Goal: Task Accomplishment & Management: Manage account settings

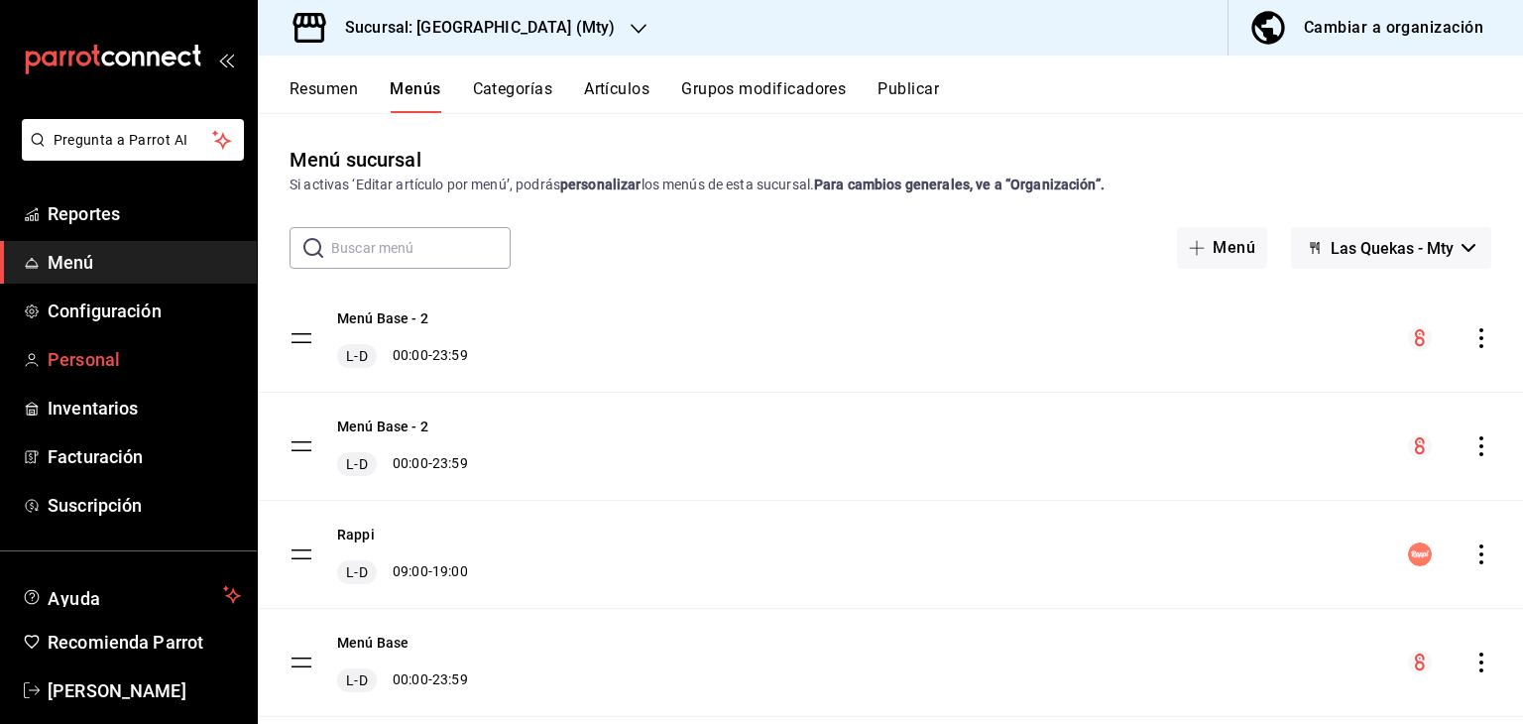
click at [111, 369] on span "Personal" at bounding box center [144, 359] width 193 height 27
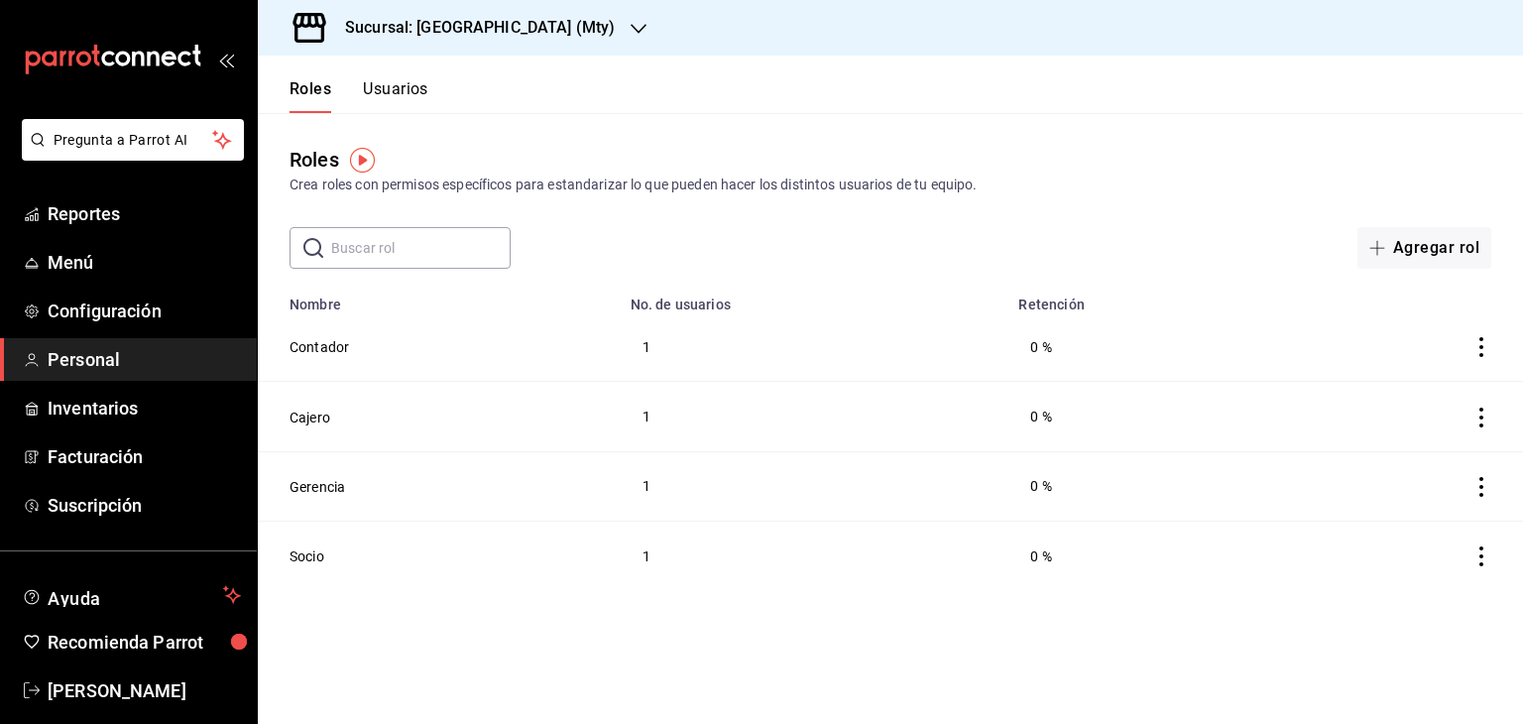
click at [410, 82] on button "Usuarios" at bounding box center [395, 96] width 65 height 34
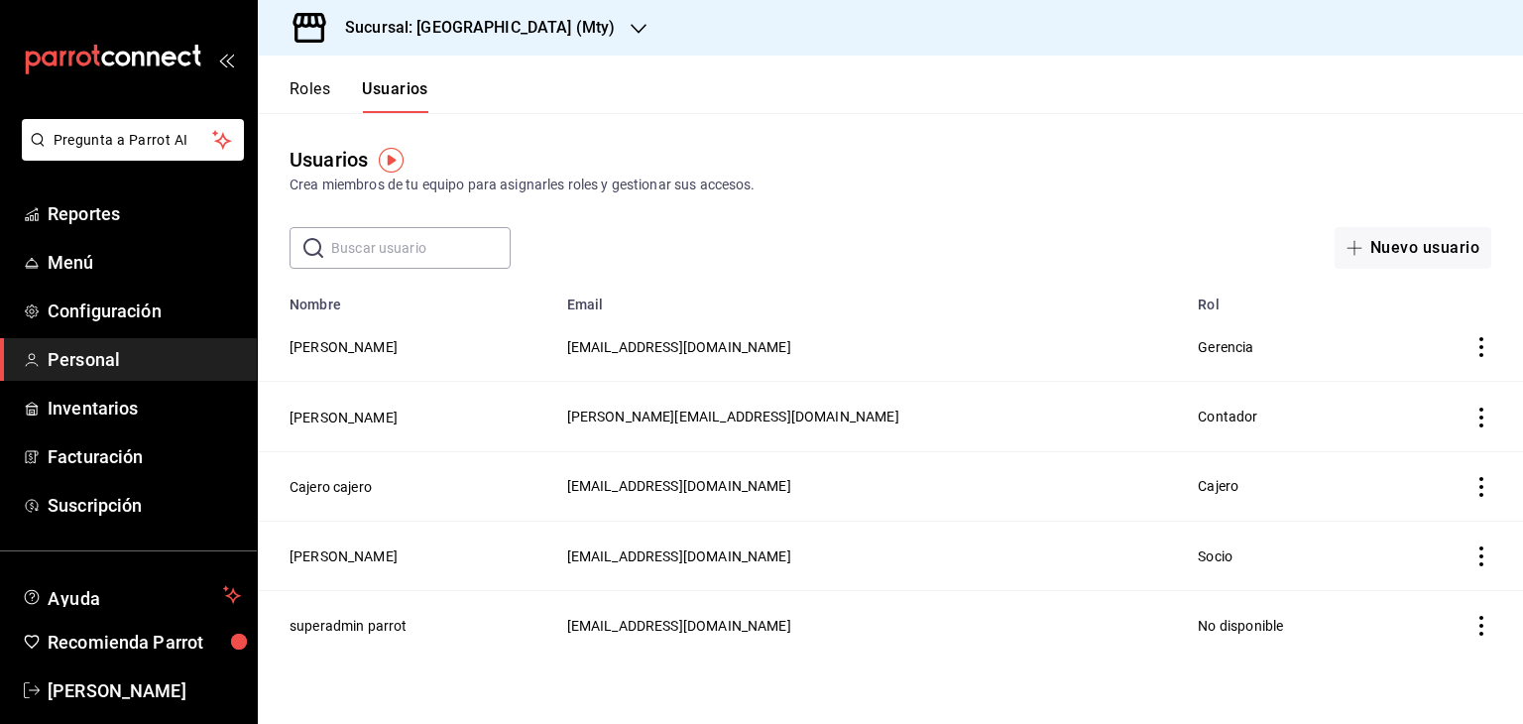
click at [1479, 350] on icon "actions" at bounding box center [1481, 347] width 20 height 20
click at [965, 168] on div at bounding box center [761, 362] width 1523 height 724
click at [346, 350] on button "[PERSON_NAME]" at bounding box center [343, 347] width 108 height 20
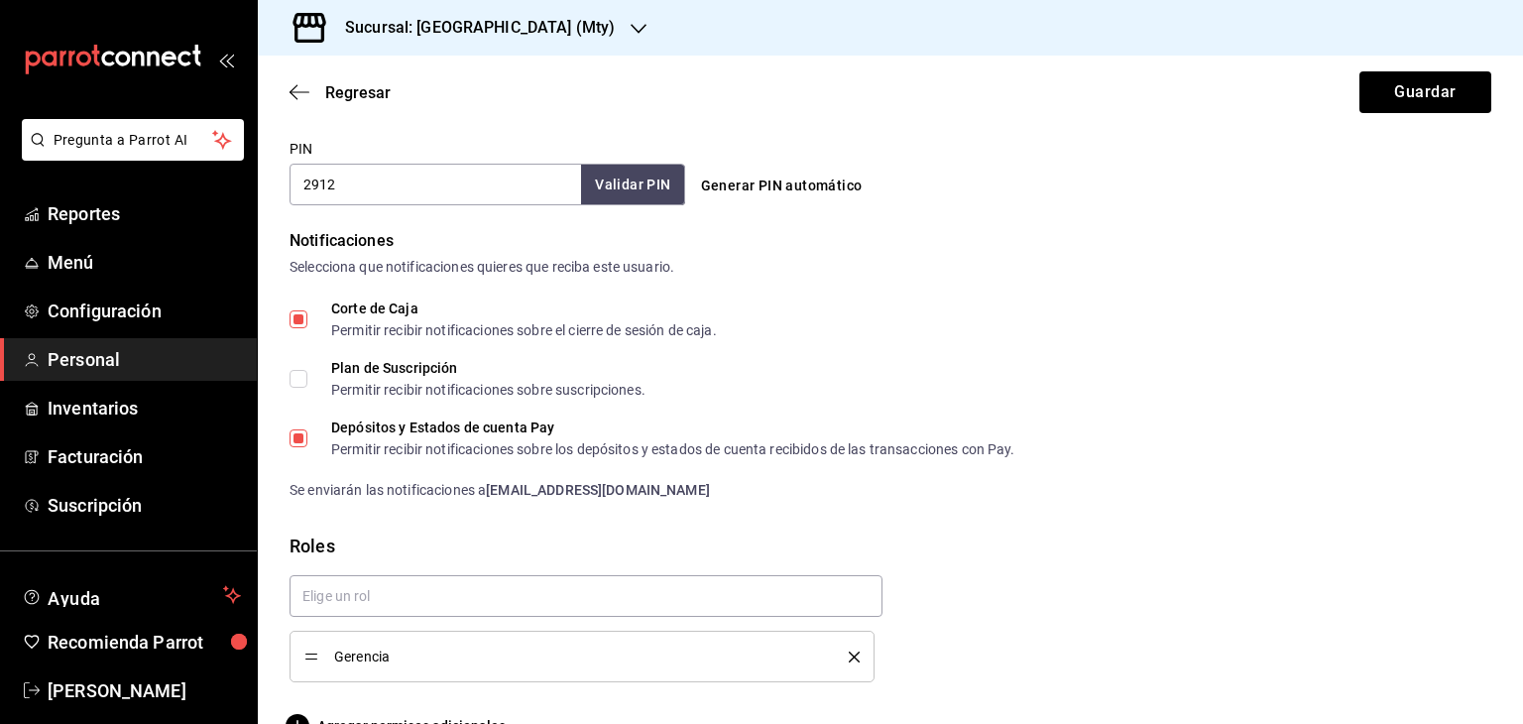
scroll to position [971, 0]
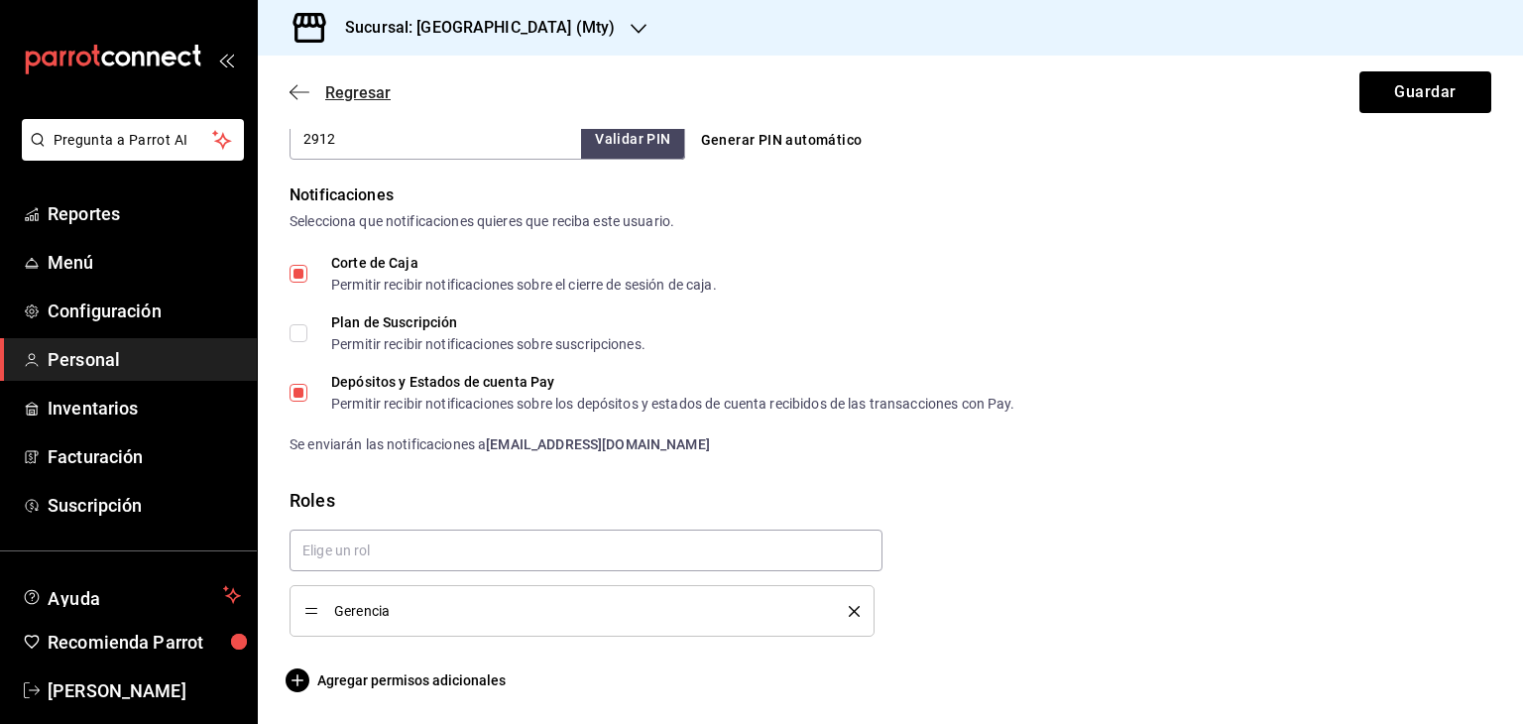
click at [298, 88] on icon "button" at bounding box center [299, 92] width 20 height 18
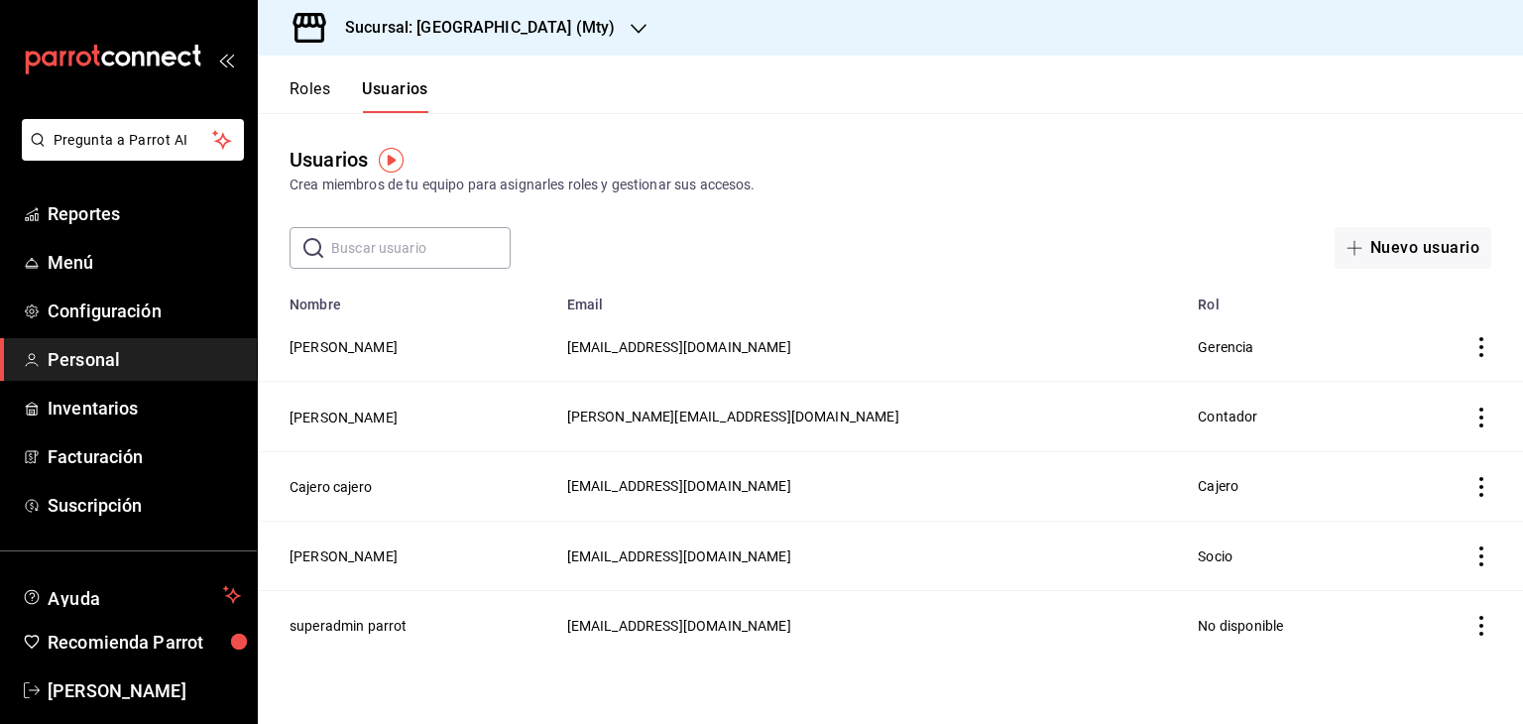
click at [338, 94] on div "Roles Usuarios" at bounding box center [358, 96] width 139 height 34
click at [319, 92] on button "Roles" at bounding box center [309, 96] width 41 height 34
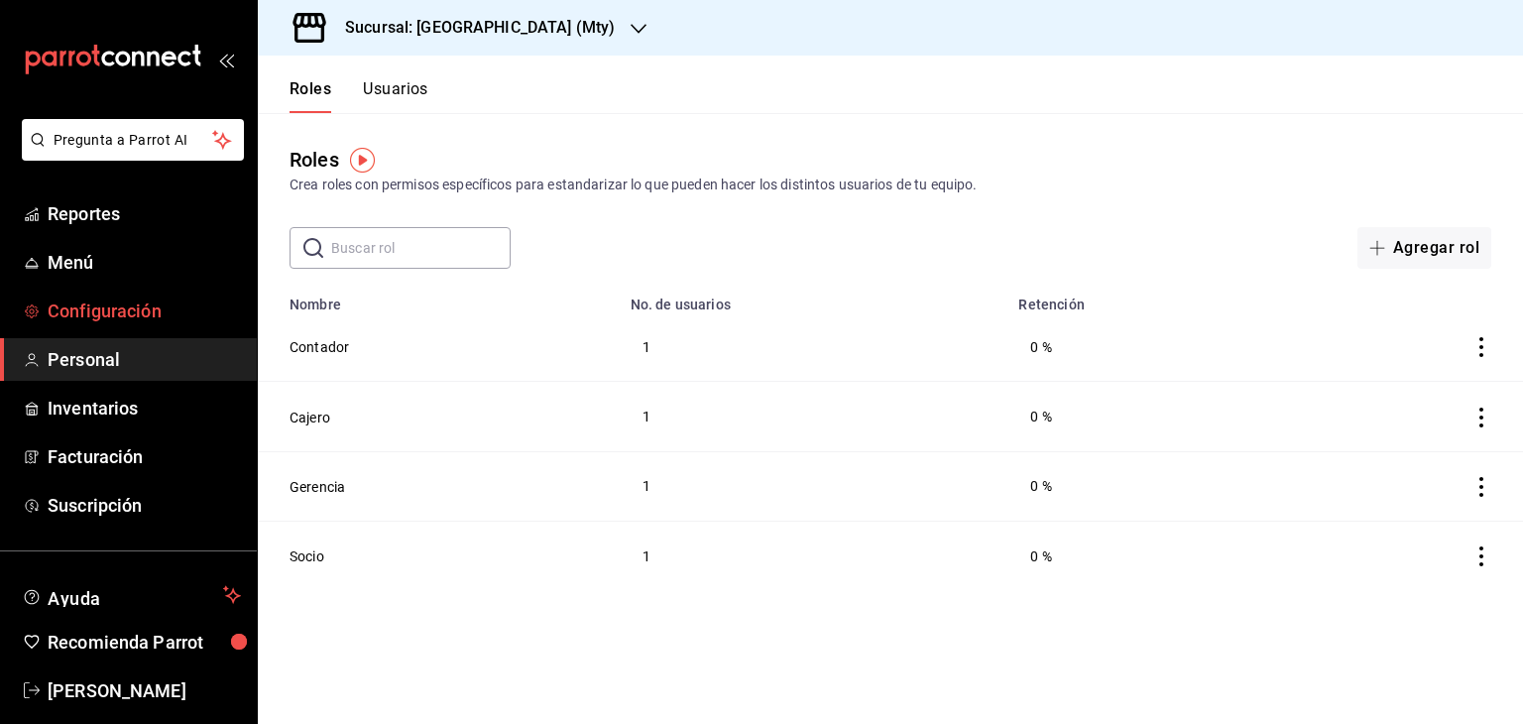
click at [105, 310] on span "Configuración" at bounding box center [144, 310] width 193 height 27
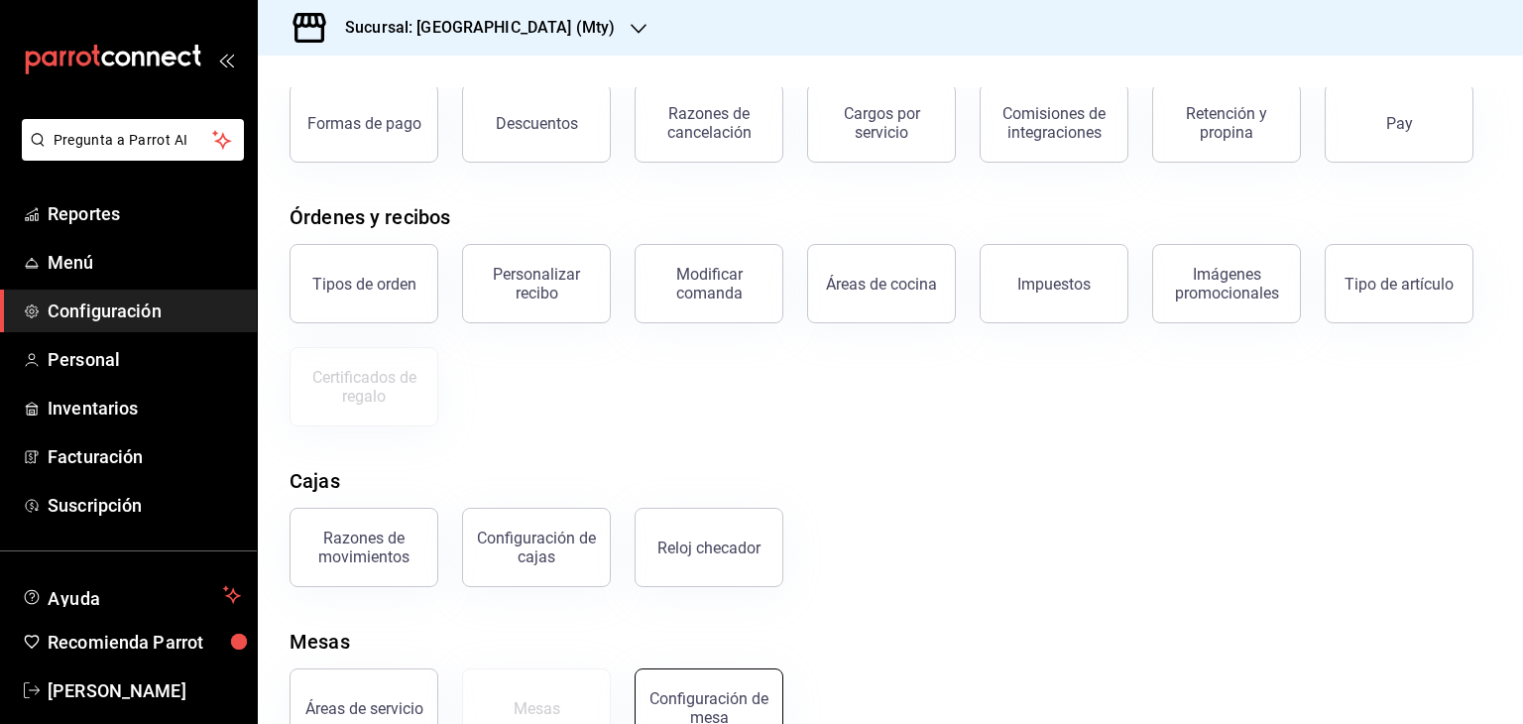
scroll to position [178, 0]
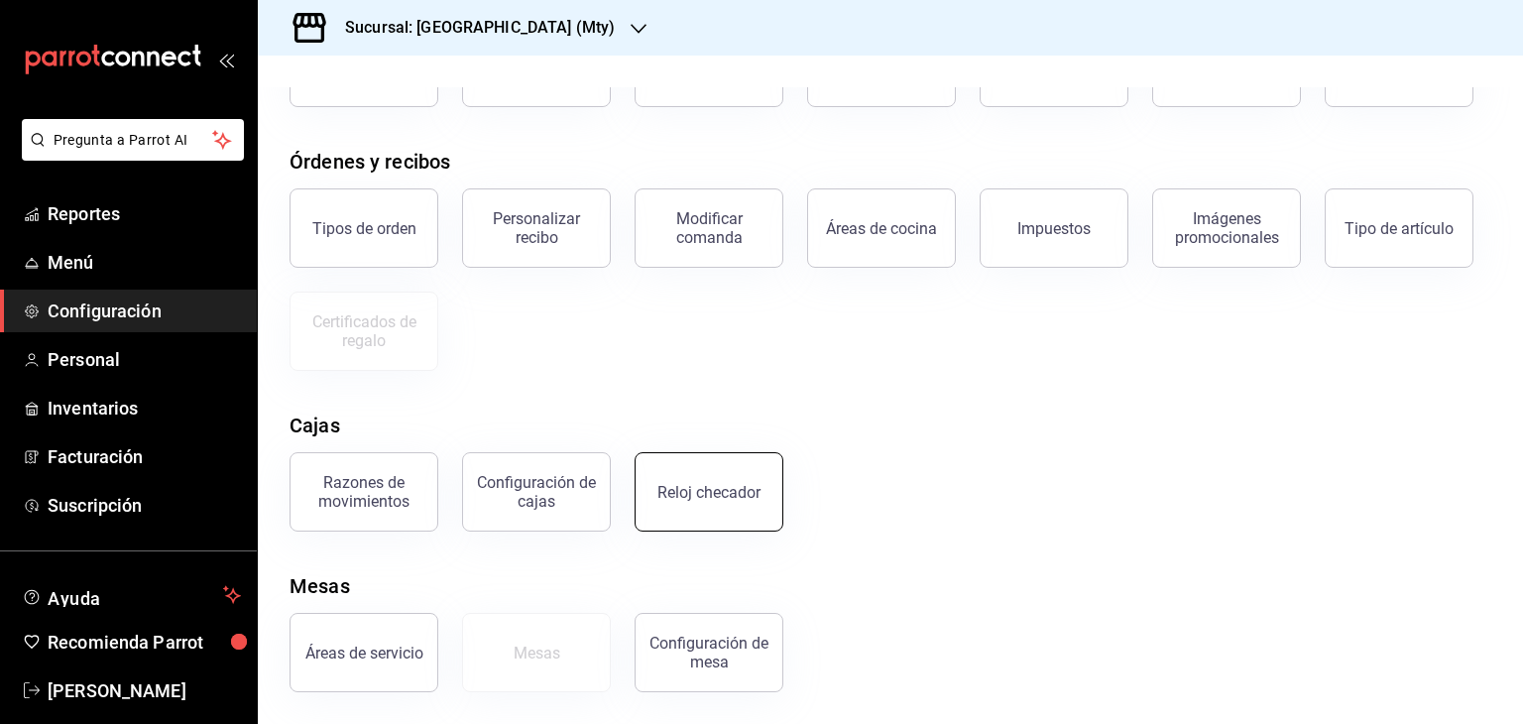
click at [716, 480] on button "Reloj checador" at bounding box center [708, 491] width 149 height 79
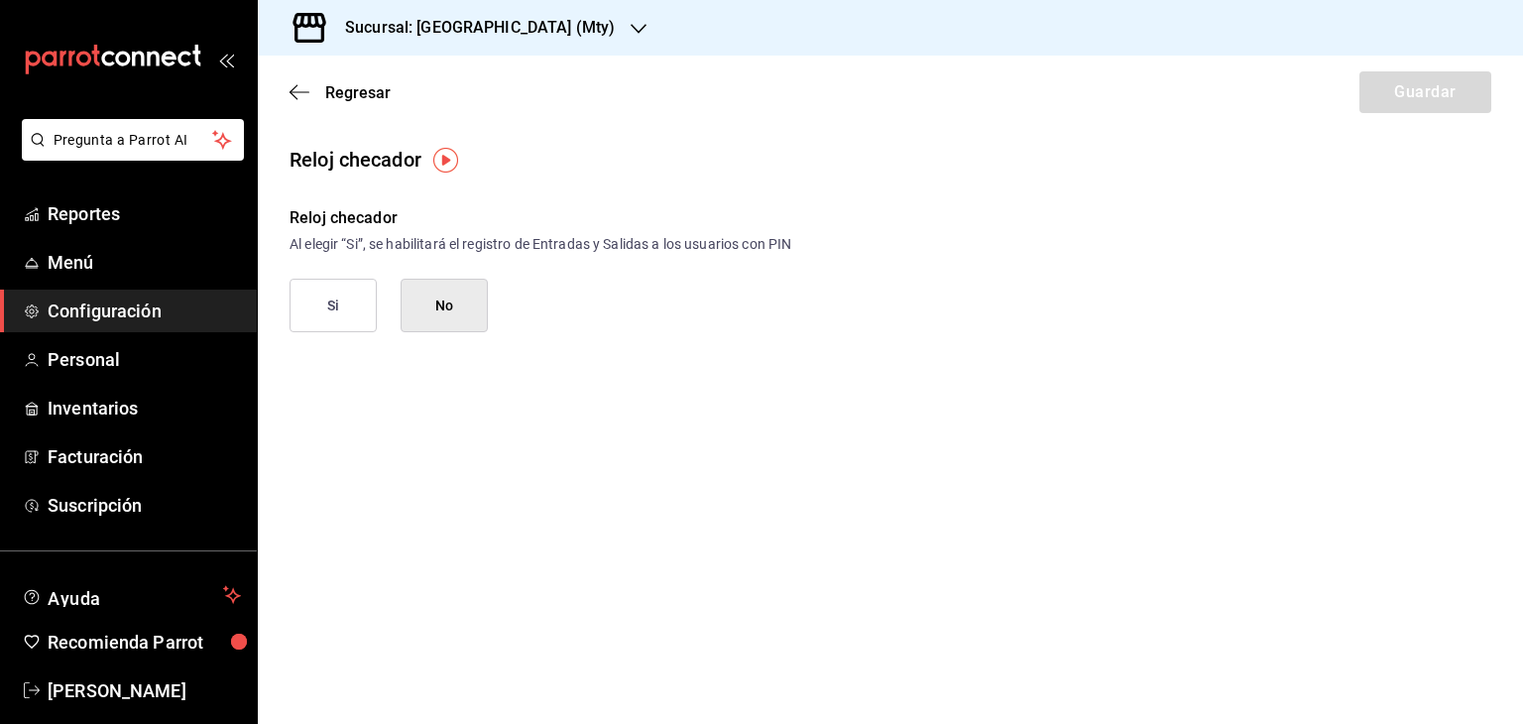
click at [331, 301] on button "Si" at bounding box center [332, 306] width 87 height 54
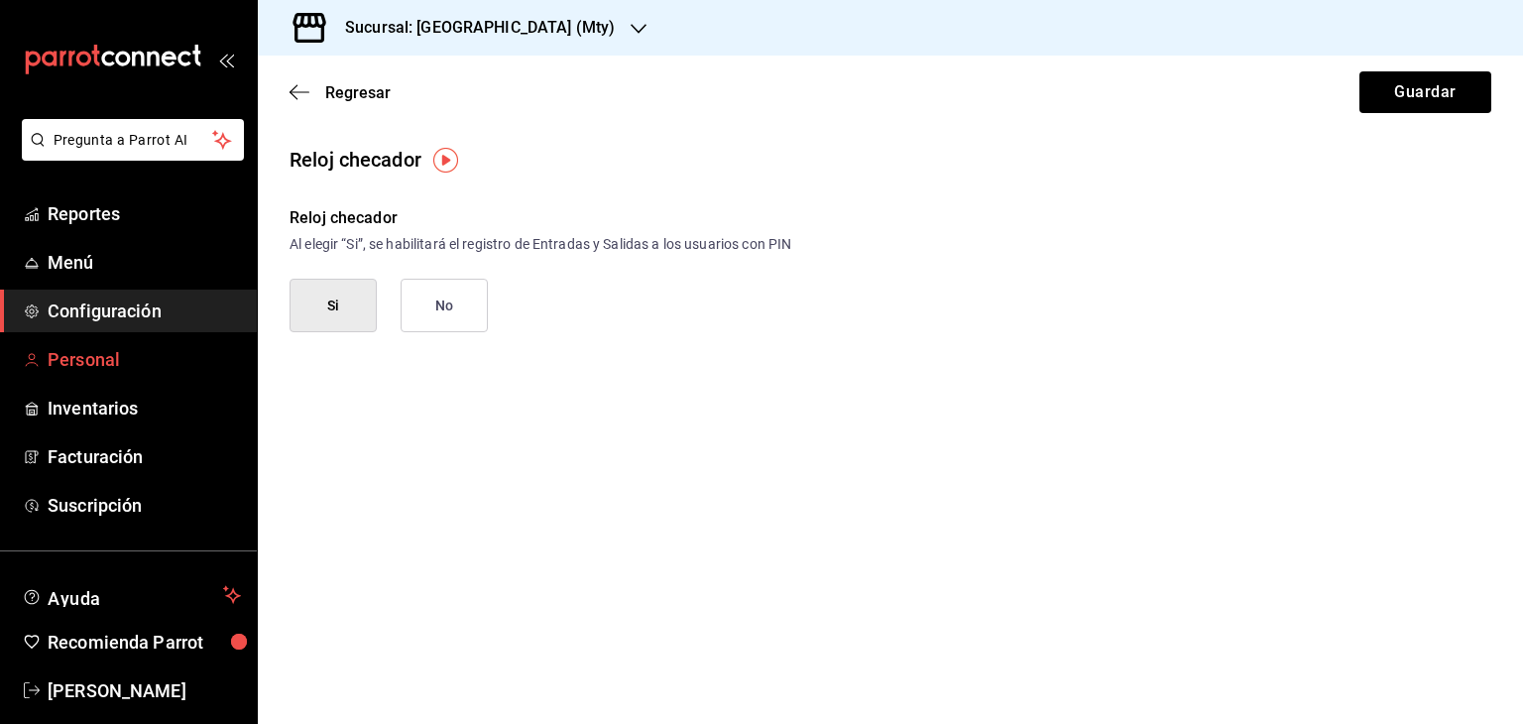
click at [75, 362] on span "Personal" at bounding box center [144, 359] width 193 height 27
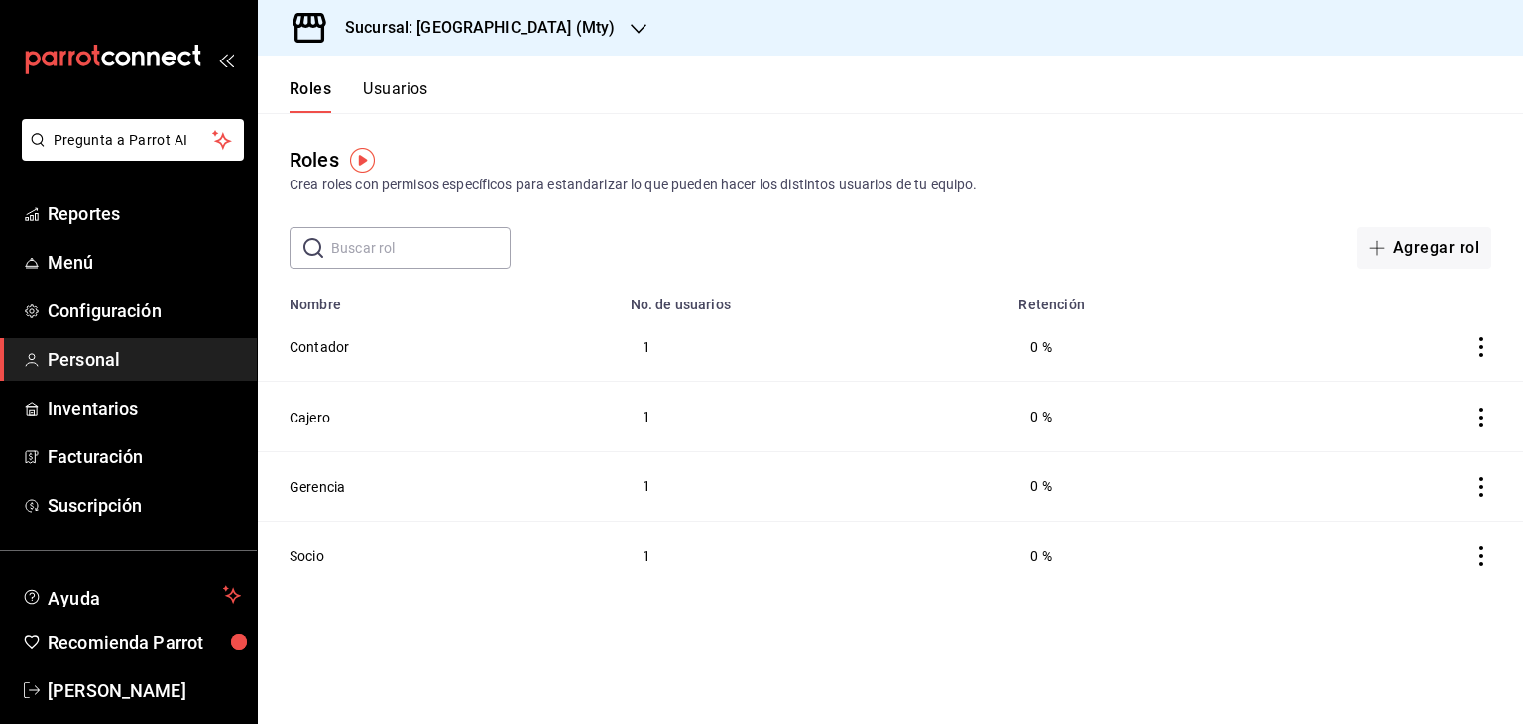
click at [373, 90] on button "Usuarios" at bounding box center [395, 96] width 65 height 34
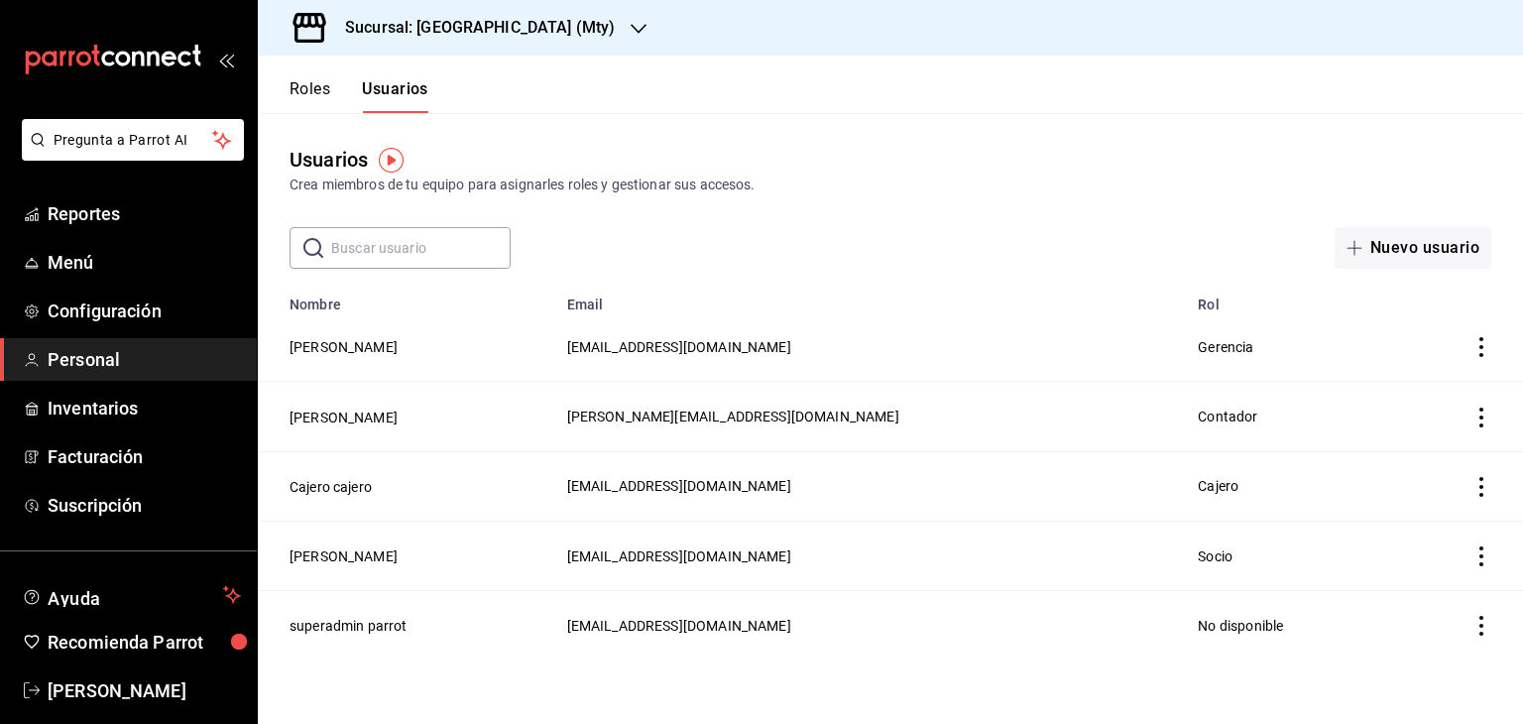
click at [297, 86] on button "Roles" at bounding box center [309, 96] width 41 height 34
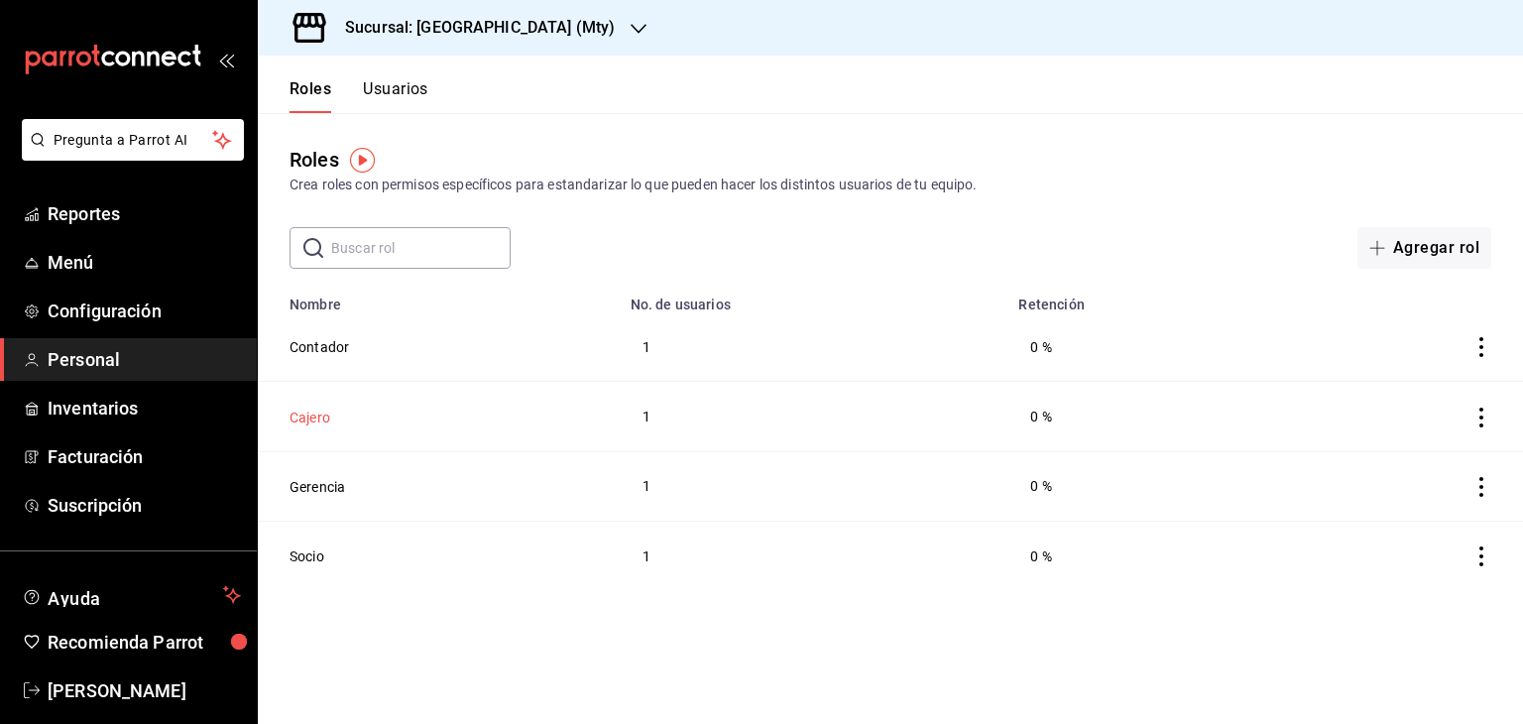
click at [305, 425] on button "Cajero" at bounding box center [309, 417] width 41 height 20
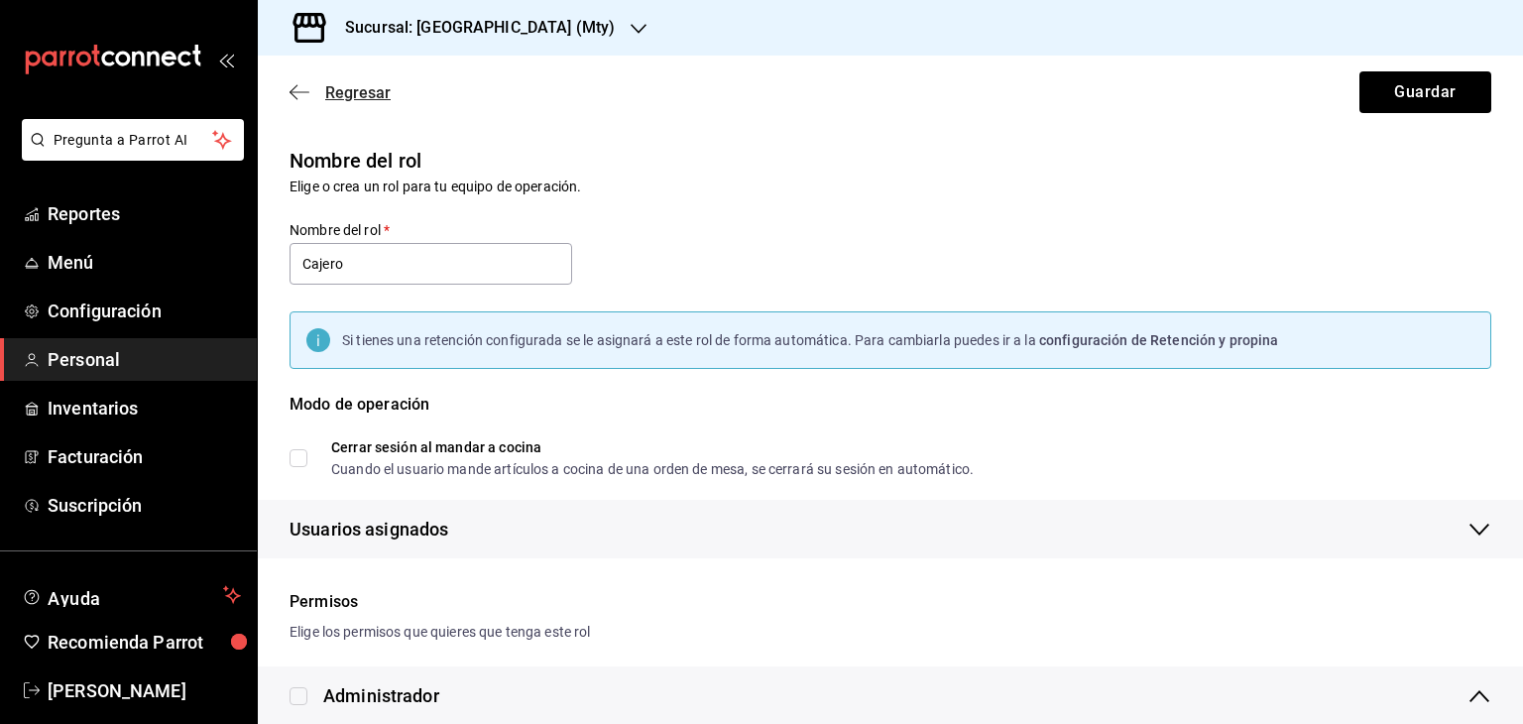
click at [296, 97] on icon "button" at bounding box center [299, 92] width 20 height 18
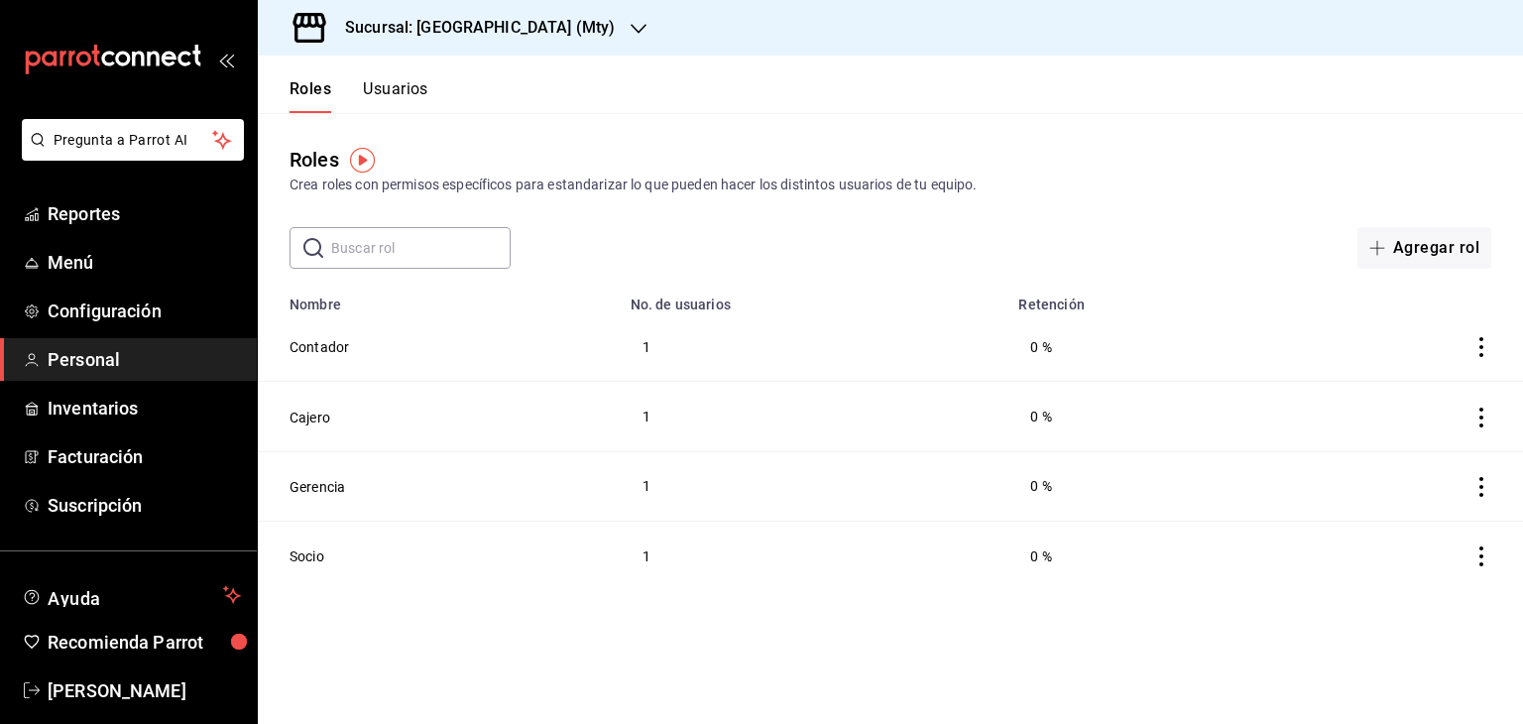
click at [631, 26] on icon "button" at bounding box center [639, 29] width 16 height 16
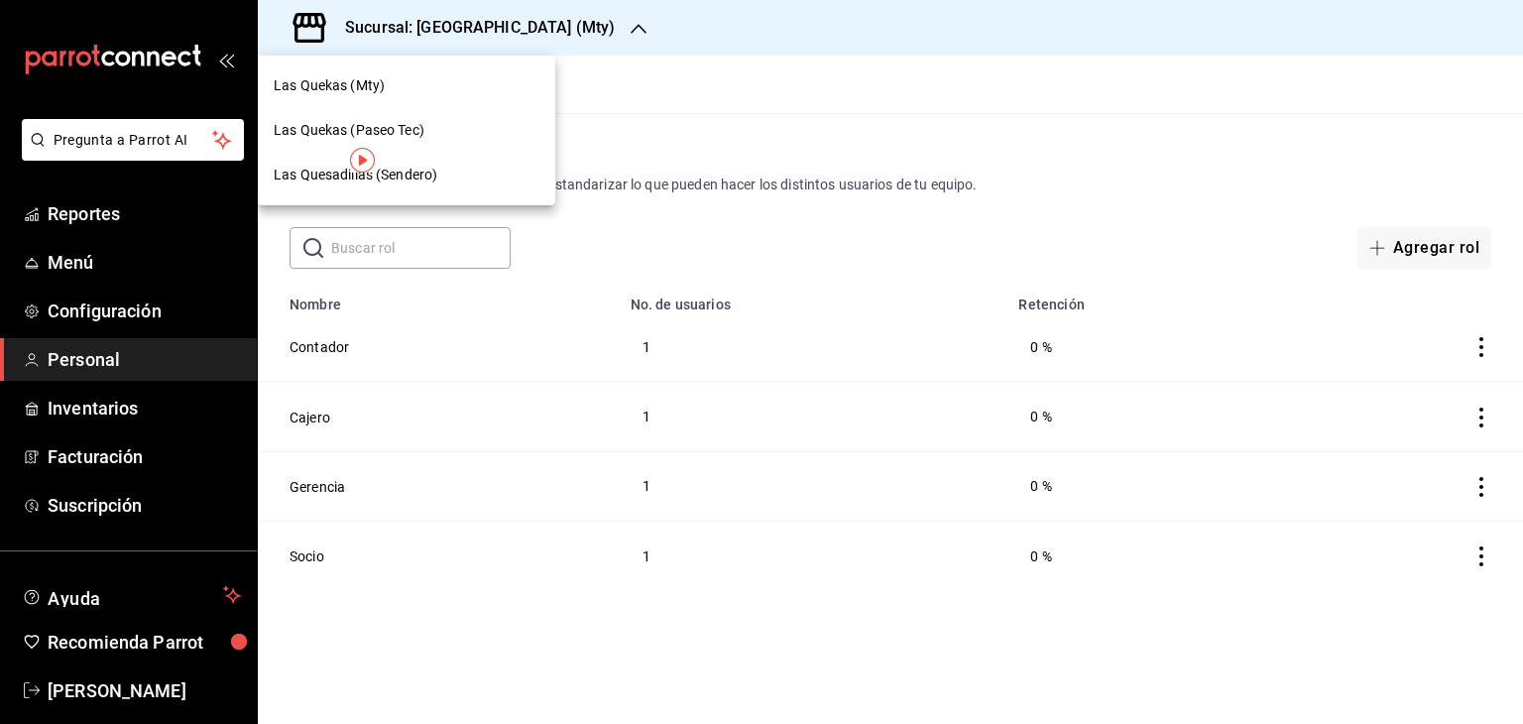
click at [843, 23] on div at bounding box center [761, 362] width 1523 height 724
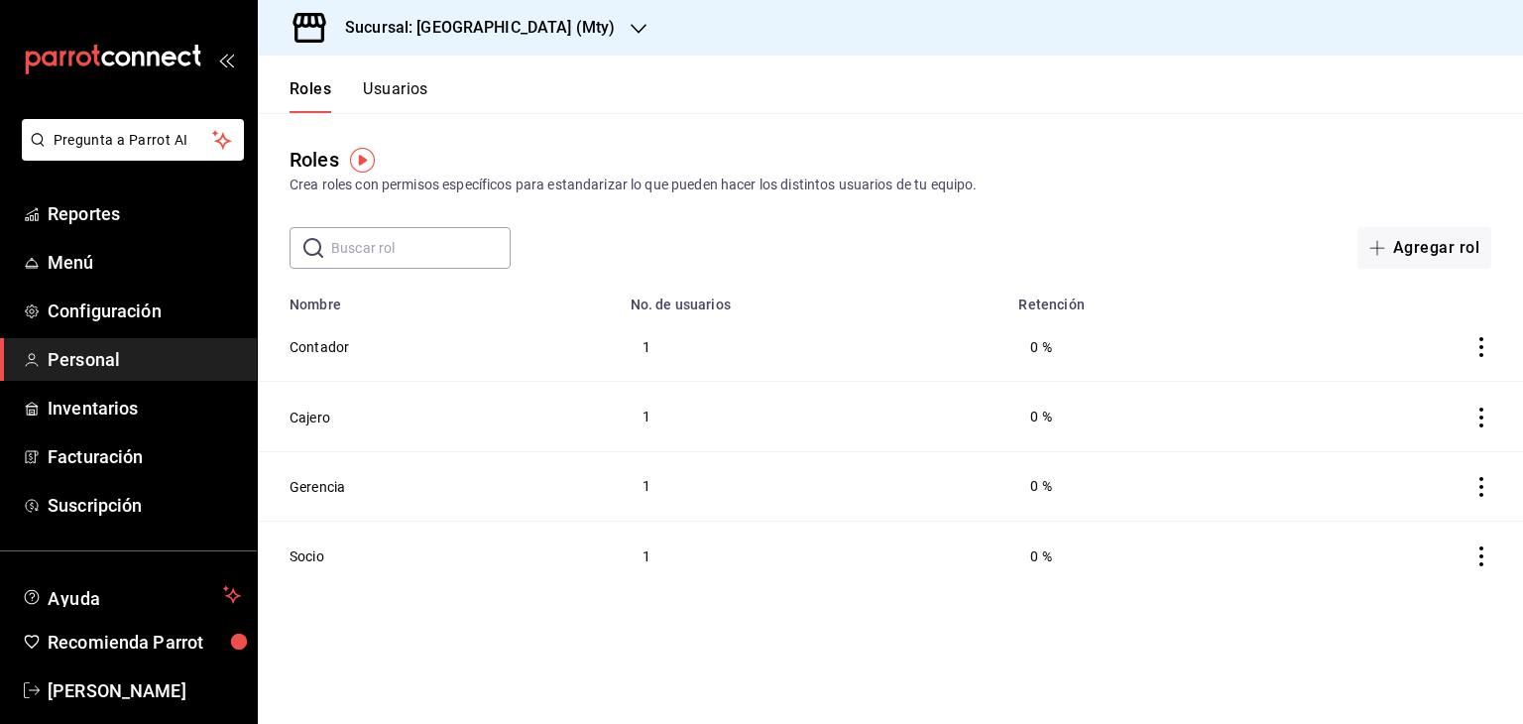
click at [413, 89] on button "Usuarios" at bounding box center [395, 96] width 65 height 34
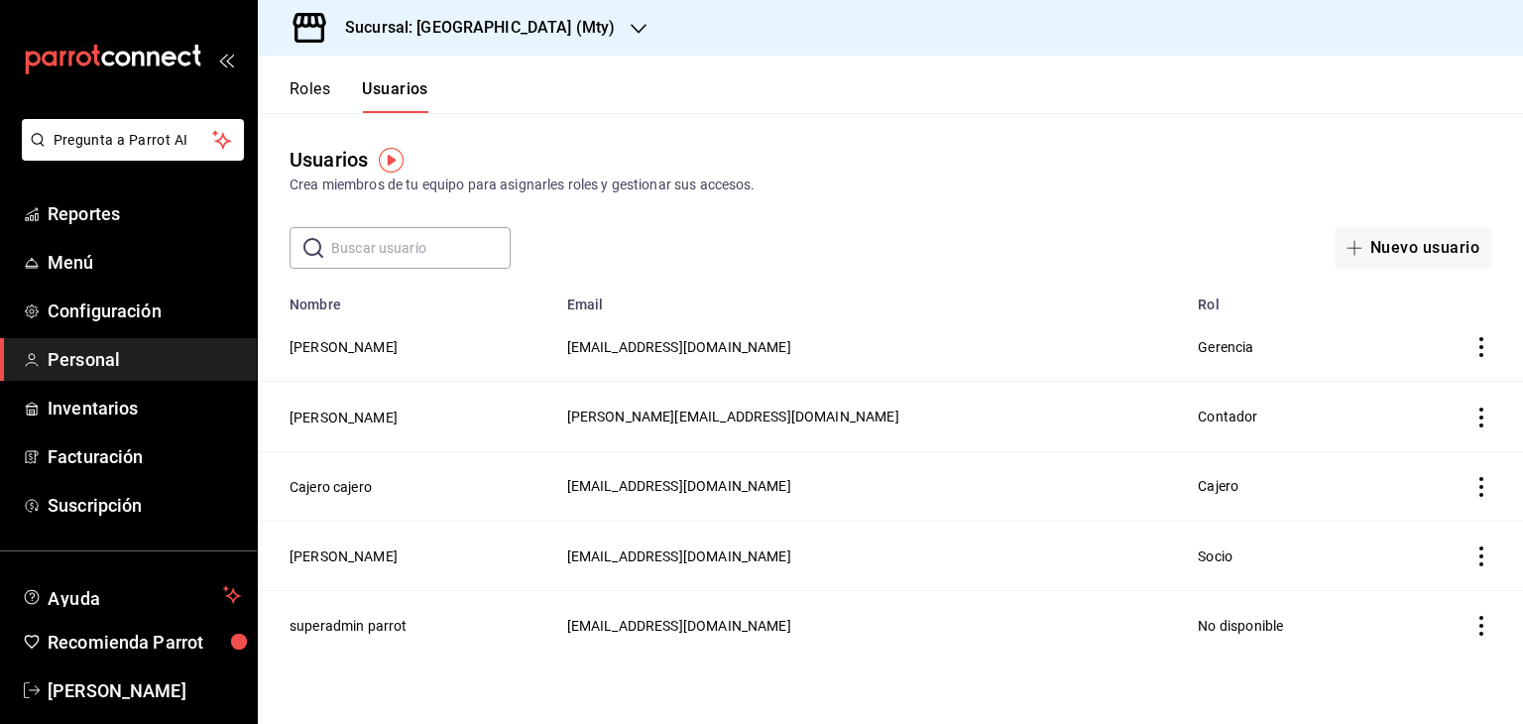
click at [1485, 491] on icon "actions" at bounding box center [1481, 487] width 20 height 20
click at [1412, 465] on span "Duplicar" at bounding box center [1391, 460] width 86 height 24
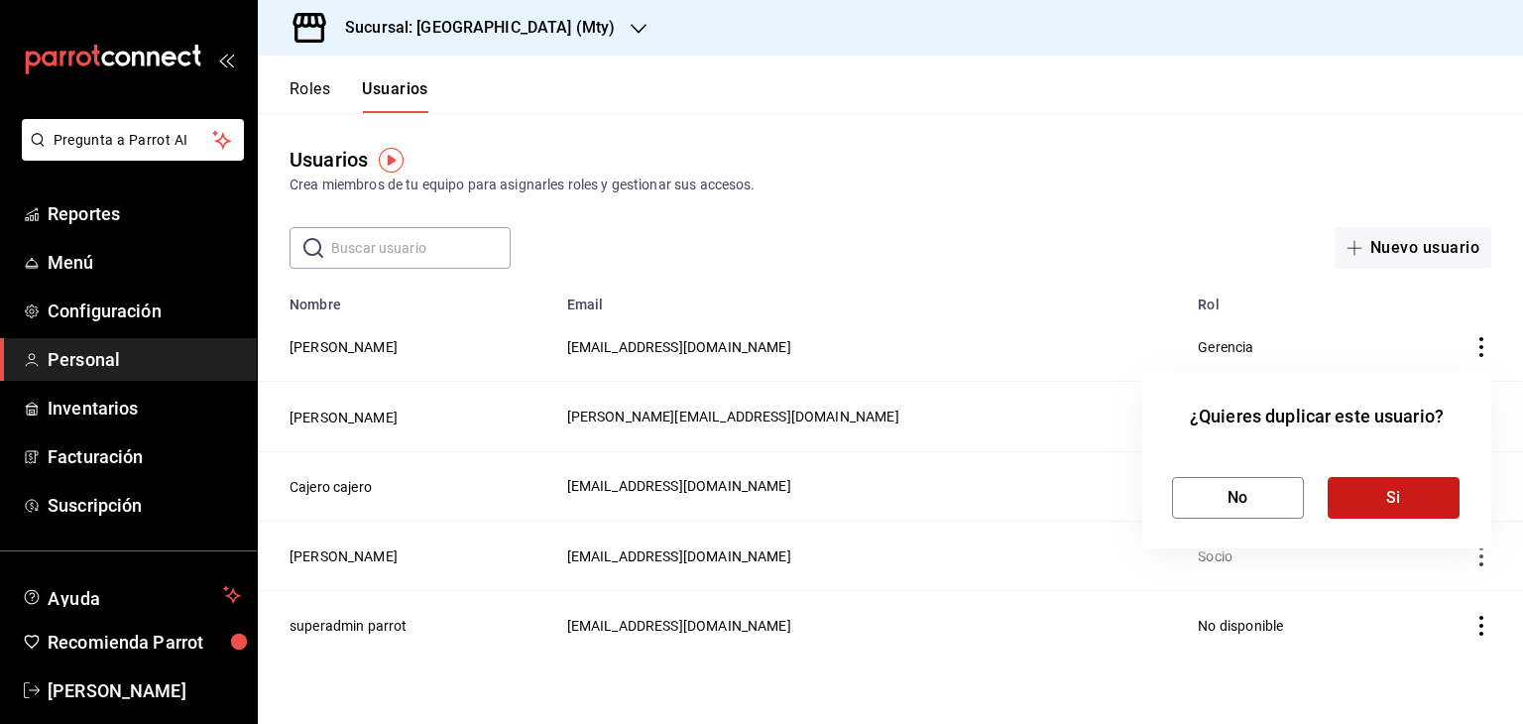
click at [1390, 509] on button "Si" at bounding box center [1393, 498] width 132 height 42
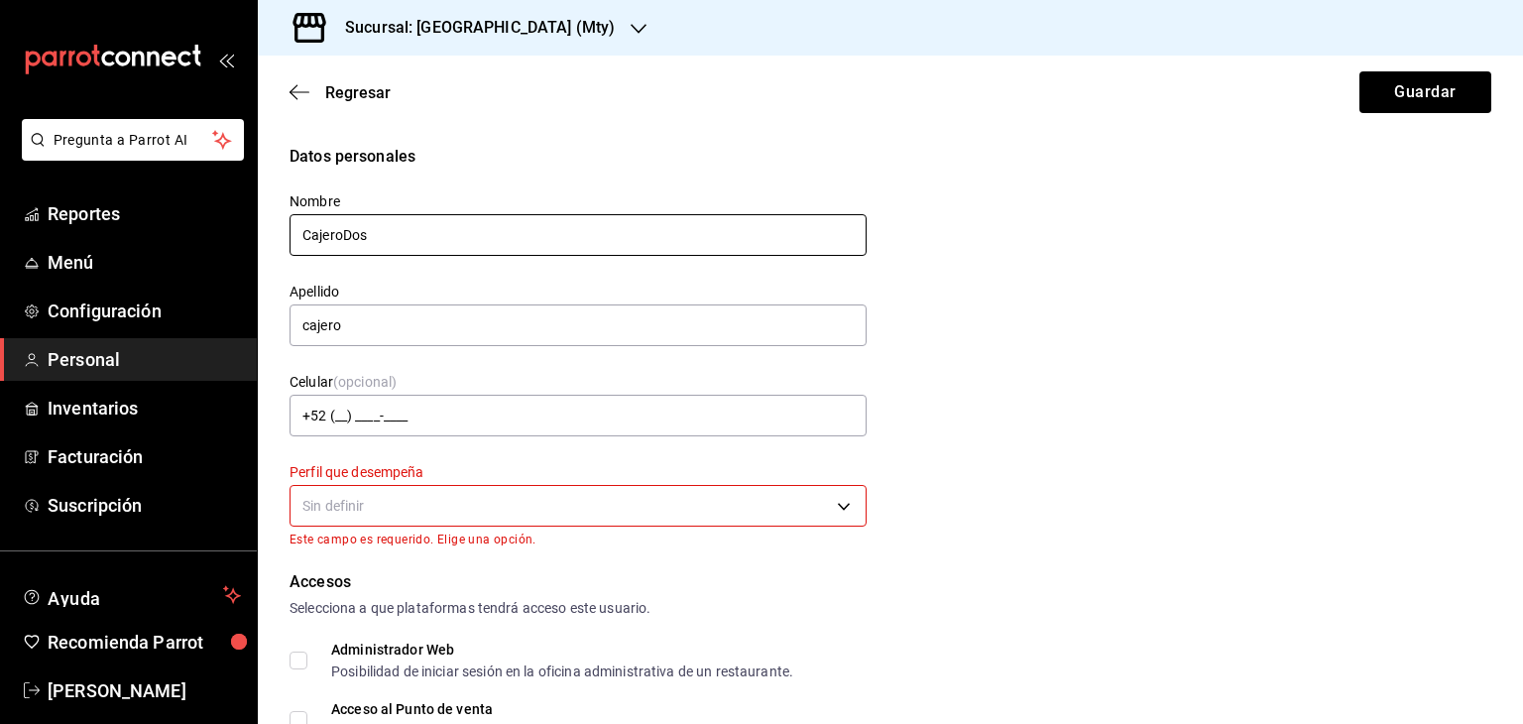
click at [345, 237] on input "CajeroDos" at bounding box center [577, 235] width 577 height 42
type input "Cajero Dos"
click at [372, 328] on input "cajero" at bounding box center [577, 325] width 577 height 42
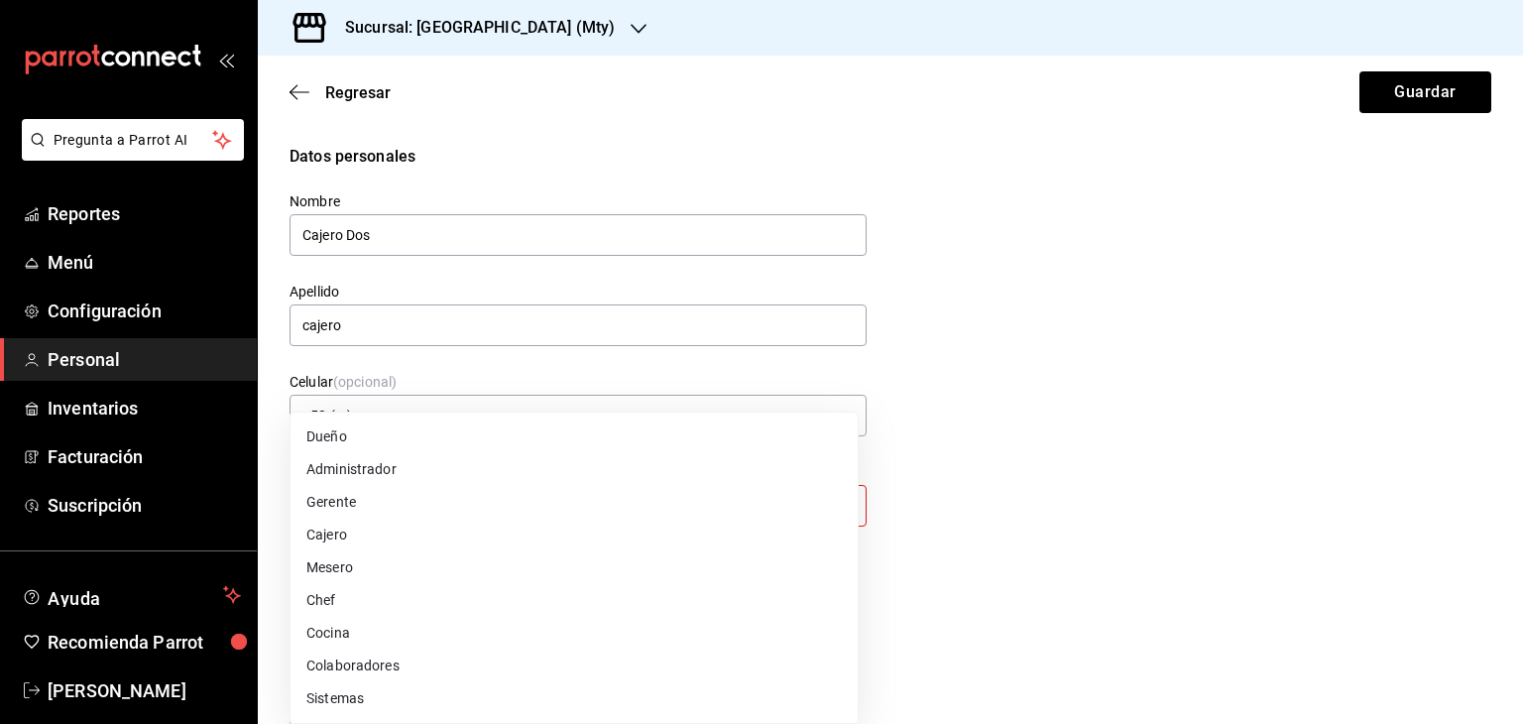
click at [497, 525] on body "Pregunta a Parrot AI Reportes Menú Configuración Personal Inventarios Facturaci…" at bounding box center [761, 362] width 1523 height 724
click at [354, 531] on li "Cajero" at bounding box center [573, 535] width 567 height 33
type input "CASHIER"
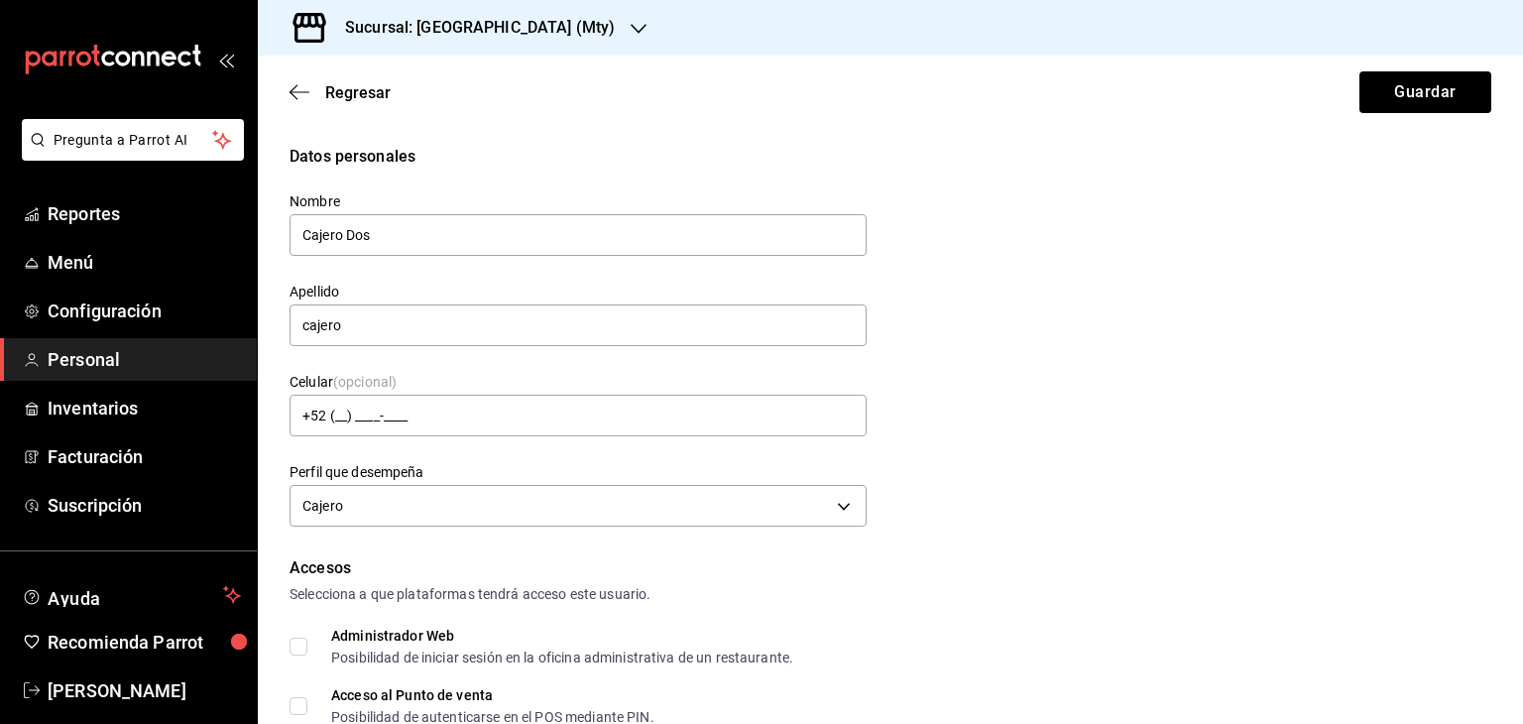
click at [1007, 457] on div "Datos personales Nombre Cajero Dos Apellido cajero Celular (opcional) +52 (__) …" at bounding box center [890, 339] width 1202 height 388
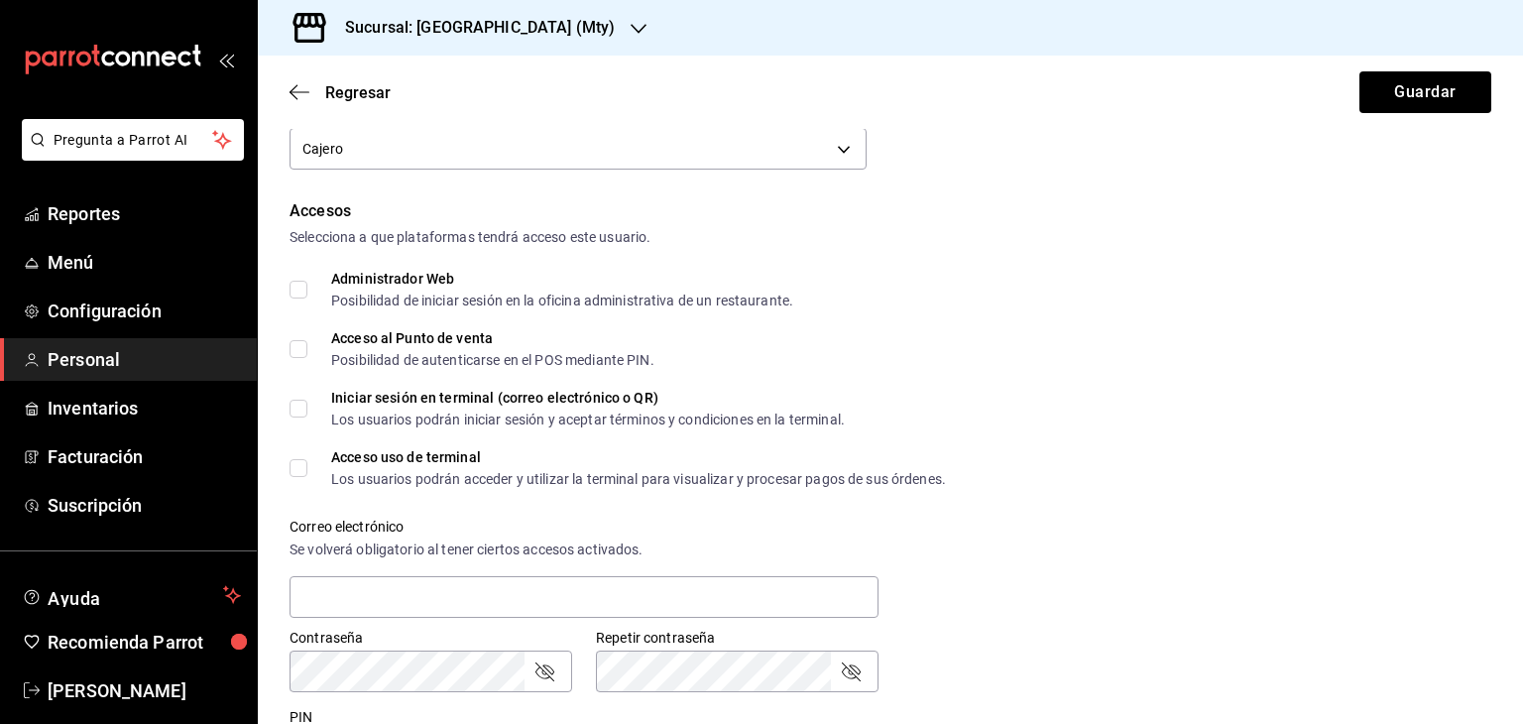
scroll to position [397, 0]
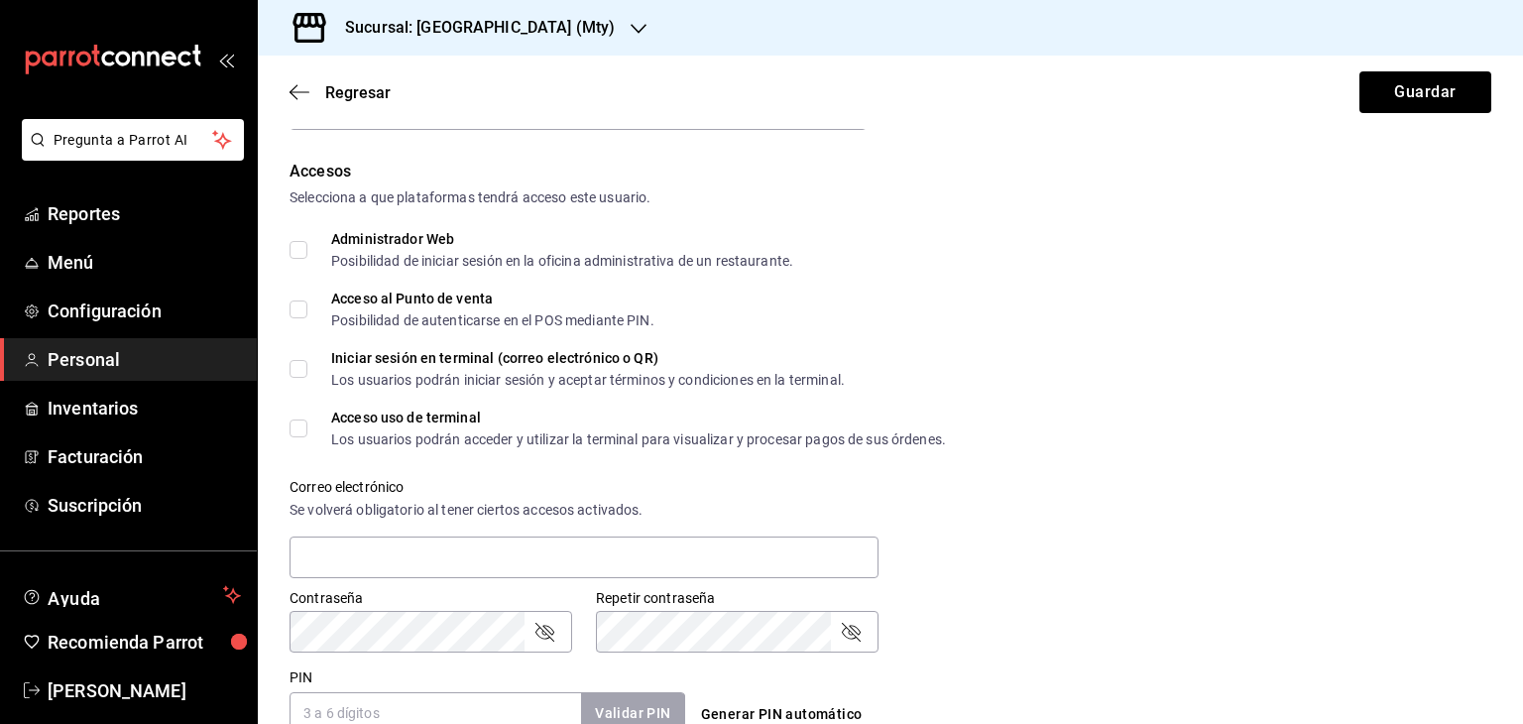
click at [304, 303] on input "Acceso al Punto de venta Posibilidad de autenticarse en el POS mediante PIN." at bounding box center [298, 309] width 18 height 18
checkbox input "true"
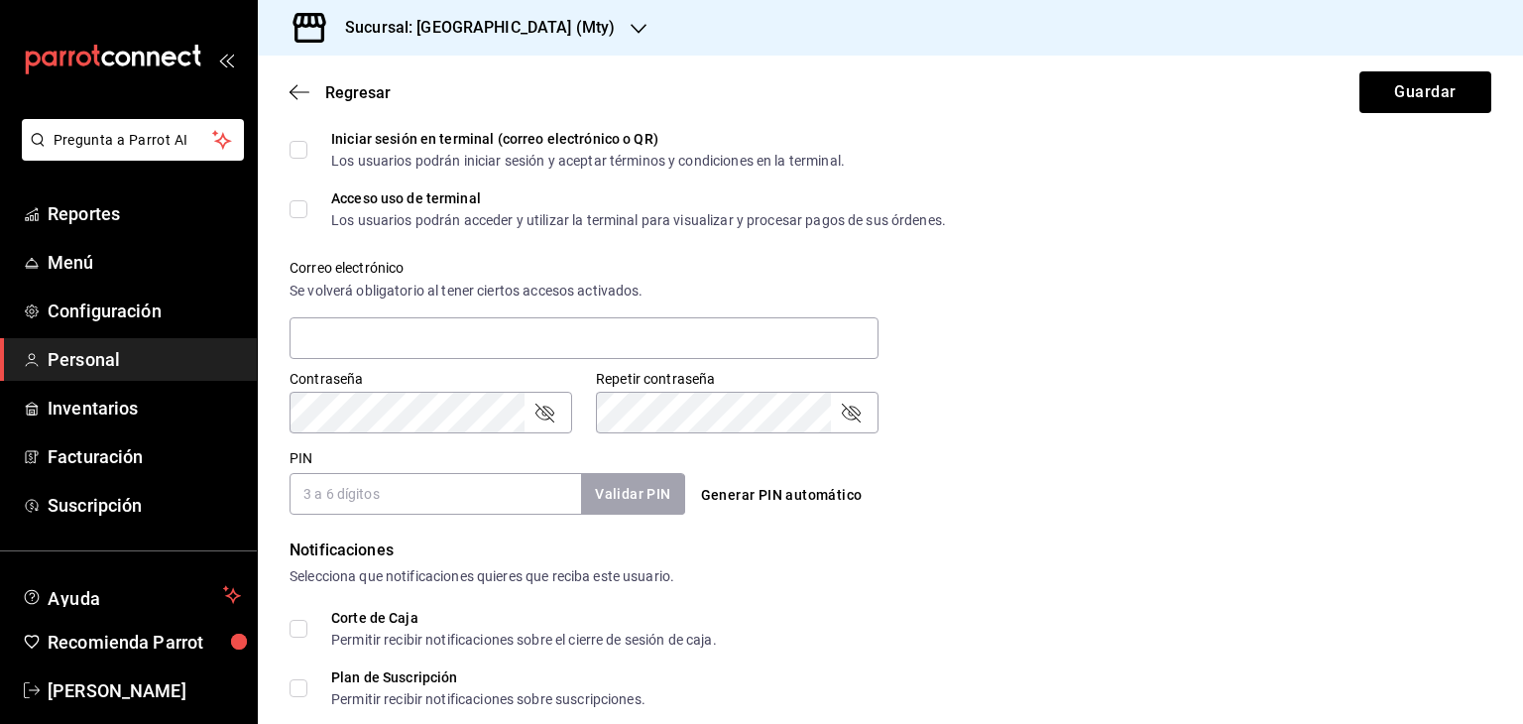
scroll to position [595, 0]
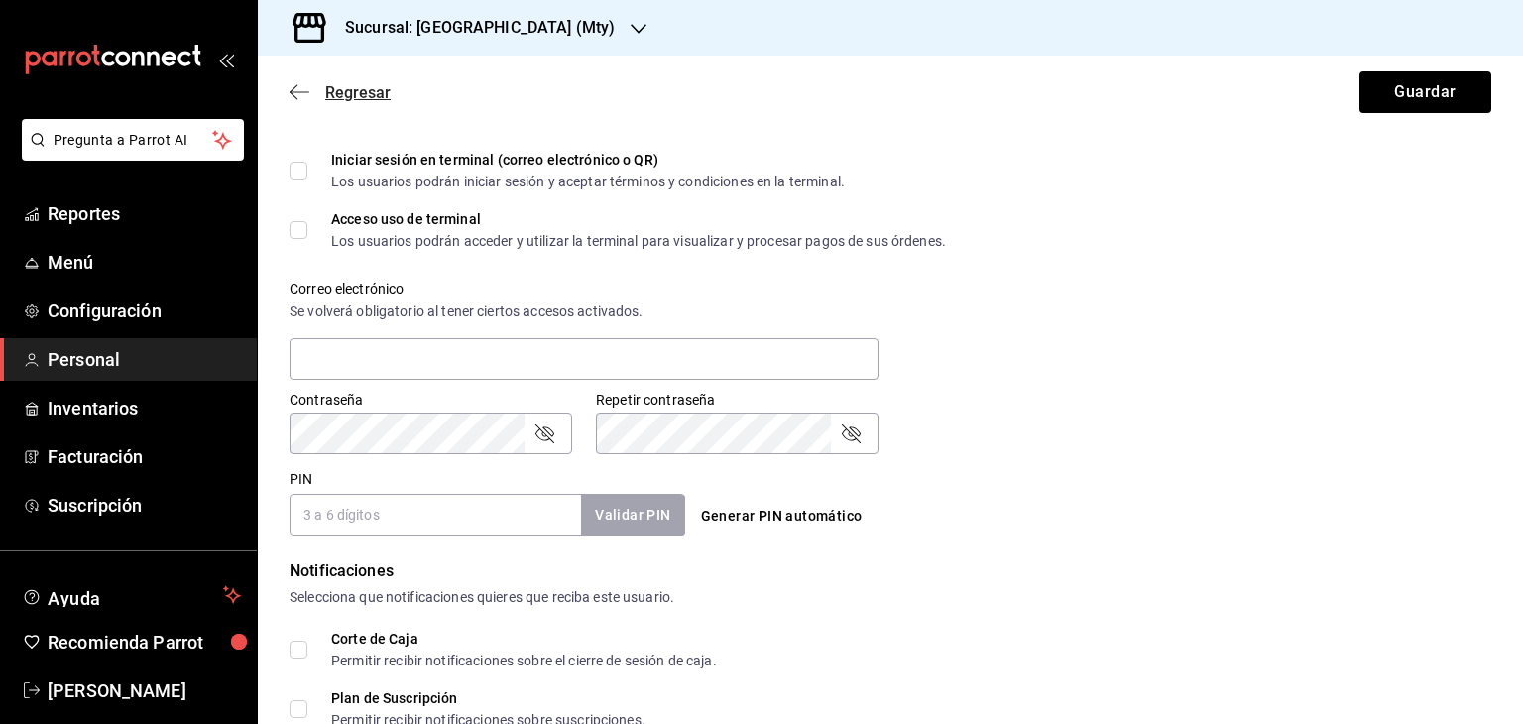
click at [296, 92] on icon "button" at bounding box center [299, 91] width 20 height 1
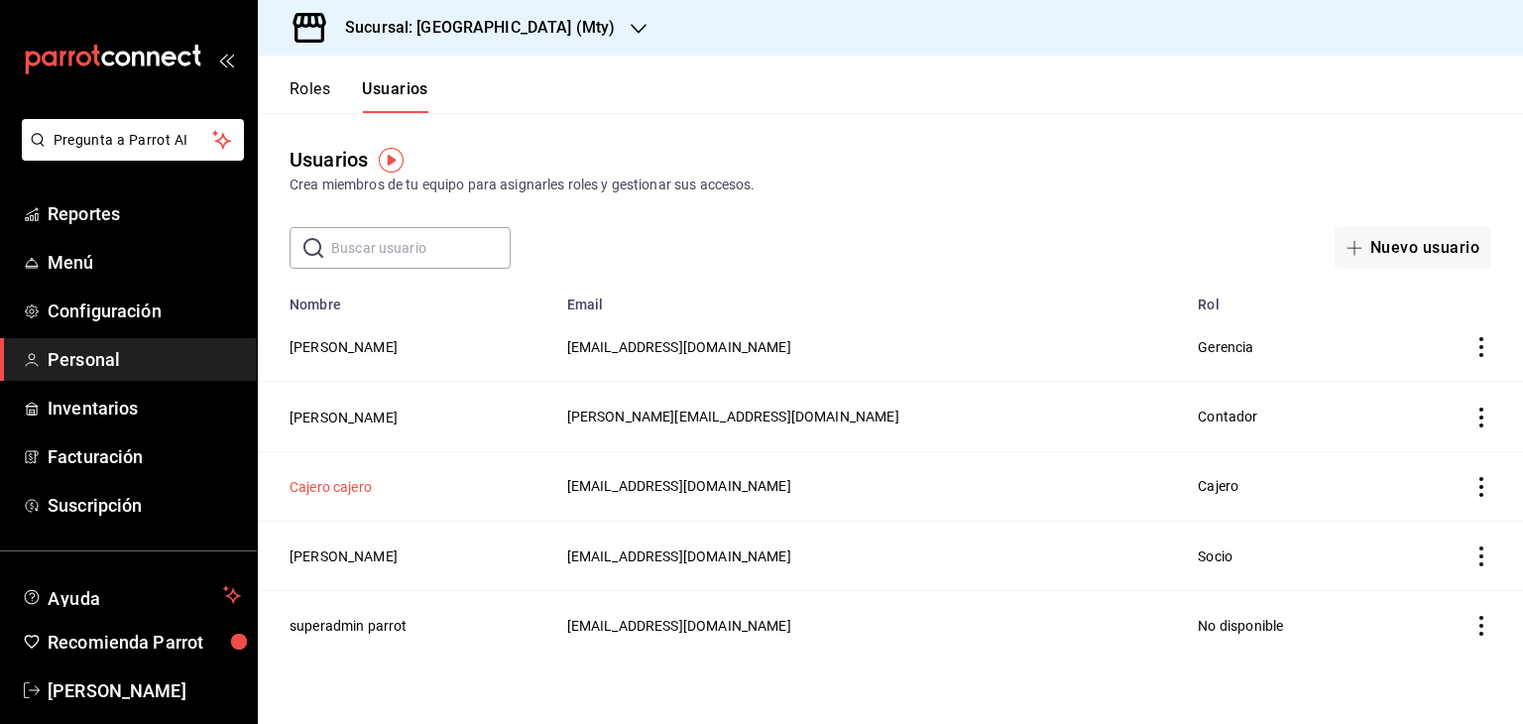
click at [333, 490] on button "Cajero cajero" at bounding box center [330, 487] width 82 height 20
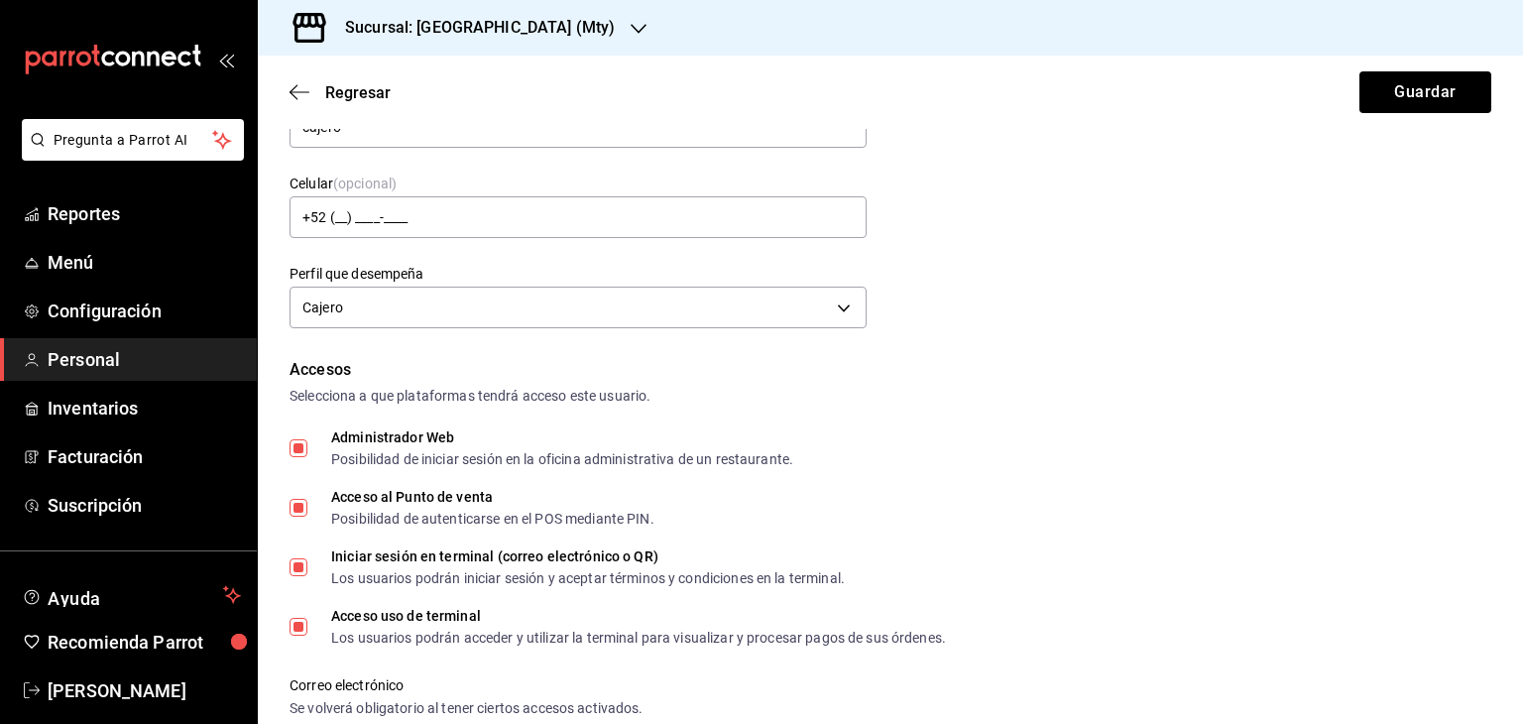
scroll to position [397, 0]
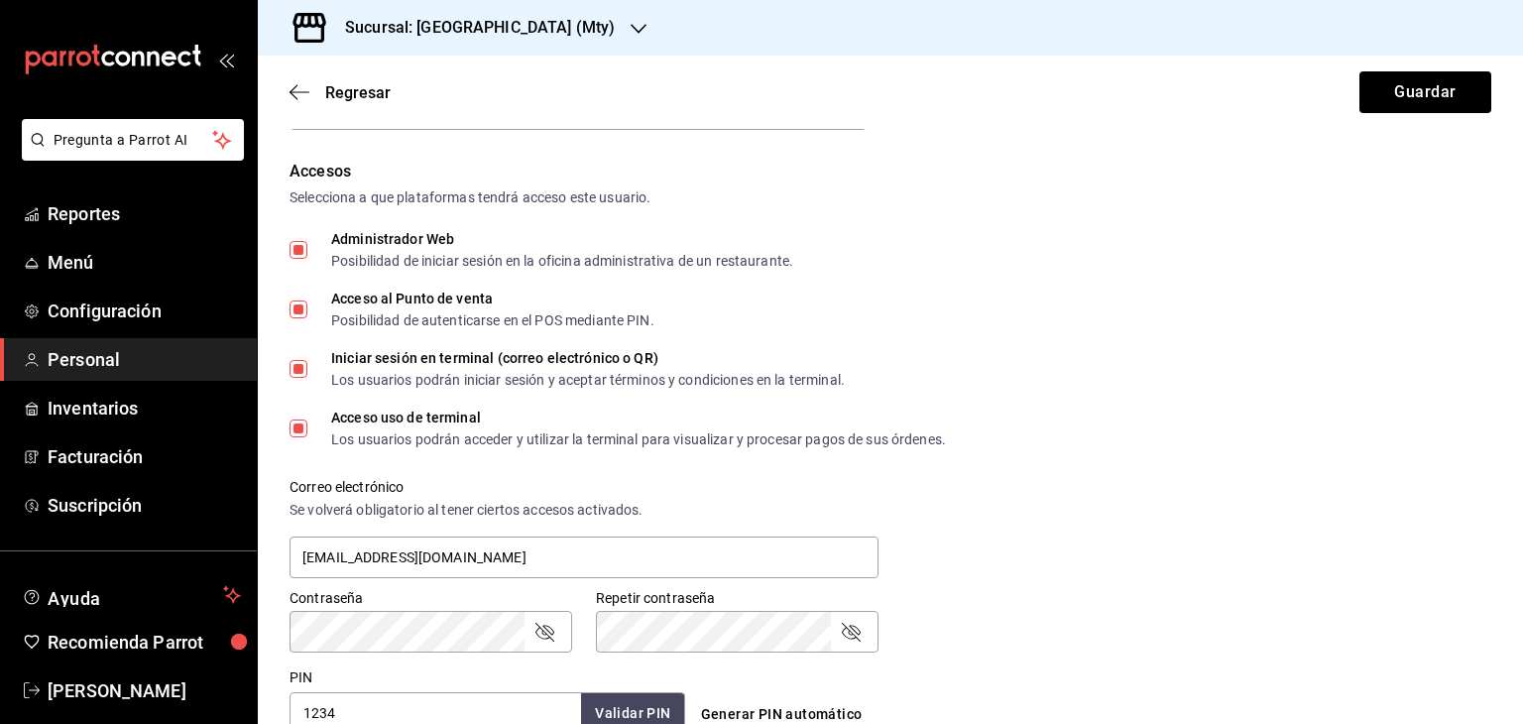
click at [416, 80] on div "Regresar Guardar" at bounding box center [890, 92] width 1265 height 73
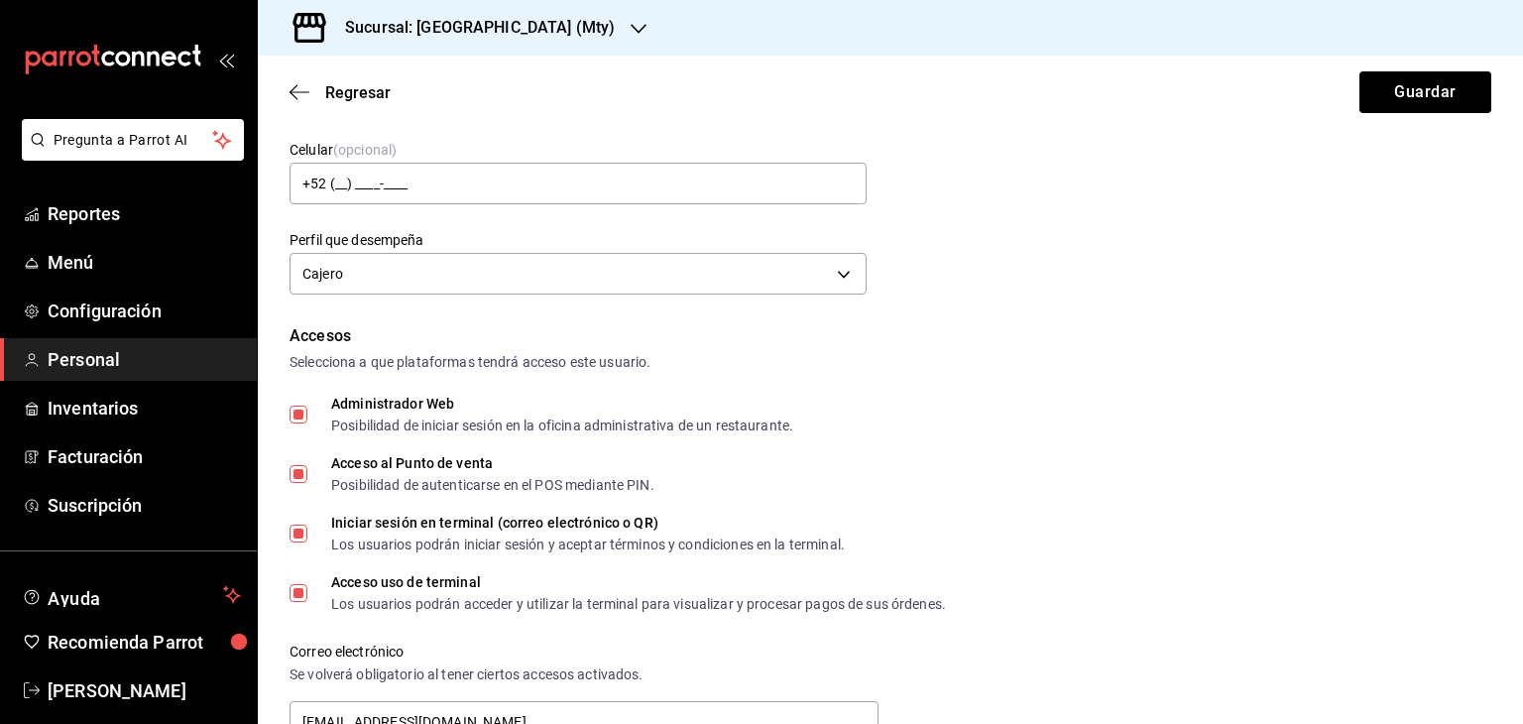
scroll to position [0, 0]
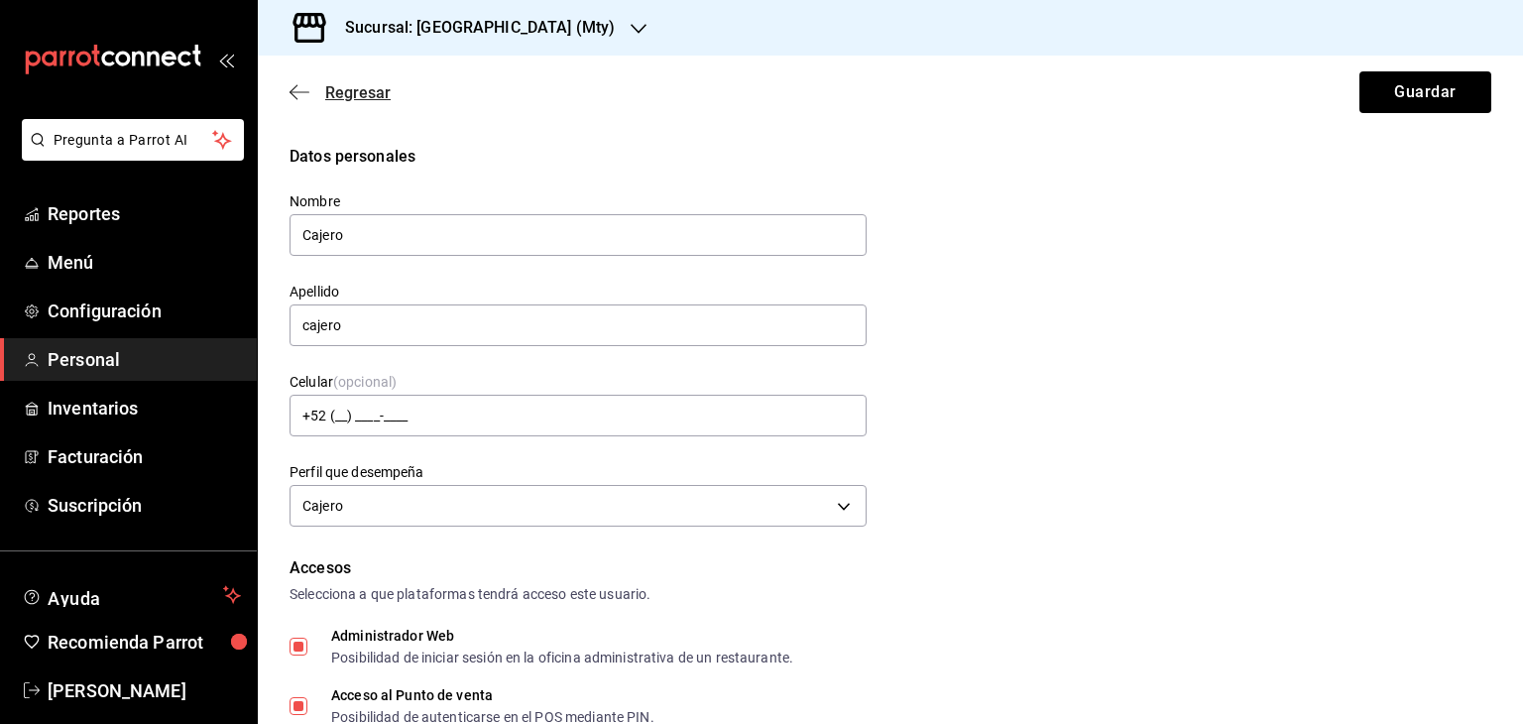
click at [300, 87] on icon "button" at bounding box center [299, 92] width 20 height 18
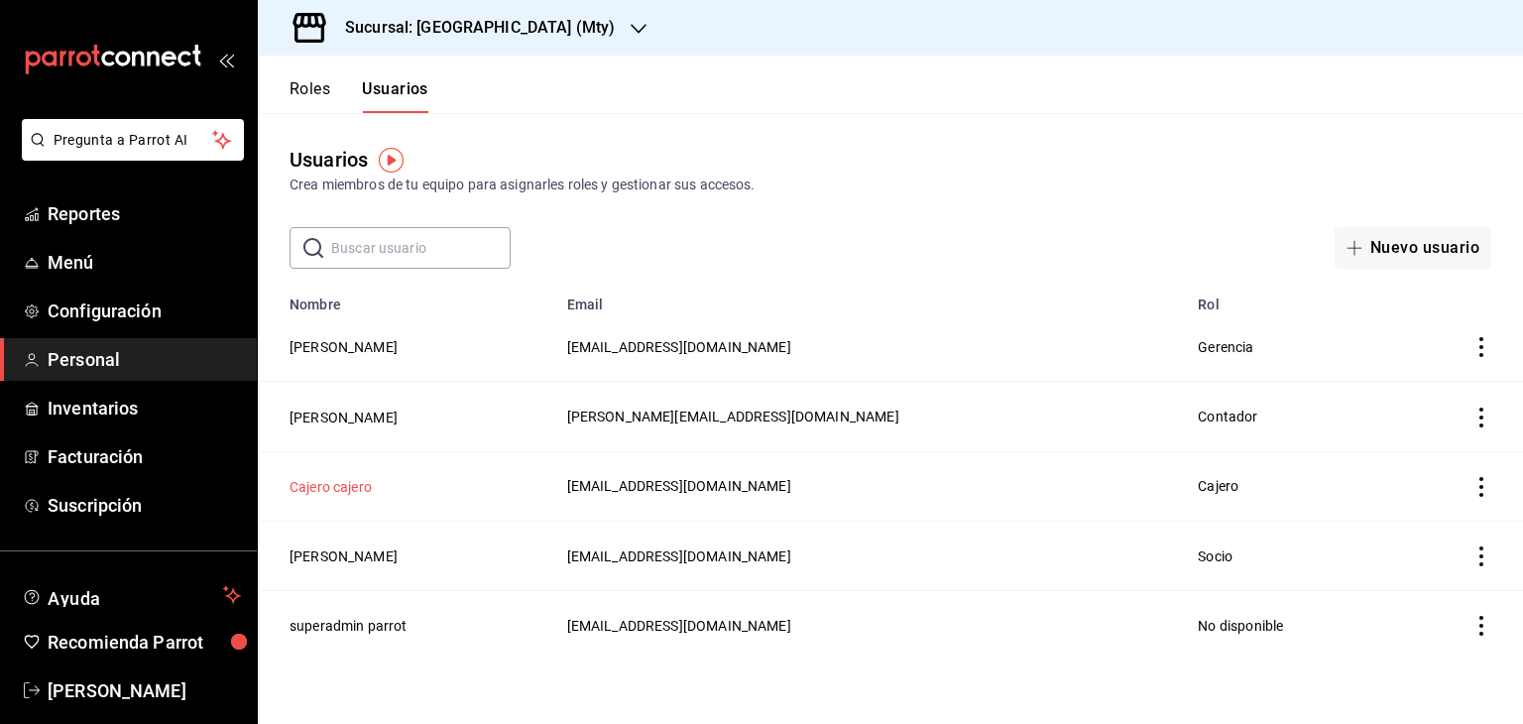
click at [348, 489] on button "Cajero cajero" at bounding box center [330, 487] width 82 height 20
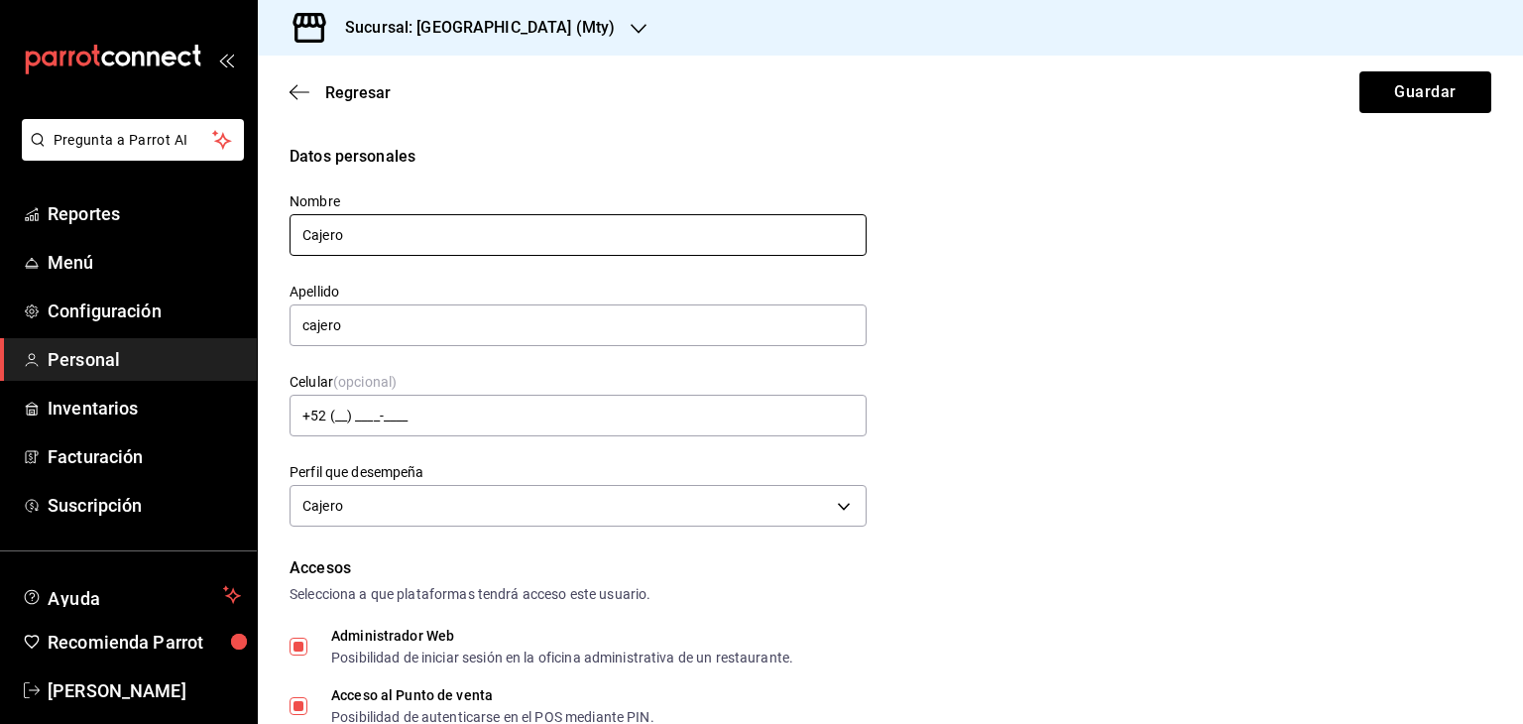
click at [381, 235] on input "Cajero" at bounding box center [577, 235] width 577 height 42
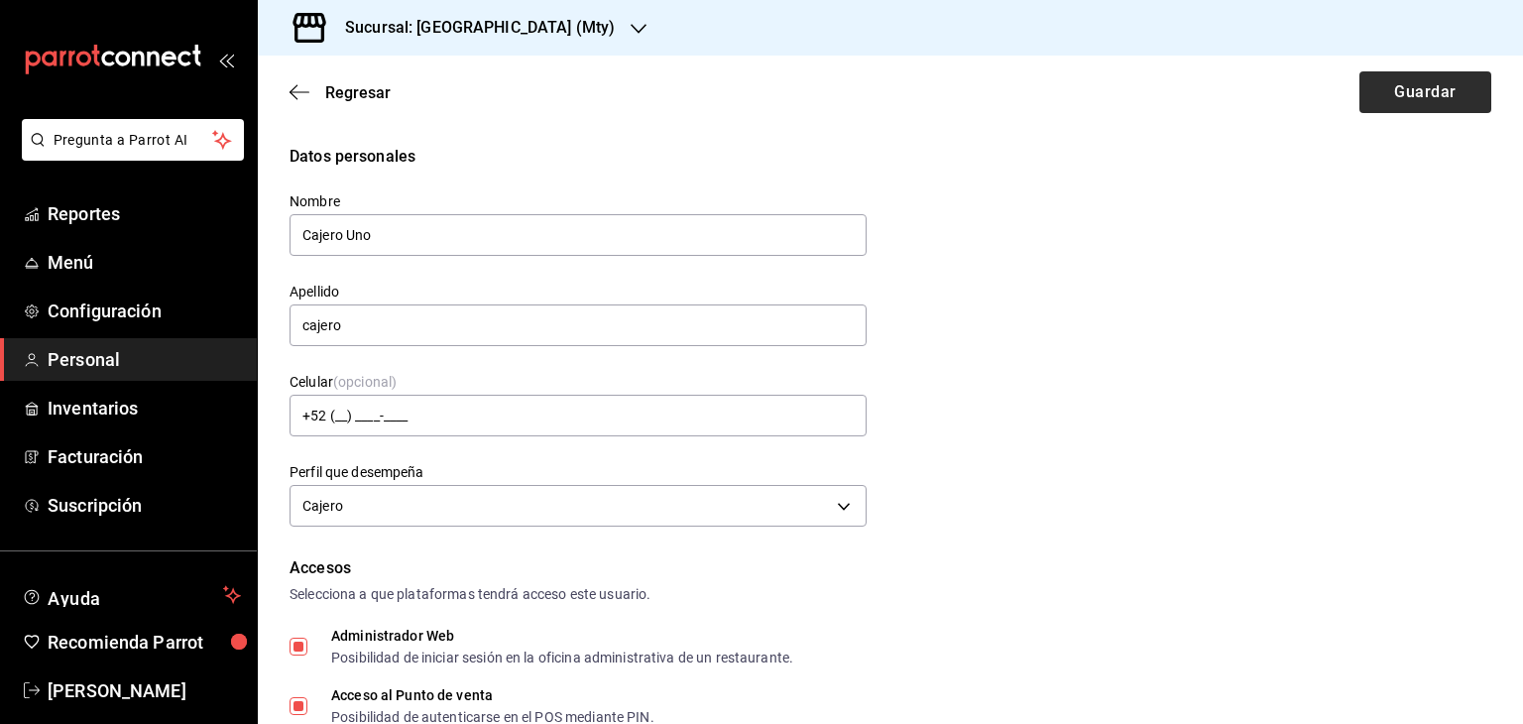
type input "Cajero Uno"
click at [1394, 92] on button "Guardar" at bounding box center [1425, 92] width 132 height 42
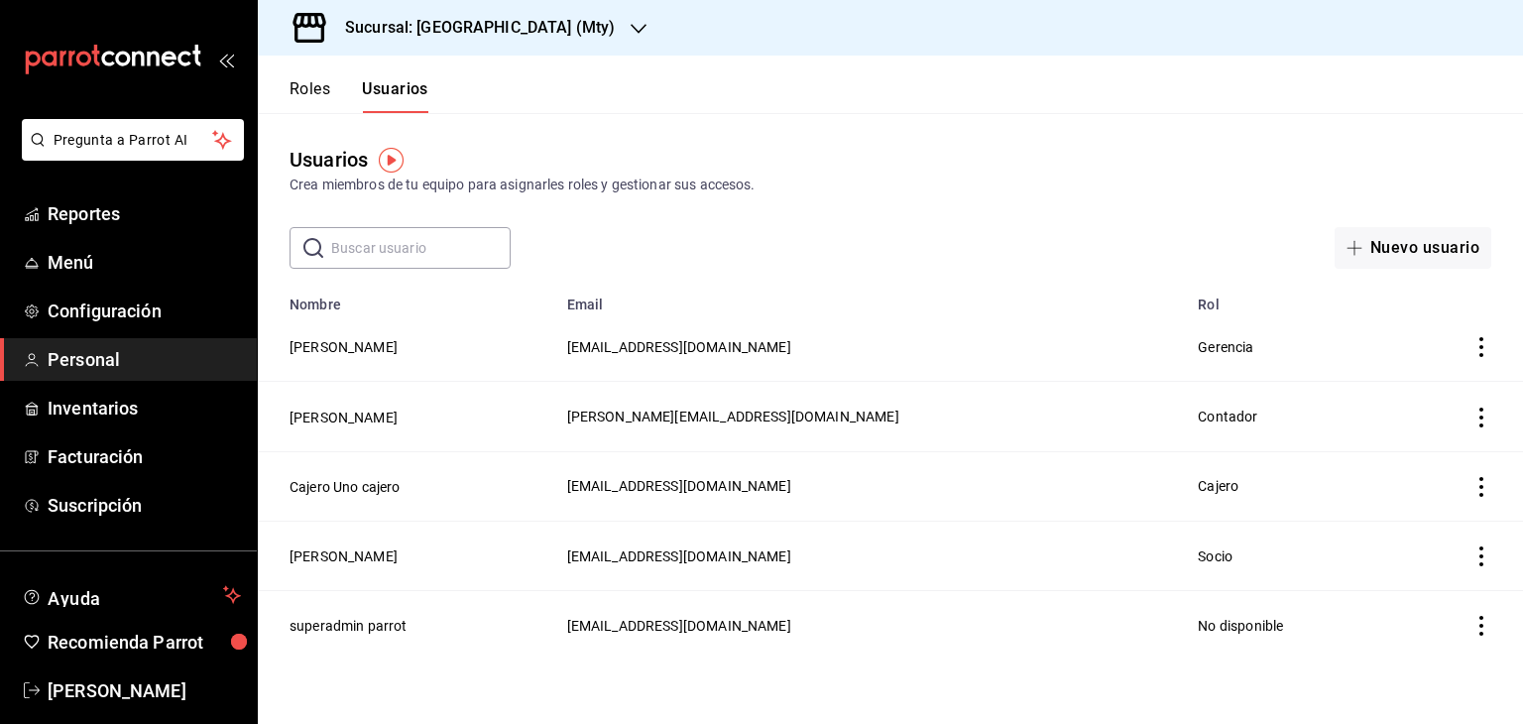
click at [1473, 490] on icon "actions" at bounding box center [1481, 487] width 20 height 20
click at [1408, 458] on span "Duplicar" at bounding box center [1391, 460] width 86 height 24
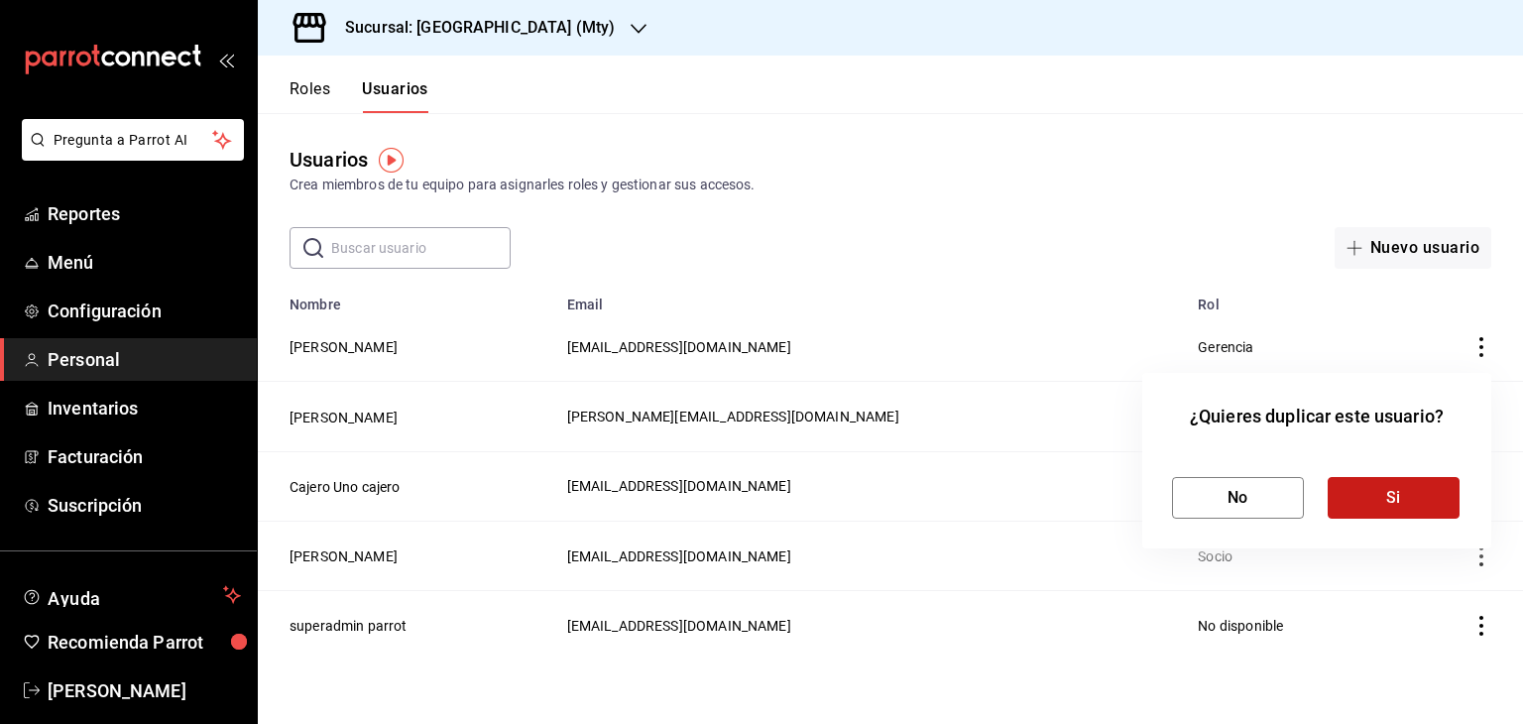
click at [1391, 502] on button "Si" at bounding box center [1393, 498] width 132 height 42
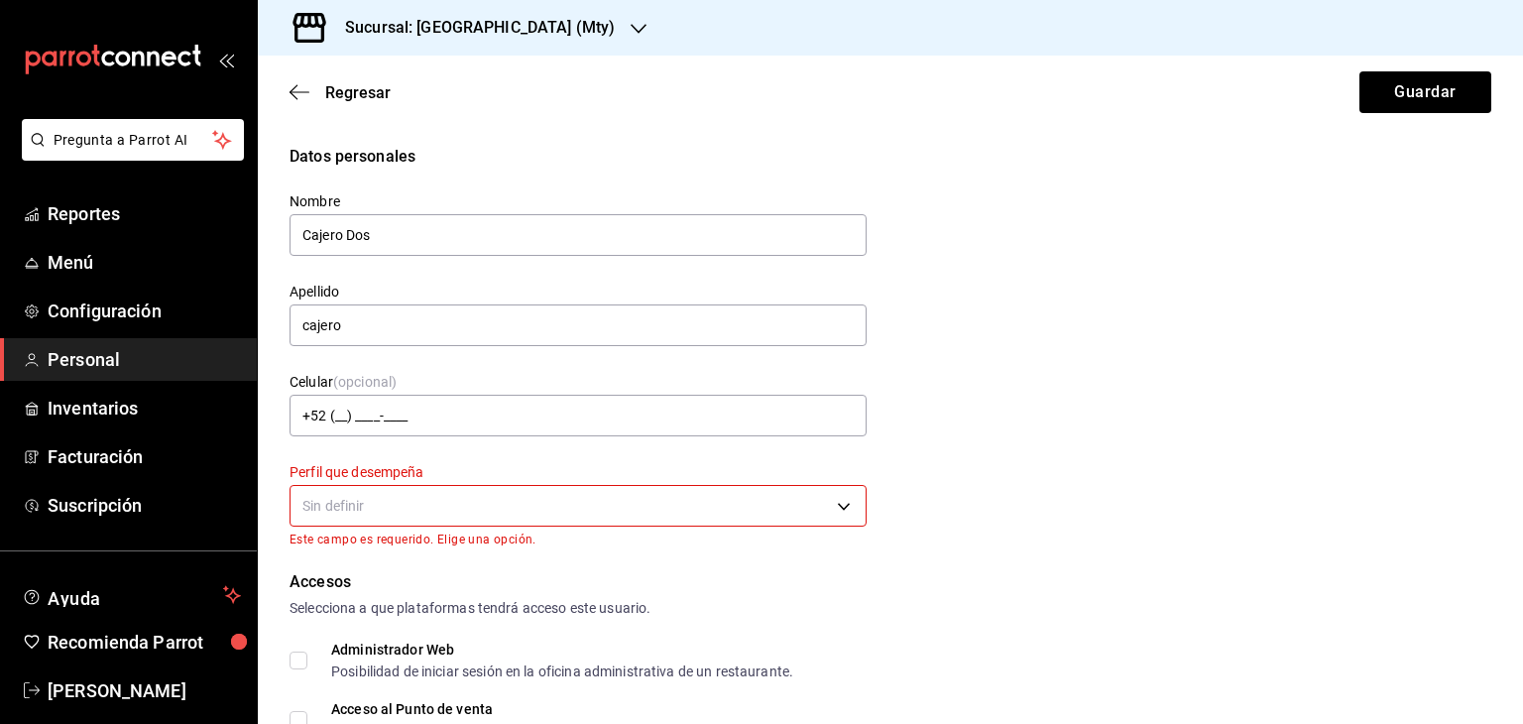
type input "Cajero Dos"
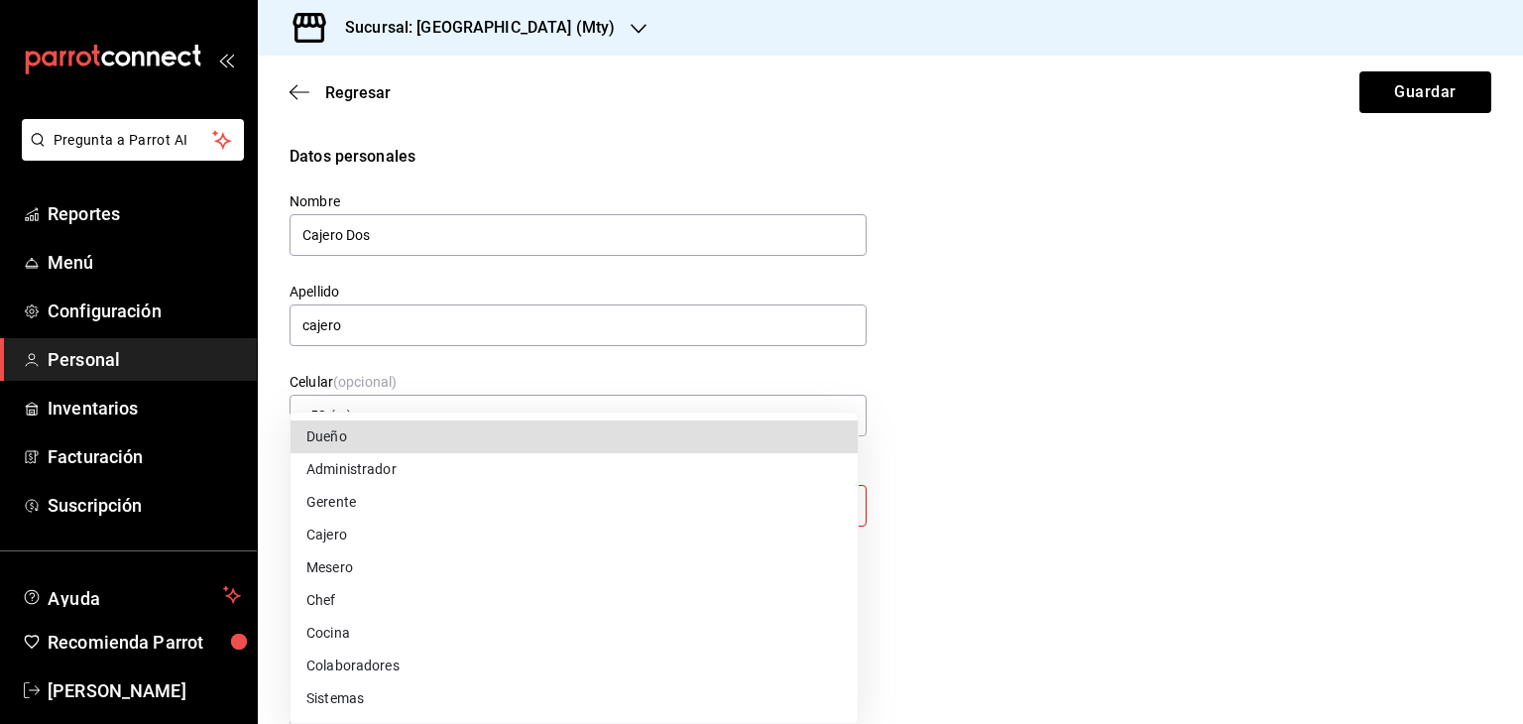
click at [414, 508] on body "Pregunta a Parrot AI Reportes Menú Configuración Personal Inventarios Facturaci…" at bounding box center [761, 362] width 1523 height 724
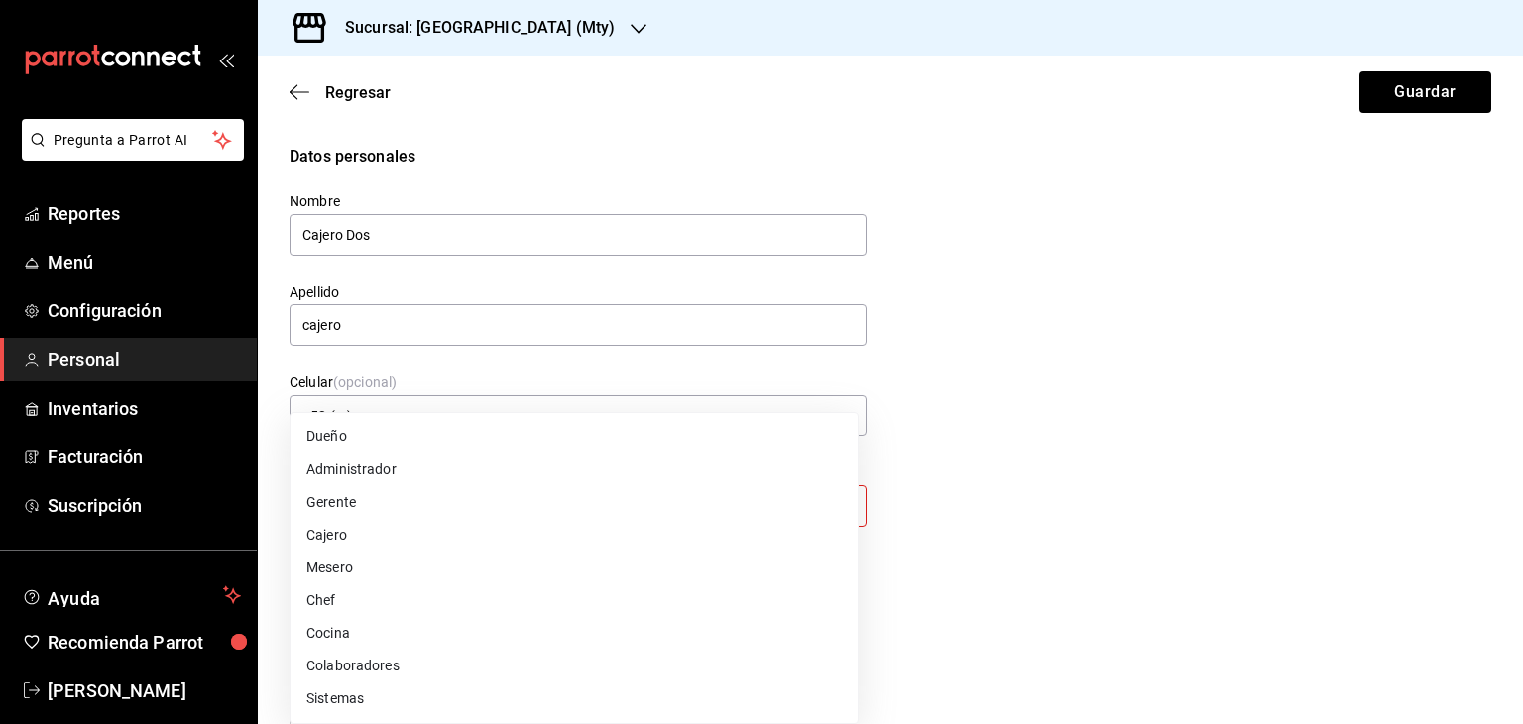
click at [337, 532] on li "Cajero" at bounding box center [573, 535] width 567 height 33
type input "CASHIER"
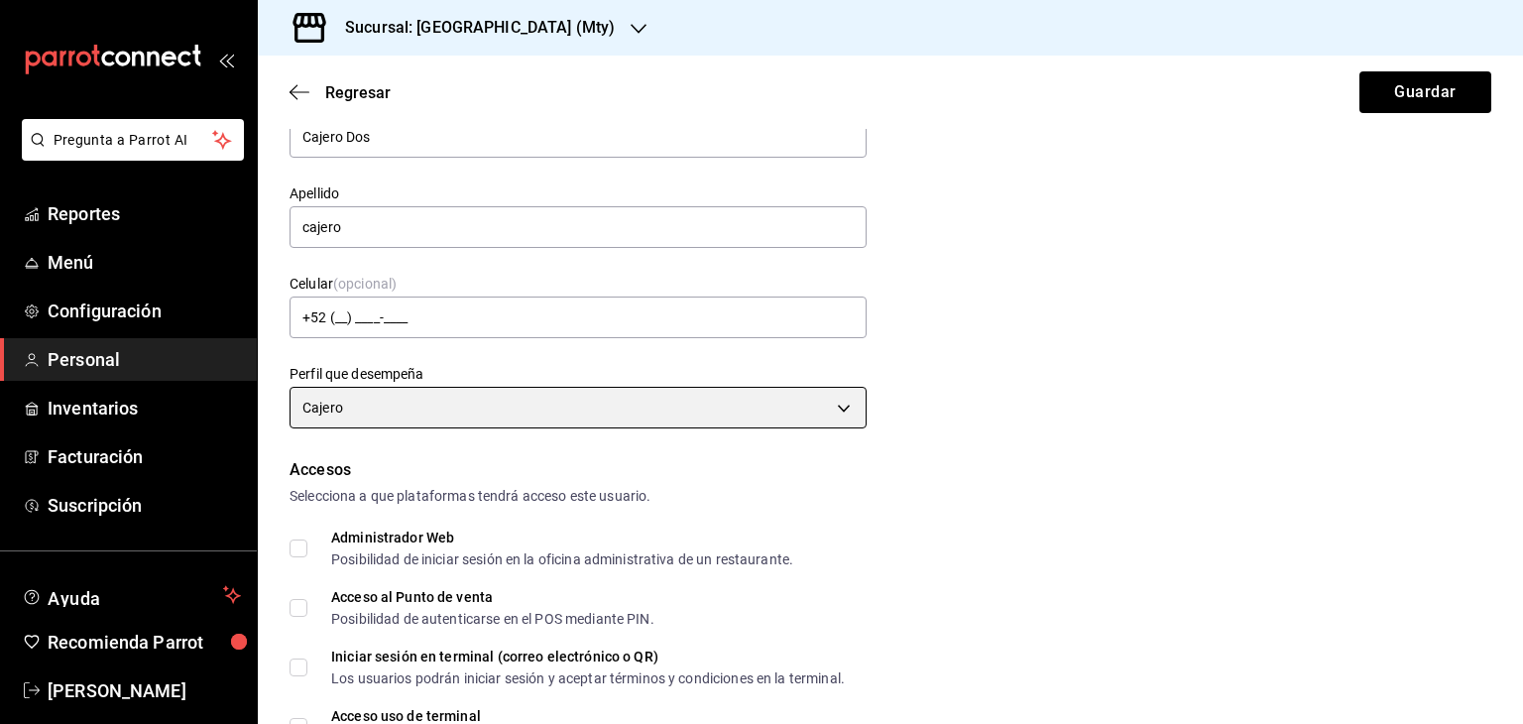
scroll to position [297, 0]
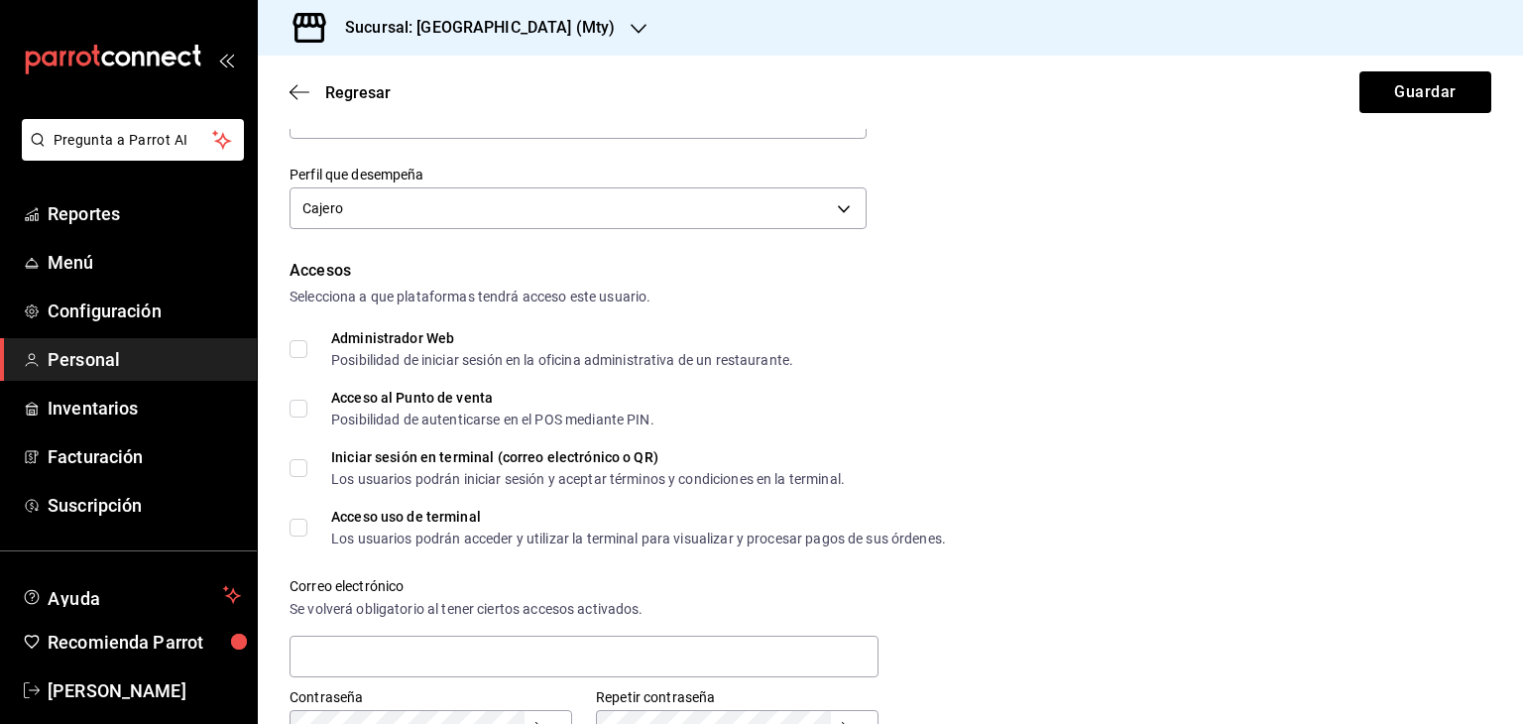
click at [297, 353] on input "Administrador Web Posibilidad de iniciar sesión en la oficina administrativa de…" at bounding box center [298, 349] width 18 height 18
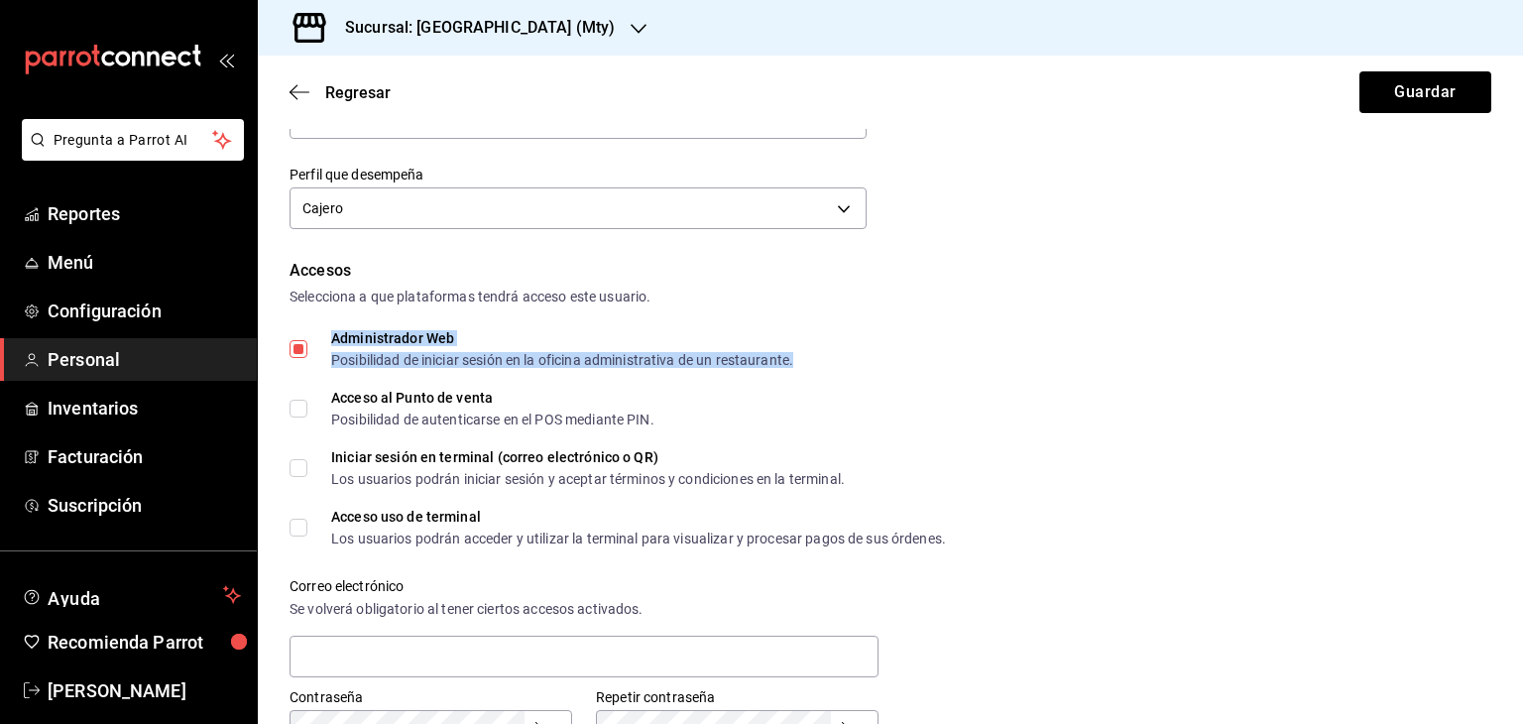
click at [397, 338] on div "Administrador Web" at bounding box center [562, 338] width 462 height 14
click at [447, 342] on div "Administrador Web" at bounding box center [562, 338] width 462 height 14
click at [307, 342] on input "Administrador Web Posibilidad de iniciar sesión en la oficina administrativa de…" at bounding box center [298, 349] width 18 height 18
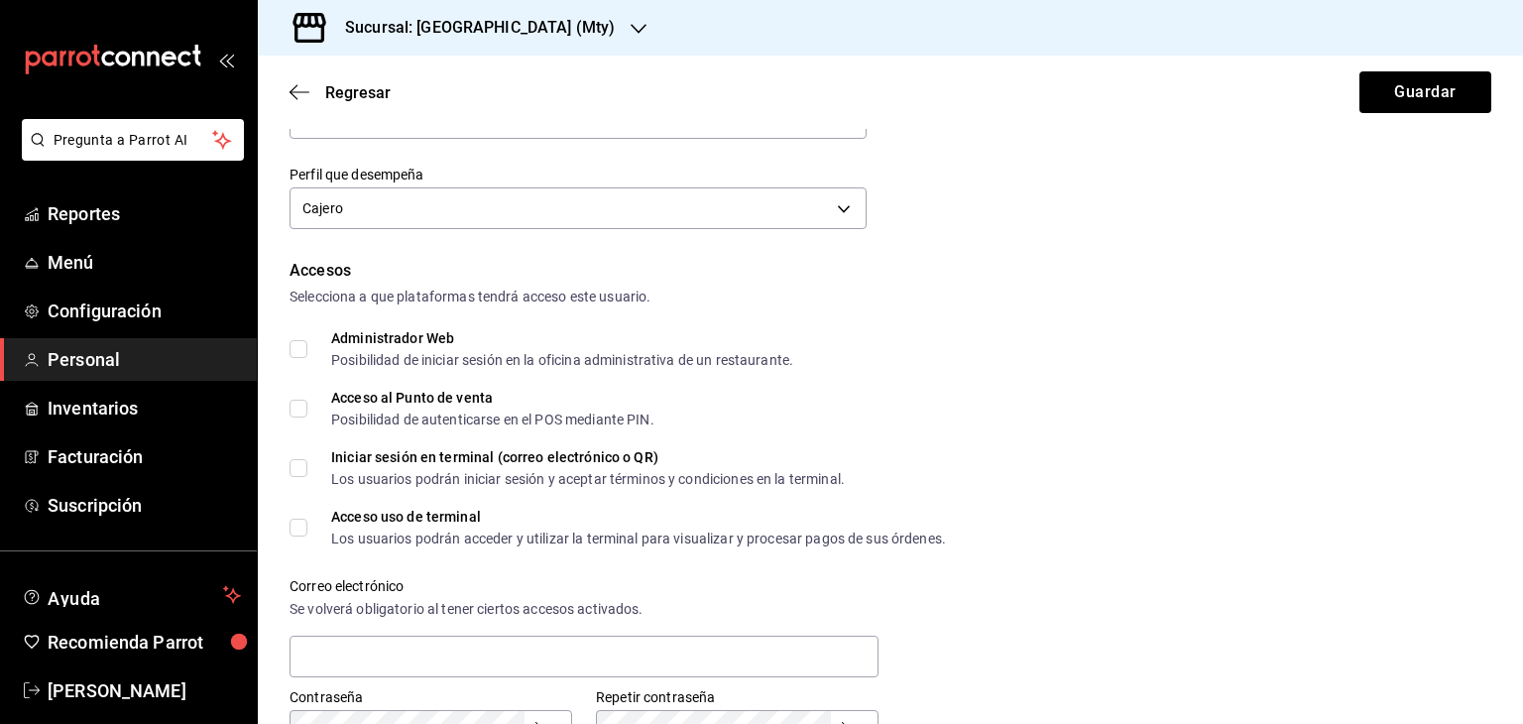
click at [297, 348] on input "Administrador Web Posibilidad de iniciar sesión en la oficina administrativa de…" at bounding box center [298, 349] width 18 height 18
checkbox input "true"
click at [159, 140] on span "Pregunta a Parrot AI" at bounding box center [134, 140] width 158 height 21
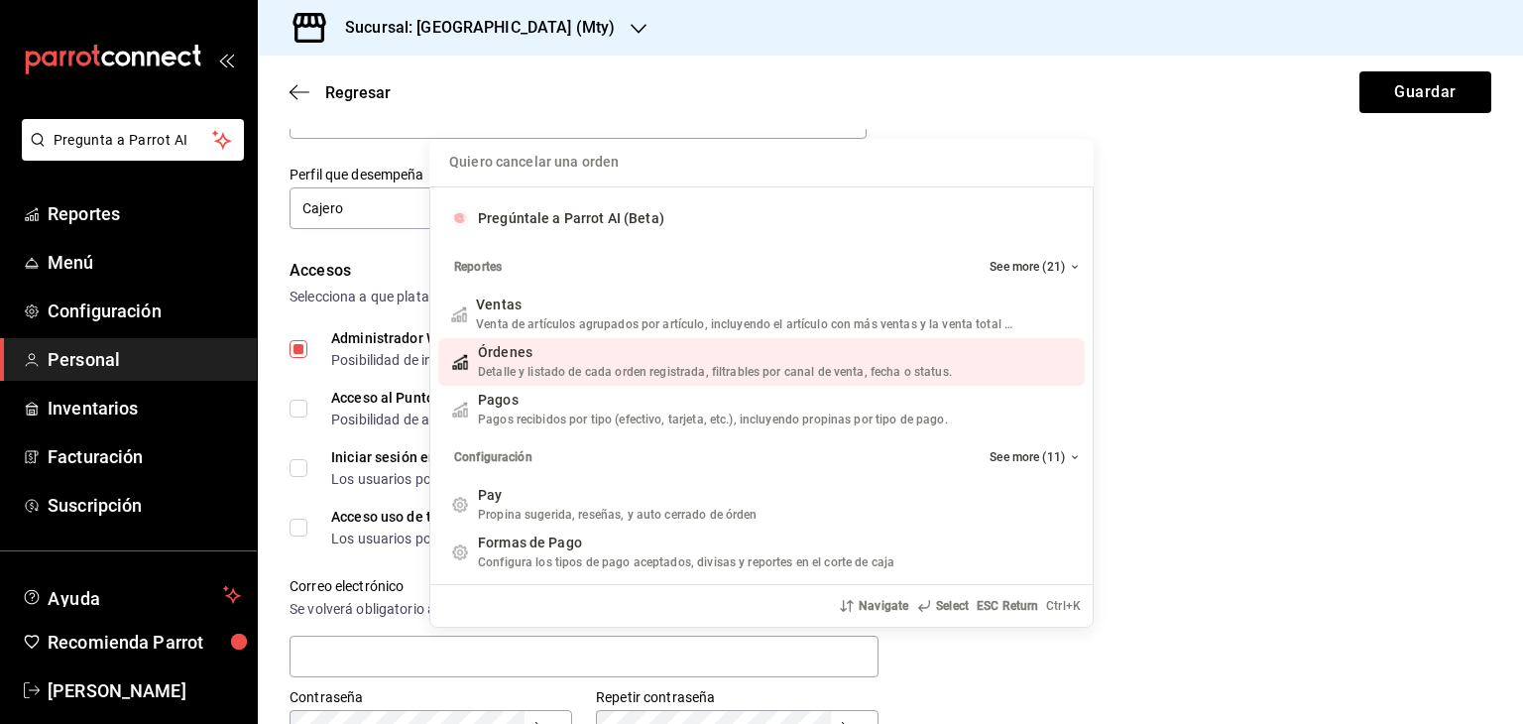
click at [634, 172] on input "Quiero cancelar una orden" at bounding box center [761, 163] width 640 height 48
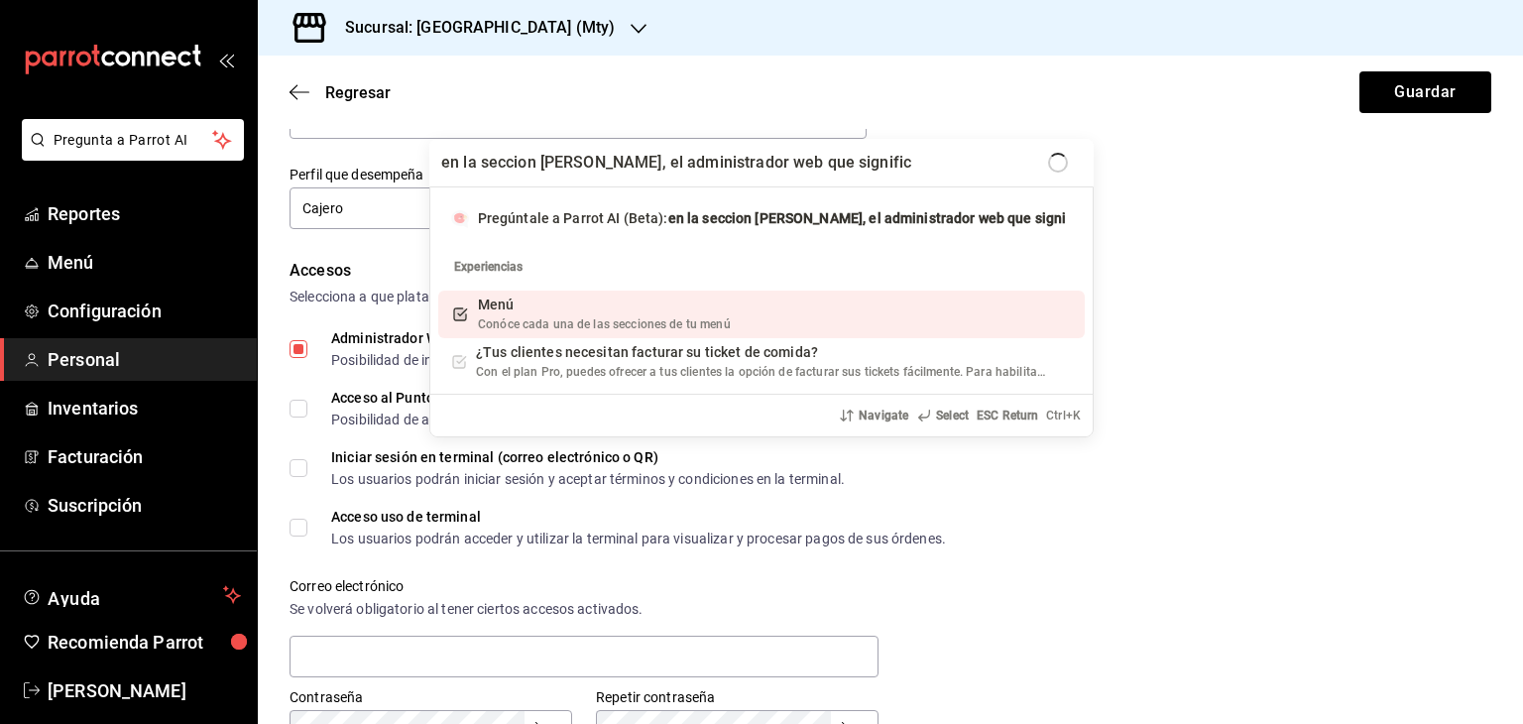
type input "en la seccion [PERSON_NAME], el administrador web que significa"
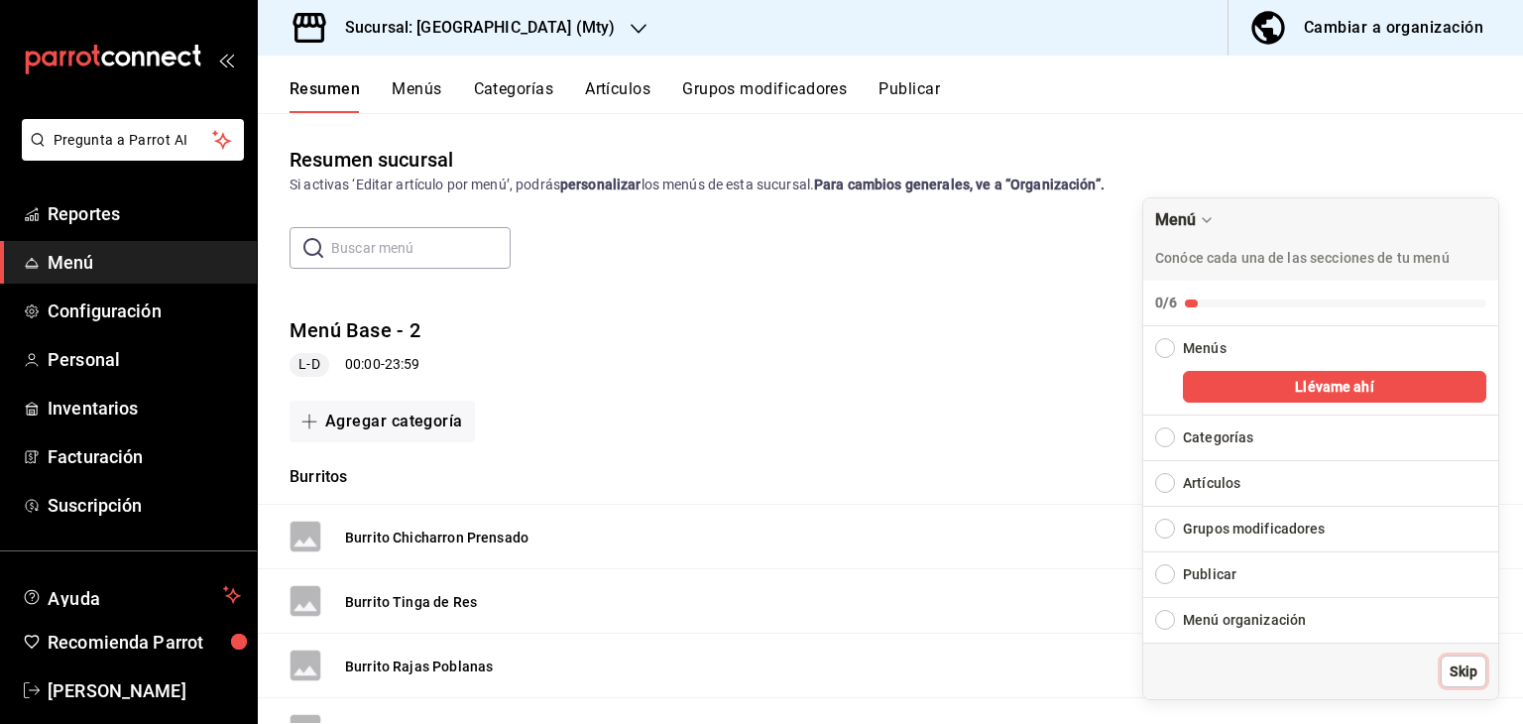
click at [1470, 675] on span "Skip" at bounding box center [1463, 671] width 28 height 21
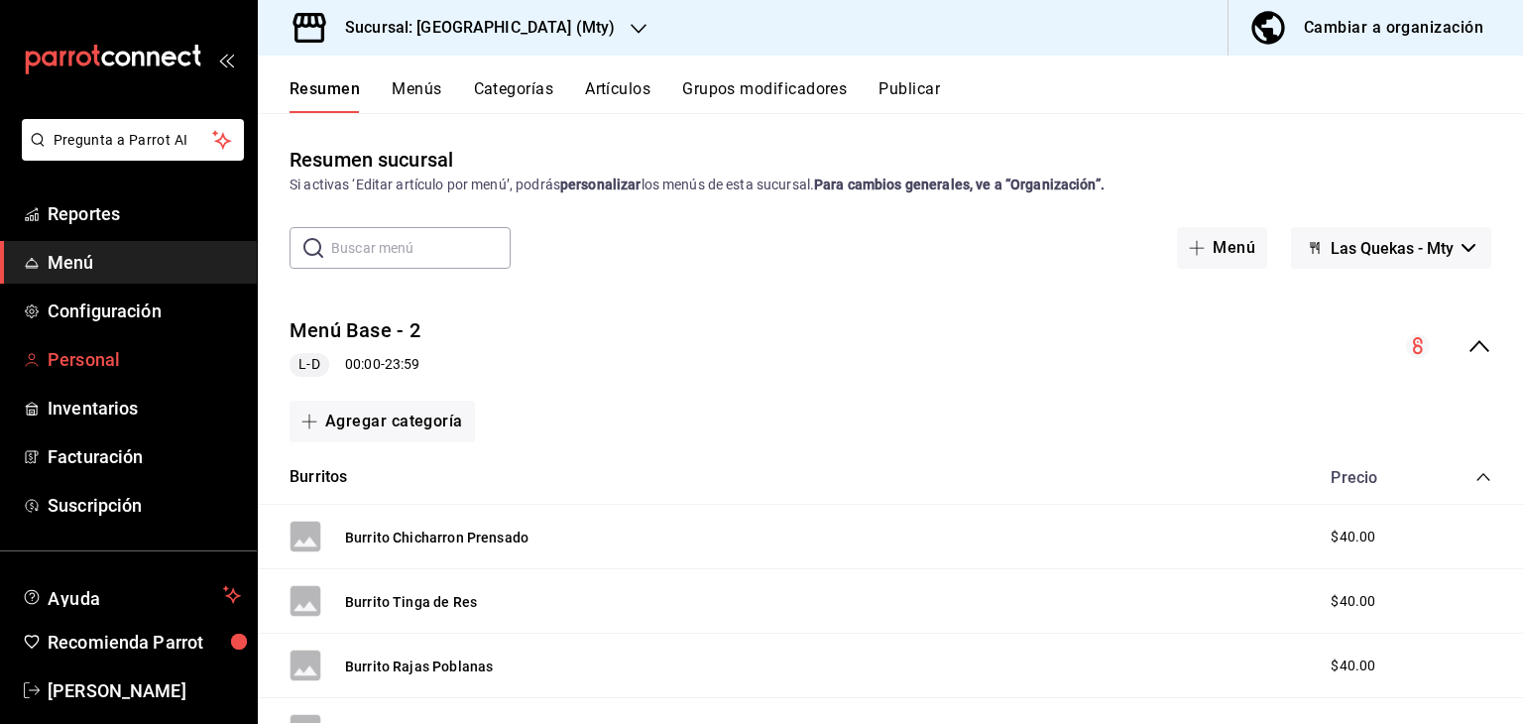
click at [106, 360] on span "Personal" at bounding box center [144, 359] width 193 height 27
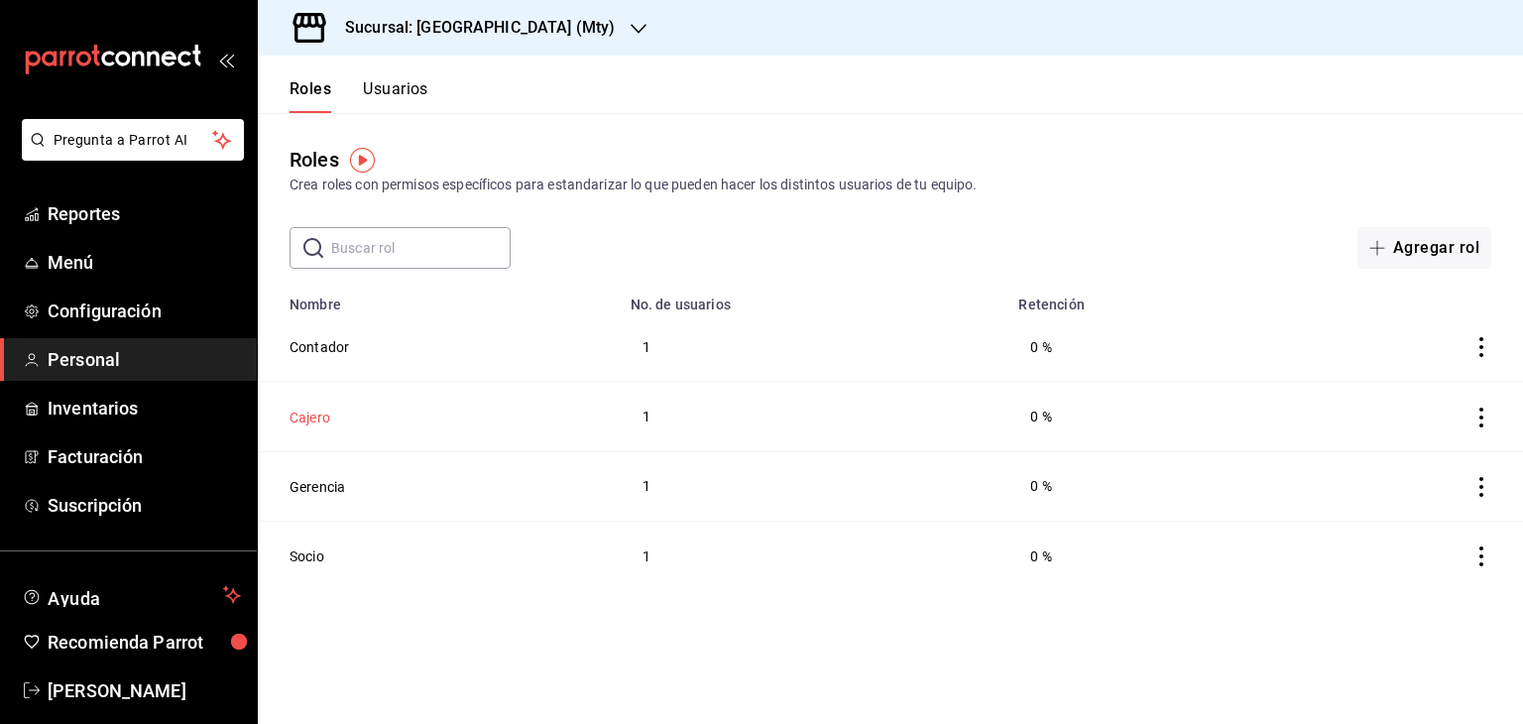
click at [317, 410] on button "Cajero" at bounding box center [309, 417] width 41 height 20
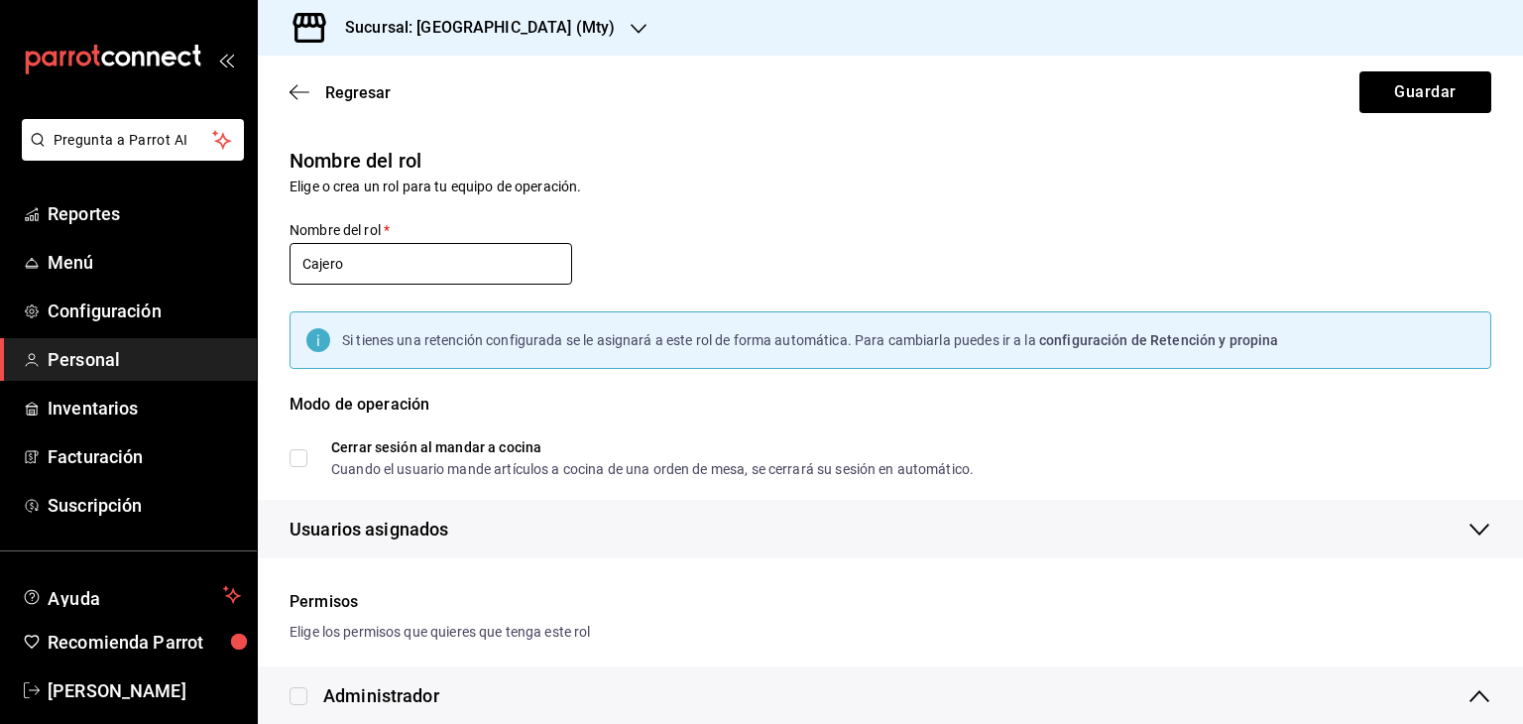
click at [413, 267] on input "Cajero" at bounding box center [430, 264] width 283 height 42
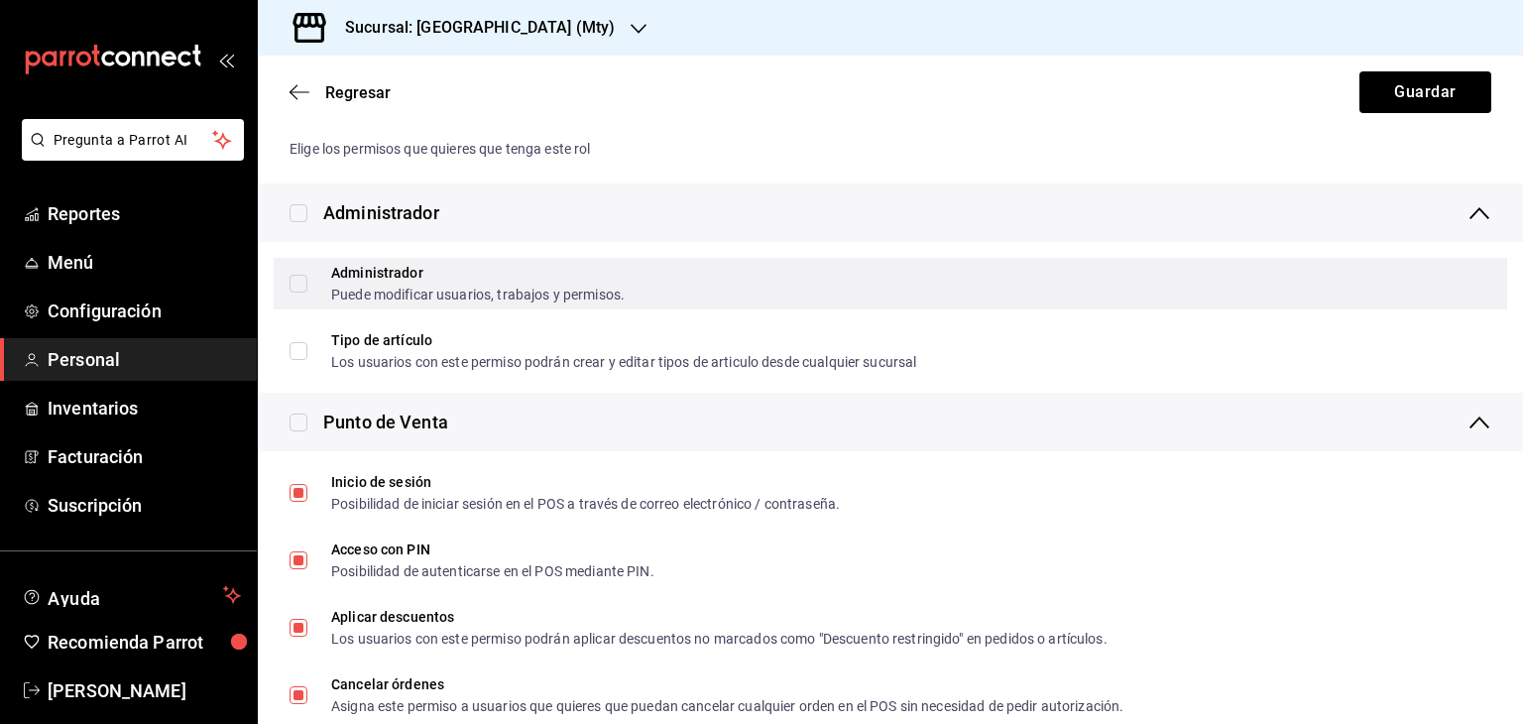
scroll to position [496, 0]
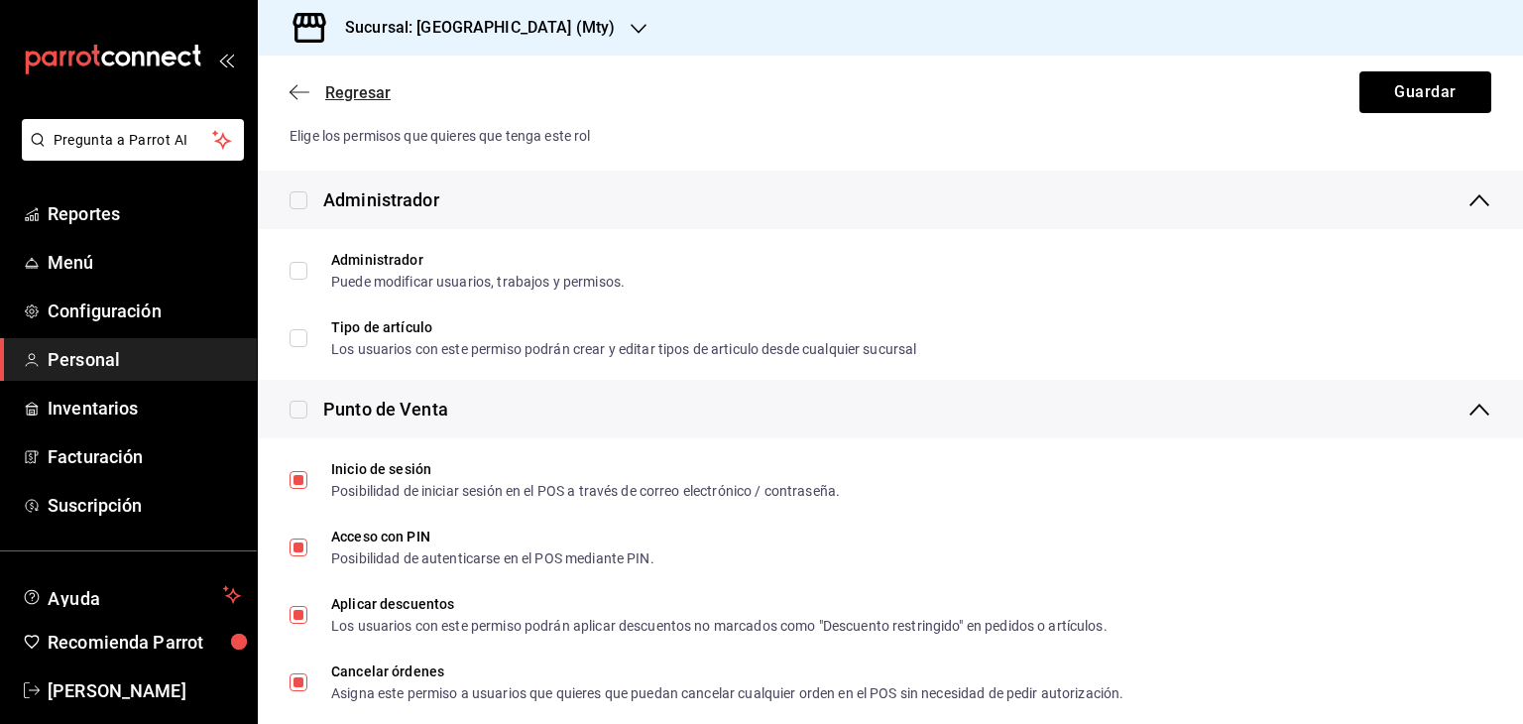
type input "Cajero Uno"
click at [300, 90] on icon "button" at bounding box center [299, 92] width 20 height 18
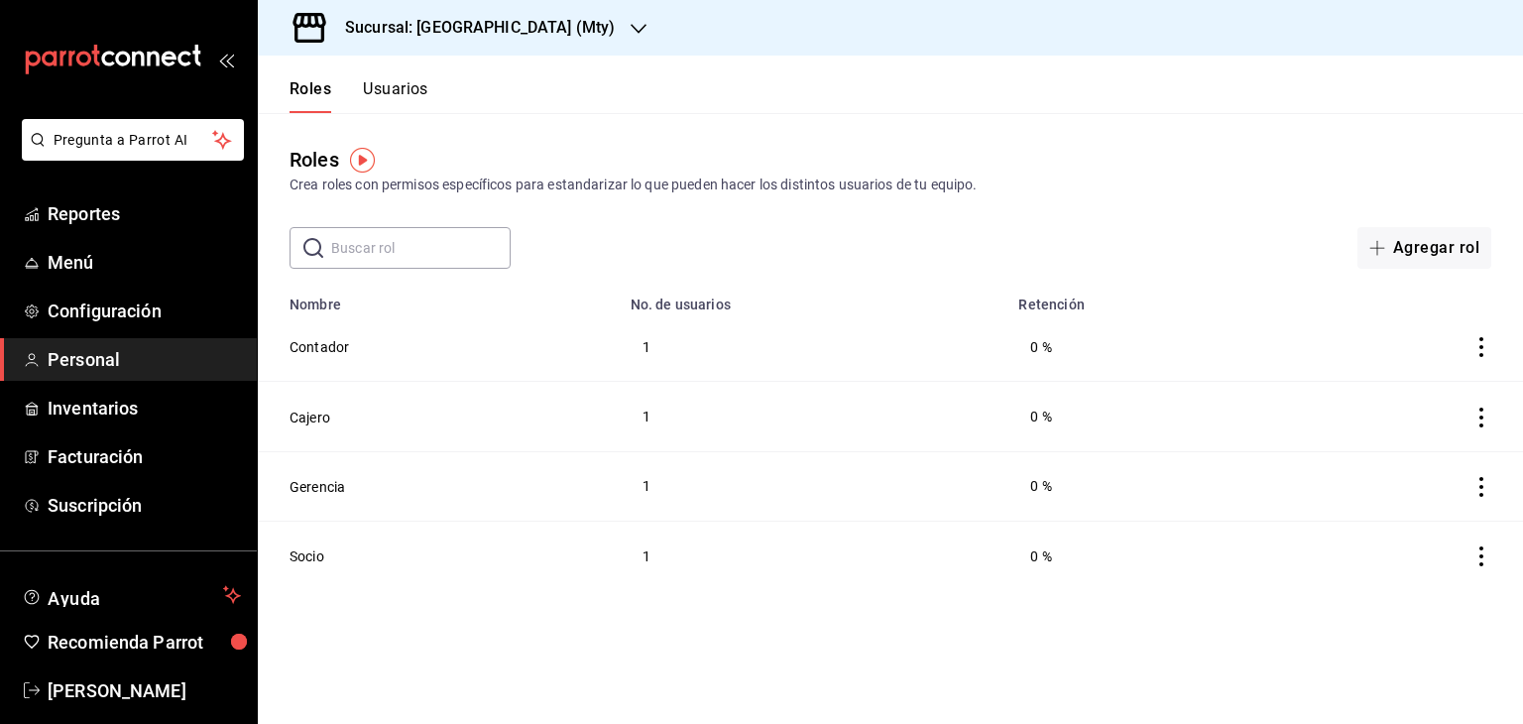
click at [399, 91] on button "Usuarios" at bounding box center [395, 96] width 65 height 34
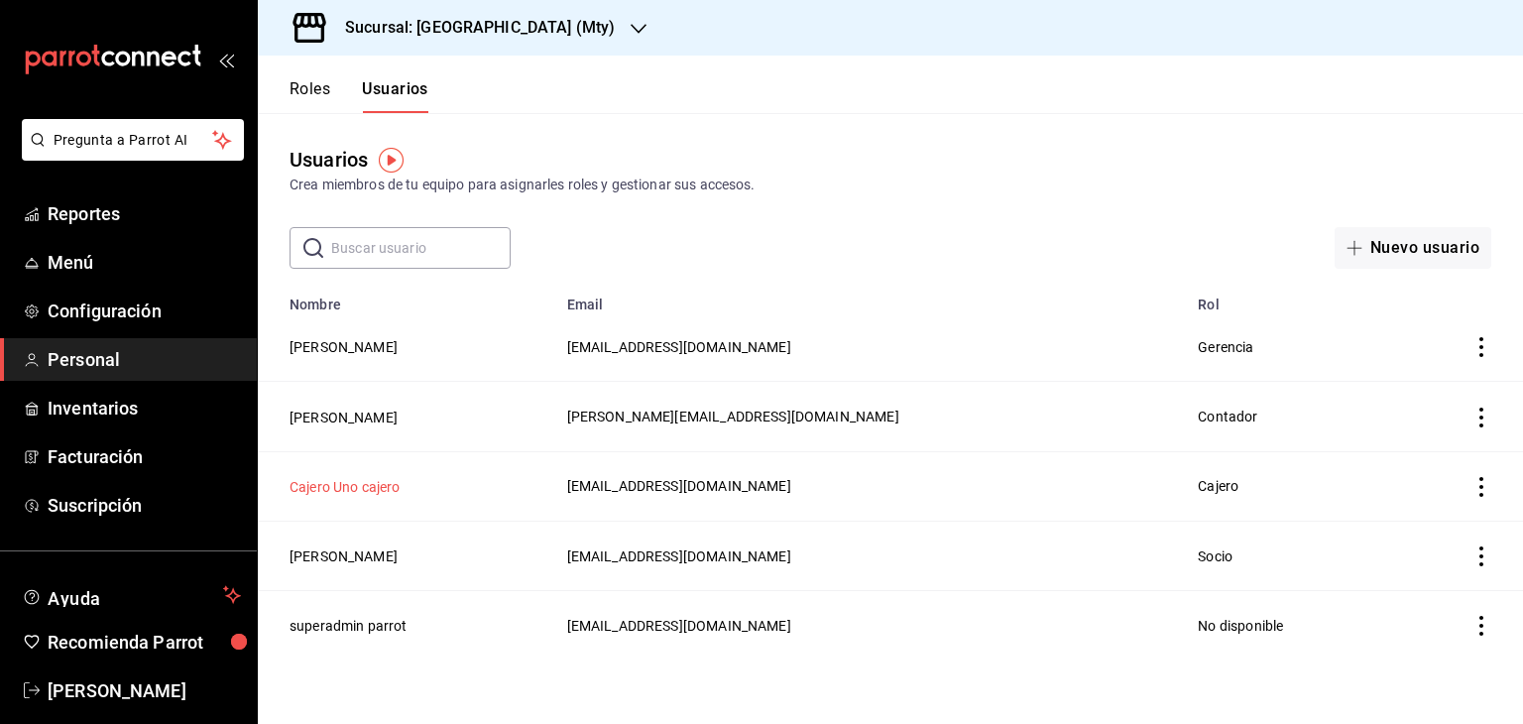
click at [350, 485] on button "Cajero Uno cajero" at bounding box center [344, 487] width 111 height 20
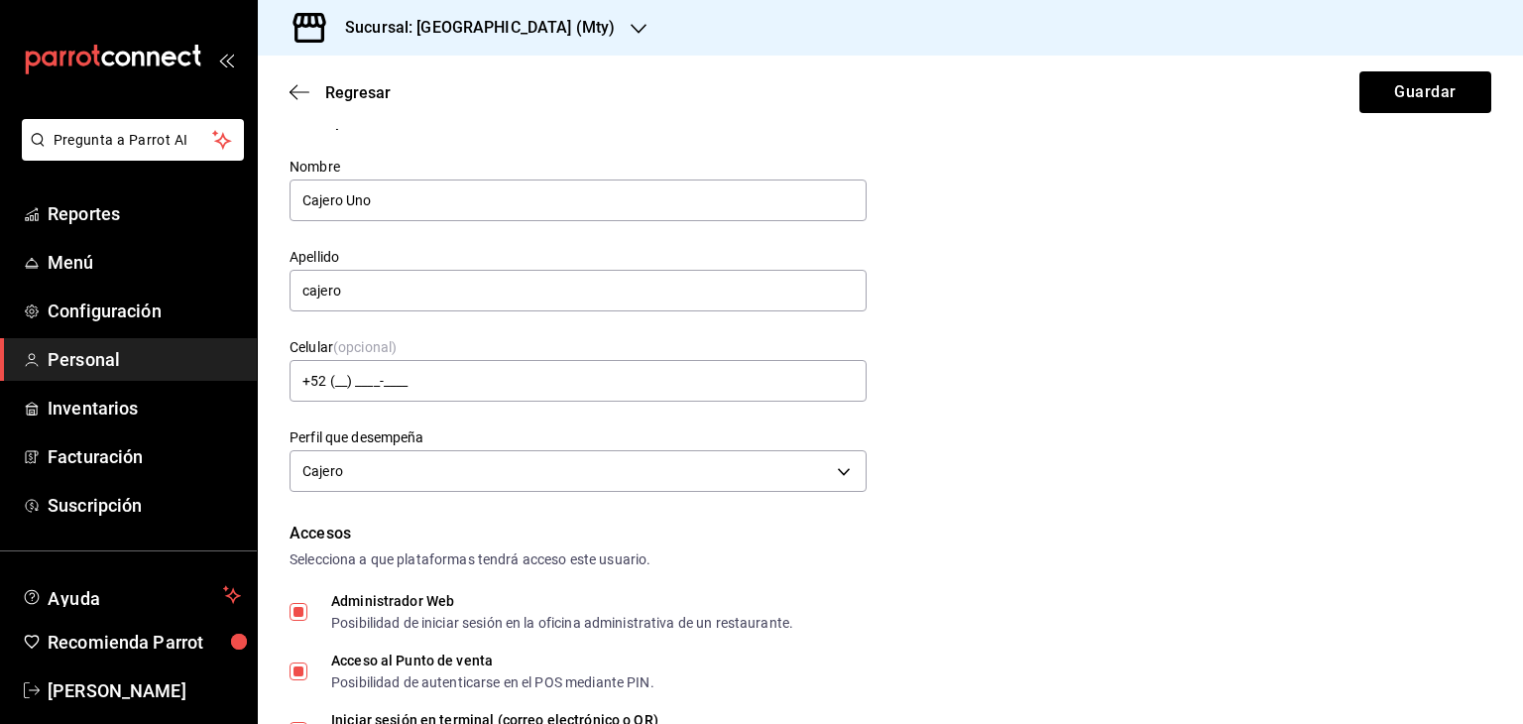
scroll to position [34, 0]
click at [301, 95] on icon "button" at bounding box center [299, 92] width 20 height 18
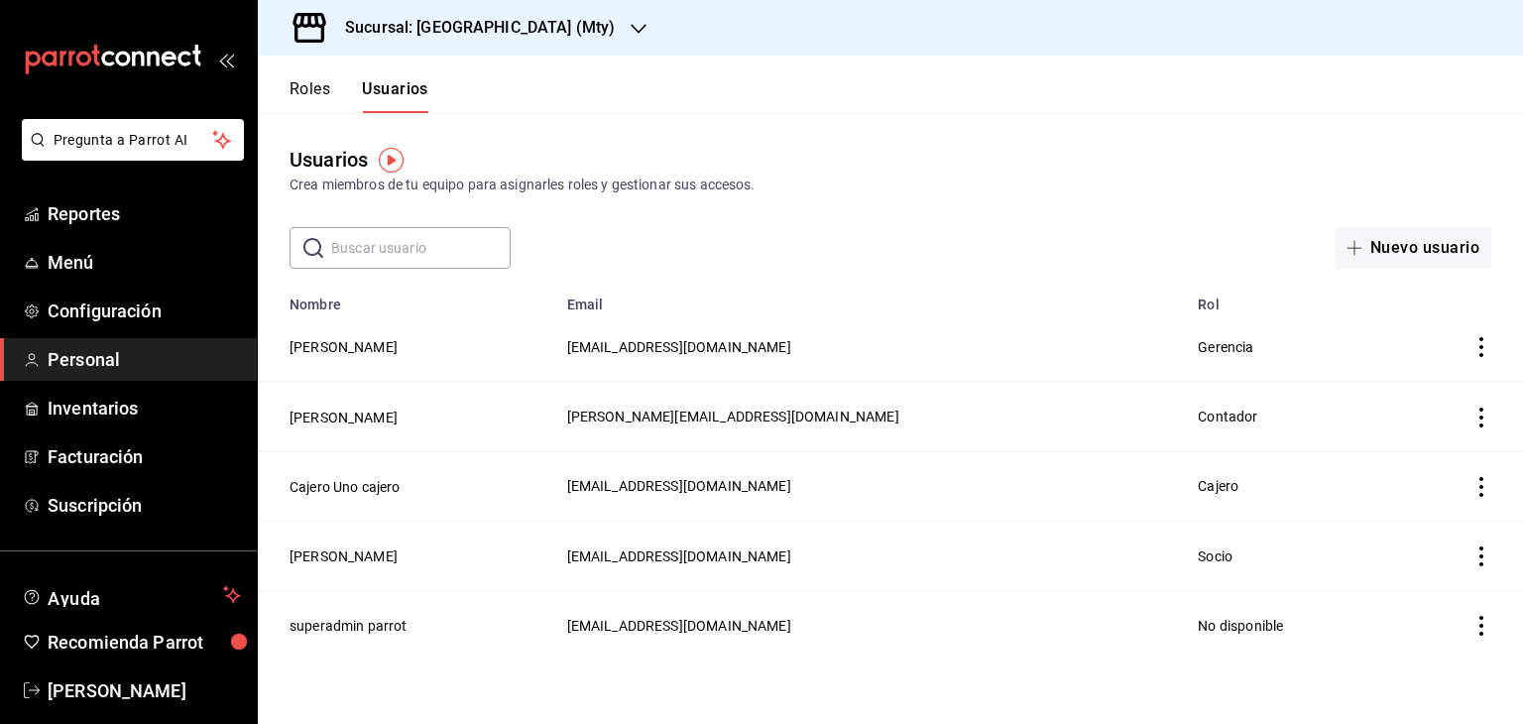
click at [1479, 489] on icon "actions" at bounding box center [1481, 487] width 4 height 20
click at [1415, 461] on span "Duplicar" at bounding box center [1391, 460] width 86 height 24
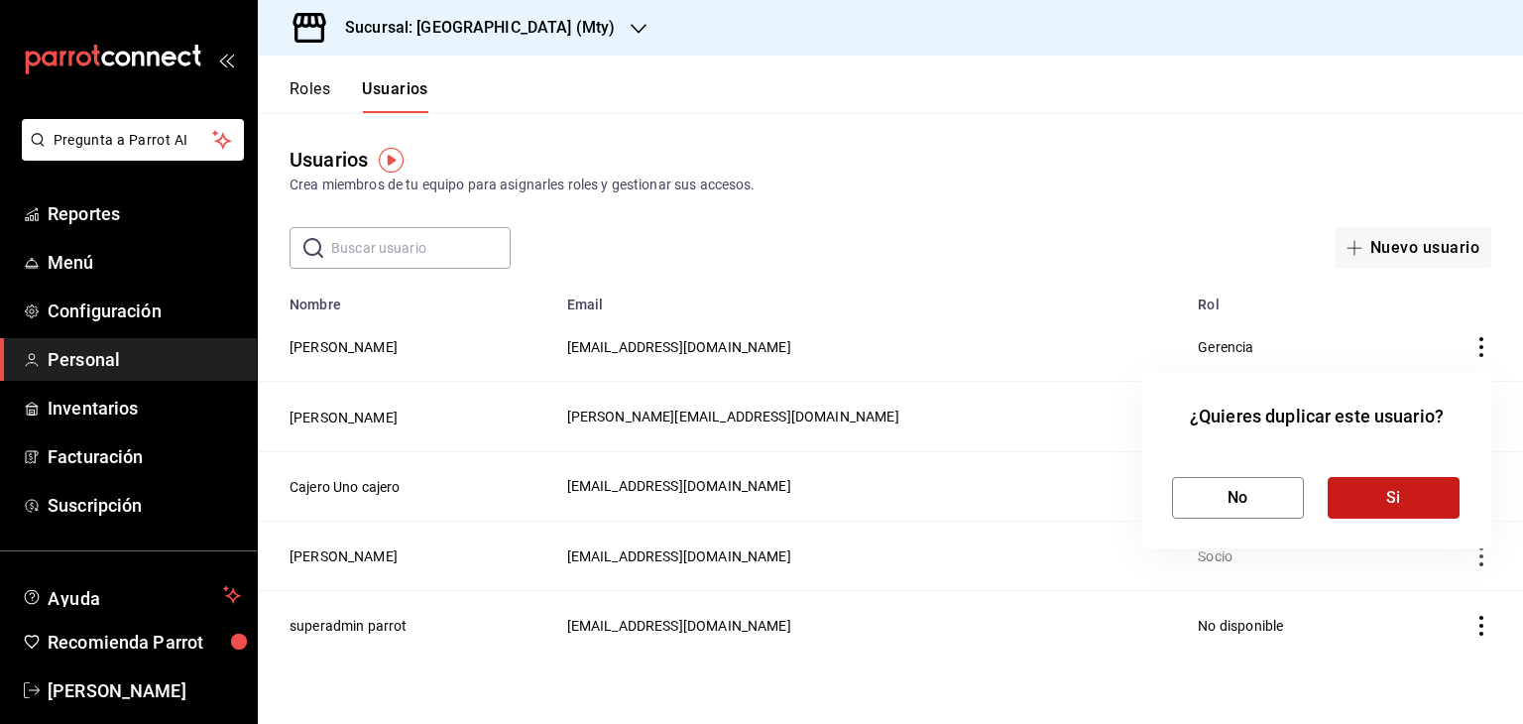
click at [1359, 507] on button "Si" at bounding box center [1393, 498] width 132 height 42
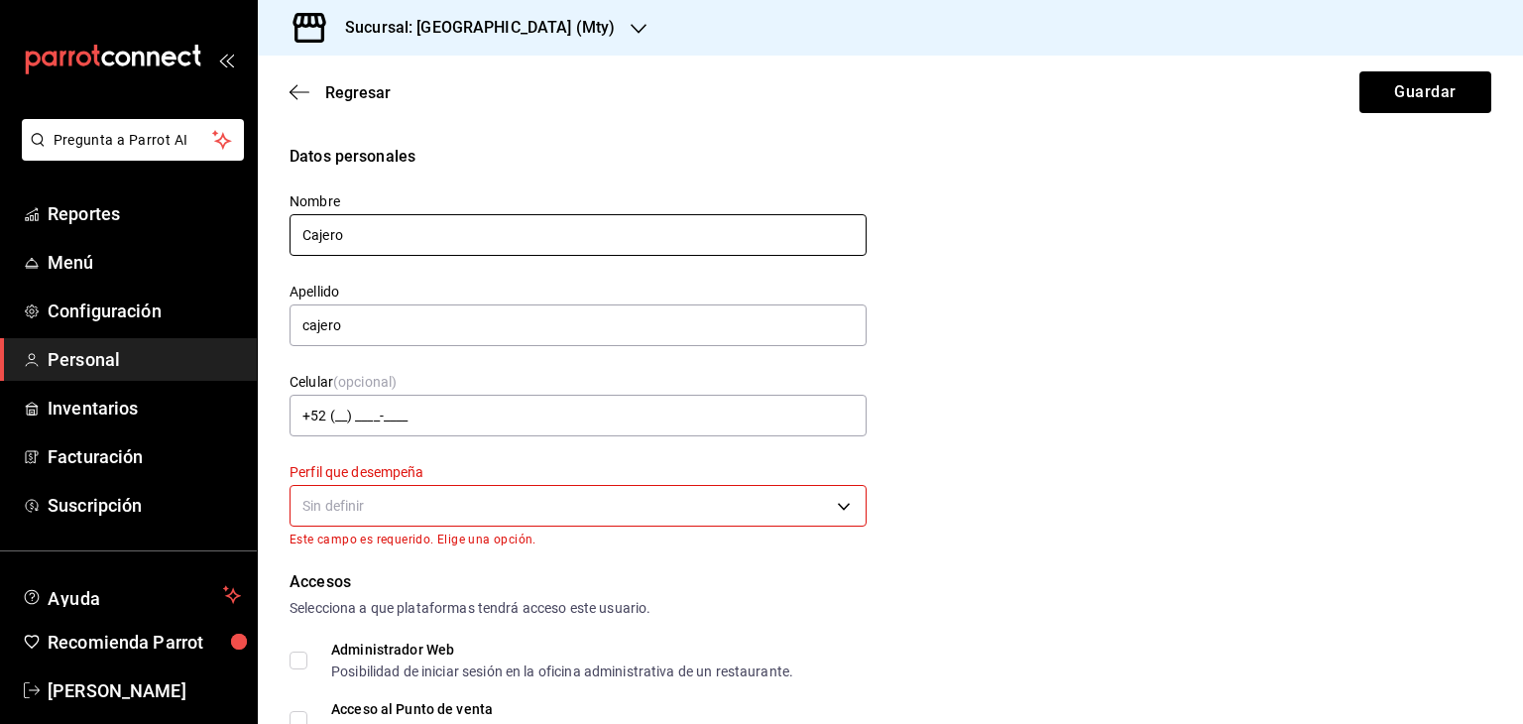
type input "Cajero Dos"
click at [961, 366] on div "Datos personales Nombre Cajero Dos Apellido cajero Celular (opcional) +52 (__) …" at bounding box center [890, 346] width 1202 height 402
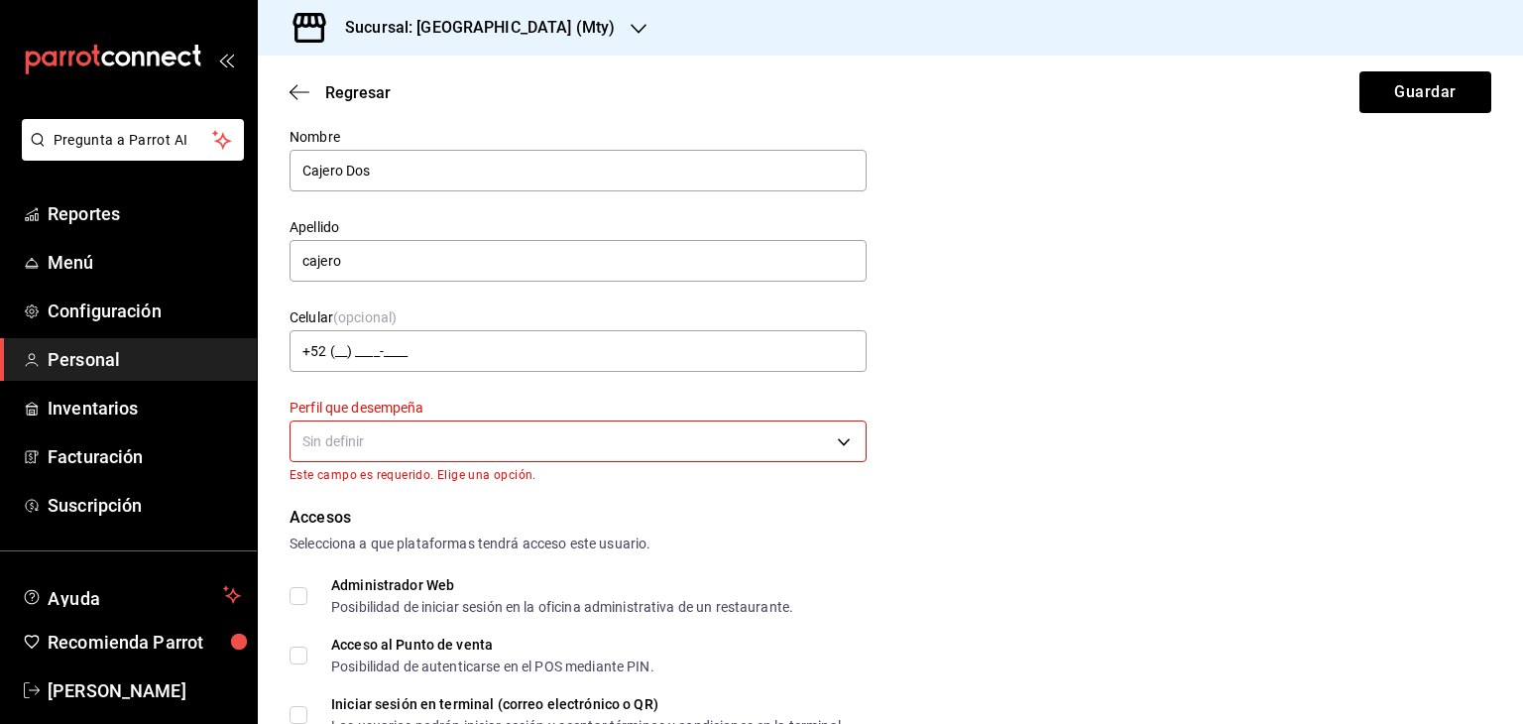
scroll to position [99, 0]
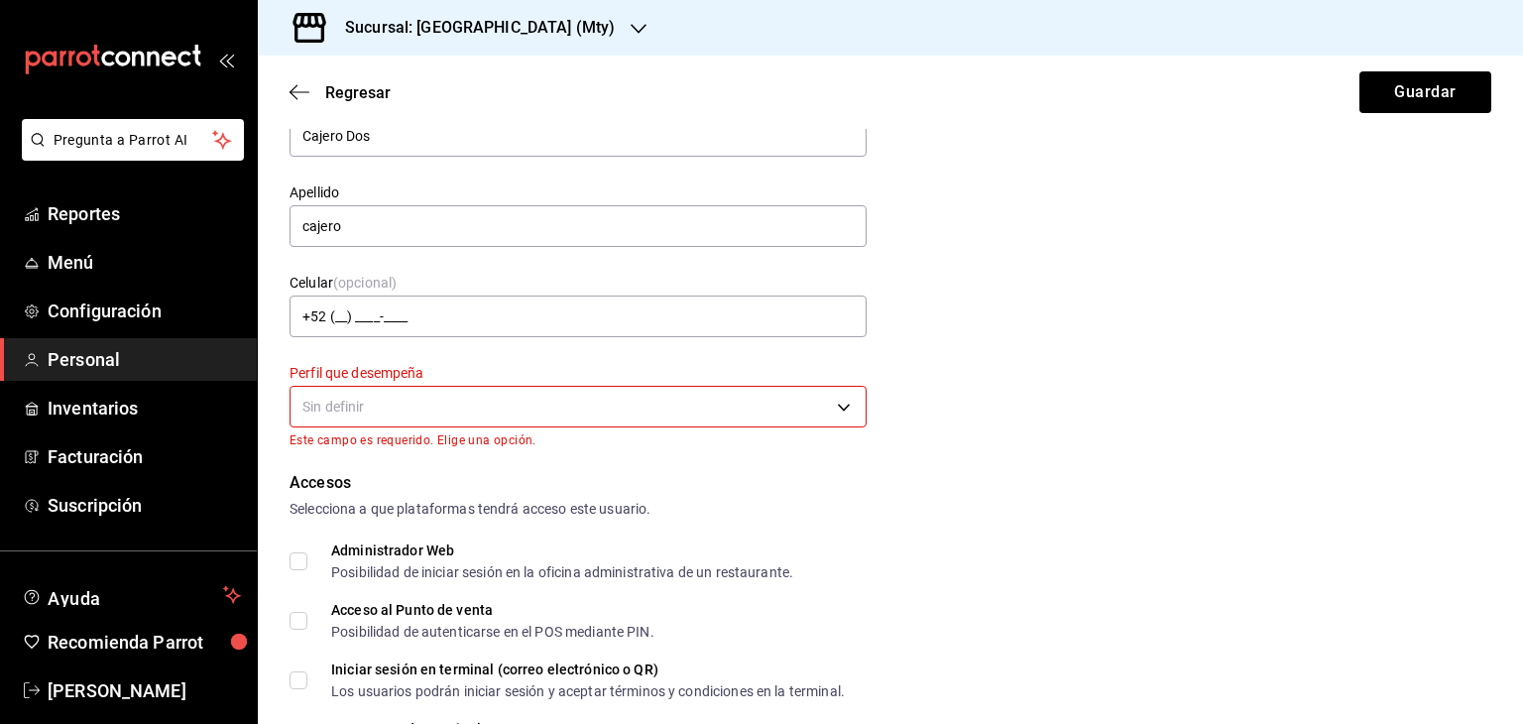
click at [570, 404] on body "Pregunta a Parrot AI Reportes Menú Configuración Personal Inventarios Facturaci…" at bounding box center [761, 362] width 1523 height 724
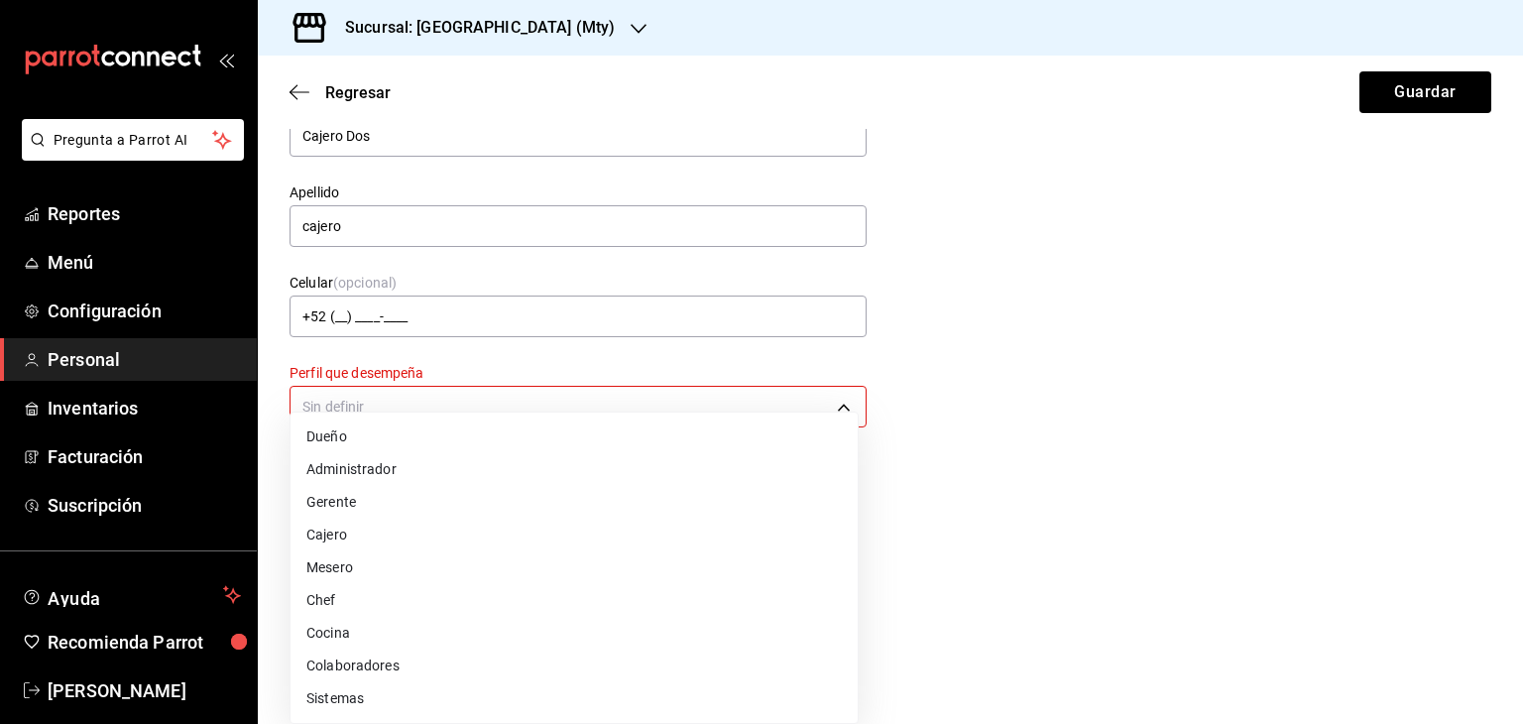
click at [353, 532] on li "Cajero" at bounding box center [573, 535] width 567 height 33
type input "CASHIER"
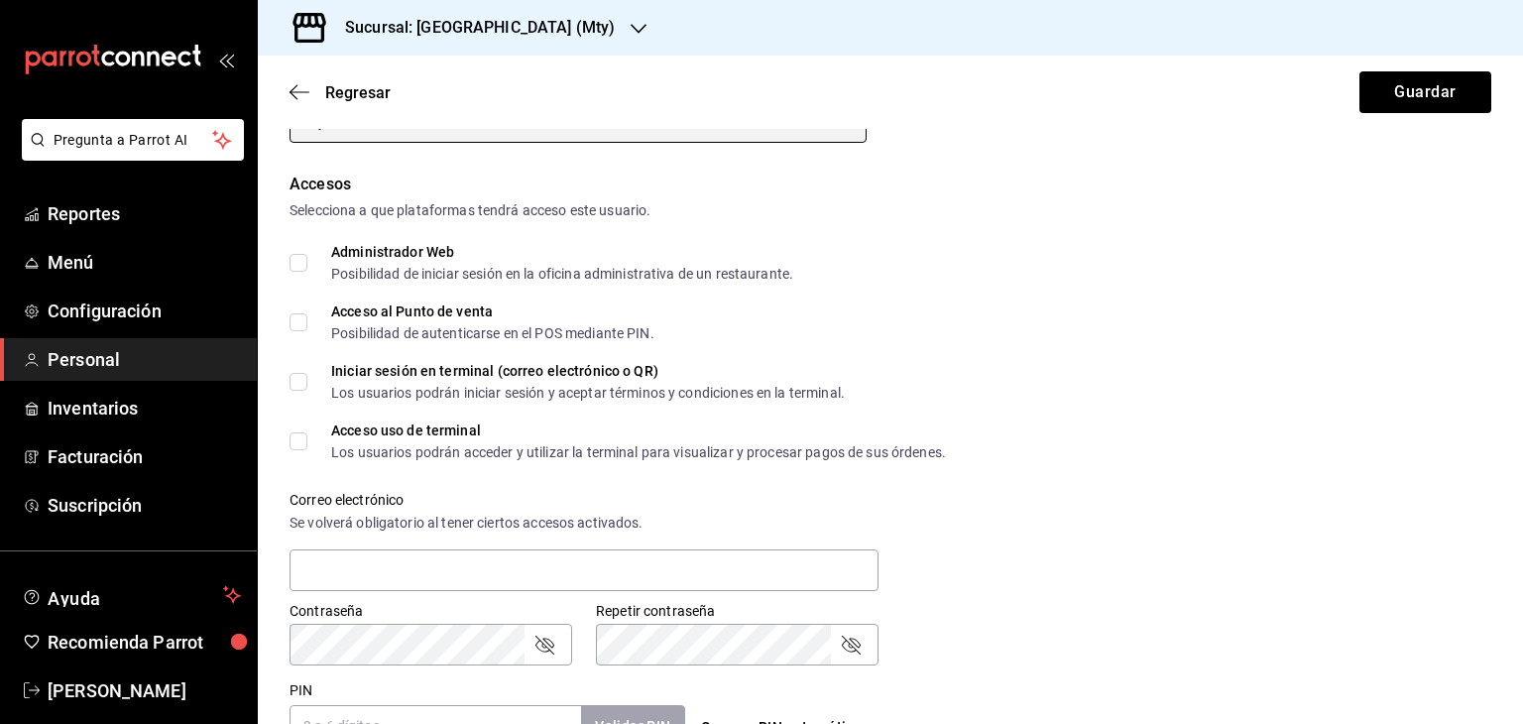
scroll to position [397, 0]
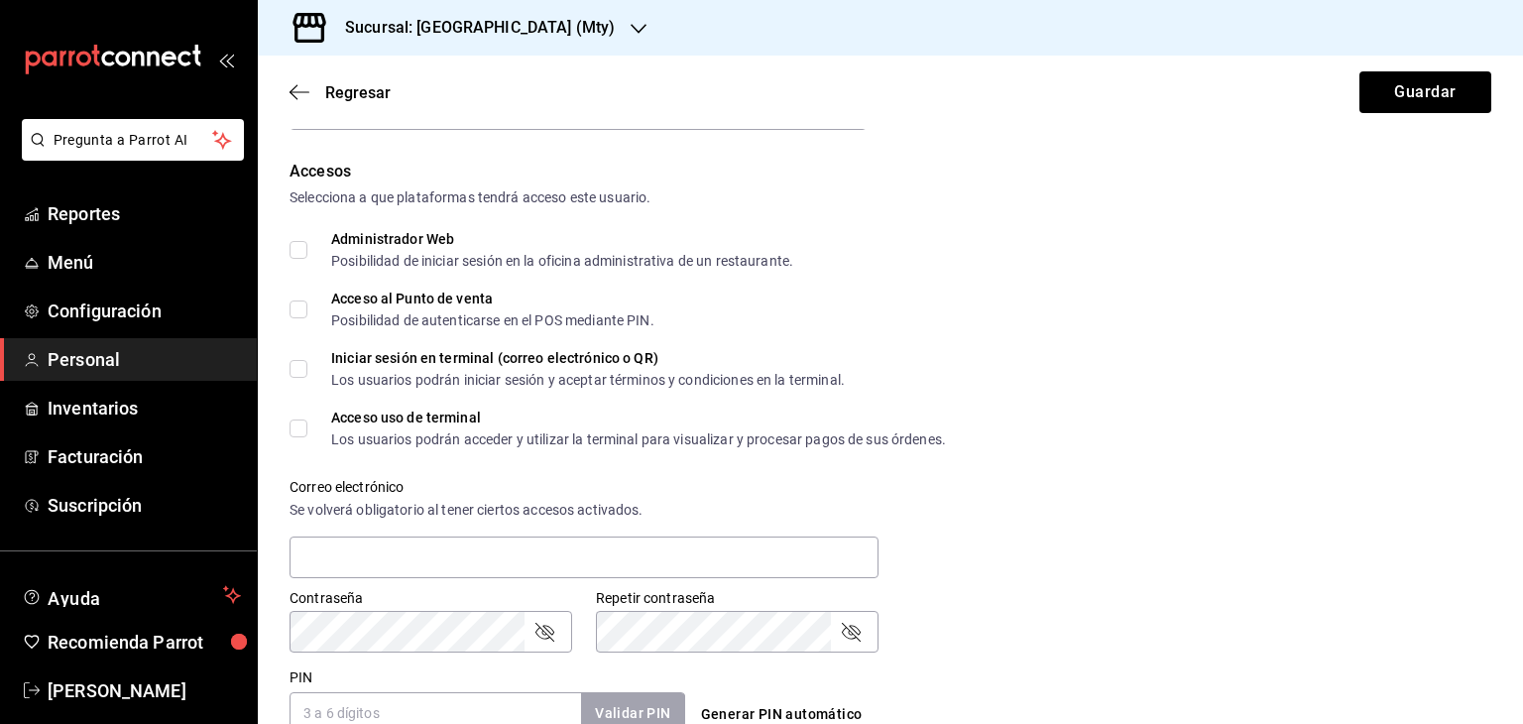
click at [295, 249] on input "Administrador Web Posibilidad de iniciar sesión en la oficina administrativa de…" at bounding box center [298, 250] width 18 height 18
checkbox input "true"
click at [295, 314] on input "Acceso al Punto de venta Posibilidad de autenticarse en el POS mediante PIN." at bounding box center [298, 309] width 18 height 18
checkbox input "true"
click at [292, 374] on input "Iniciar sesión en terminal (correo electrónico o QR) Los usuarios podrán inicia…" at bounding box center [298, 369] width 18 height 18
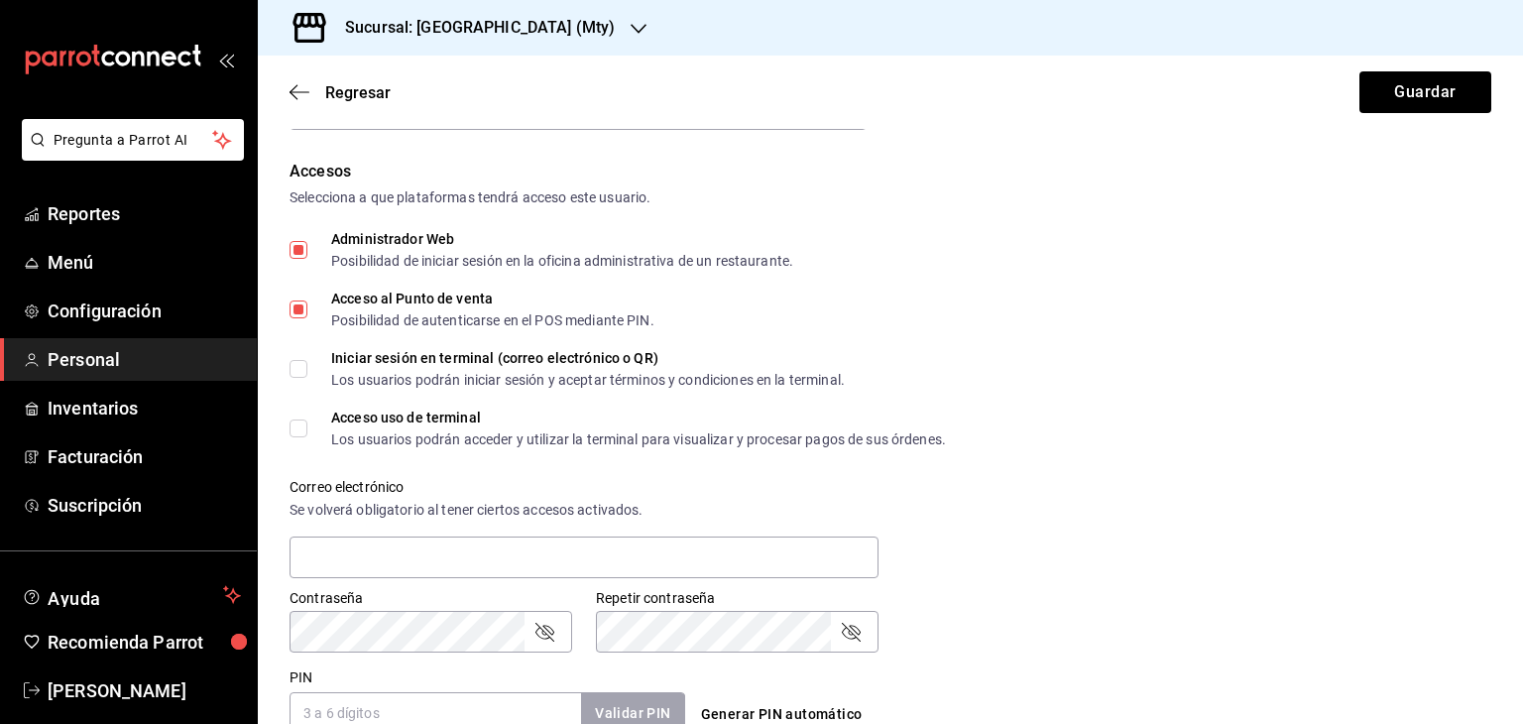
checkbox input "true"
click at [296, 439] on label "Acceso uso de terminal Los usuarios podrán acceder y utilizar la terminal para …" at bounding box center [617, 428] width 656 height 36
click at [296, 437] on input "Acceso uso de terminal Los usuarios podrán acceder y utilizar la terminal para …" at bounding box center [298, 428] width 18 height 18
click at [297, 426] on input "Acceso uso de terminal Los usuarios podrán acceder y utilizar la terminal para …" at bounding box center [298, 428] width 18 height 18
click at [297, 433] on input "Acceso uso de terminal Los usuarios podrán acceder y utilizar la terminal para …" at bounding box center [298, 428] width 18 height 18
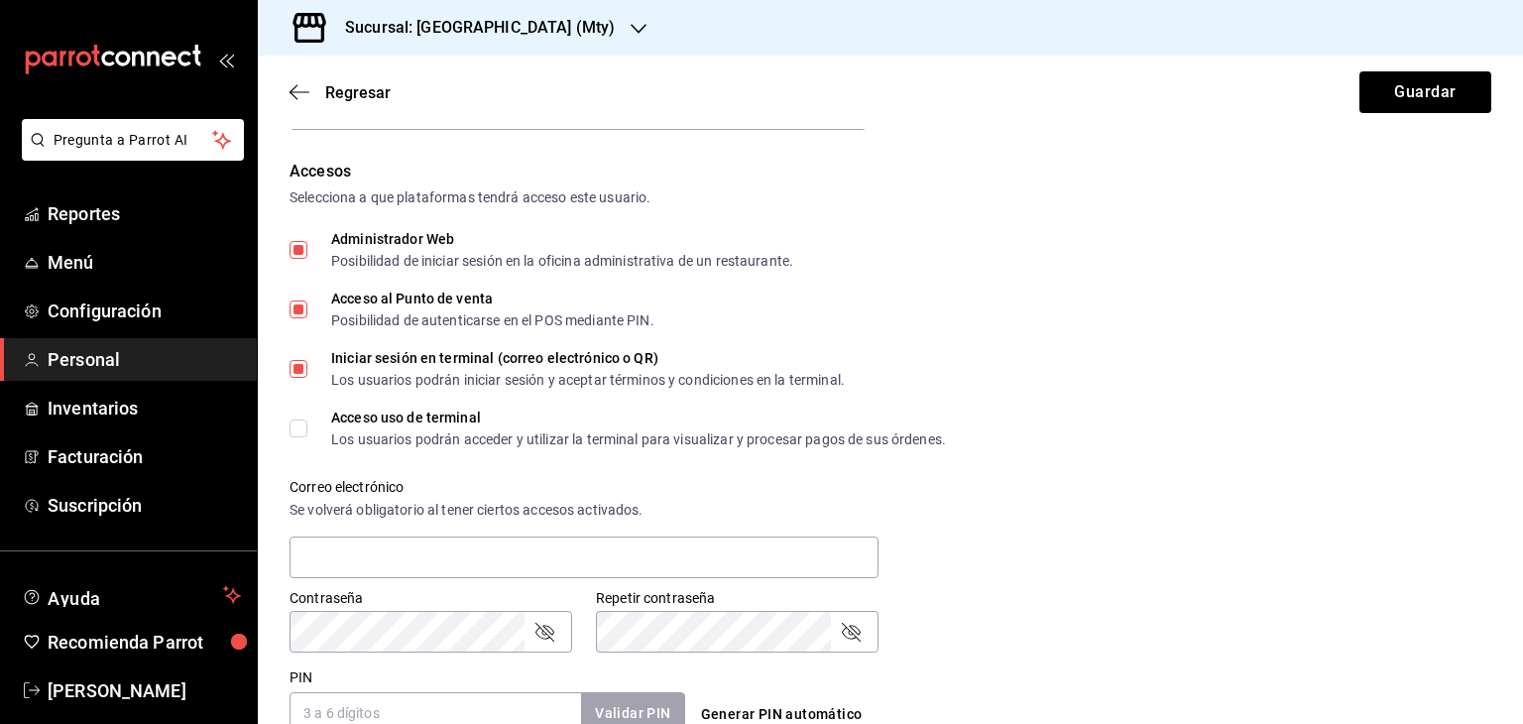
checkbox input "true"
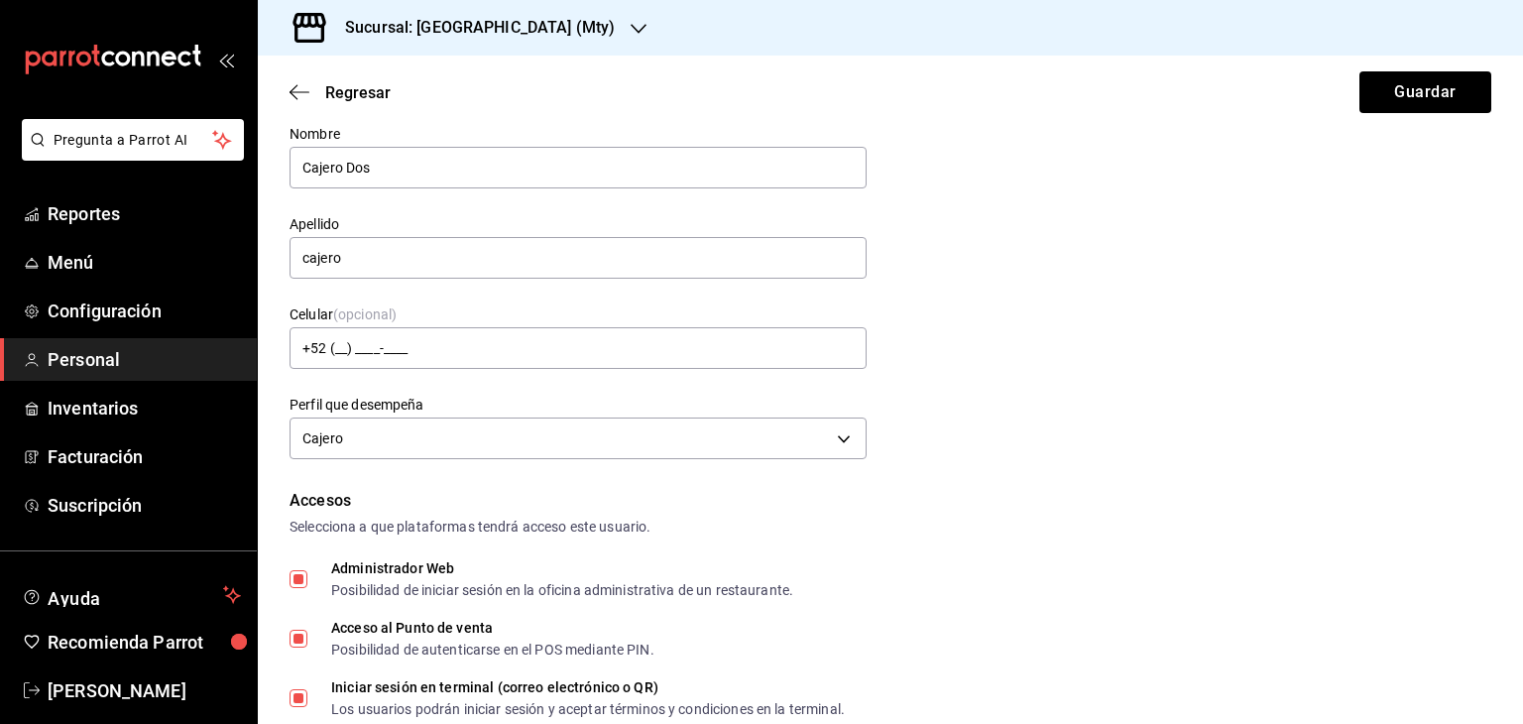
scroll to position [0, 0]
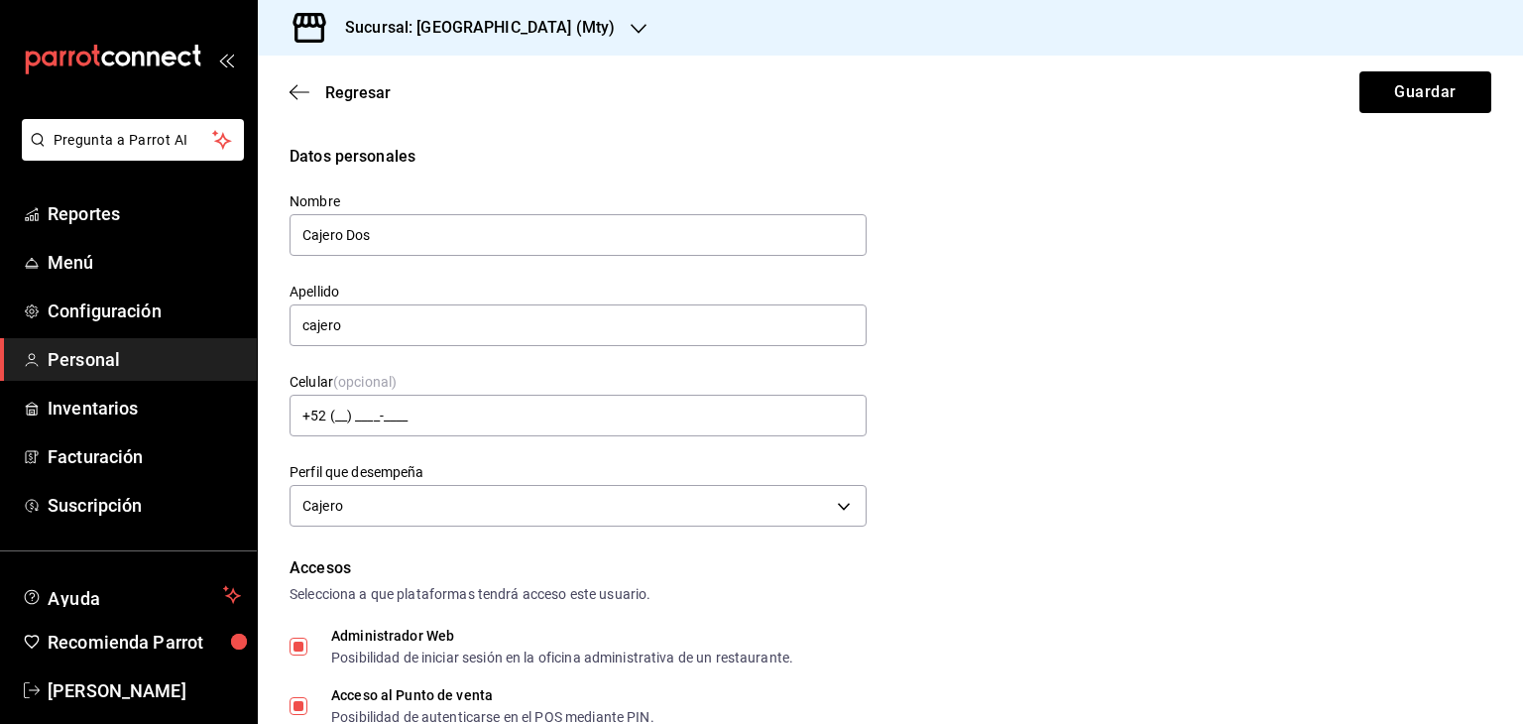
click at [1126, 416] on div "Datos personales Nombre Cajero Dos Apellido cajero Celular (opcional) +52 (__) …" at bounding box center [890, 339] width 1202 height 388
click at [432, 560] on div "Accesos" at bounding box center [890, 568] width 1202 height 24
click at [339, 558] on div "Accesos" at bounding box center [890, 568] width 1202 height 24
click at [1142, 358] on div "Datos personales Nombre Cajero Dos Apellido cajero Celular (opcional) +52 (__) …" at bounding box center [890, 339] width 1202 height 388
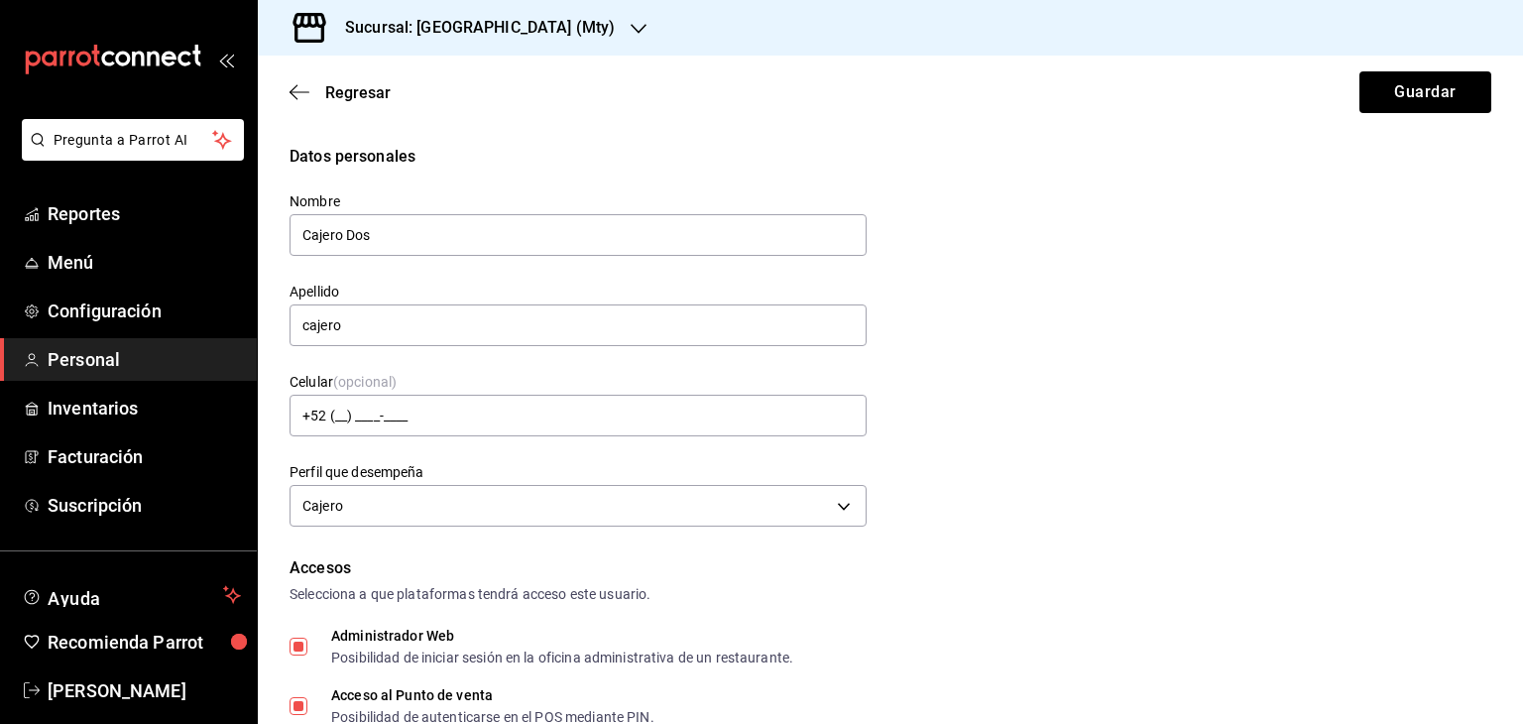
click at [1226, 255] on div "Datos personales Nombre Cajero Dos Apellido cajero Celular (opcional) +52 (__) …" at bounding box center [890, 339] width 1202 height 388
click at [1225, 254] on div "Datos personales Nombre Cajero Dos Apellido cajero Celular (opcional) +52 (__) …" at bounding box center [890, 339] width 1202 height 388
click at [1025, 275] on div "Datos personales Nombre Cajero Dos Apellido cajero Celular (opcional) +52 (__) …" at bounding box center [890, 339] width 1202 height 388
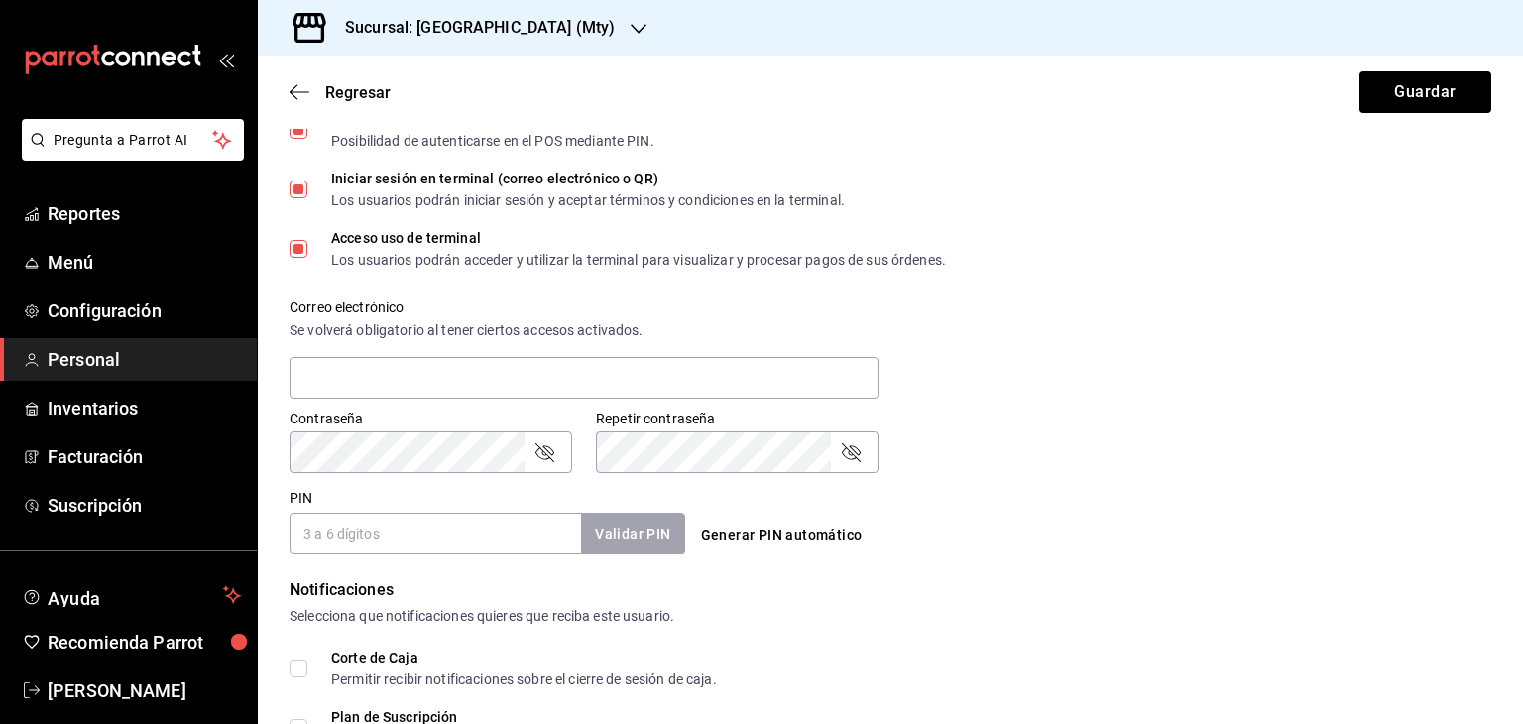
scroll to position [694, 0]
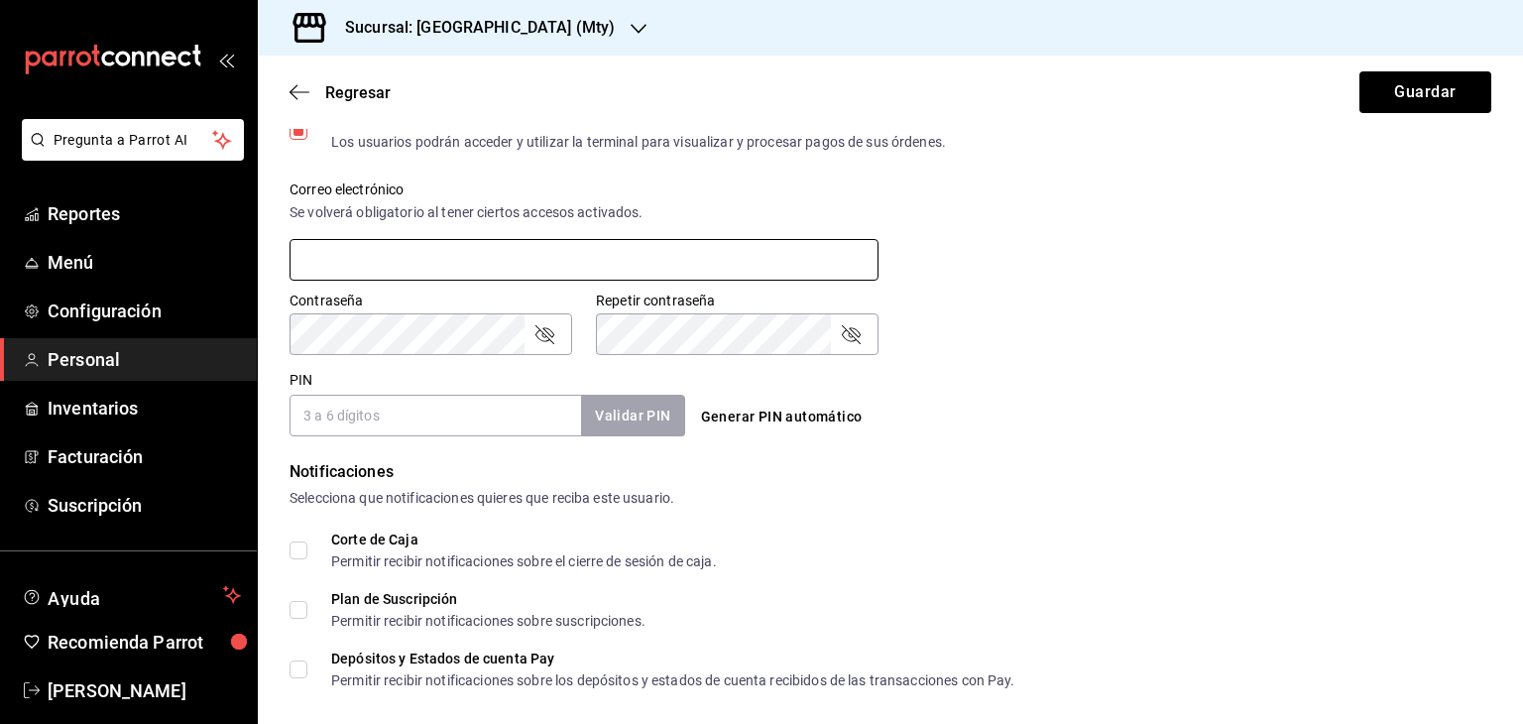
click at [444, 263] on input "text" at bounding box center [583, 260] width 589 height 42
type input "[EMAIL_ADDRESS][DOMAIN_NAME]"
type input "MTY"
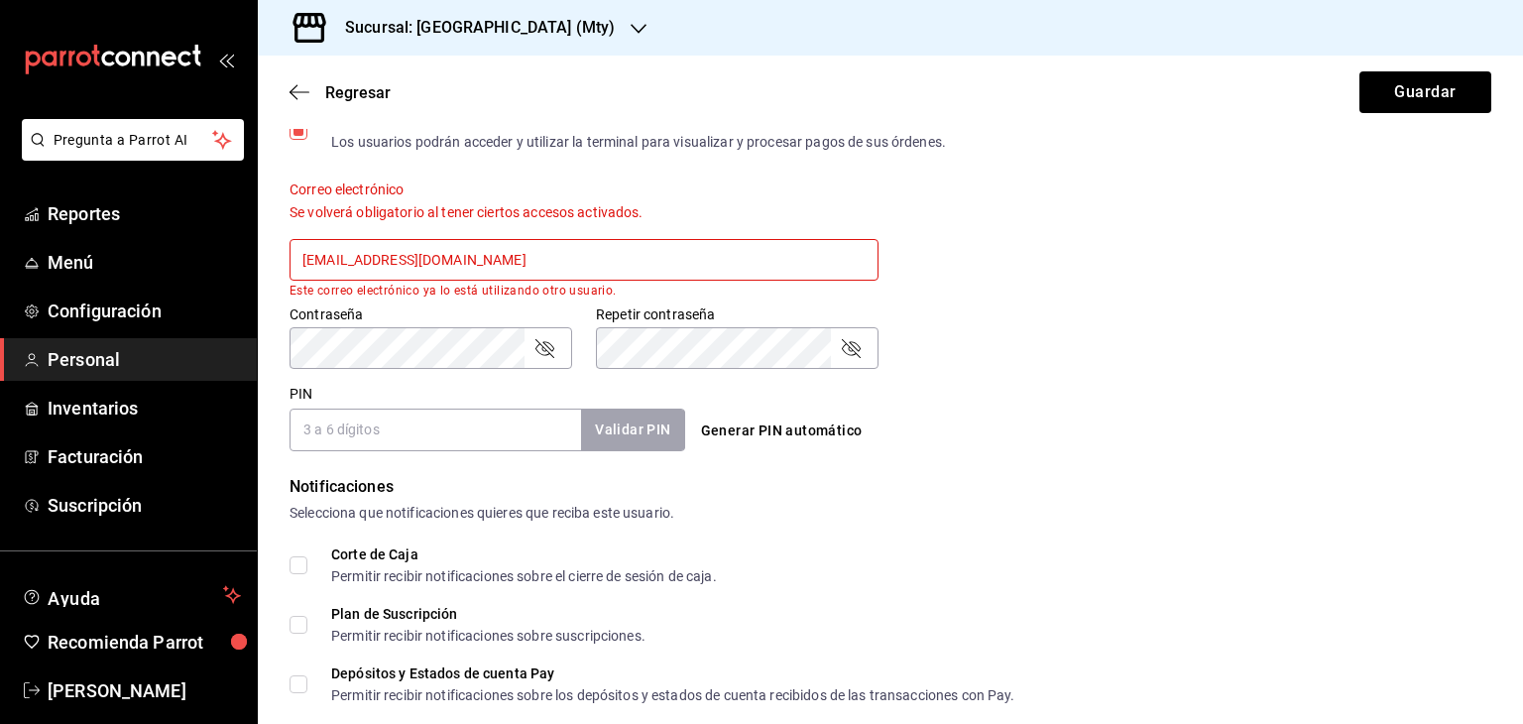
click at [484, 252] on input "[EMAIL_ADDRESS][DOMAIN_NAME]" at bounding box center [583, 260] width 589 height 42
click at [375, 266] on input "[EMAIL_ADDRESS][DOMAIN_NAME]" at bounding box center [583, 260] width 589 height 42
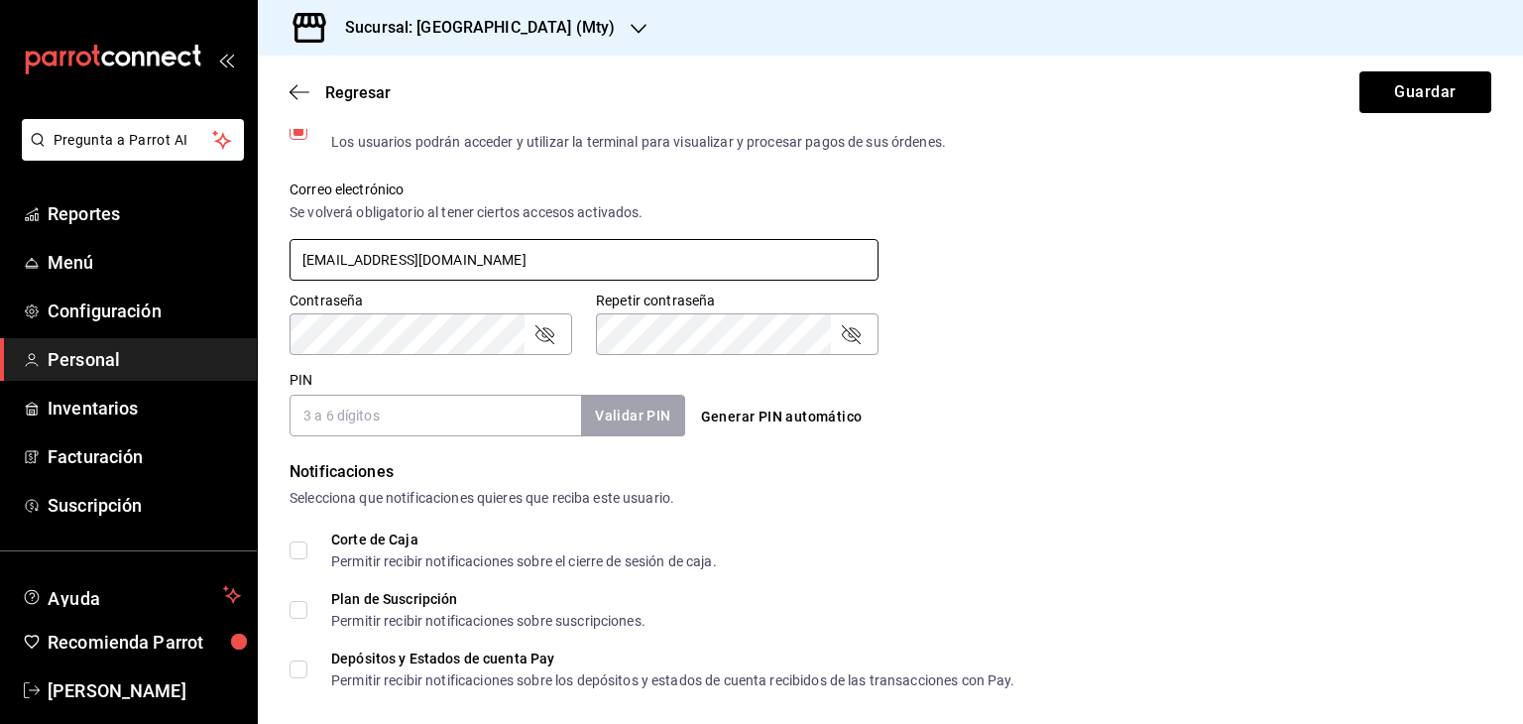
type input "[EMAIL_ADDRESS][DOMAIN_NAME]"
click at [1121, 347] on div "Contraseña Contraseña Repetir contraseña Repetir contraseña" at bounding box center [878, 311] width 1225 height 87
click at [428, 417] on input "PIN" at bounding box center [434, 416] width 291 height 42
click at [633, 425] on button "Validar PIN" at bounding box center [631, 416] width 105 height 43
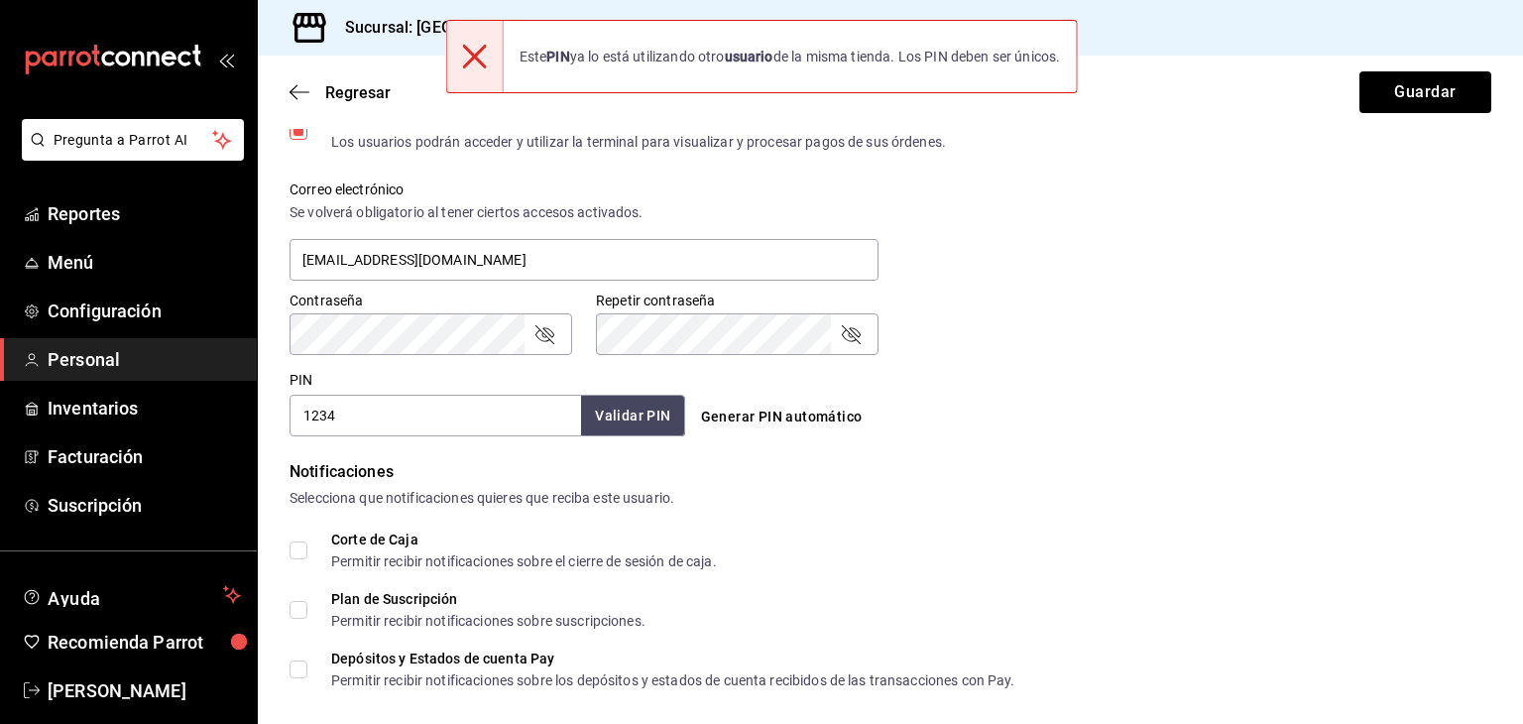
click at [370, 420] on input "1234" at bounding box center [434, 416] width 291 height 42
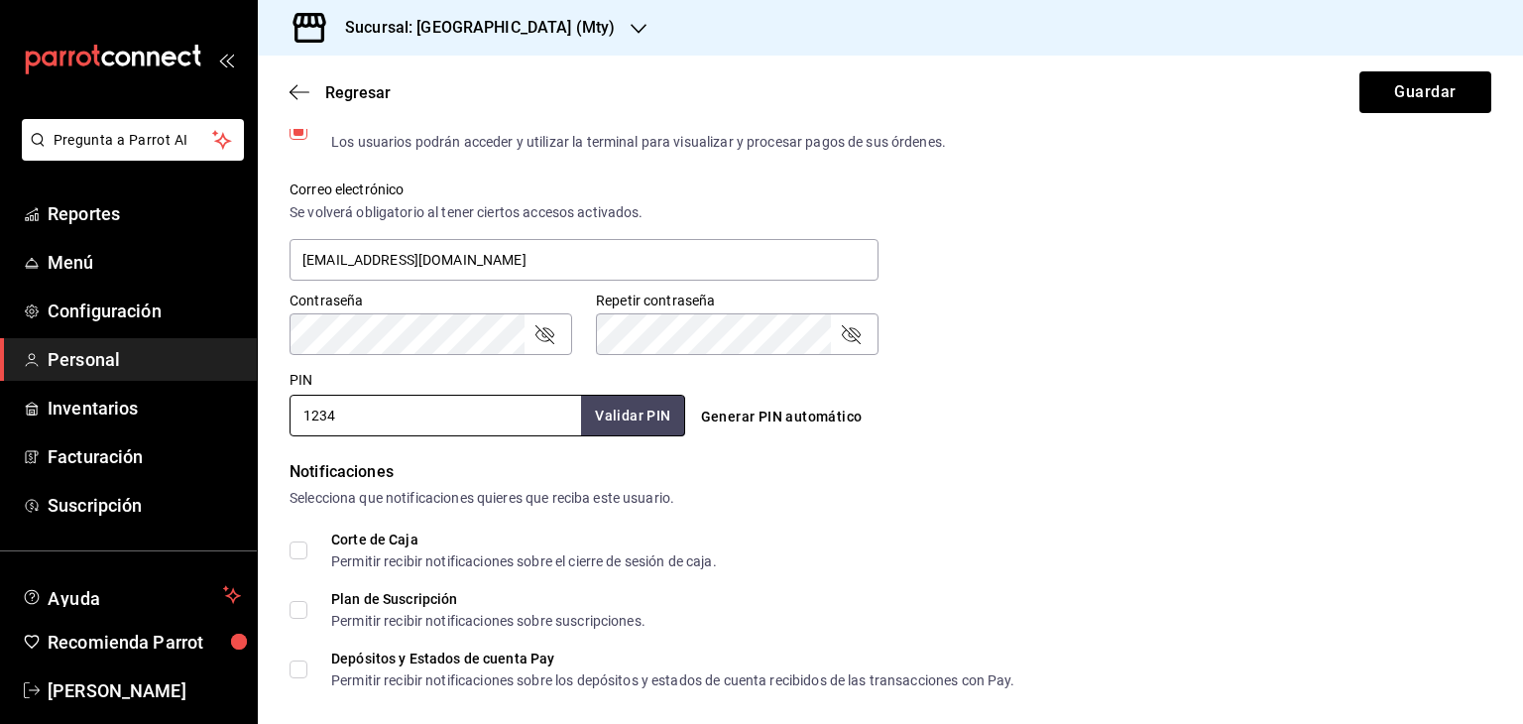
drag, startPoint x: 346, startPoint y: 417, endPoint x: 288, endPoint y: 418, distance: 57.5
click at [288, 418] on div "PIN 1234 Validar PIN ​" at bounding box center [484, 399] width 404 height 73
type input "12345"
click at [637, 425] on button "Validar PIN" at bounding box center [631, 416] width 105 height 43
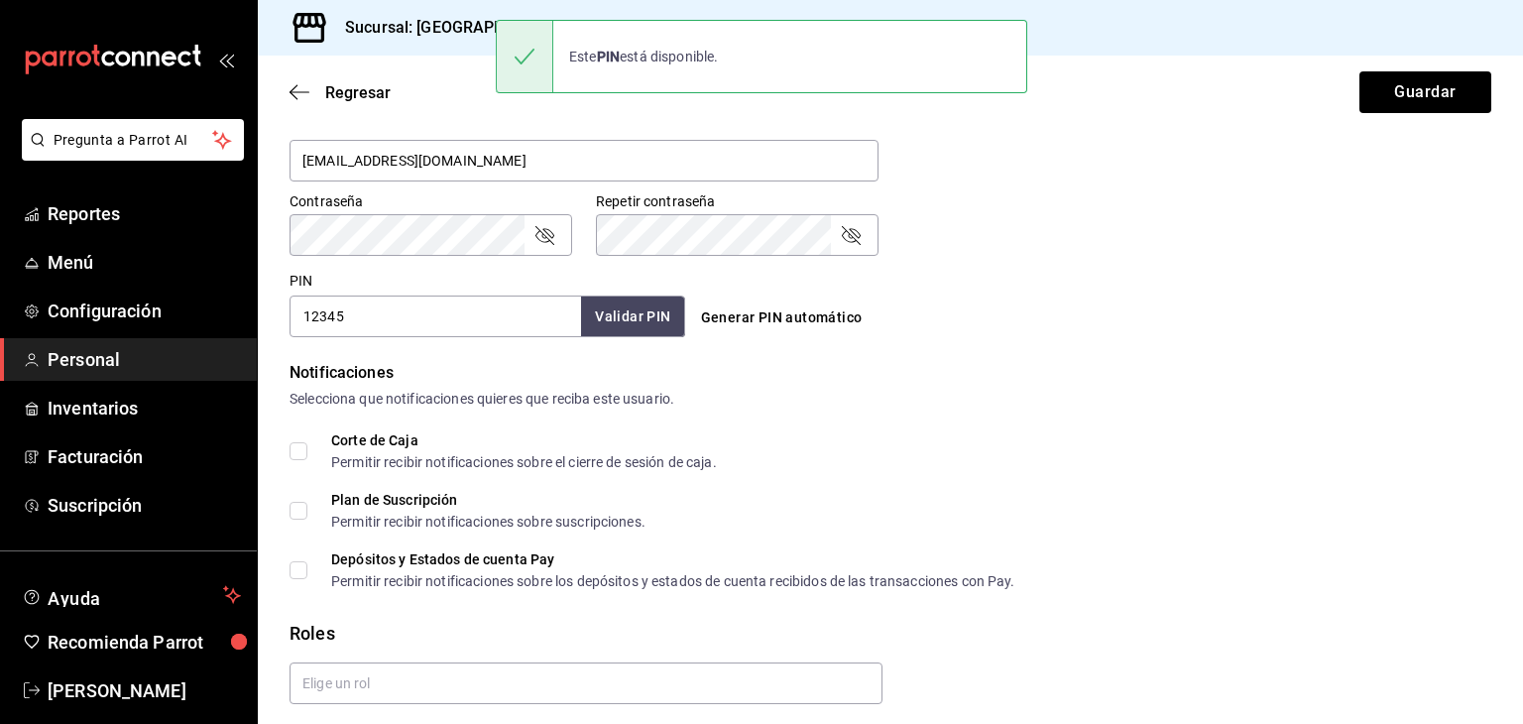
scroll to position [861, 0]
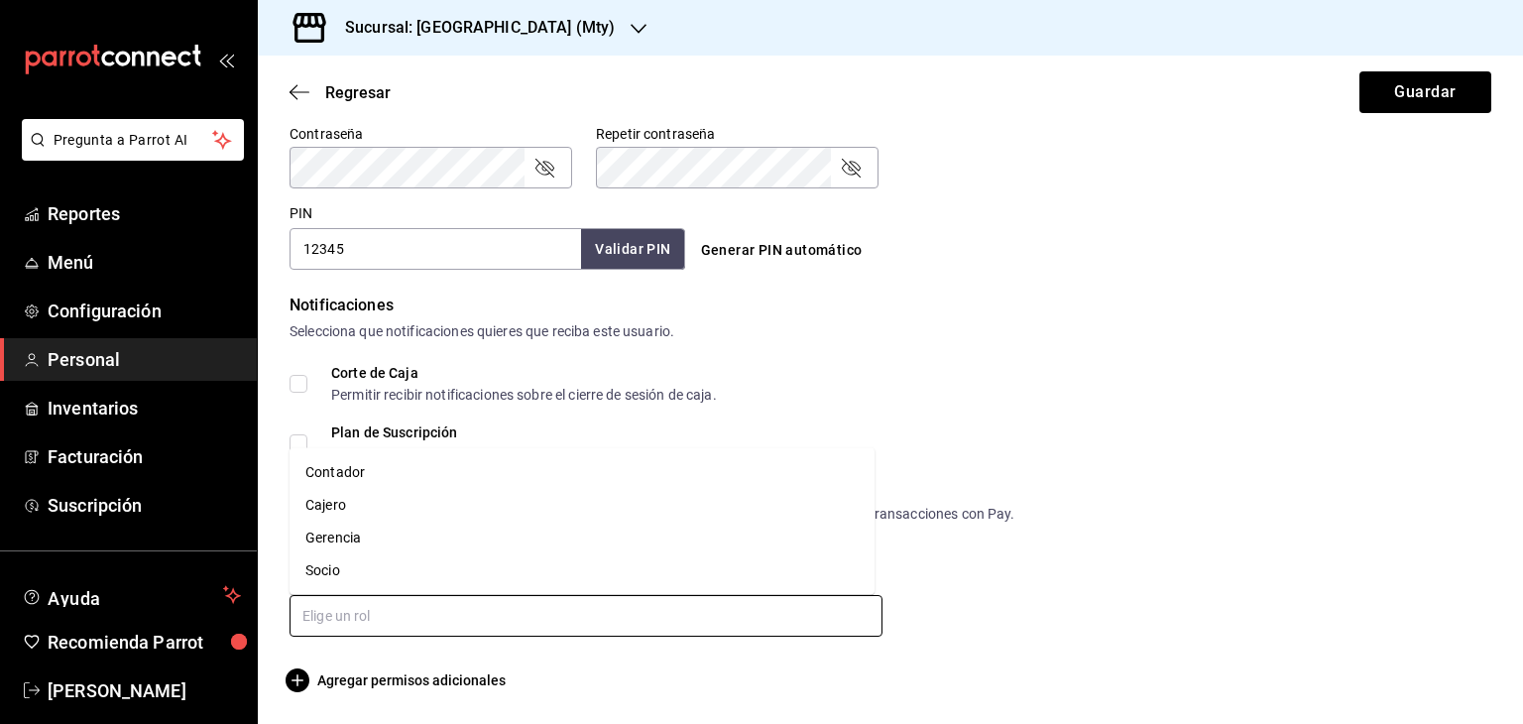
click at [442, 615] on input "text" at bounding box center [585, 616] width 593 height 42
click at [327, 506] on li "Cajero" at bounding box center [581, 505] width 585 height 33
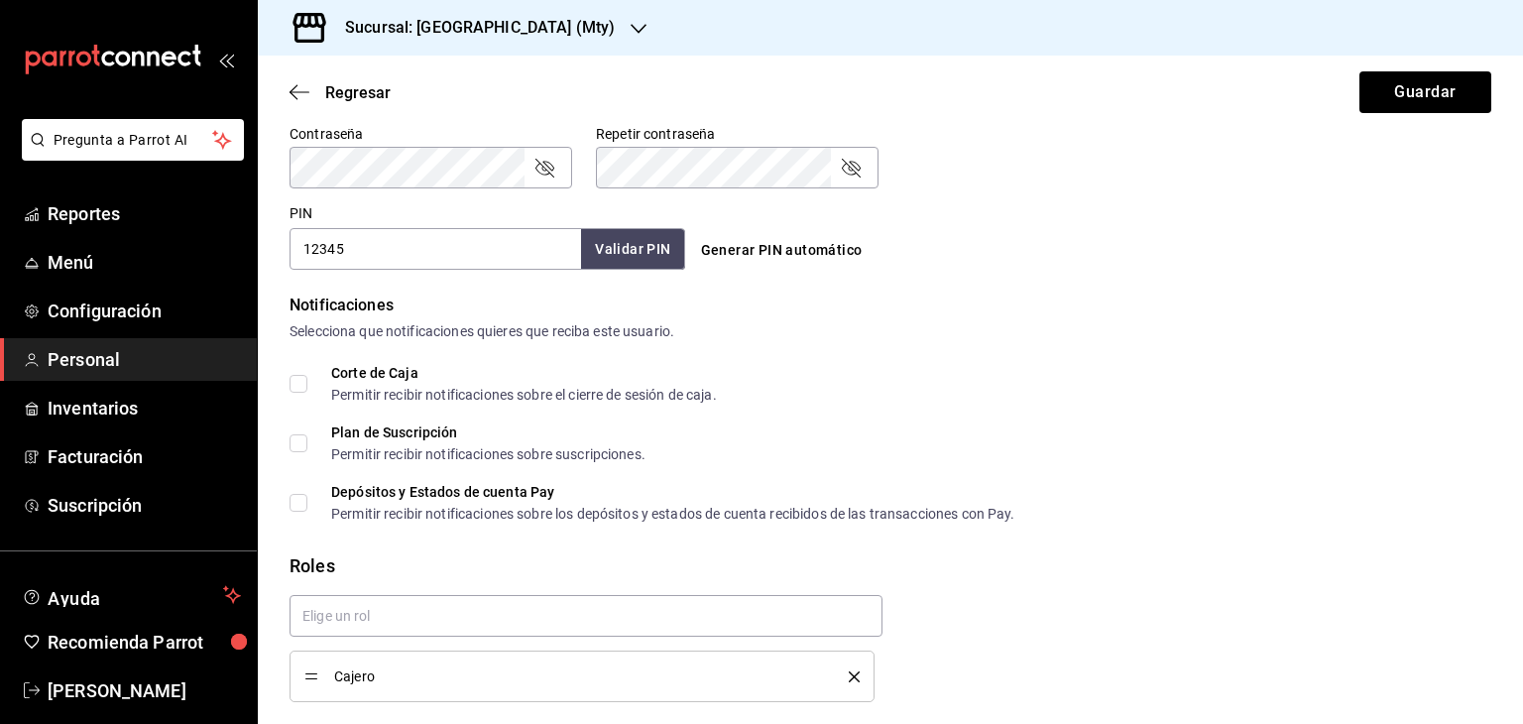
click at [1076, 429] on div "Plan de Suscripción Permitir recibir notificaciones sobre suscripciones." at bounding box center [890, 443] width 1202 height 36
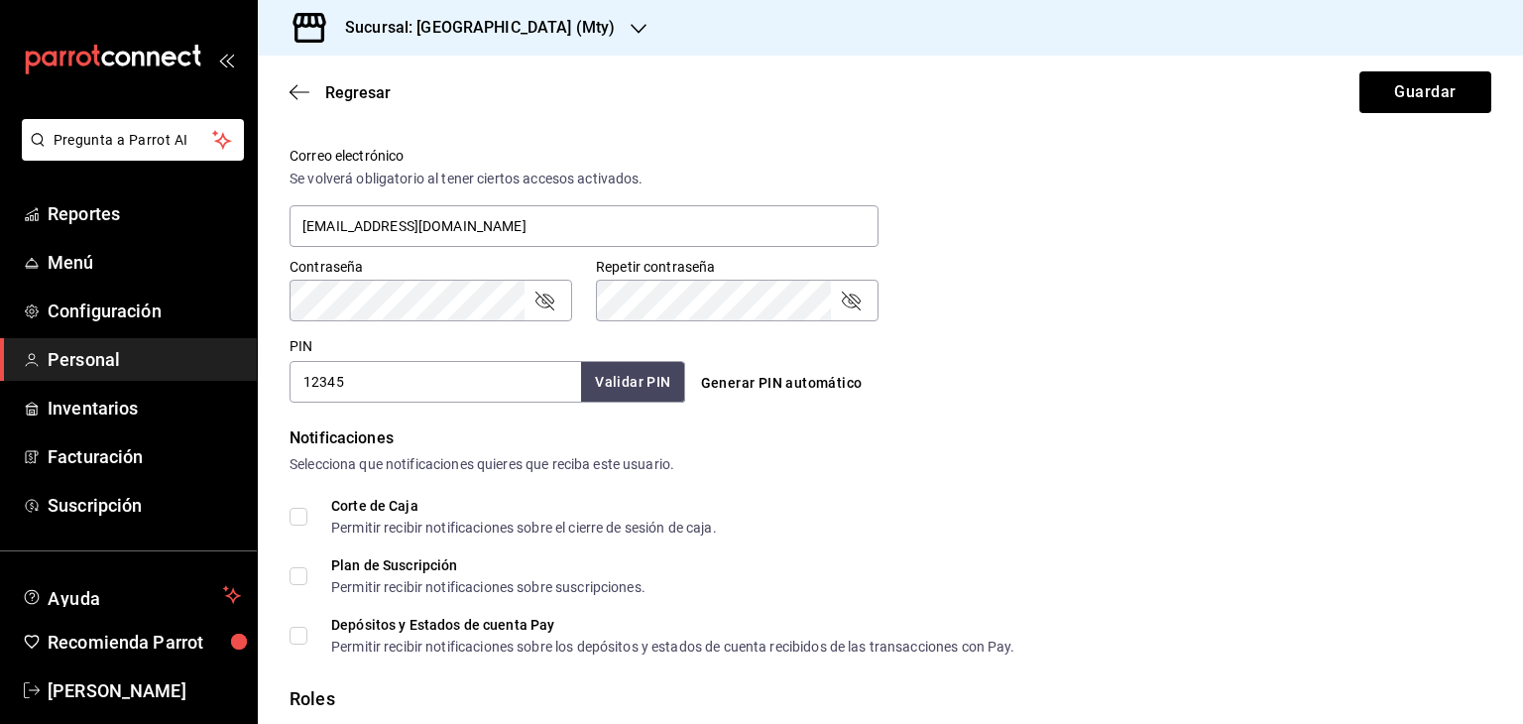
scroll to position [629, 0]
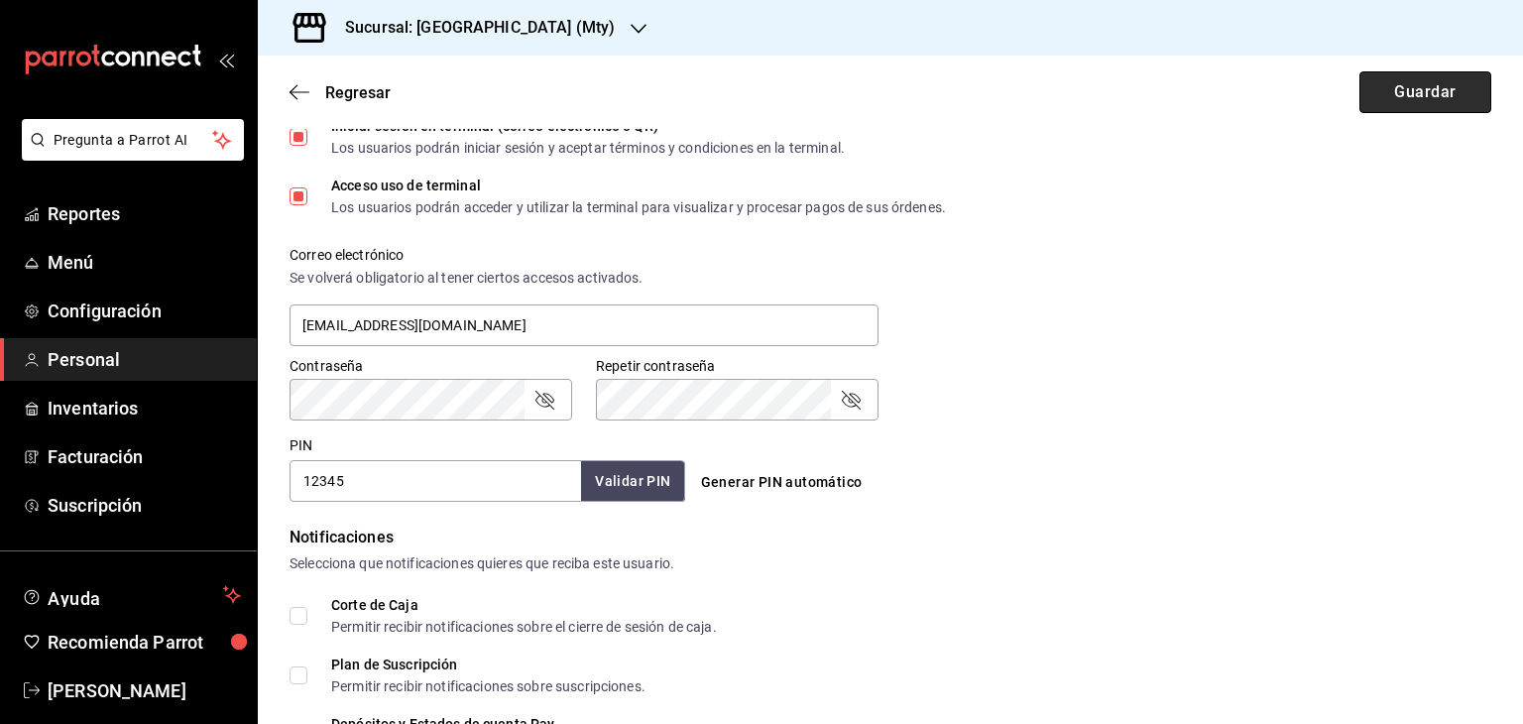
click at [1428, 90] on button "Guardar" at bounding box center [1425, 92] width 132 height 42
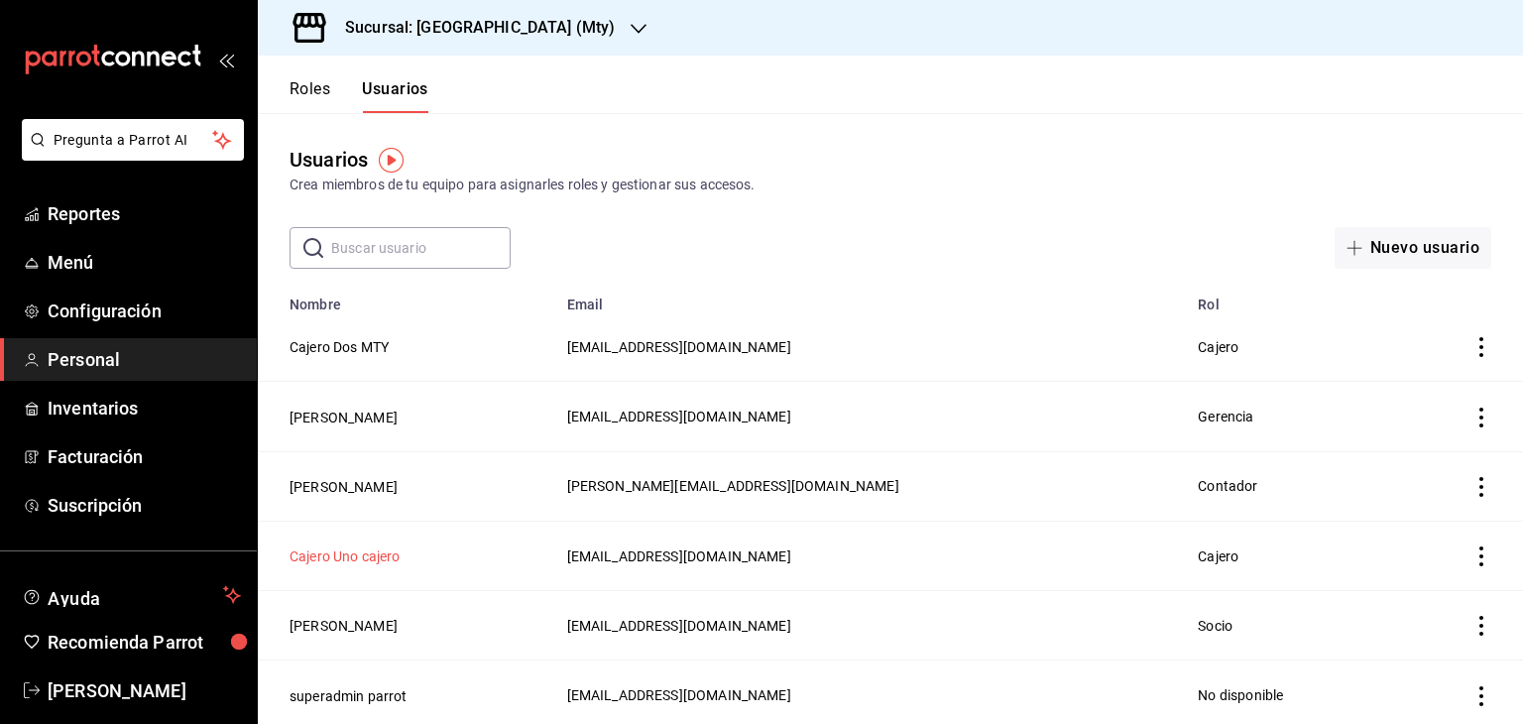
click at [371, 555] on button "Cajero Uno cajero" at bounding box center [344, 556] width 111 height 20
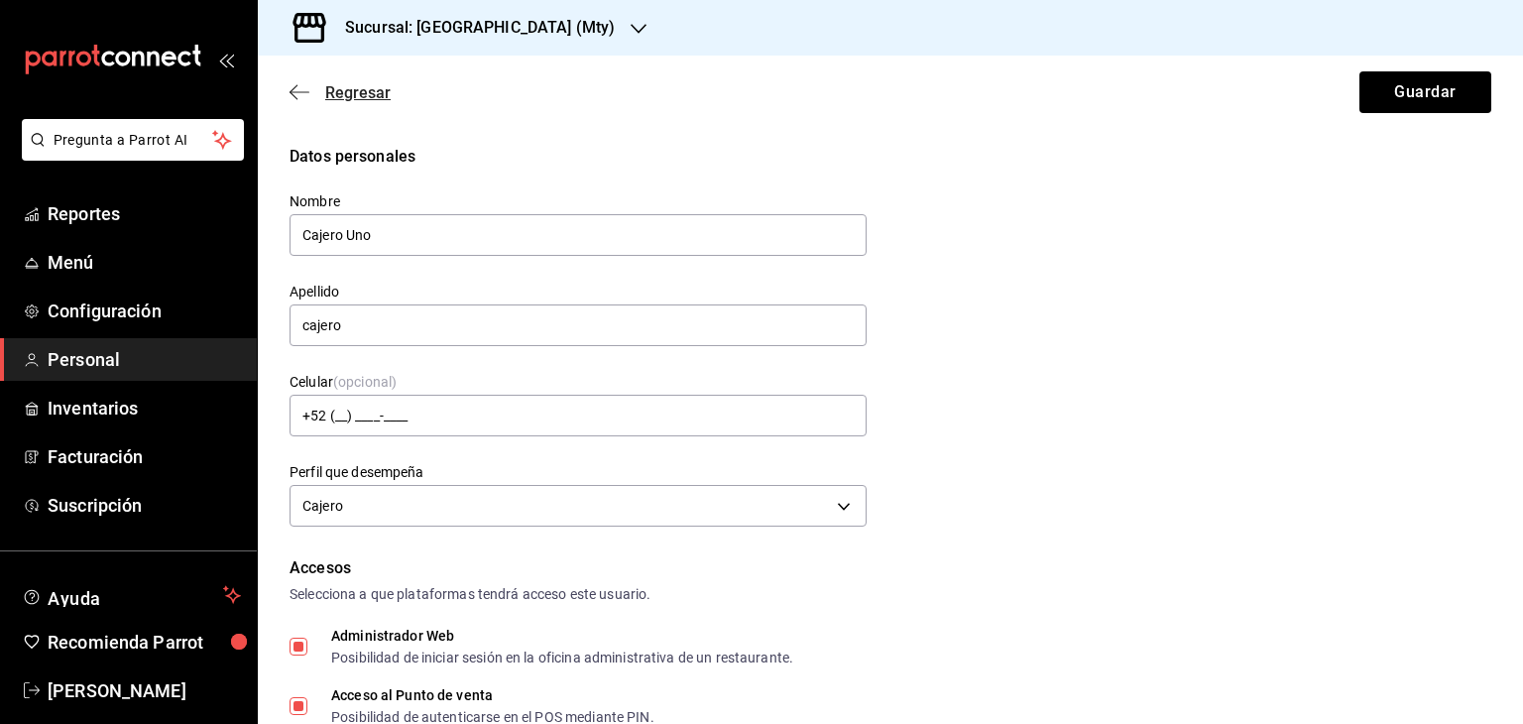
click at [306, 90] on icon "button" at bounding box center [299, 92] width 20 height 18
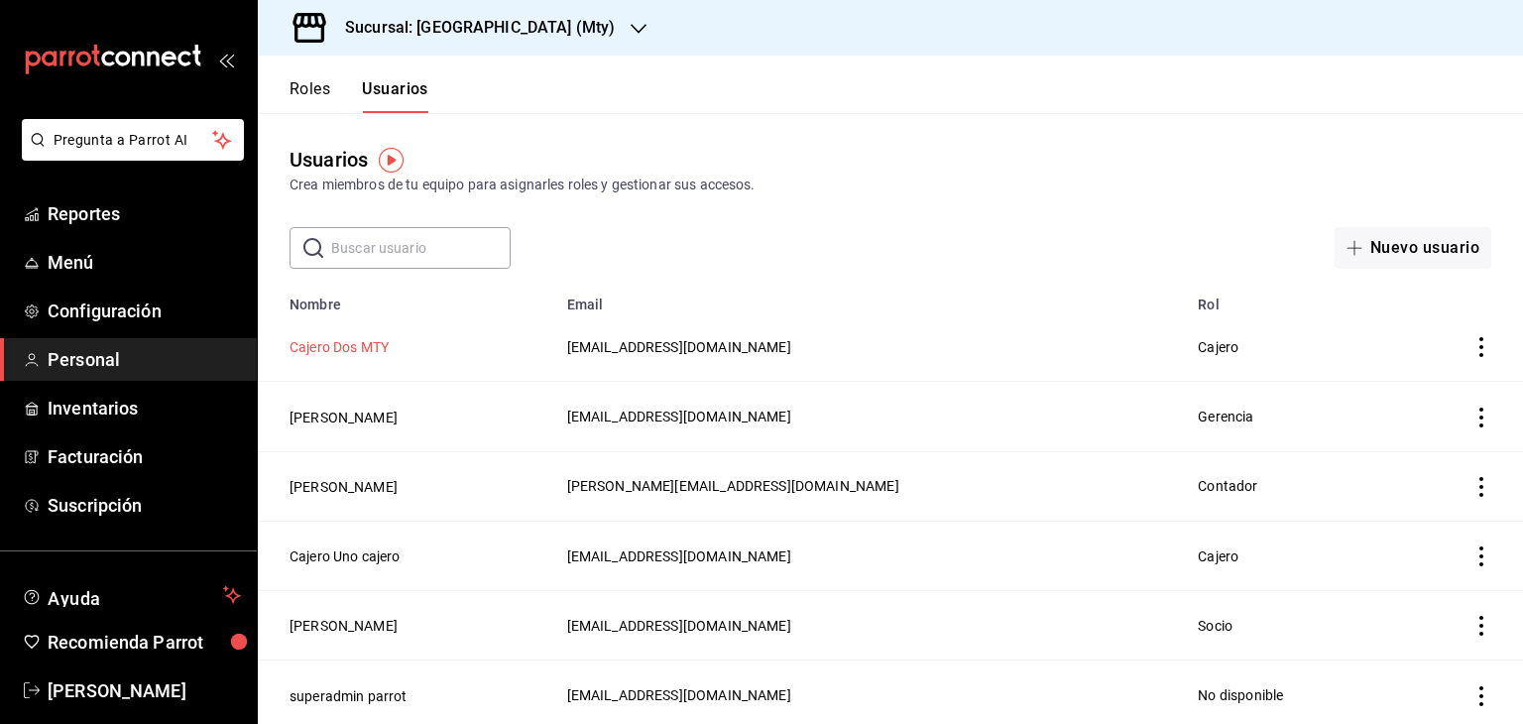
click at [370, 353] on button "Cajero Dos MTY" at bounding box center [338, 347] width 99 height 20
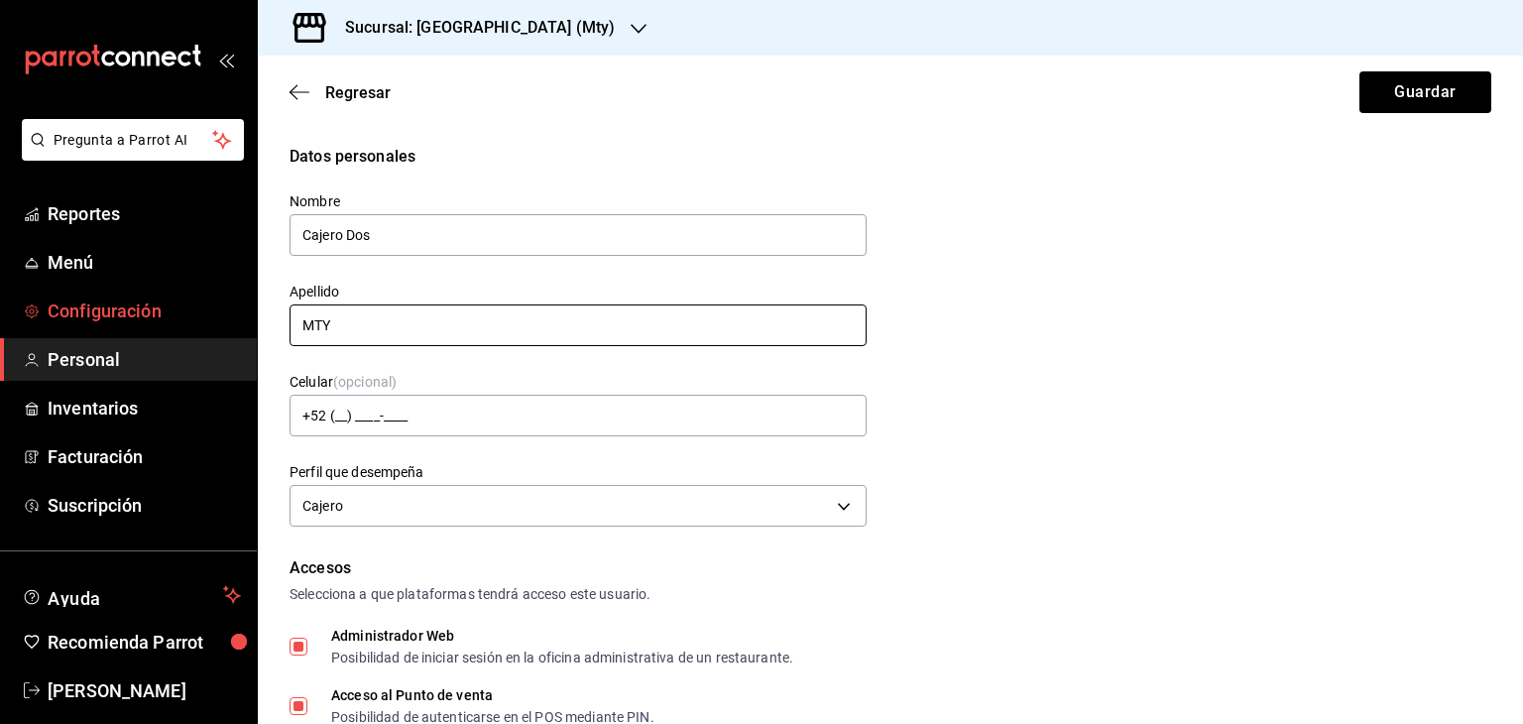
drag, startPoint x: 367, startPoint y: 326, endPoint x: 222, endPoint y: 328, distance: 144.8
click at [222, 328] on div "Pregunta a Parrot AI Reportes Menú Configuración Personal Inventarios Facturaci…" at bounding box center [761, 362] width 1523 height 724
type input "cajero"
click at [1387, 98] on button "Guardar" at bounding box center [1425, 92] width 132 height 42
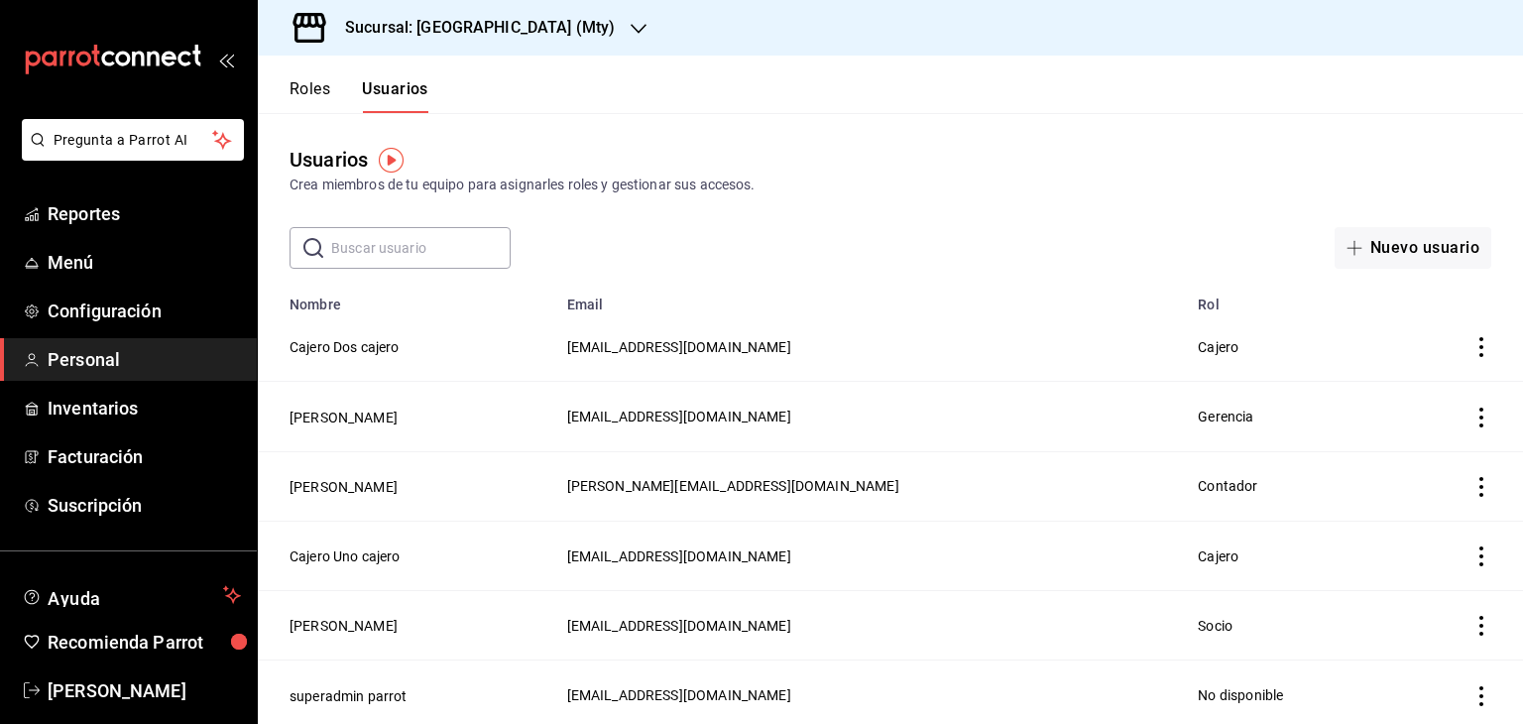
click at [1471, 349] on icon "actions" at bounding box center [1481, 347] width 20 height 20
click at [1400, 322] on span "Duplicar" at bounding box center [1376, 320] width 86 height 24
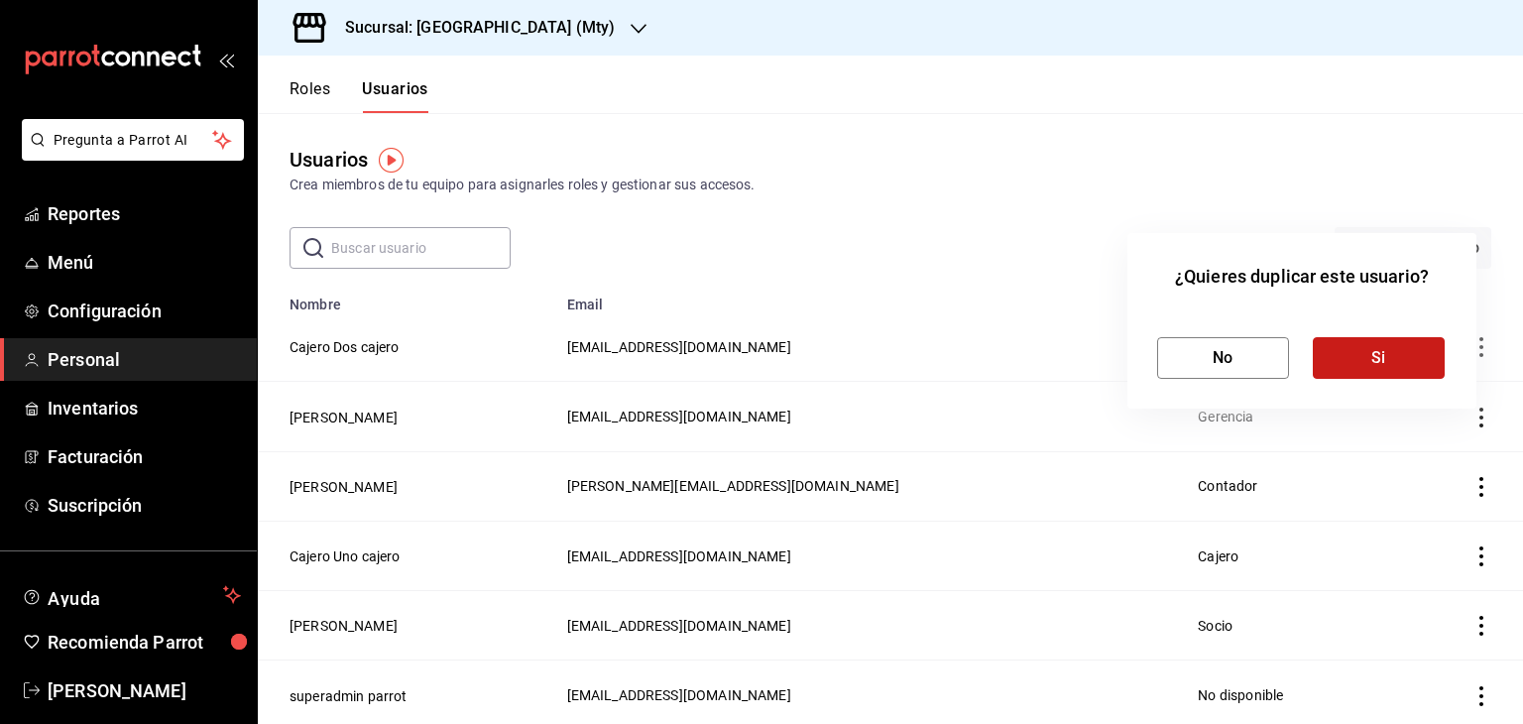
click at [1368, 357] on button "Si" at bounding box center [1379, 358] width 132 height 42
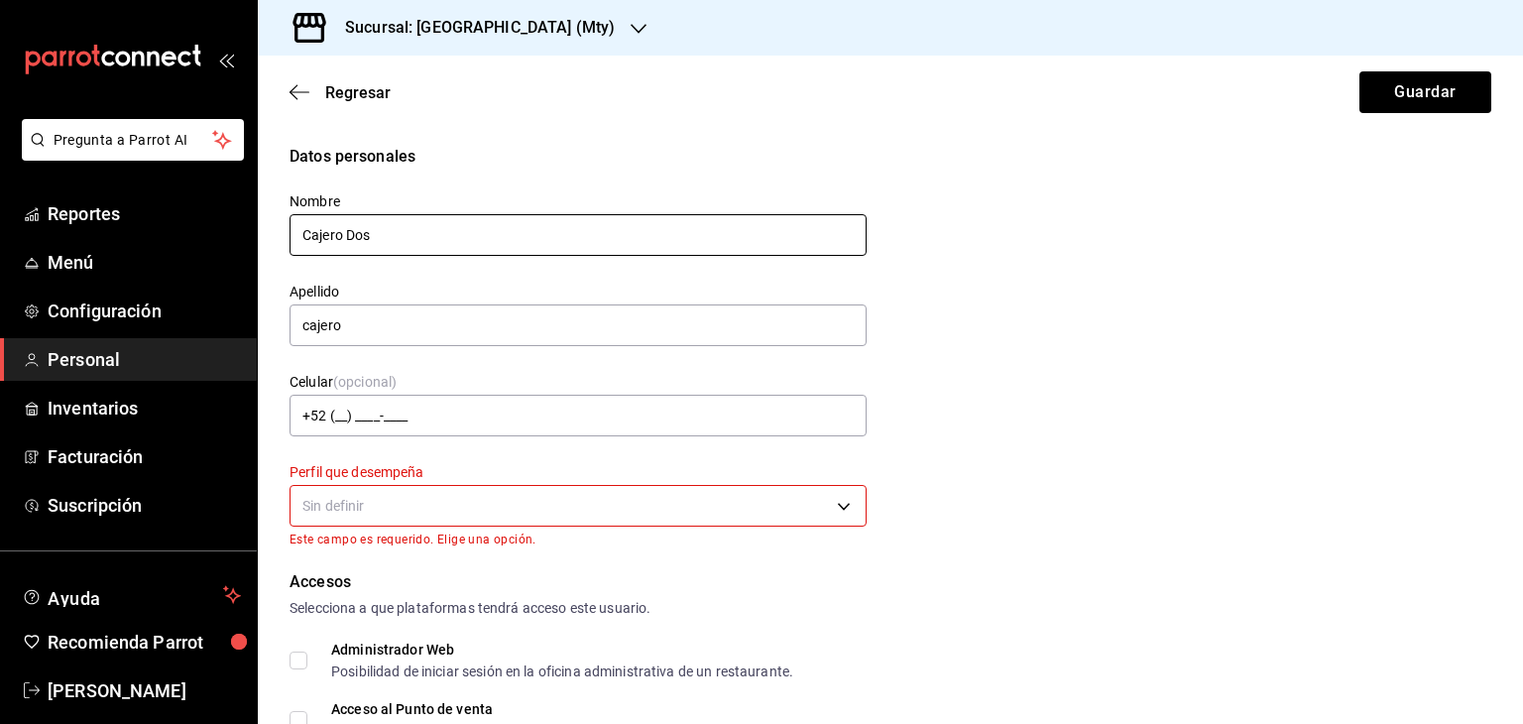
click at [401, 239] on input "Cajero Dos" at bounding box center [577, 235] width 577 height 42
type input "Cajero Tres"
click at [416, 506] on body "Pregunta a Parrot AI Reportes Menú Configuración Personal Inventarios Facturaci…" at bounding box center [761, 362] width 1523 height 724
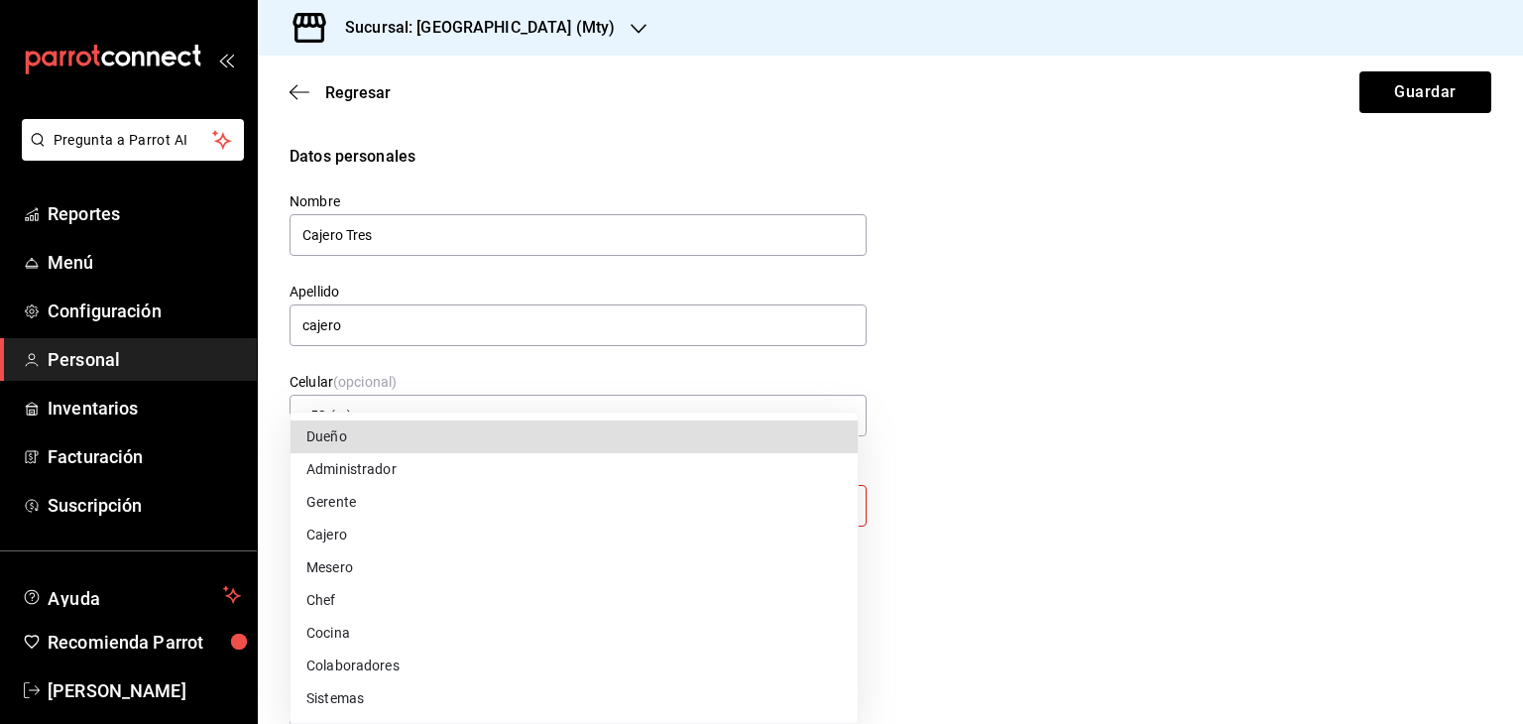
click at [329, 535] on li "Cajero" at bounding box center [573, 535] width 567 height 33
type input "CASHIER"
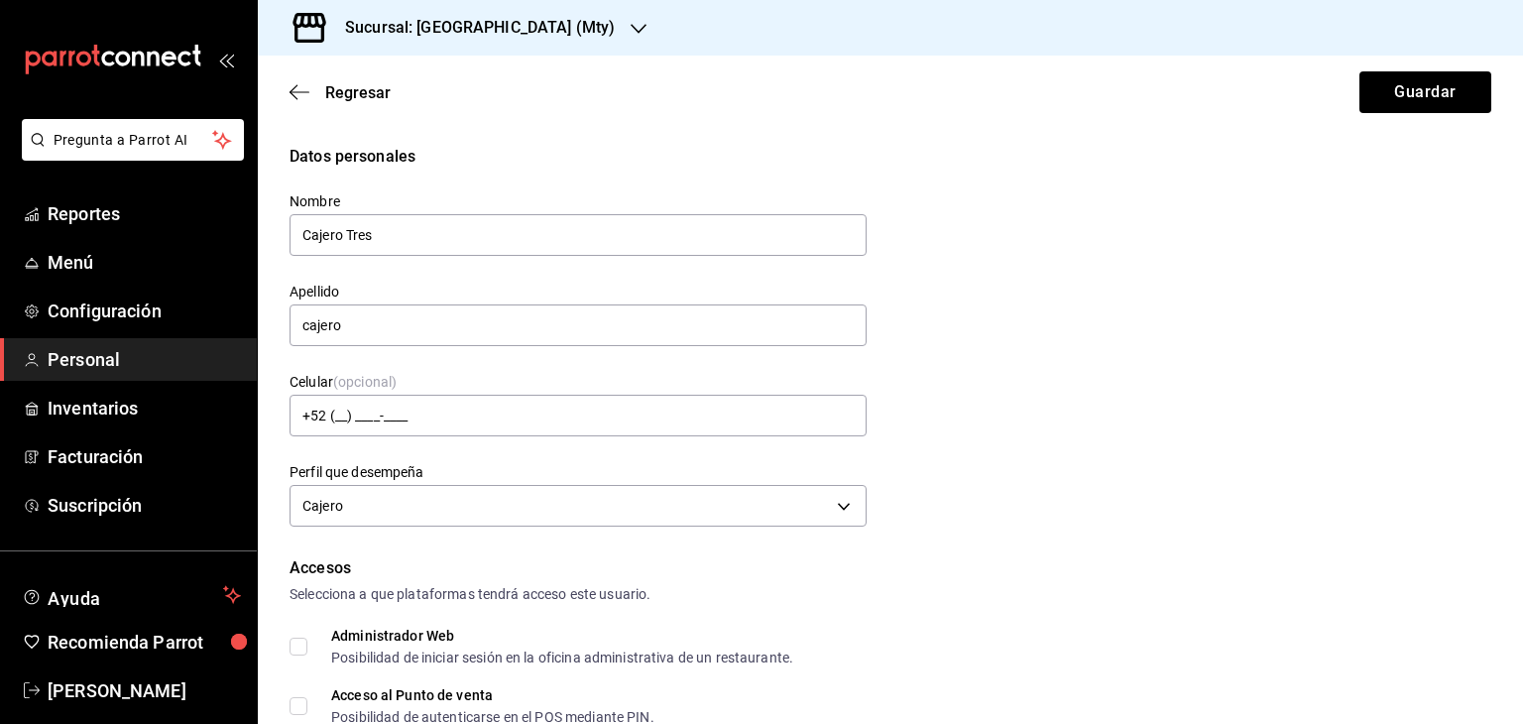
click at [1015, 489] on div "Datos personales Nombre Cajero Tres Apellido cajero Celular (opcional) +52 (__)…" at bounding box center [890, 339] width 1202 height 388
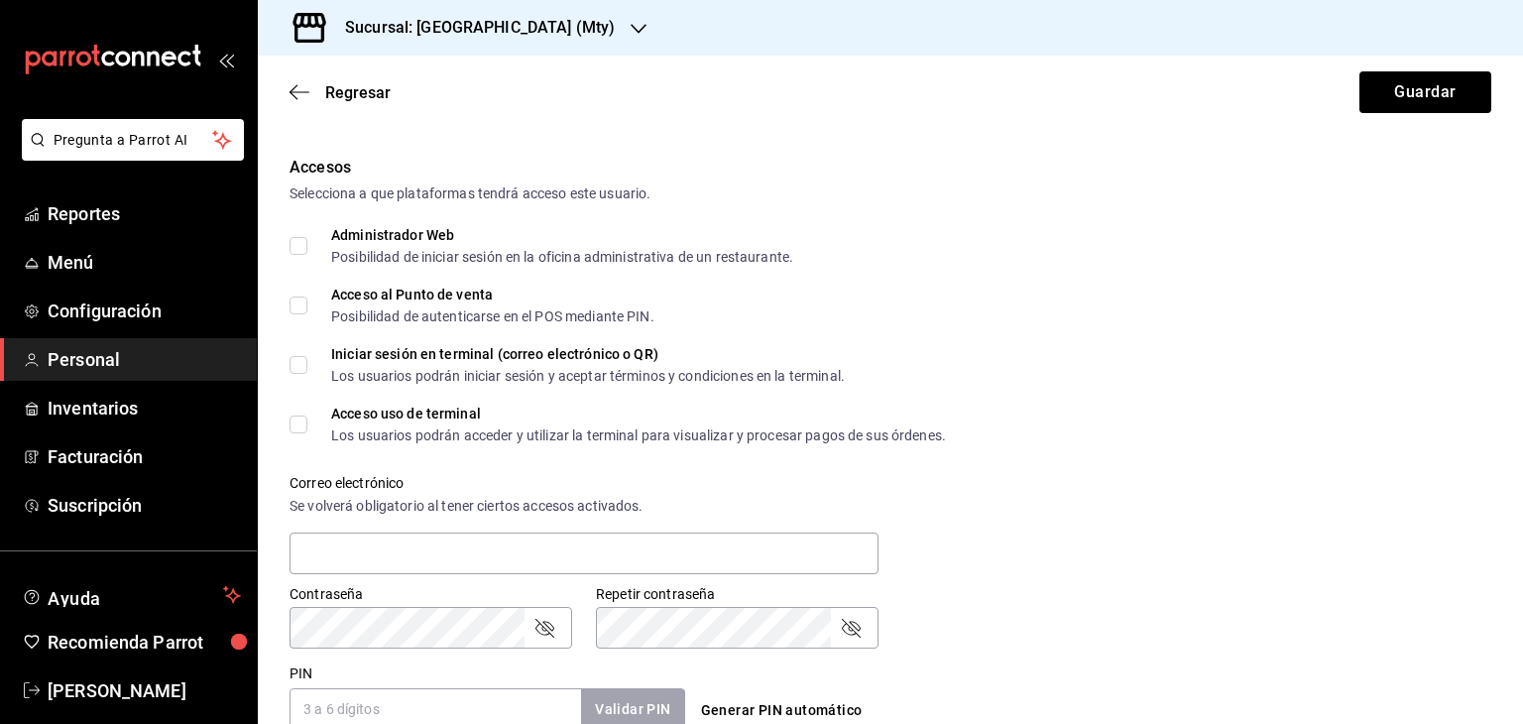
scroll to position [365, 0]
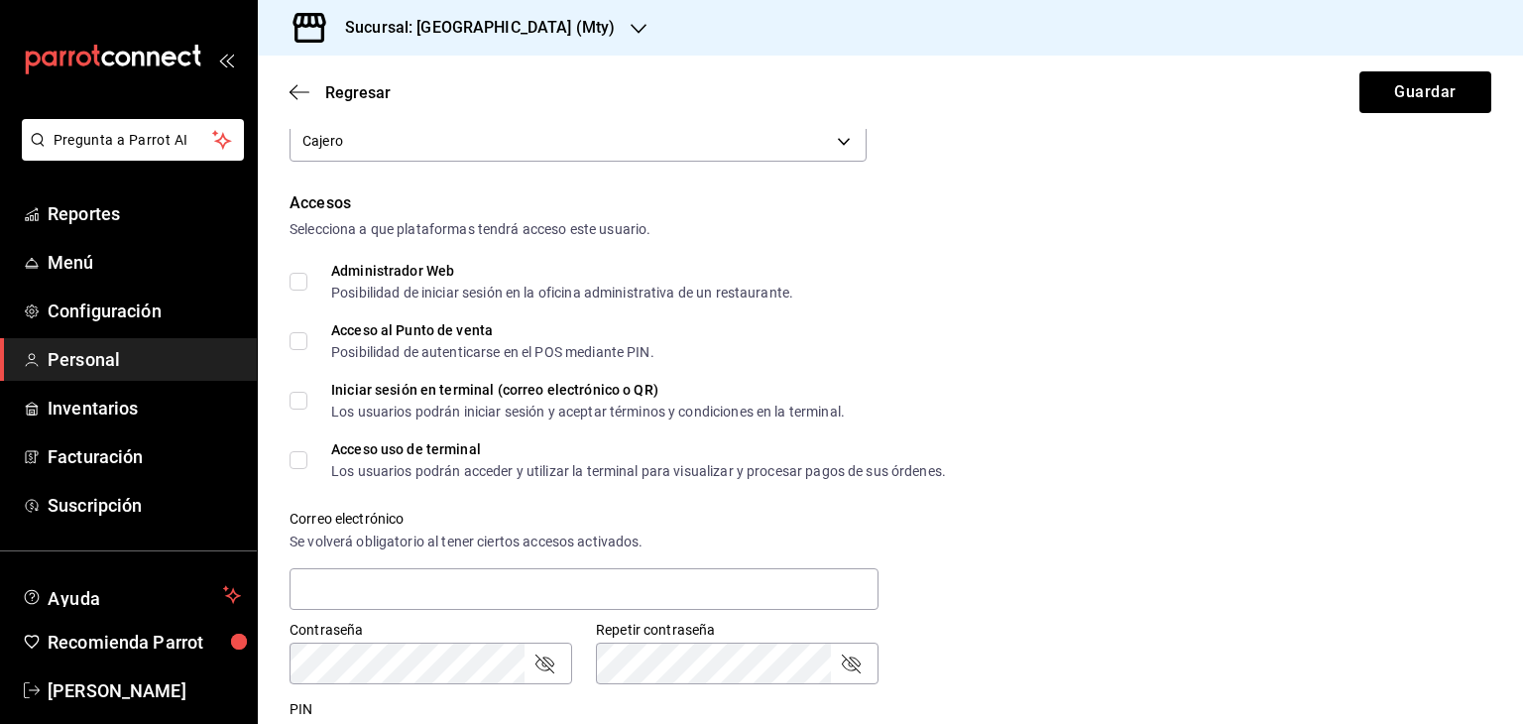
drag, startPoint x: 298, startPoint y: 284, endPoint x: 300, endPoint y: 311, distance: 27.8
click at [299, 286] on input "Administrador Web Posibilidad de iniciar sesión en la oficina administrativa de…" at bounding box center [298, 282] width 18 height 18
checkbox input "true"
click at [297, 341] on input "Acceso al Punto de venta Posibilidad de autenticarse en el POS mediante PIN." at bounding box center [298, 341] width 18 height 18
checkbox input "true"
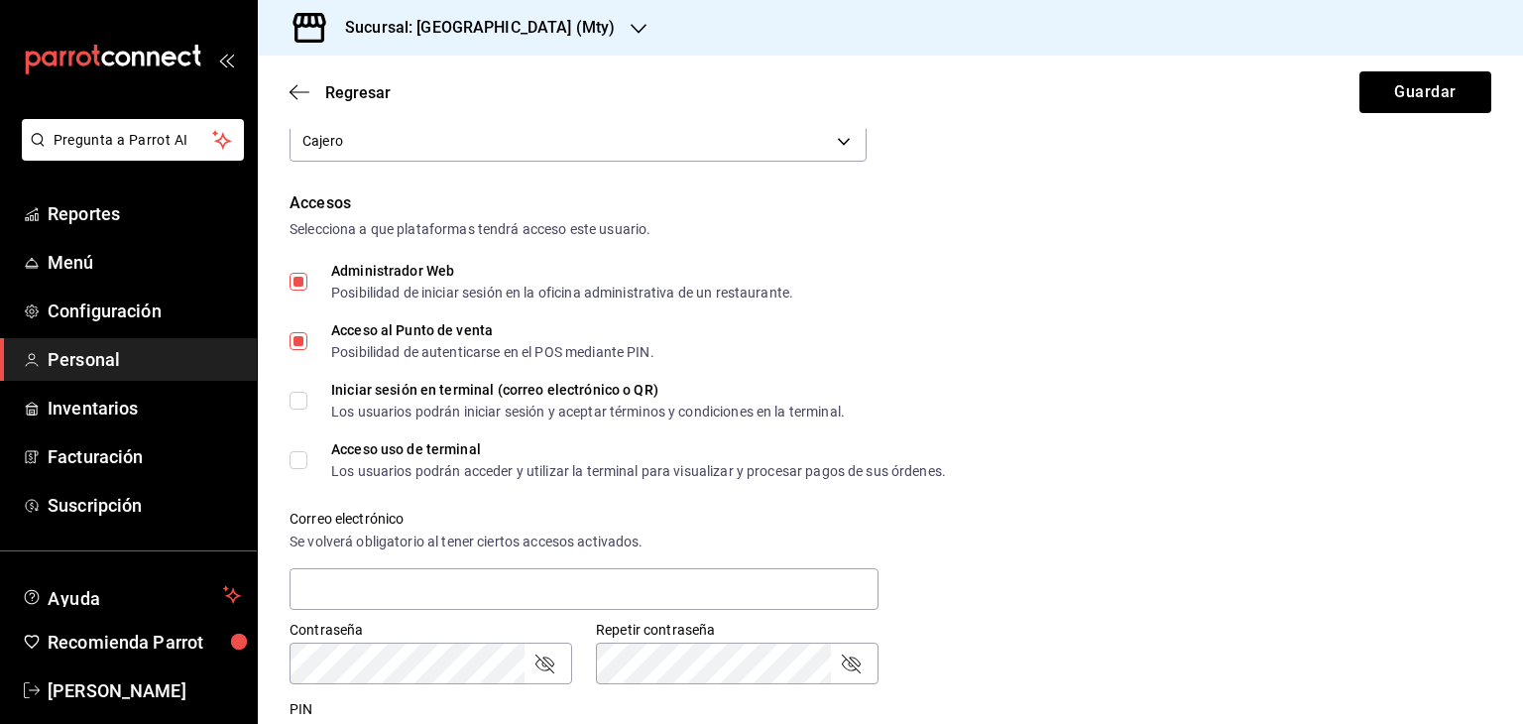
click at [297, 397] on input "Iniciar sesión en terminal (correo electrónico o QR) Los usuarios podrán inicia…" at bounding box center [298, 401] width 18 height 18
checkbox input "true"
click at [296, 461] on input "Acceso uso de terminal Los usuarios podrán acceder y utilizar la terminal para …" at bounding box center [298, 460] width 18 height 18
checkbox input "true"
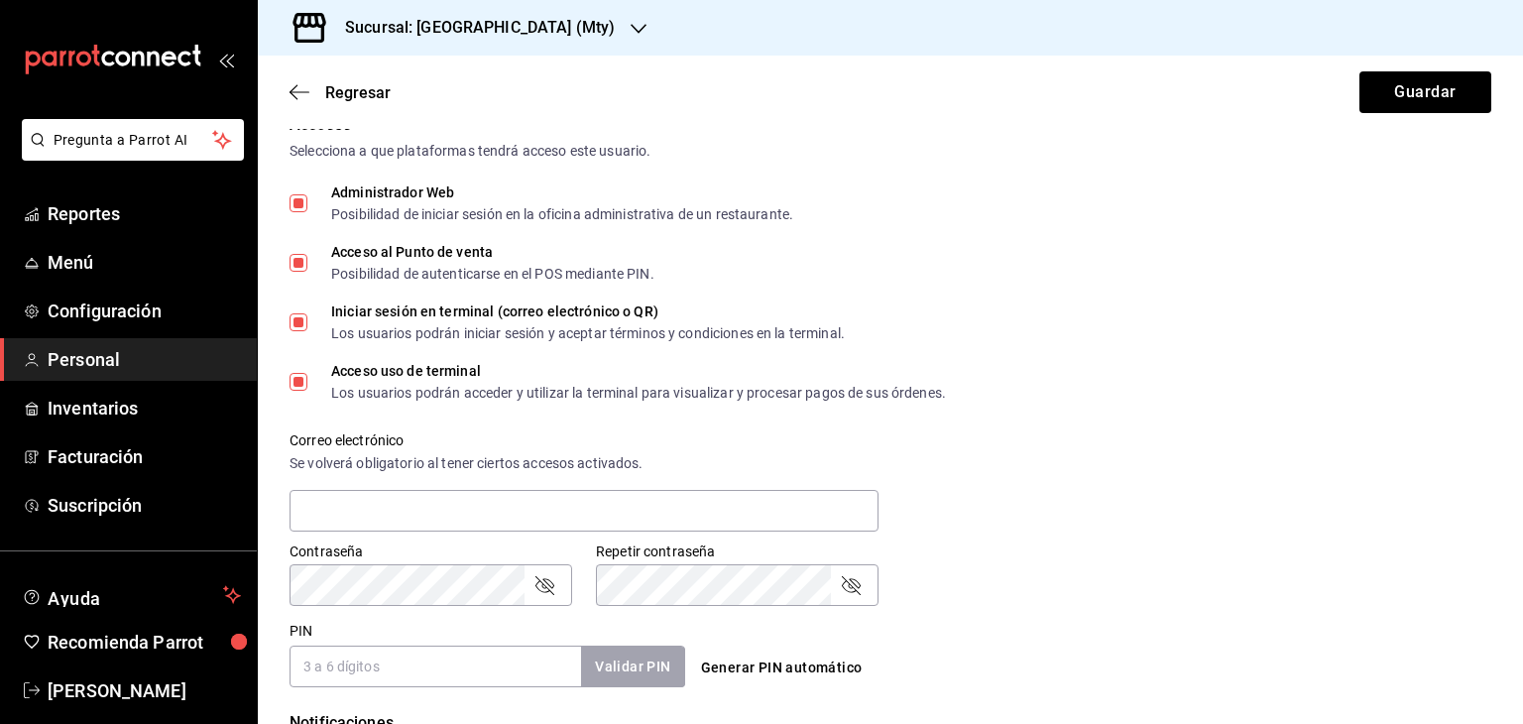
scroll to position [464, 0]
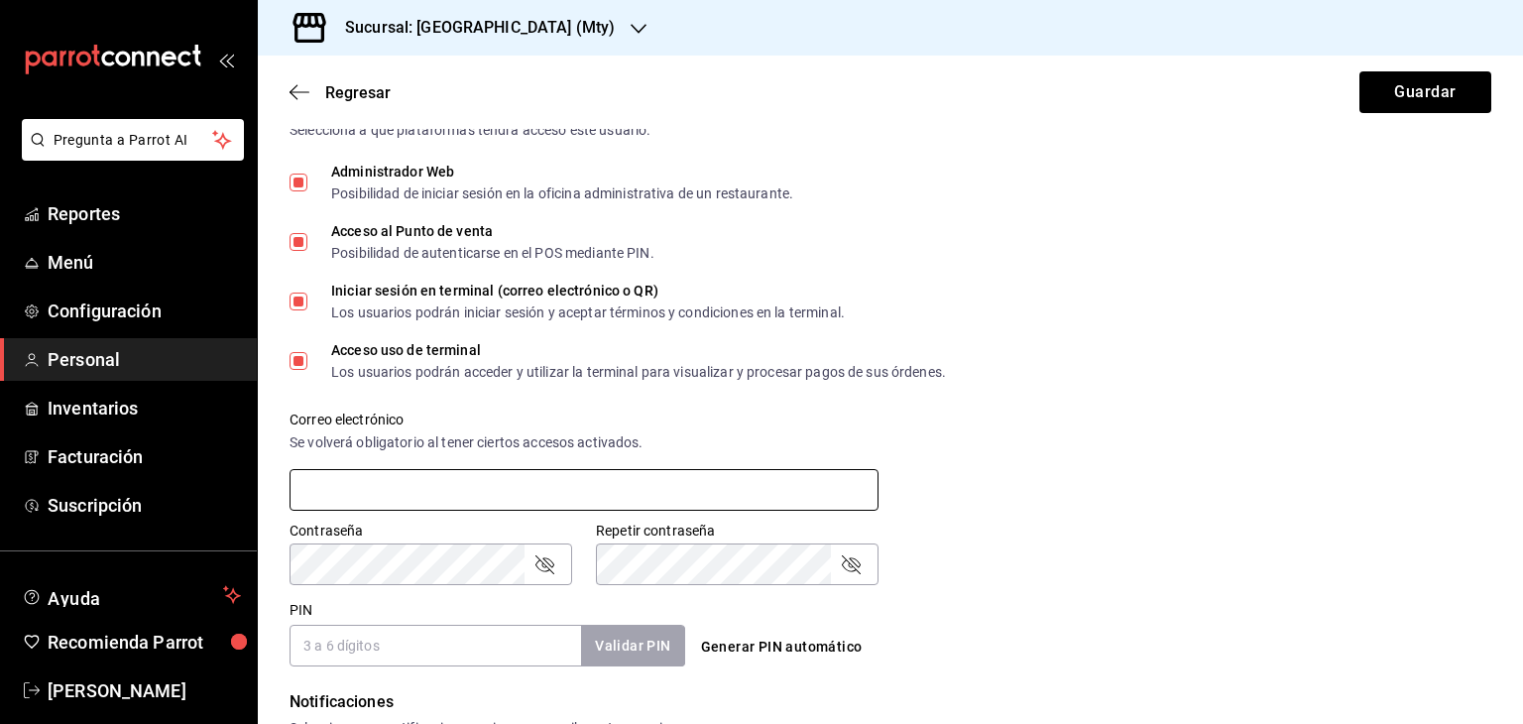
click at [407, 489] on input "text" at bounding box center [583, 490] width 589 height 42
type input "[EMAIL_ADDRESS][DOMAIN_NAME]"
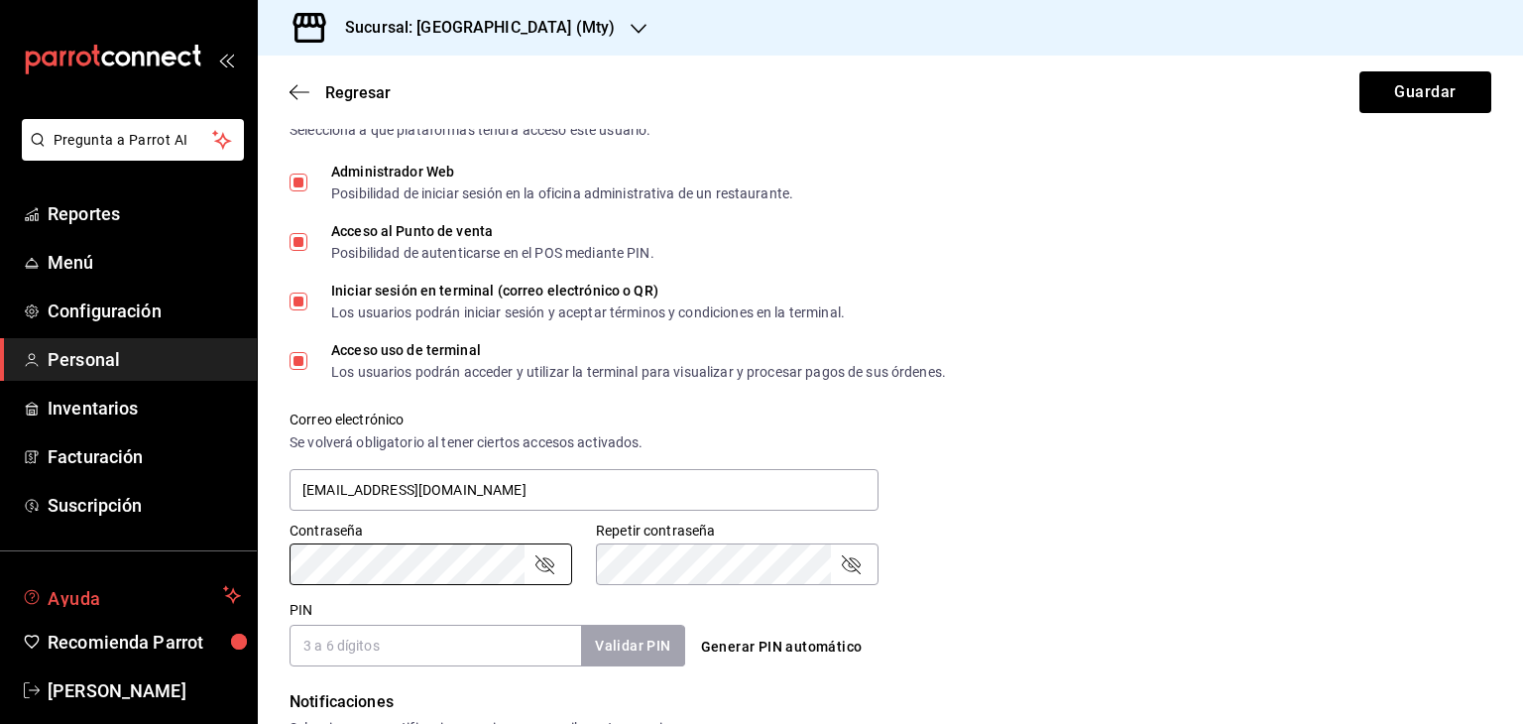
click at [226, 575] on div "Pregunta a Parrot AI Reportes Menú Configuración Personal Inventarios Facturaci…" at bounding box center [761, 362] width 1523 height 724
click at [365, 639] on input "PIN" at bounding box center [434, 646] width 291 height 42
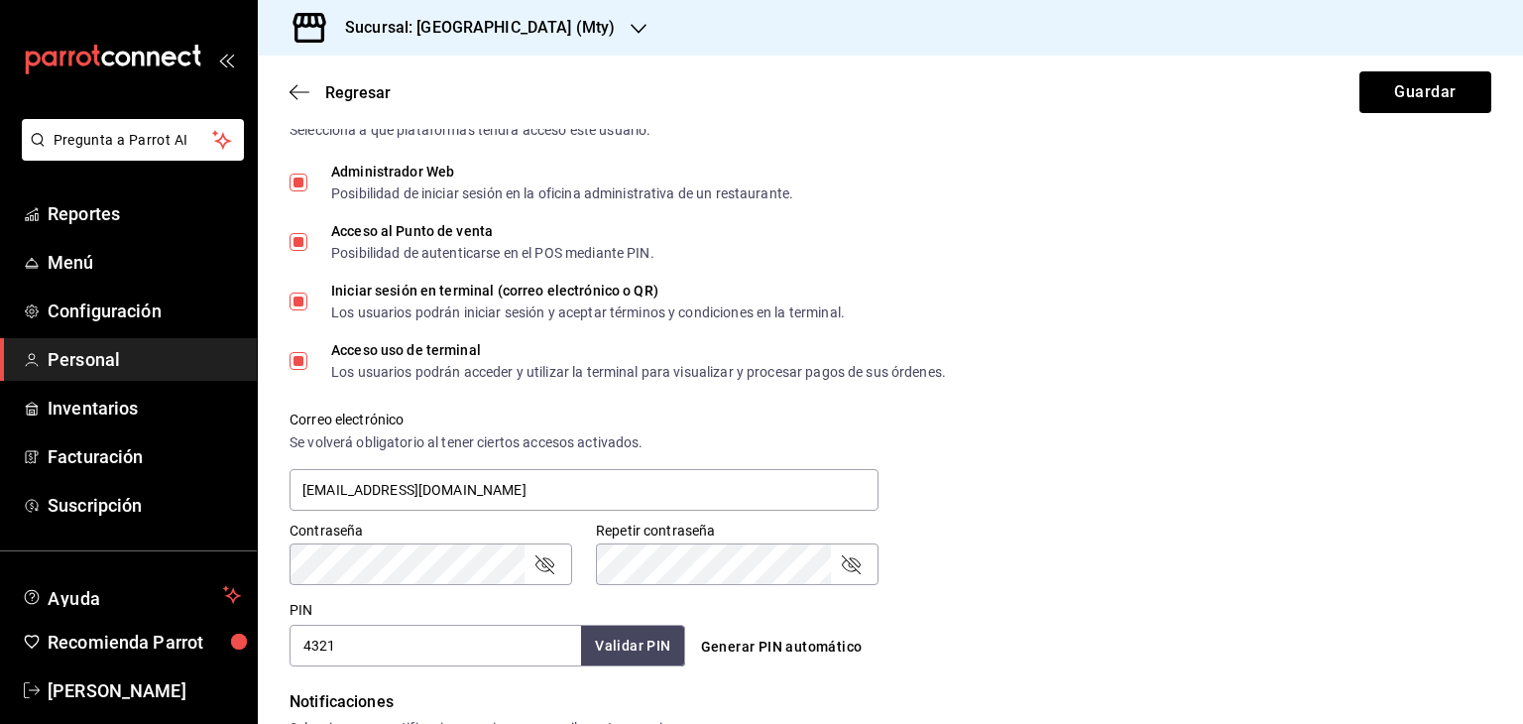
type input "4321"
click at [642, 656] on button "Validar PIN" at bounding box center [631, 646] width 105 height 43
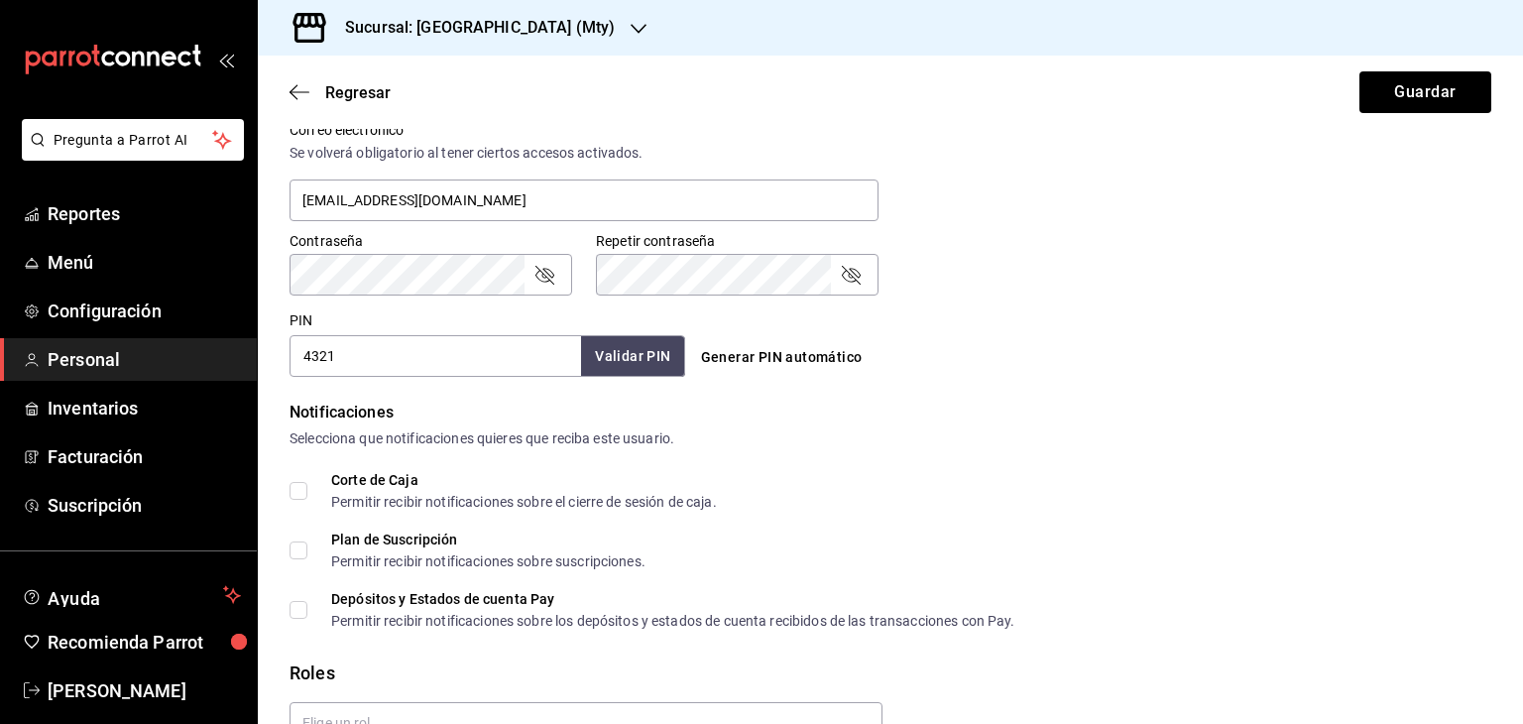
scroll to position [861, 0]
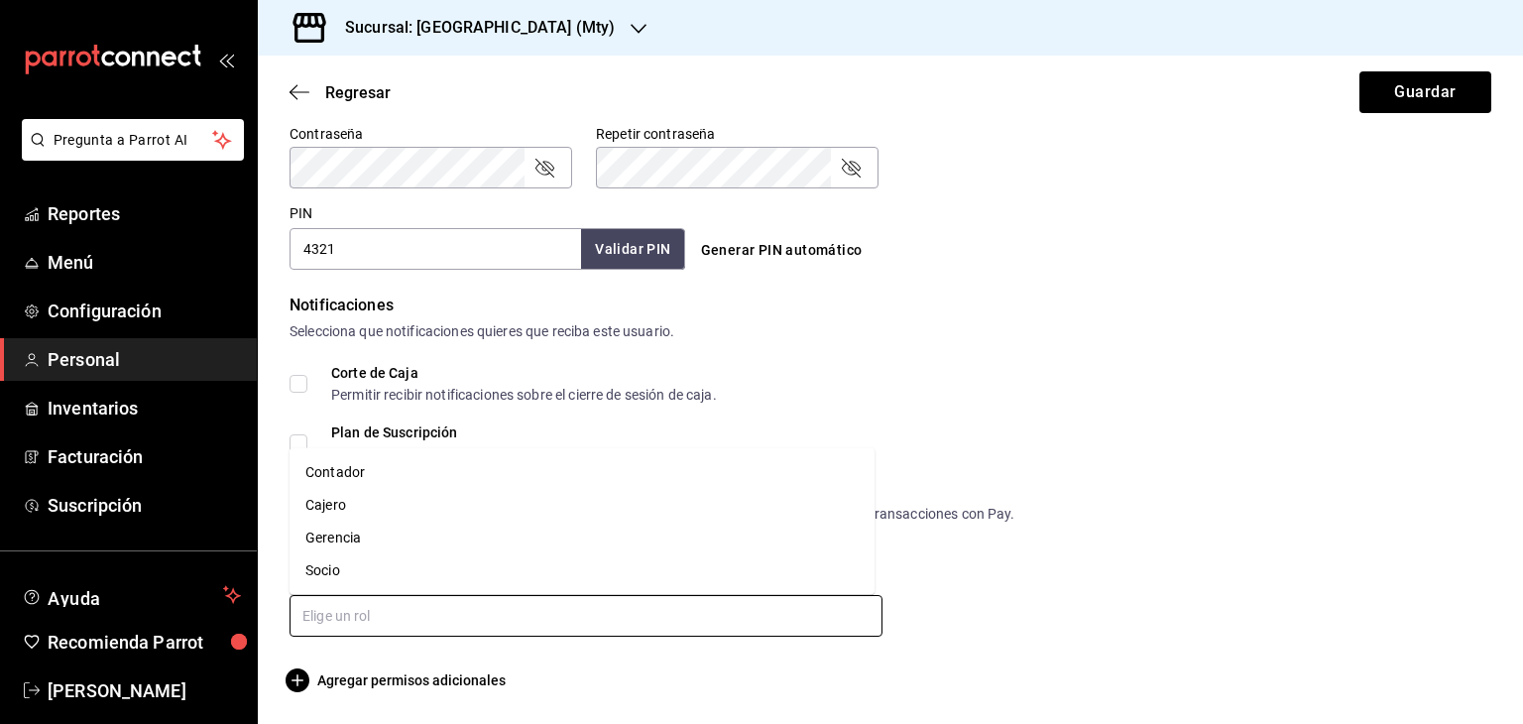
click at [471, 612] on input "text" at bounding box center [585, 616] width 593 height 42
click at [336, 505] on li "Cajero" at bounding box center [581, 505] width 585 height 33
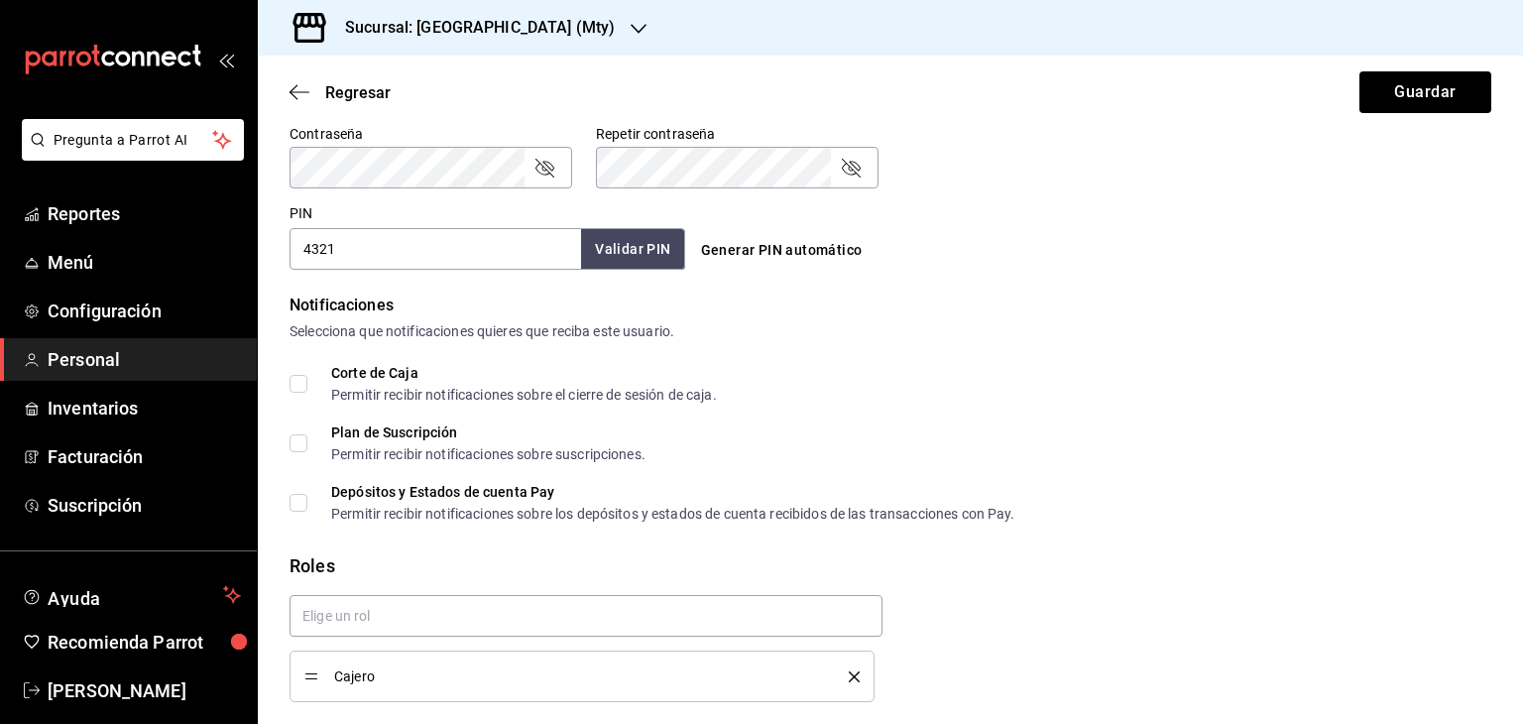
click at [1188, 509] on div "Depósitos y Estados de cuenta Pay Permitir recibir notificaciones sobre los dep…" at bounding box center [890, 503] width 1202 height 36
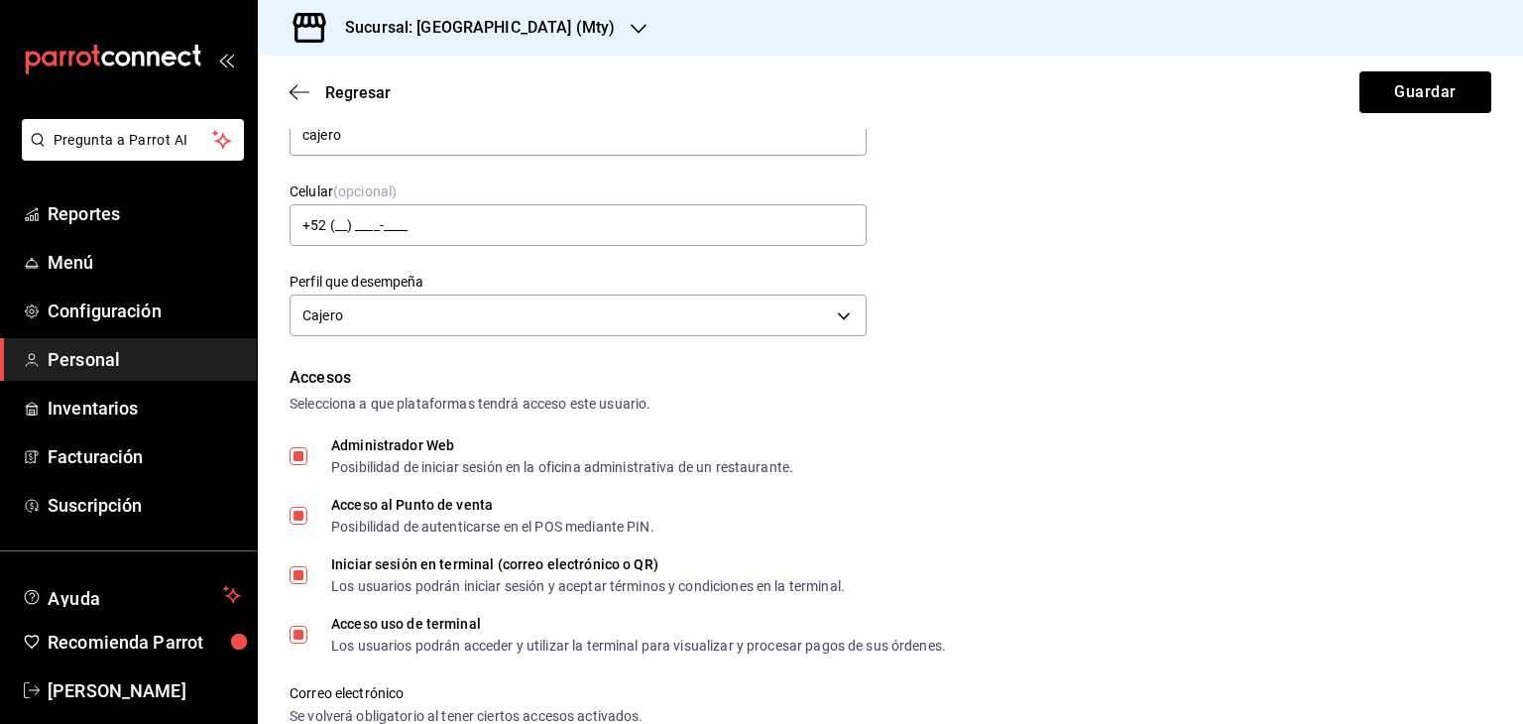
scroll to position [133, 0]
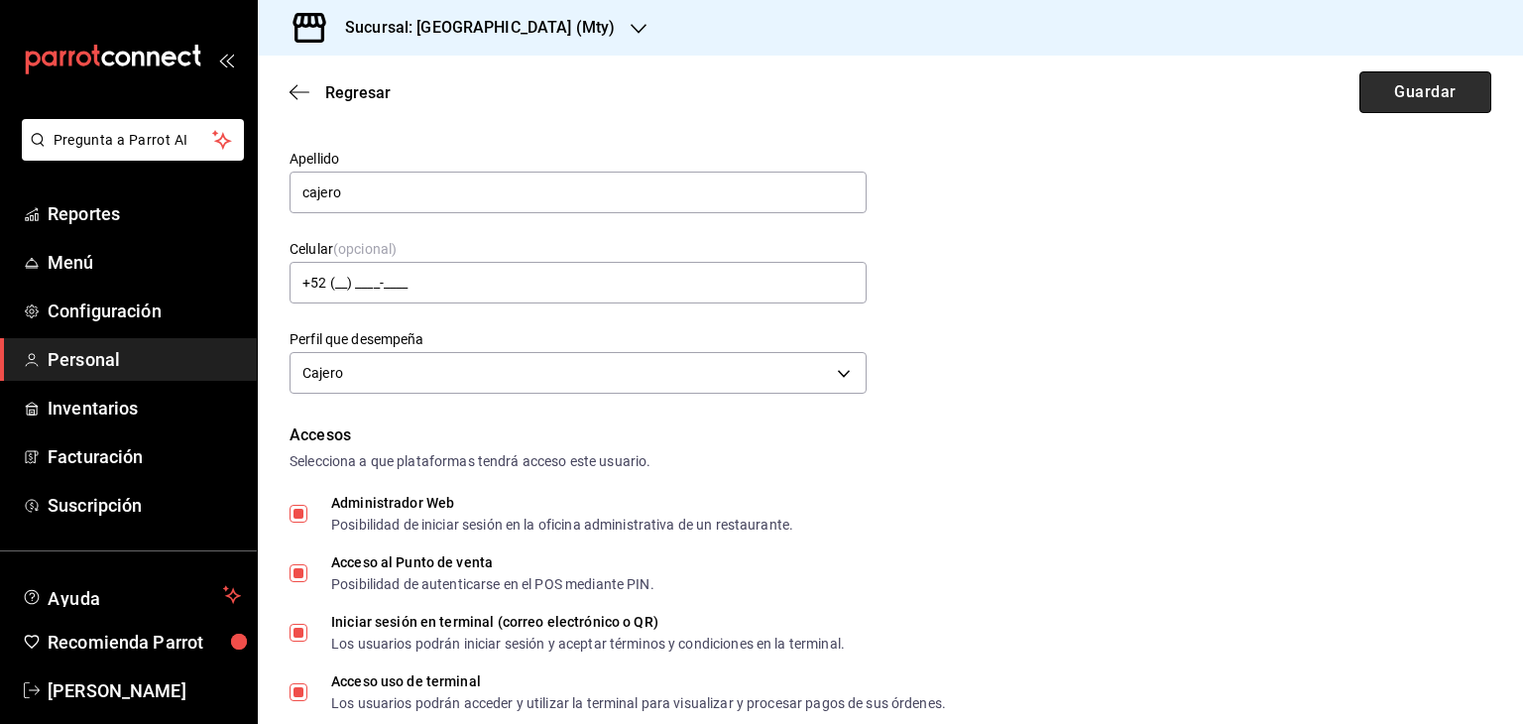
click at [1388, 99] on button "Guardar" at bounding box center [1425, 92] width 132 height 42
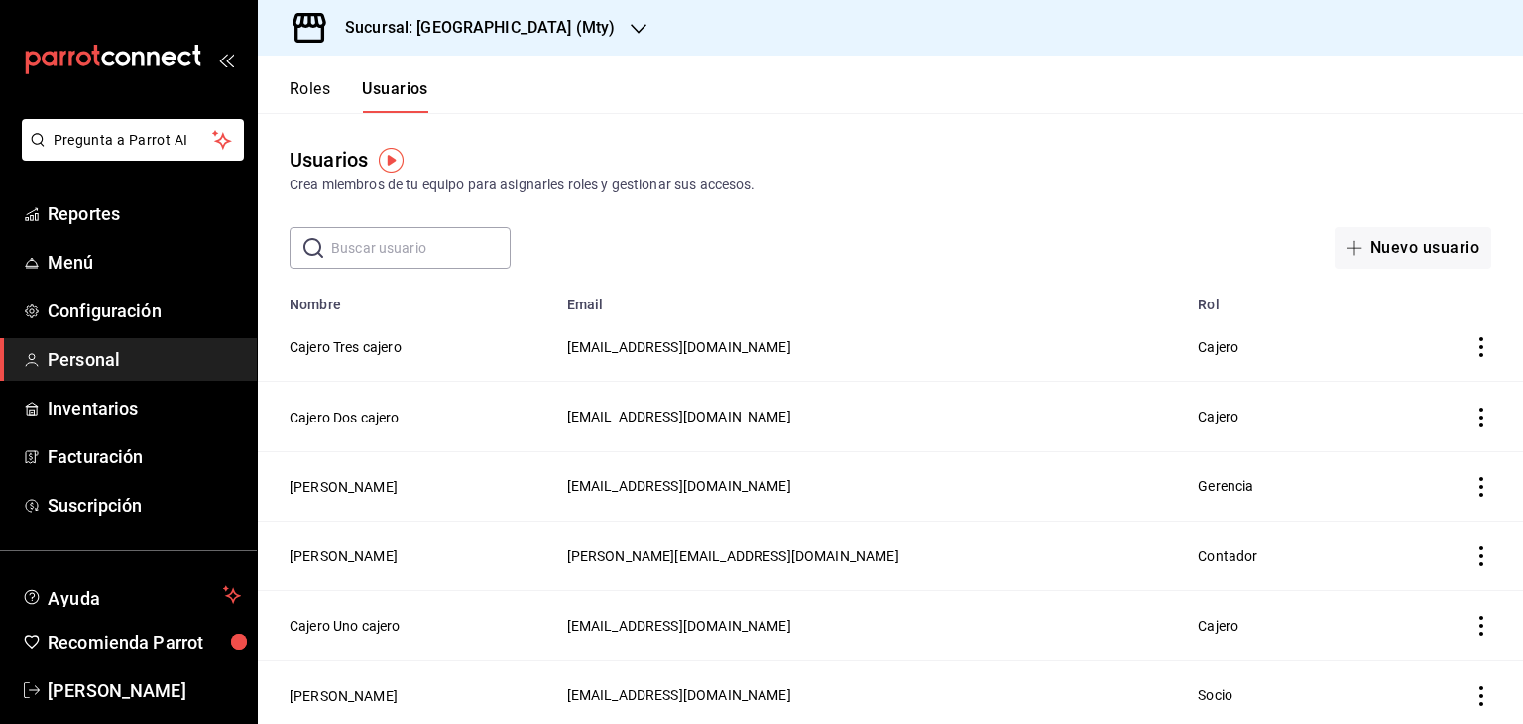
click at [1473, 348] on icon "actions" at bounding box center [1481, 347] width 20 height 20
click at [1426, 326] on li "Duplicar" at bounding box center [1393, 320] width 167 height 56
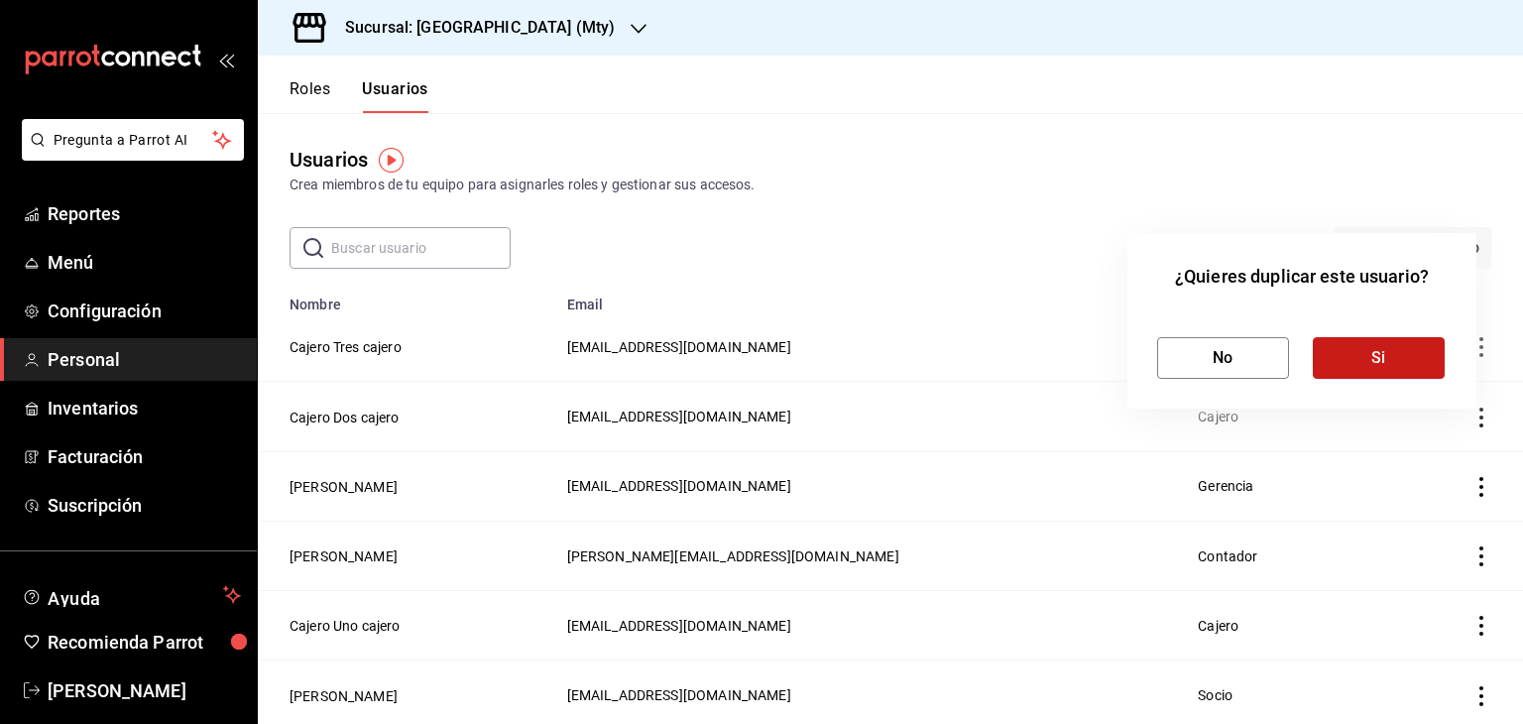
click at [1365, 361] on button "Si" at bounding box center [1379, 358] width 132 height 42
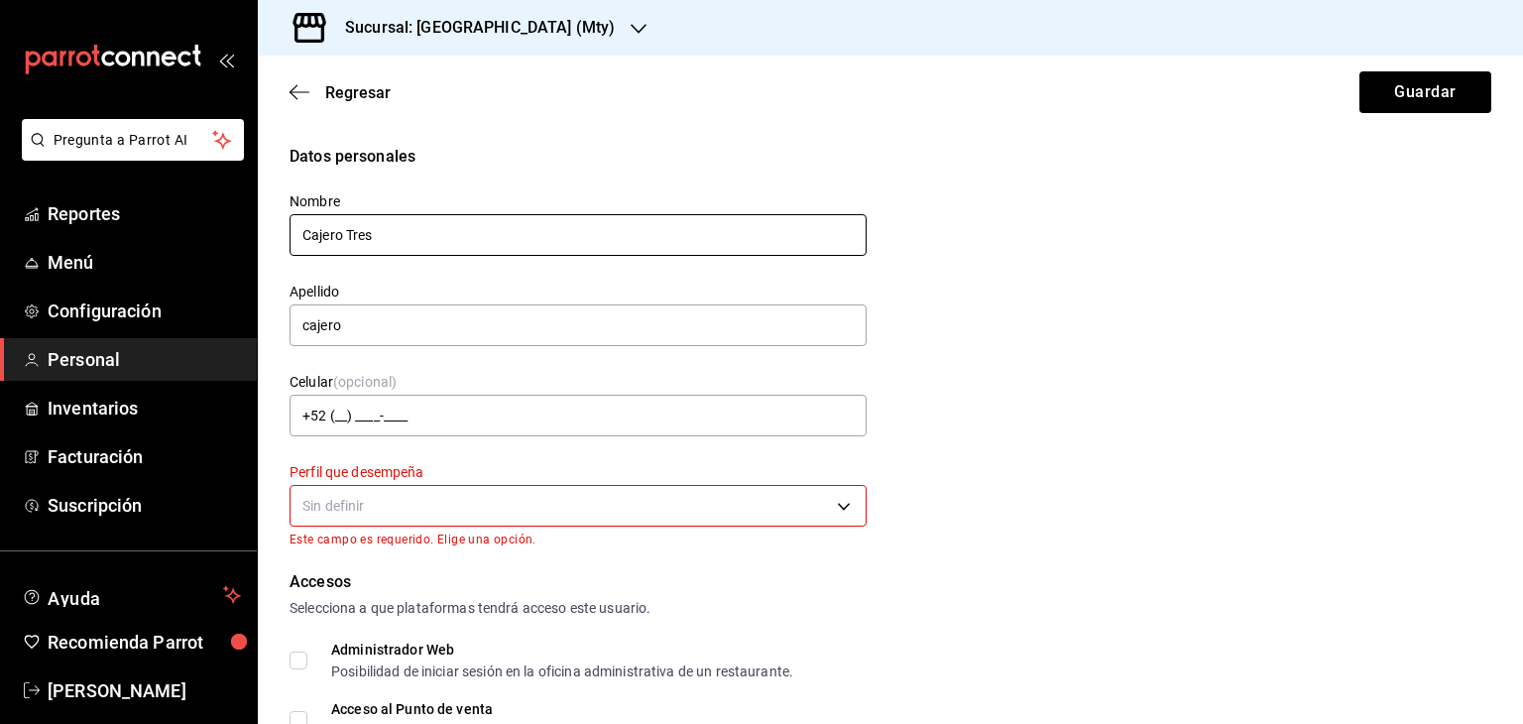
click at [379, 238] on input "Cajero Tres" at bounding box center [577, 235] width 577 height 42
type input "Cajero Cuatro"
click at [382, 506] on body "Pregunta a Parrot AI Reportes Menú Configuración Personal Inventarios Facturaci…" at bounding box center [761, 362] width 1523 height 724
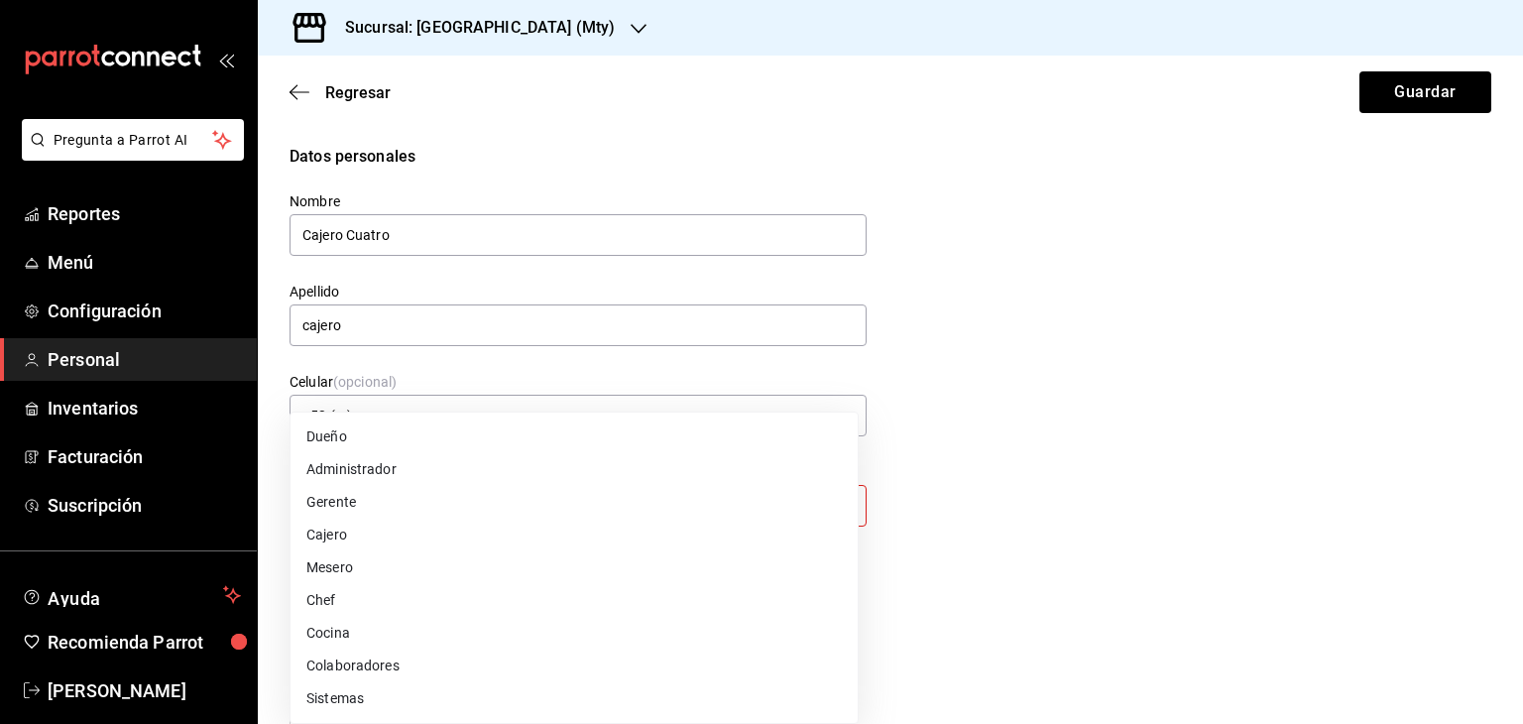
click at [342, 528] on li "Cajero" at bounding box center [573, 535] width 567 height 33
type input "CASHIER"
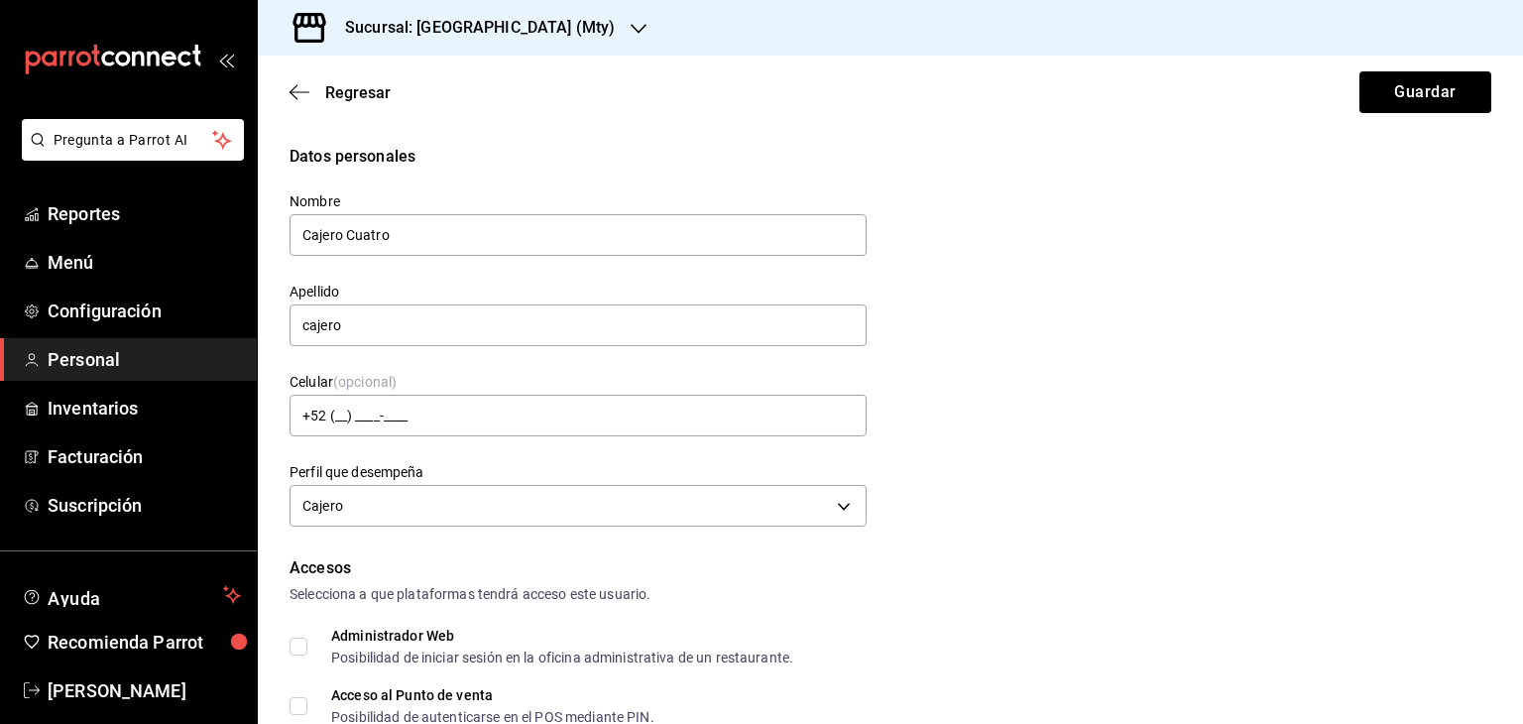
click at [984, 484] on div "Datos personales Nombre Cajero Cuatro Apellido cajero Celular (opcional) +52 (_…" at bounding box center [890, 339] width 1202 height 388
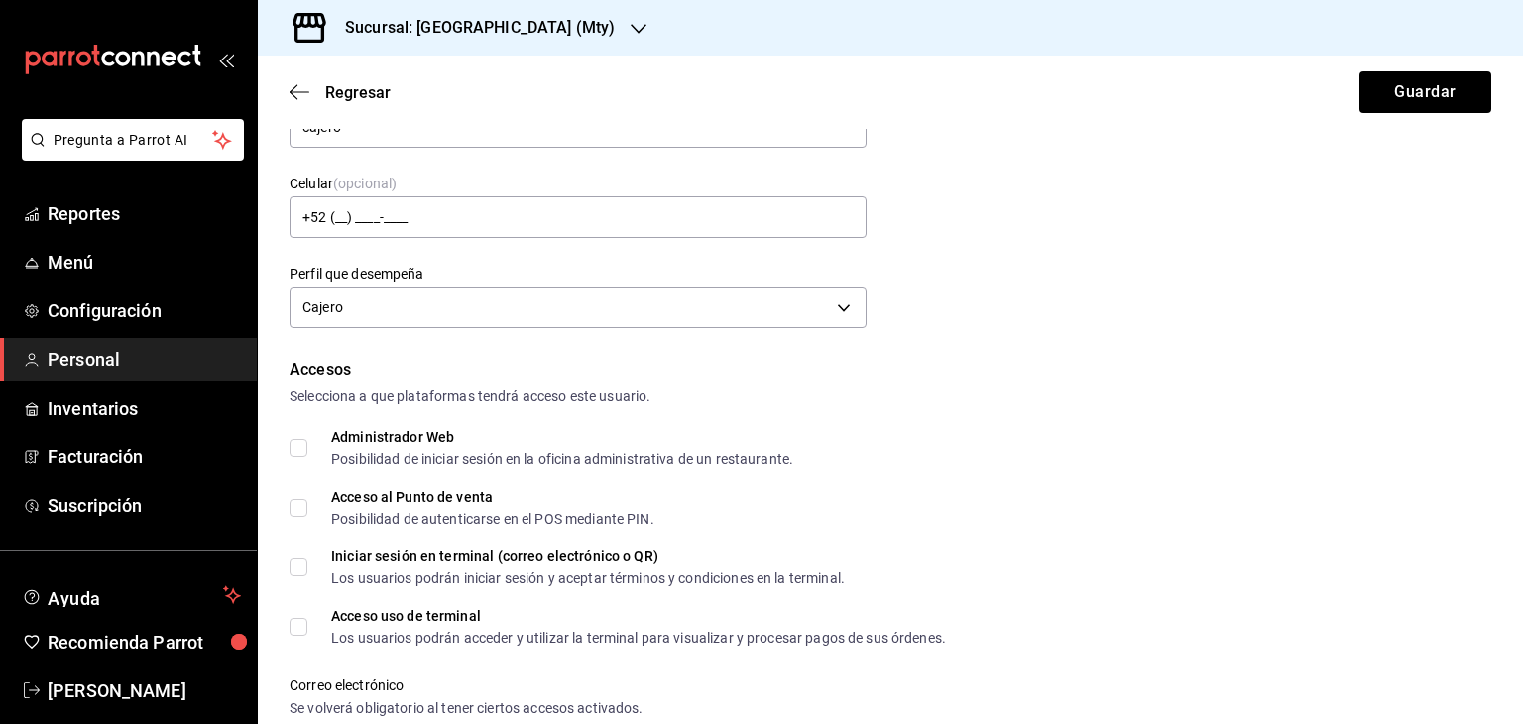
scroll to position [264, 0]
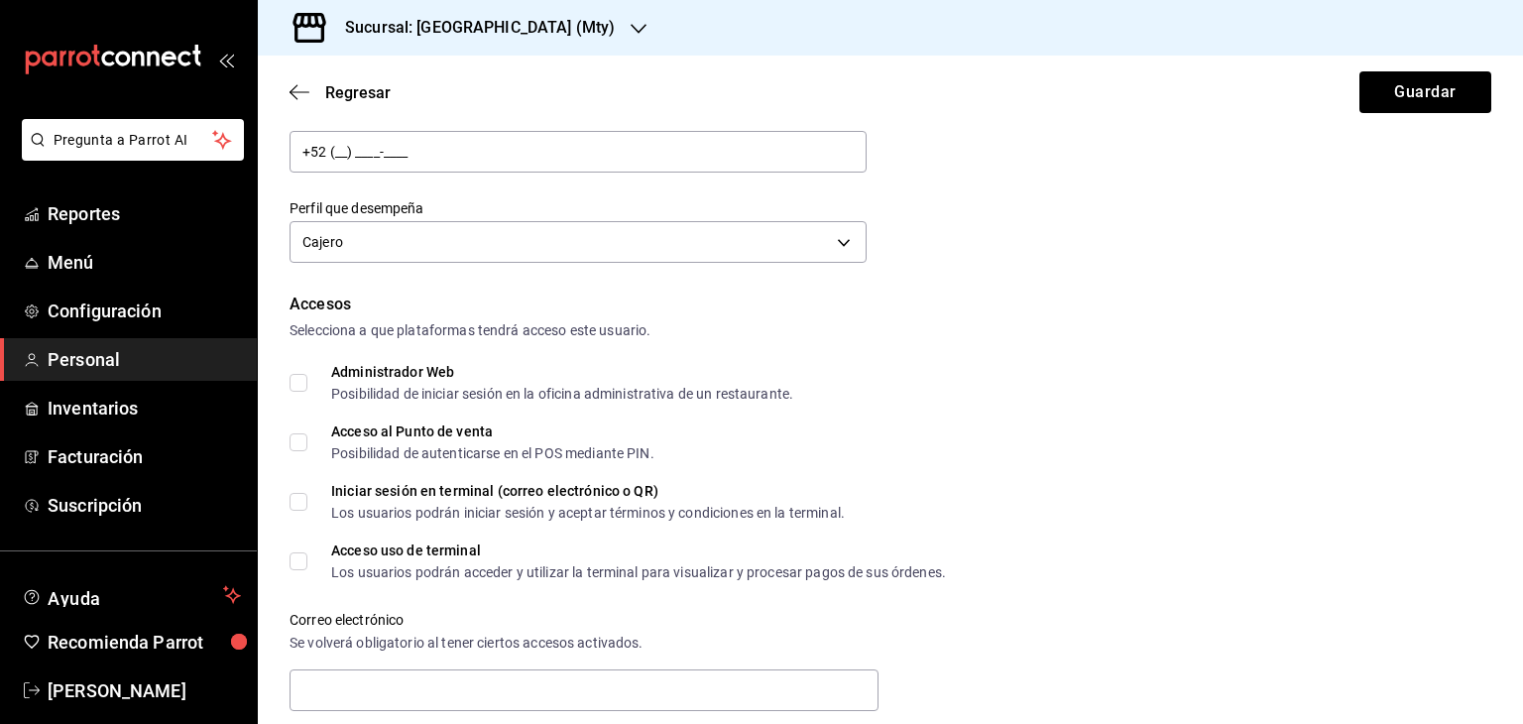
click at [301, 445] on div "Accesos Selecciona a que plataformas tendrá acceso este usuario. Administrador …" at bounding box center [890, 579] width 1202 height 574
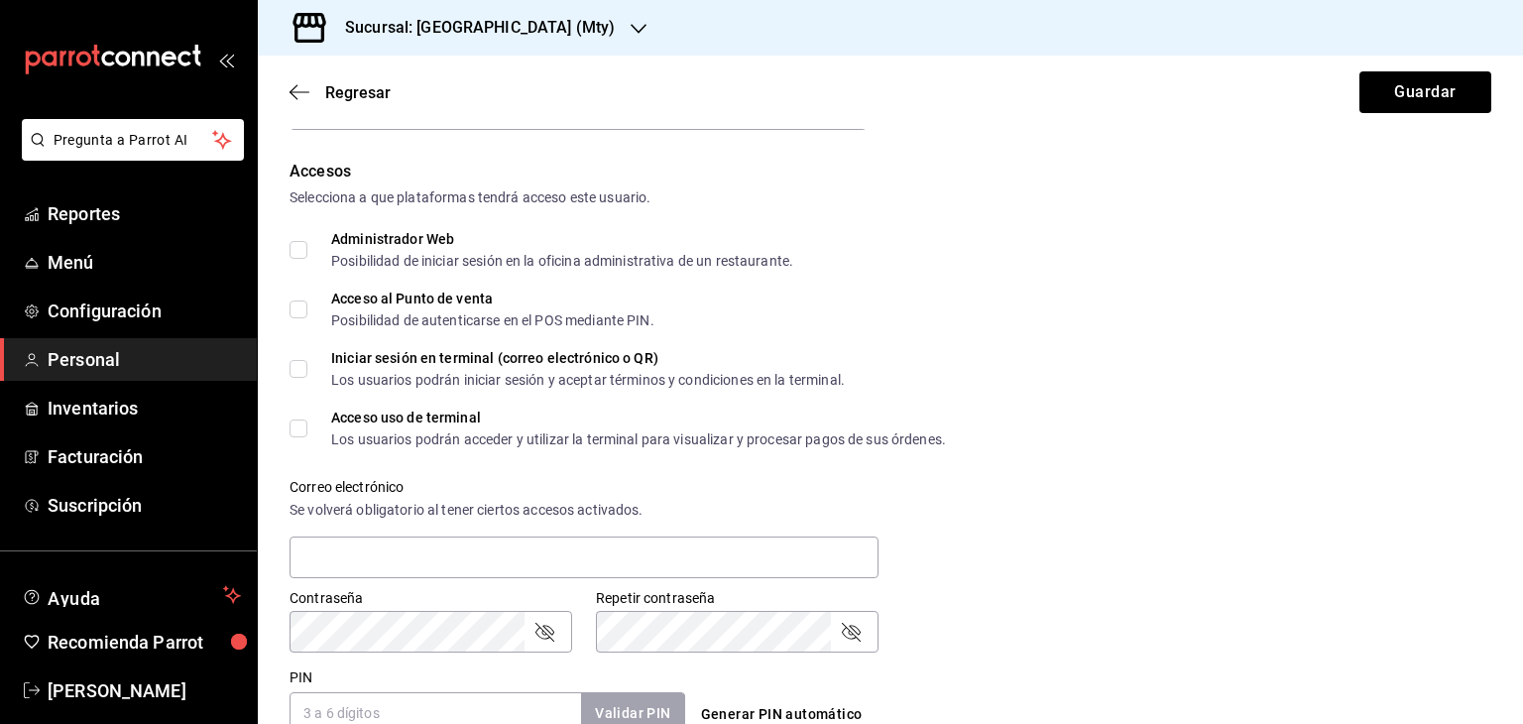
click at [296, 251] on input "Administrador Web Posibilidad de iniciar sesión en la oficina administrativa de…" at bounding box center [298, 250] width 18 height 18
checkbox input "true"
click at [303, 310] on input "Acceso al Punto de venta Posibilidad de autenticarse en el POS mediante PIN." at bounding box center [298, 309] width 18 height 18
checkbox input "true"
click at [297, 367] on input "Iniciar sesión en terminal (correo electrónico o QR) Los usuarios podrán inicia…" at bounding box center [298, 369] width 18 height 18
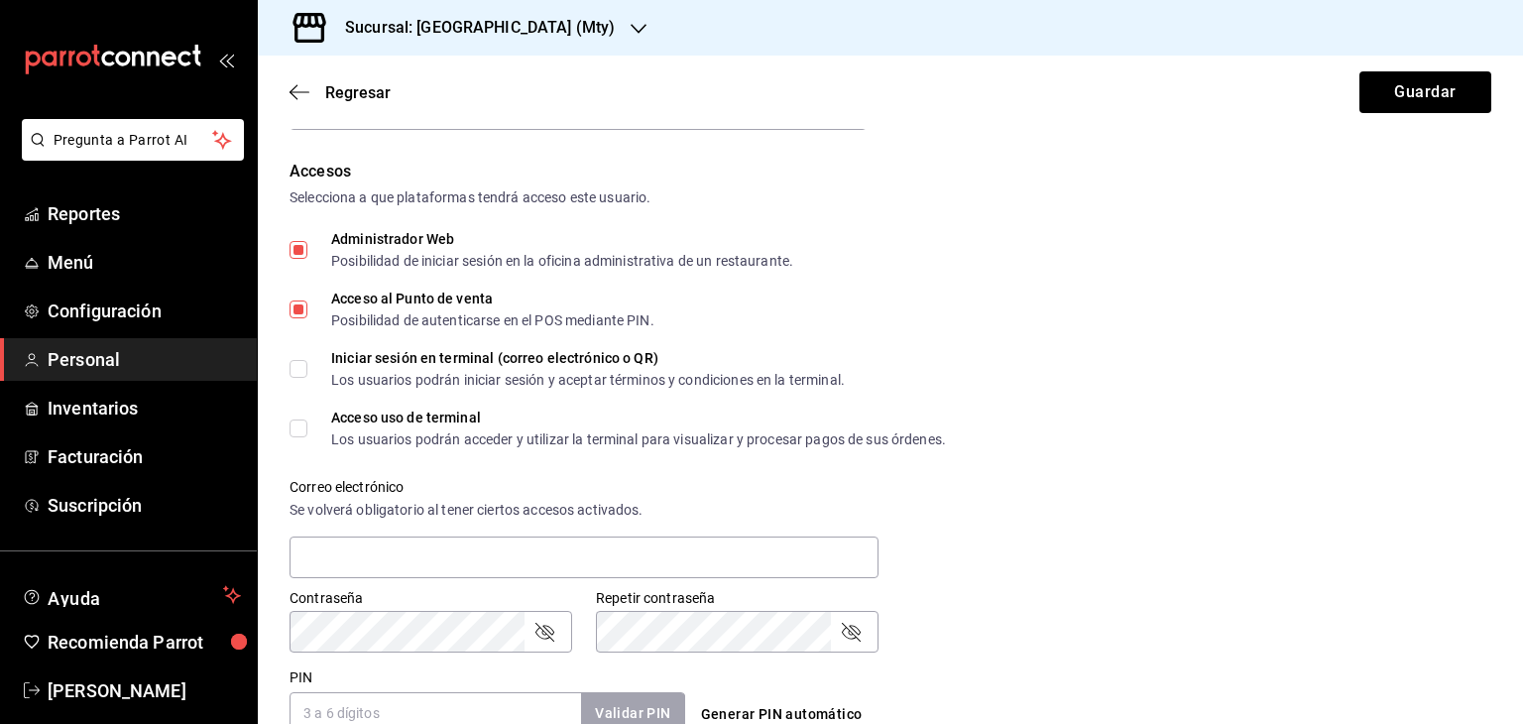
checkbox input "true"
click at [302, 427] on input "Acceso uso de terminal Los usuarios podrán acceder y utilizar la terminal para …" at bounding box center [298, 428] width 18 height 18
checkbox input "true"
click at [394, 558] on input "text" at bounding box center [583, 557] width 589 height 42
type input "[EMAIL_ADDRESS][DOMAIN_NAME]"
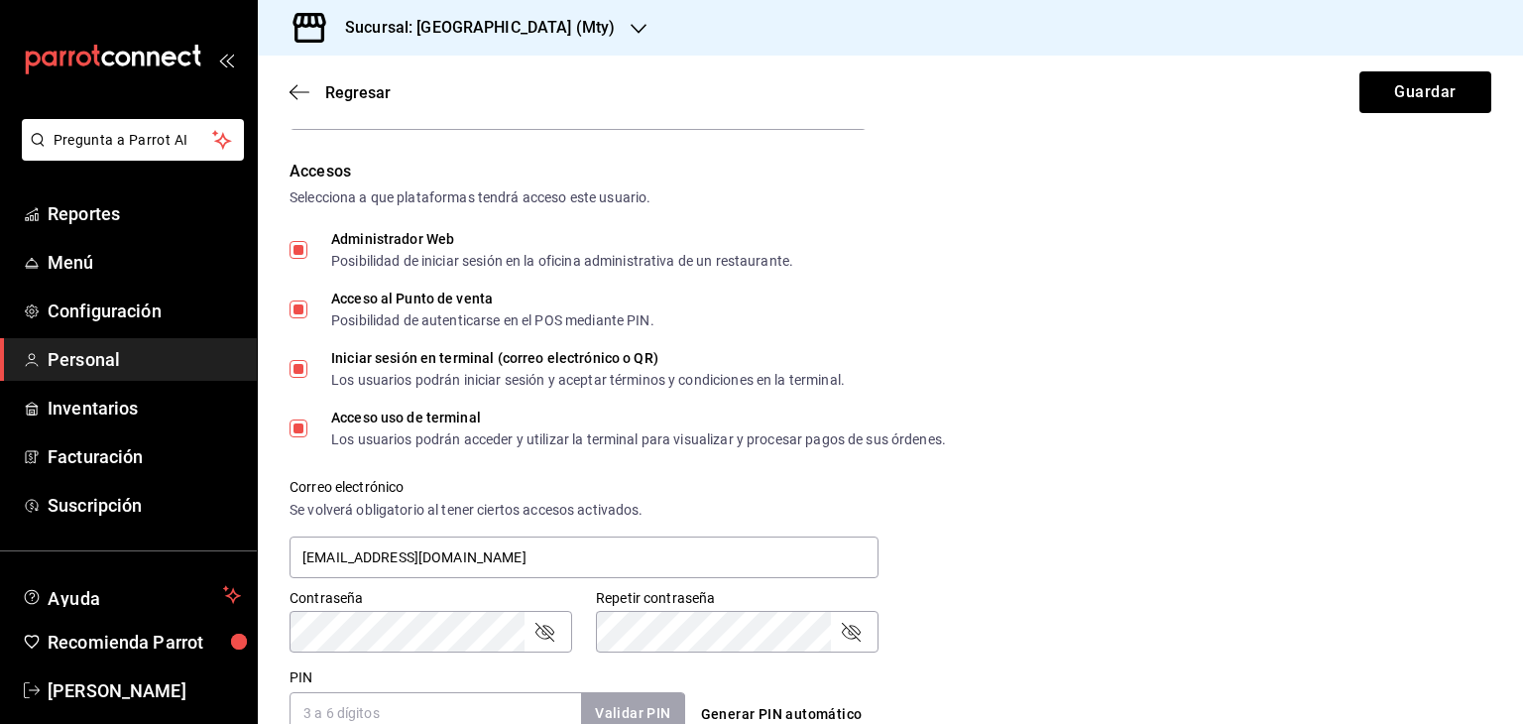
click at [1130, 619] on div "Contraseña Contraseña Repetir contraseña Repetir contraseña" at bounding box center [878, 608] width 1225 height 87
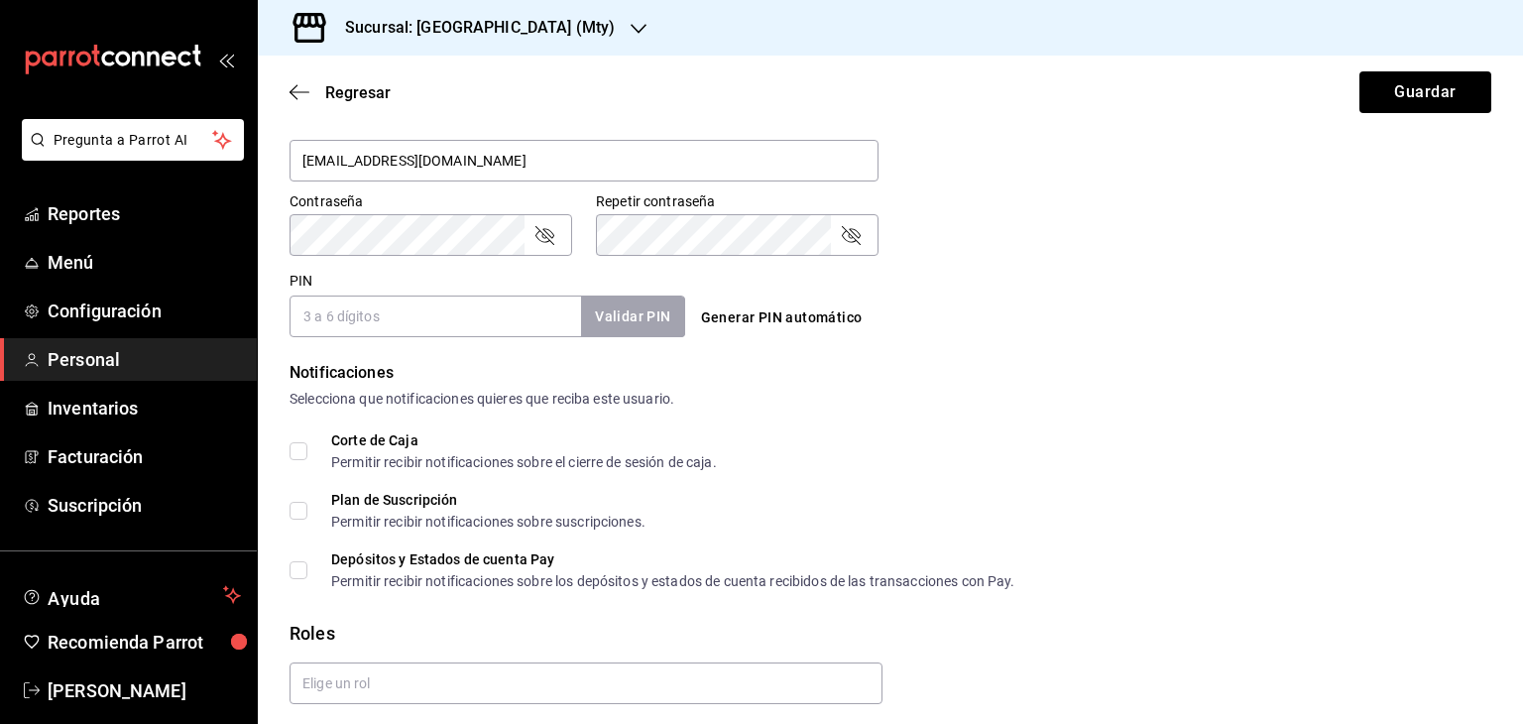
click at [395, 322] on input "PIN" at bounding box center [434, 316] width 291 height 42
type input "54321"
click at [646, 317] on button "Validar PIN" at bounding box center [631, 316] width 105 height 43
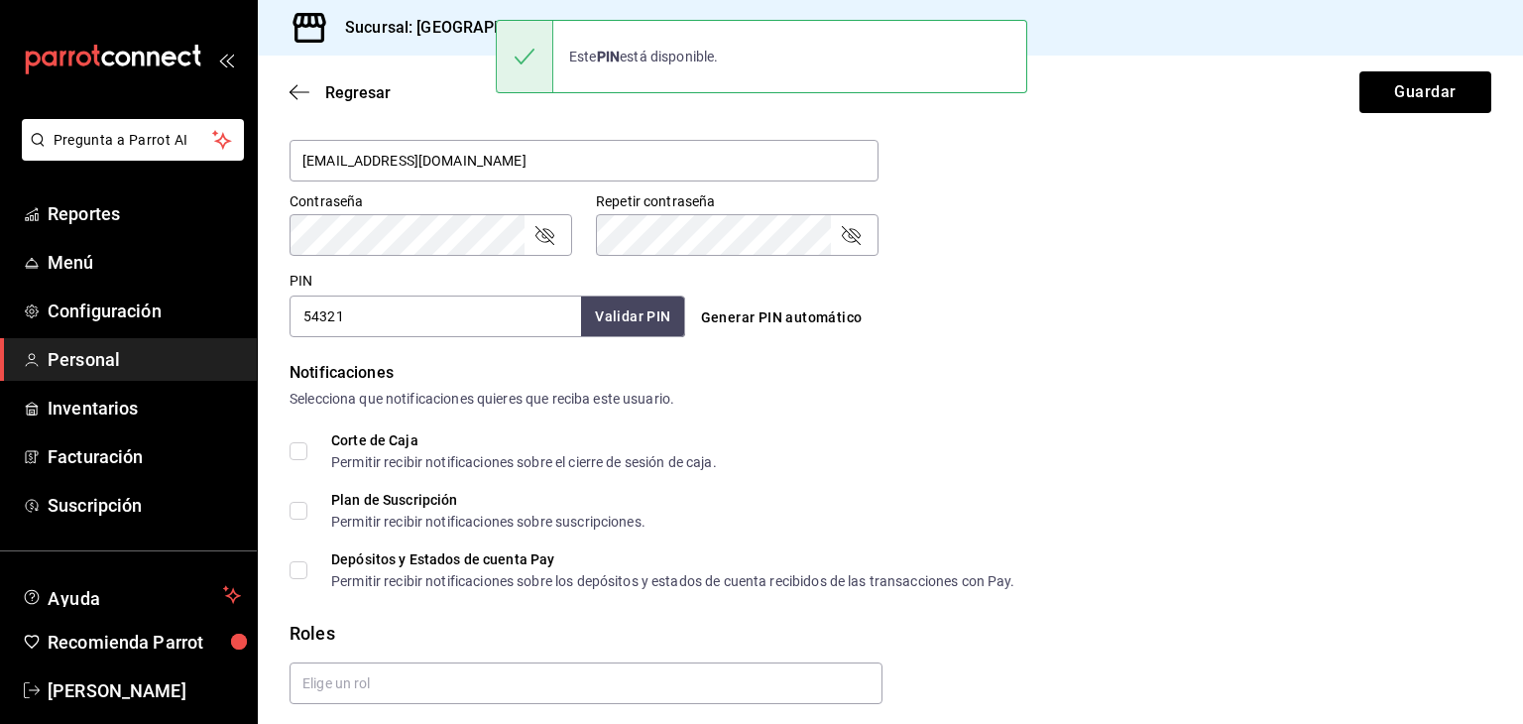
click at [948, 389] on div "Selecciona que notificaciones quieres que reciba este usuario." at bounding box center [890, 399] width 1202 height 21
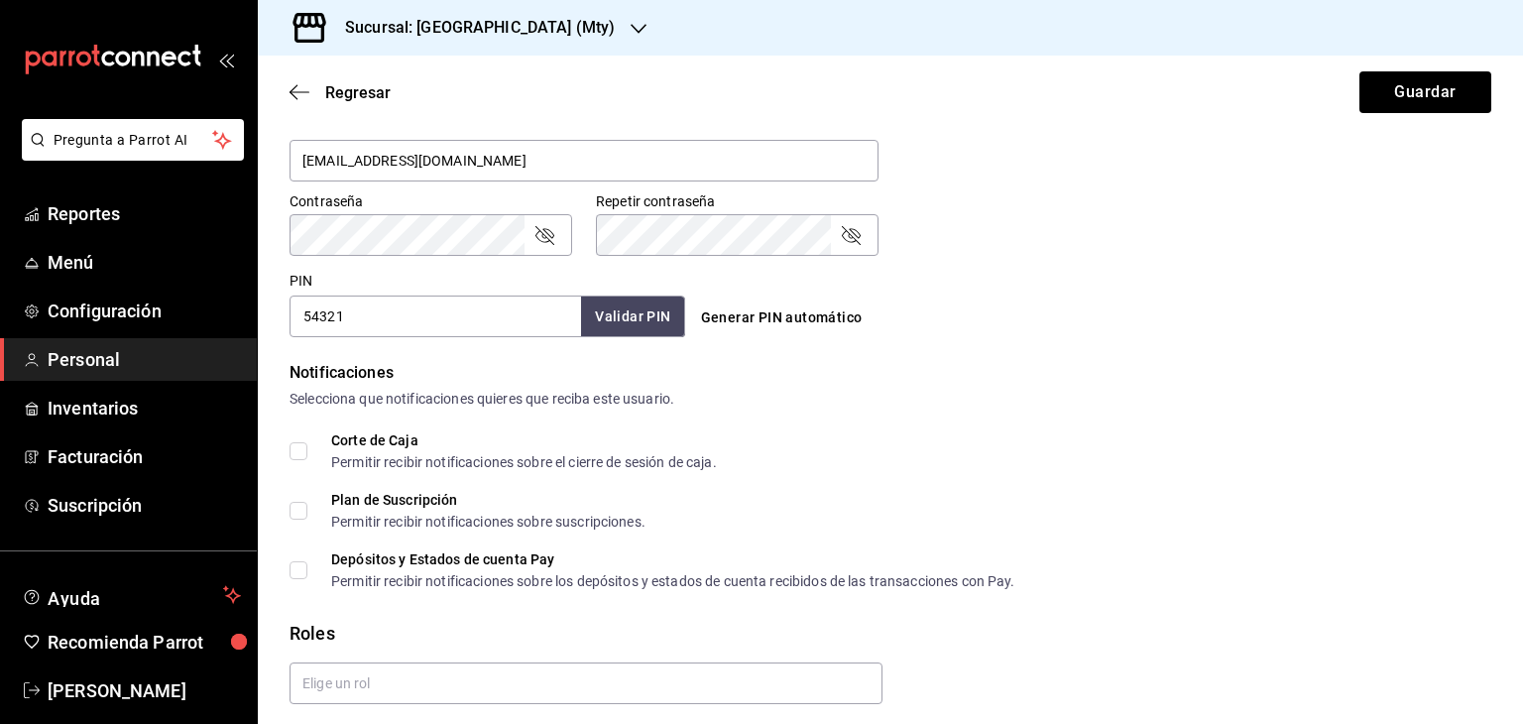
scroll to position [861, 0]
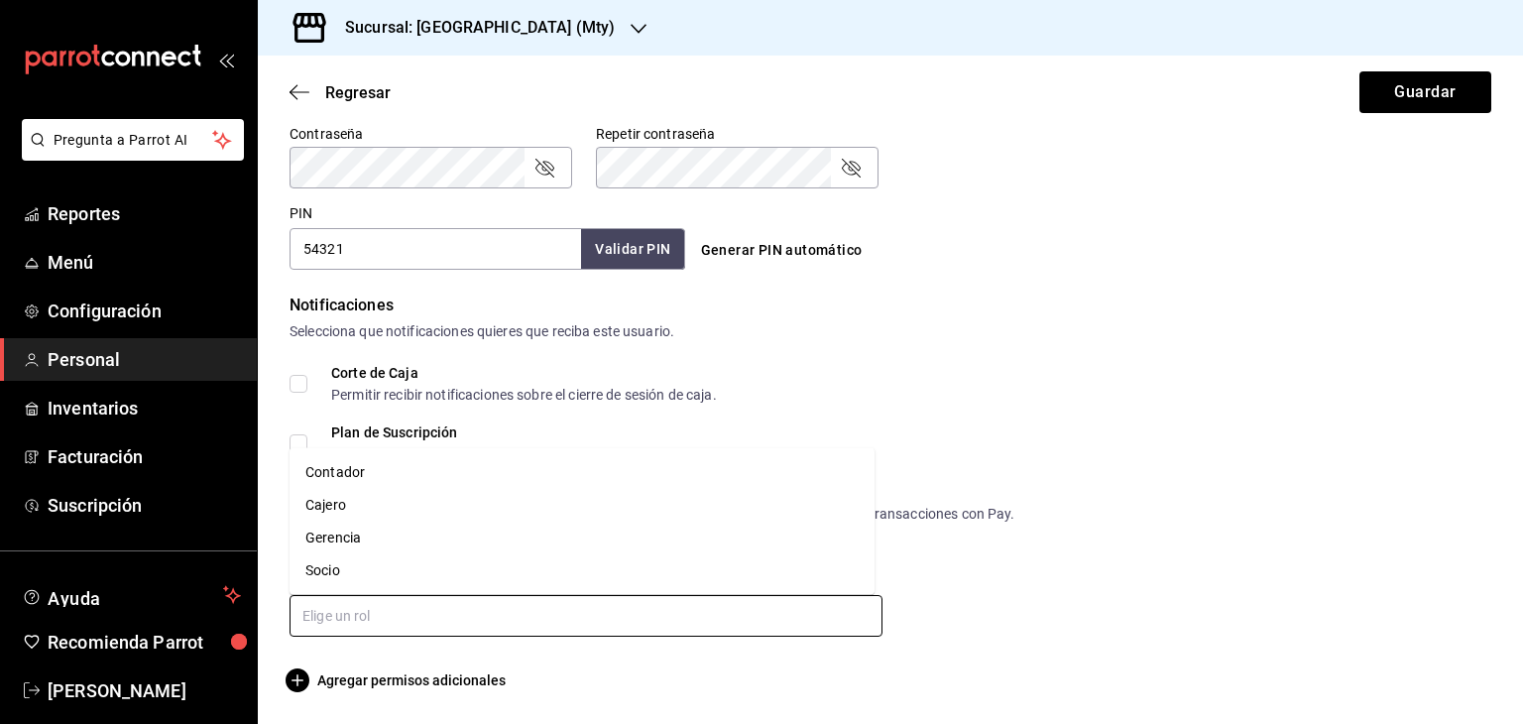
click at [440, 620] on input "text" at bounding box center [585, 616] width 593 height 42
click at [329, 512] on li "Cajero" at bounding box center [581, 505] width 585 height 33
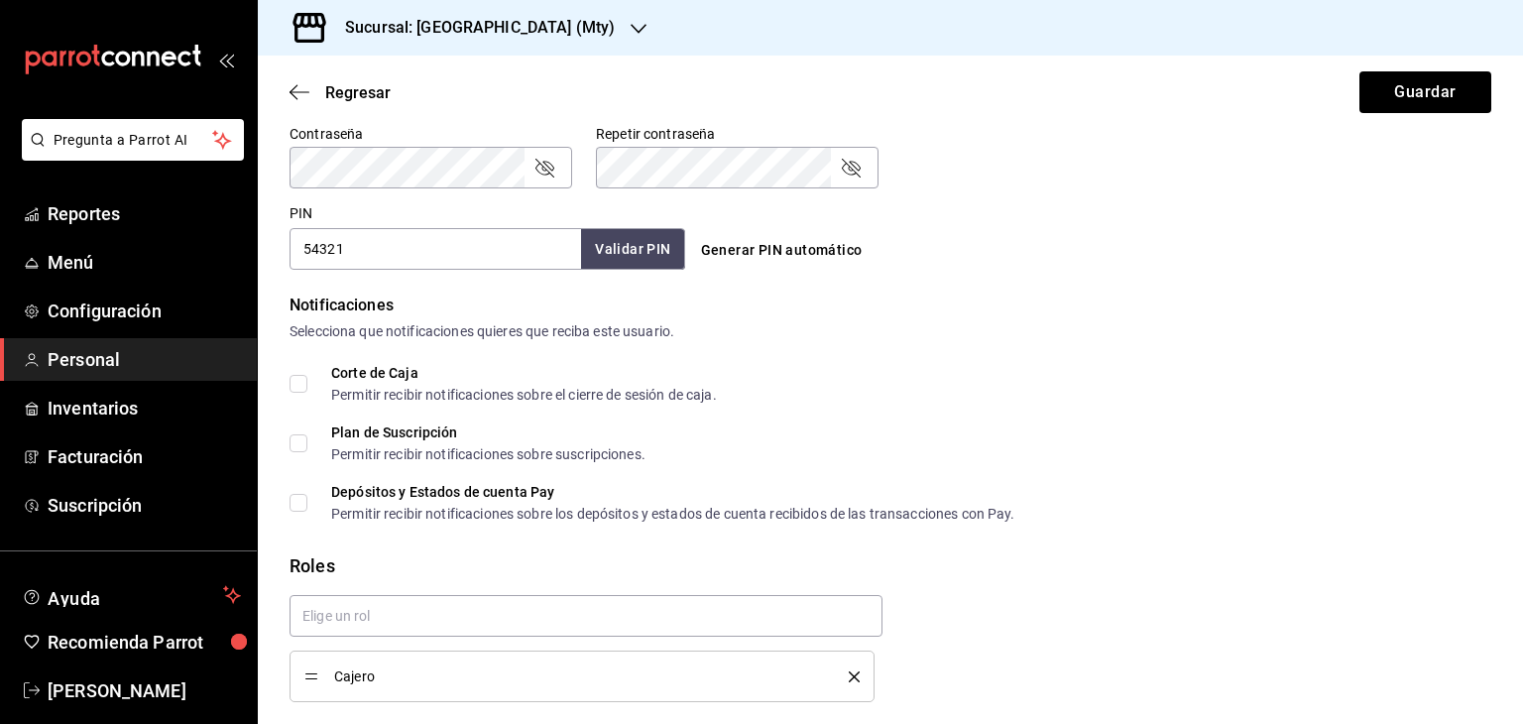
click at [1147, 396] on div "Corte de Caja Permitir recibir notificaciones sobre el cierre de sesión de caja." at bounding box center [890, 384] width 1202 height 36
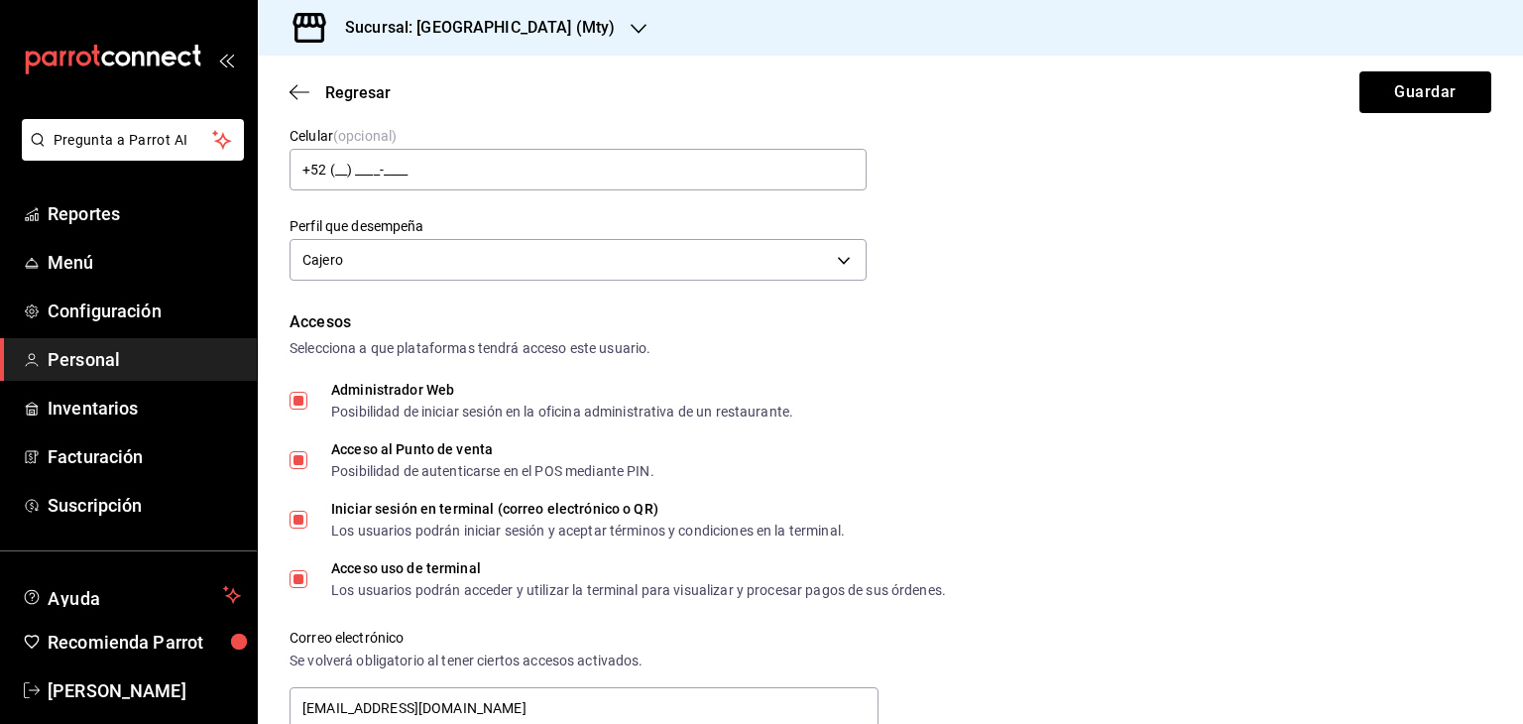
scroll to position [0, 0]
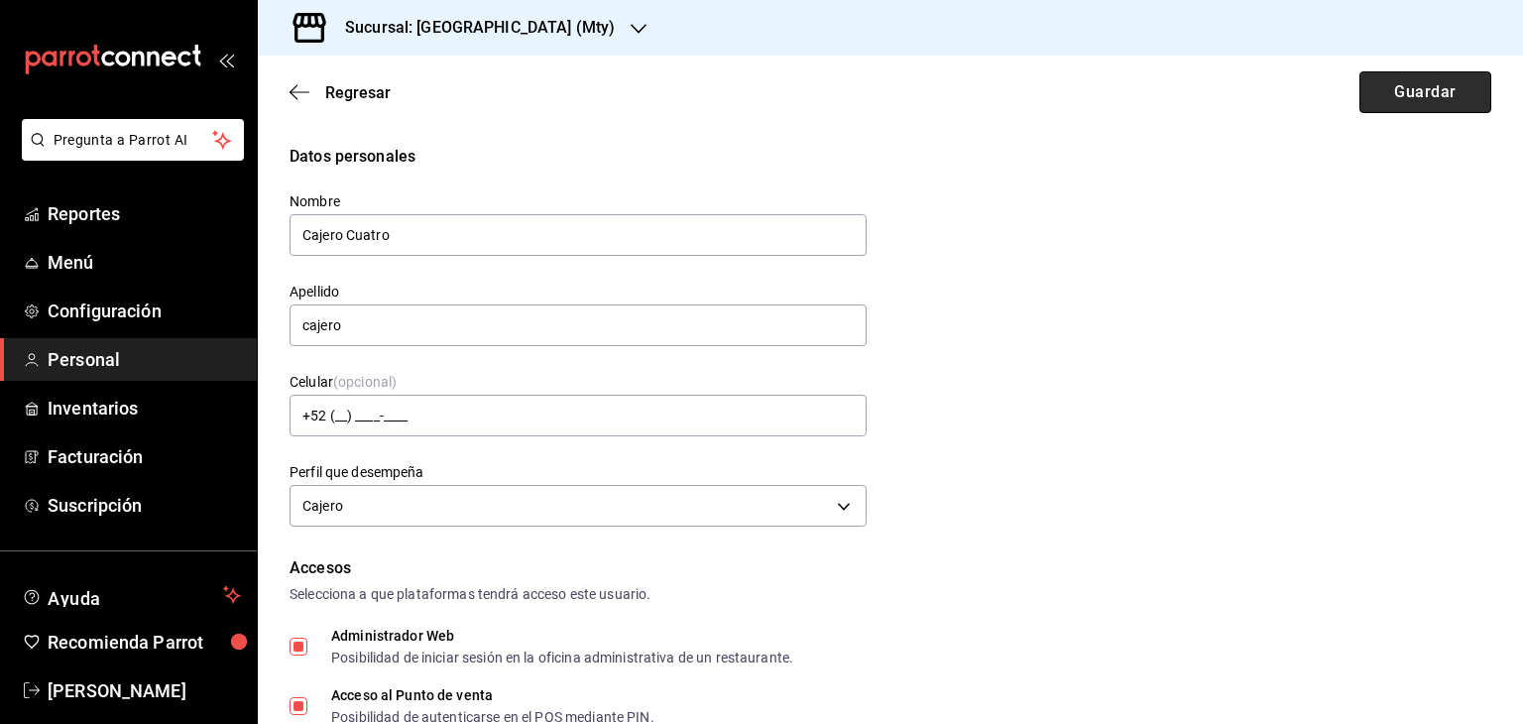
click at [1410, 93] on button "Guardar" at bounding box center [1425, 92] width 132 height 42
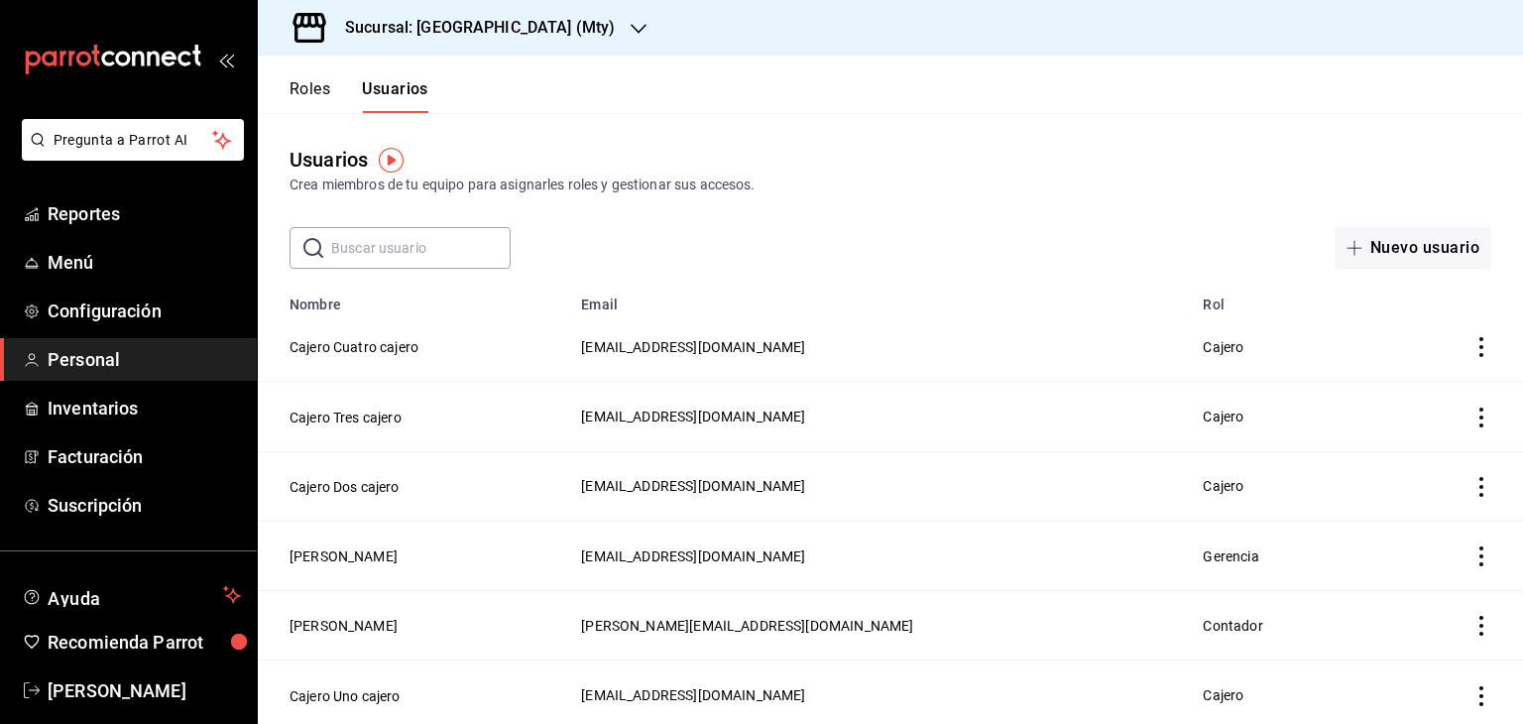
click at [631, 27] on icon "button" at bounding box center [639, 29] width 16 height 16
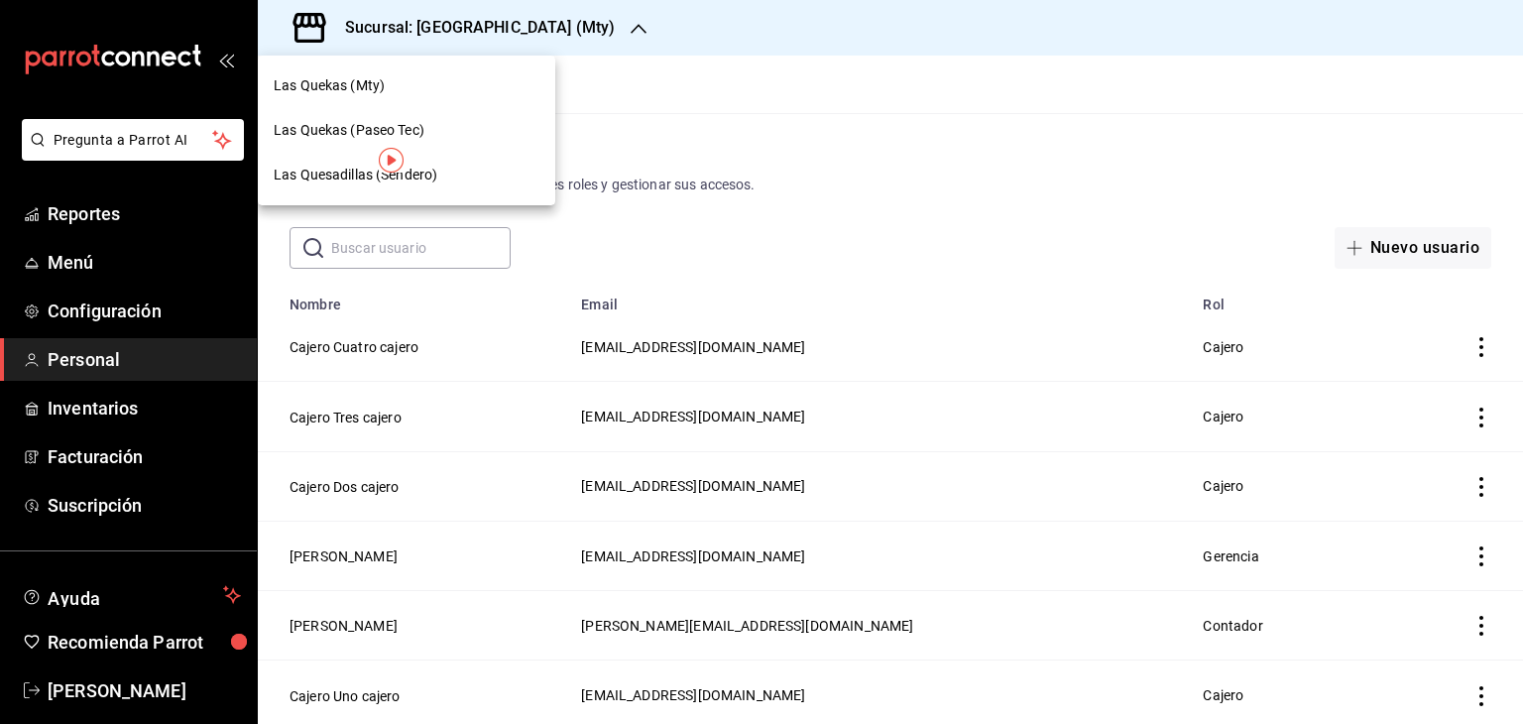
click at [642, 25] on div at bounding box center [761, 362] width 1523 height 724
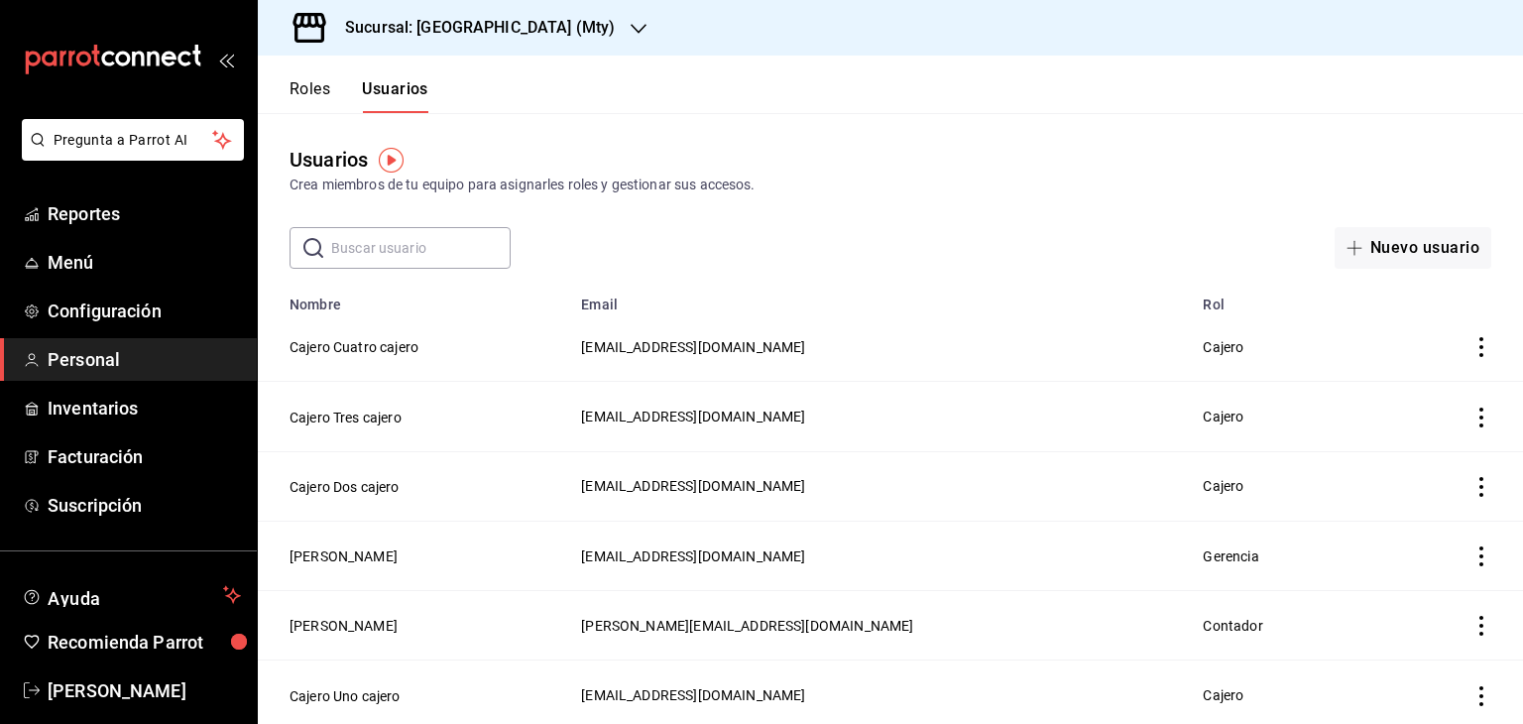
click at [106, 360] on span "Personal" at bounding box center [144, 359] width 193 height 27
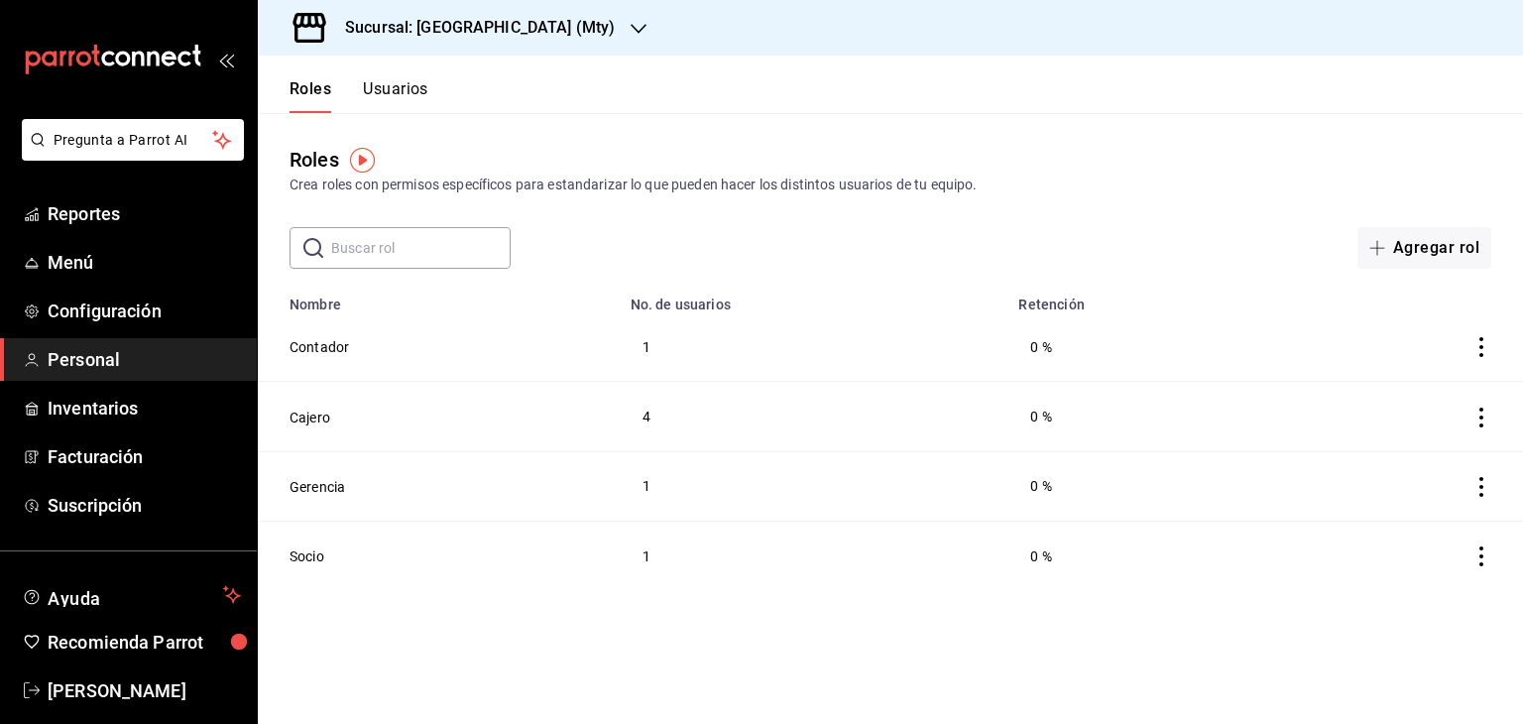
click at [631, 28] on icon "button" at bounding box center [639, 29] width 16 height 16
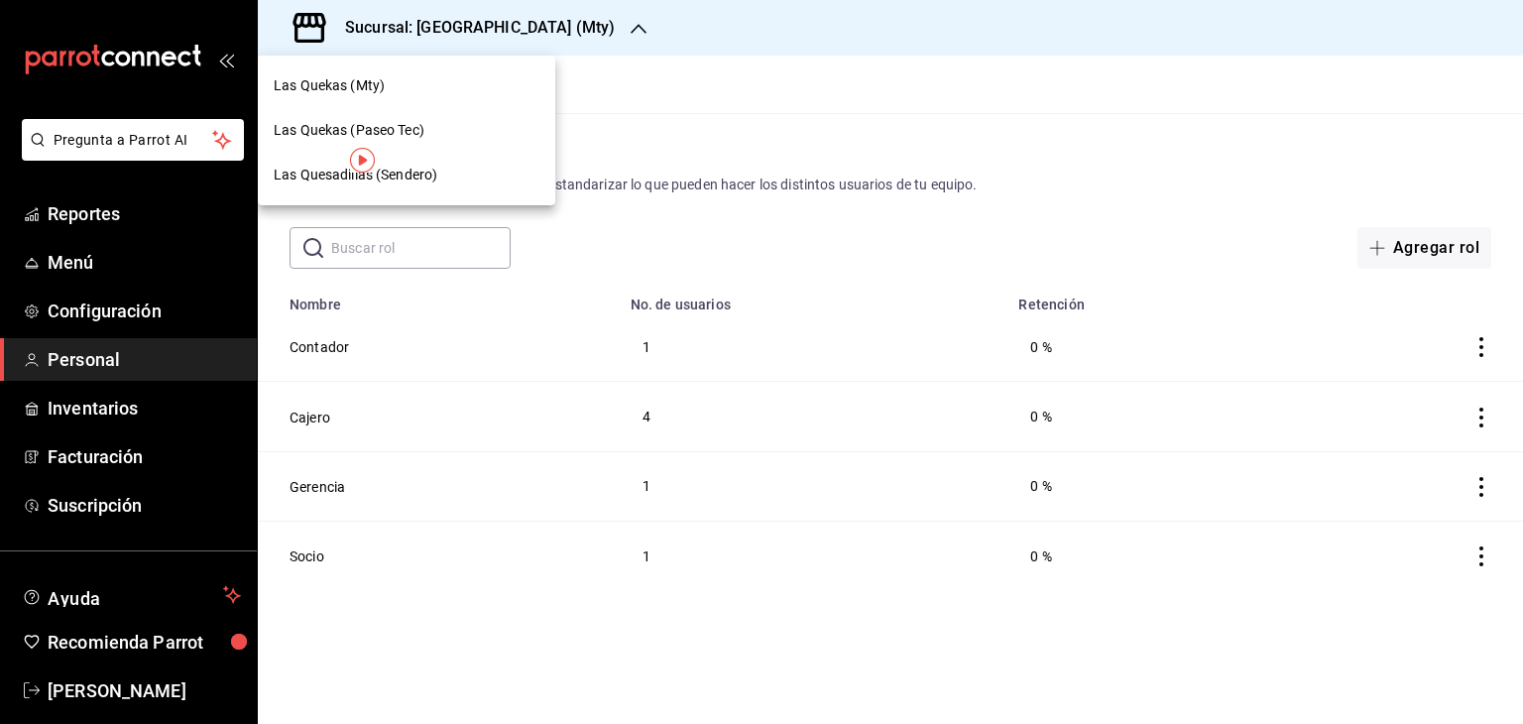
click at [103, 310] on div at bounding box center [761, 362] width 1523 height 724
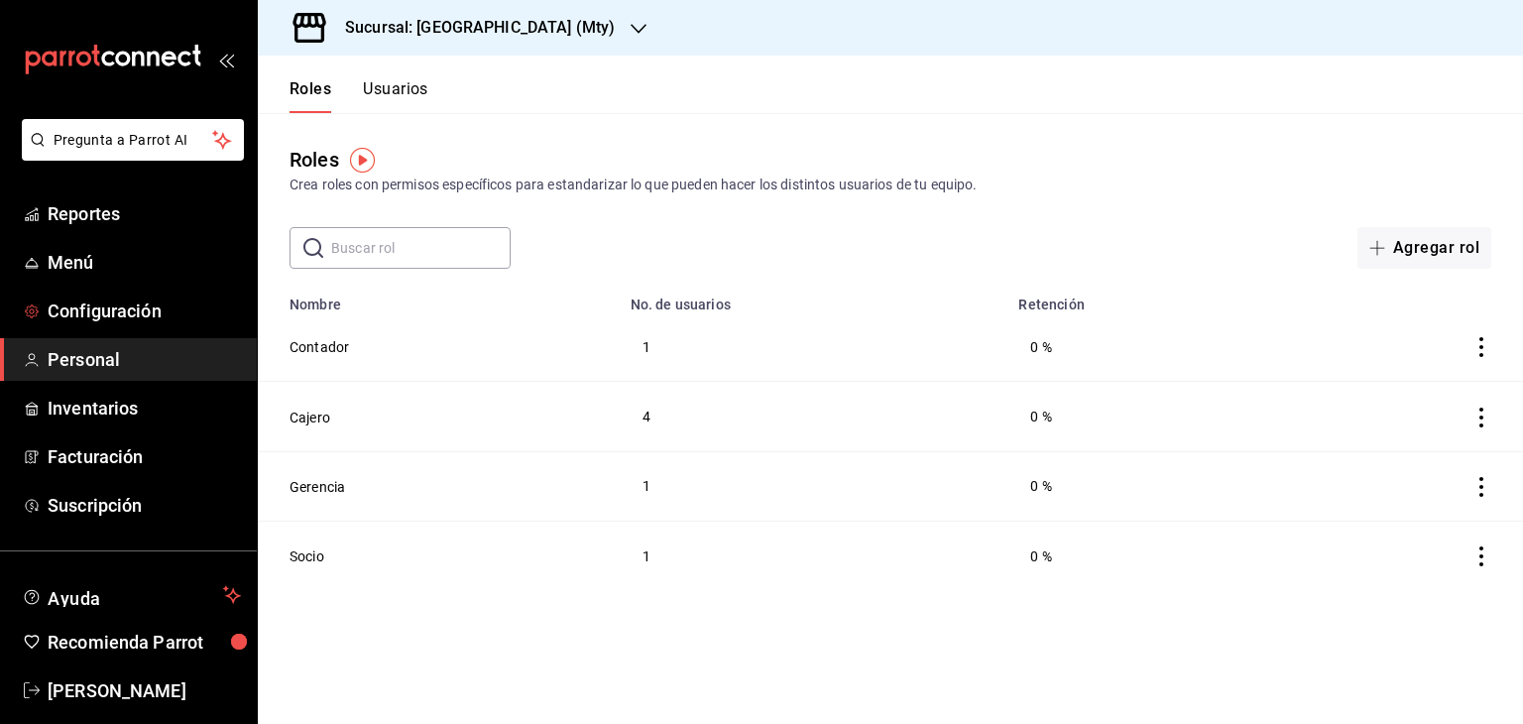
click at [103, 310] on span "Configuración" at bounding box center [144, 310] width 193 height 27
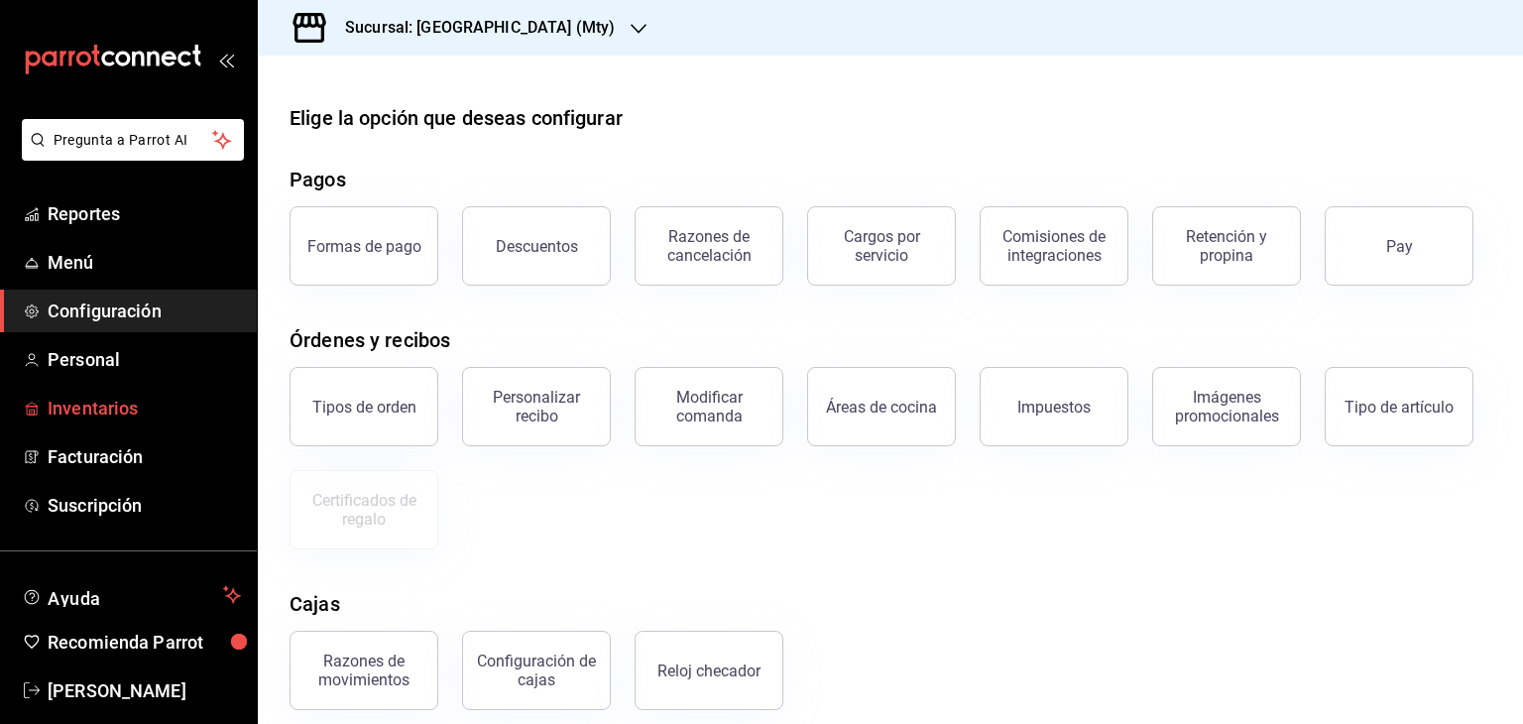
click at [110, 405] on span "Inventarios" at bounding box center [144, 408] width 193 height 27
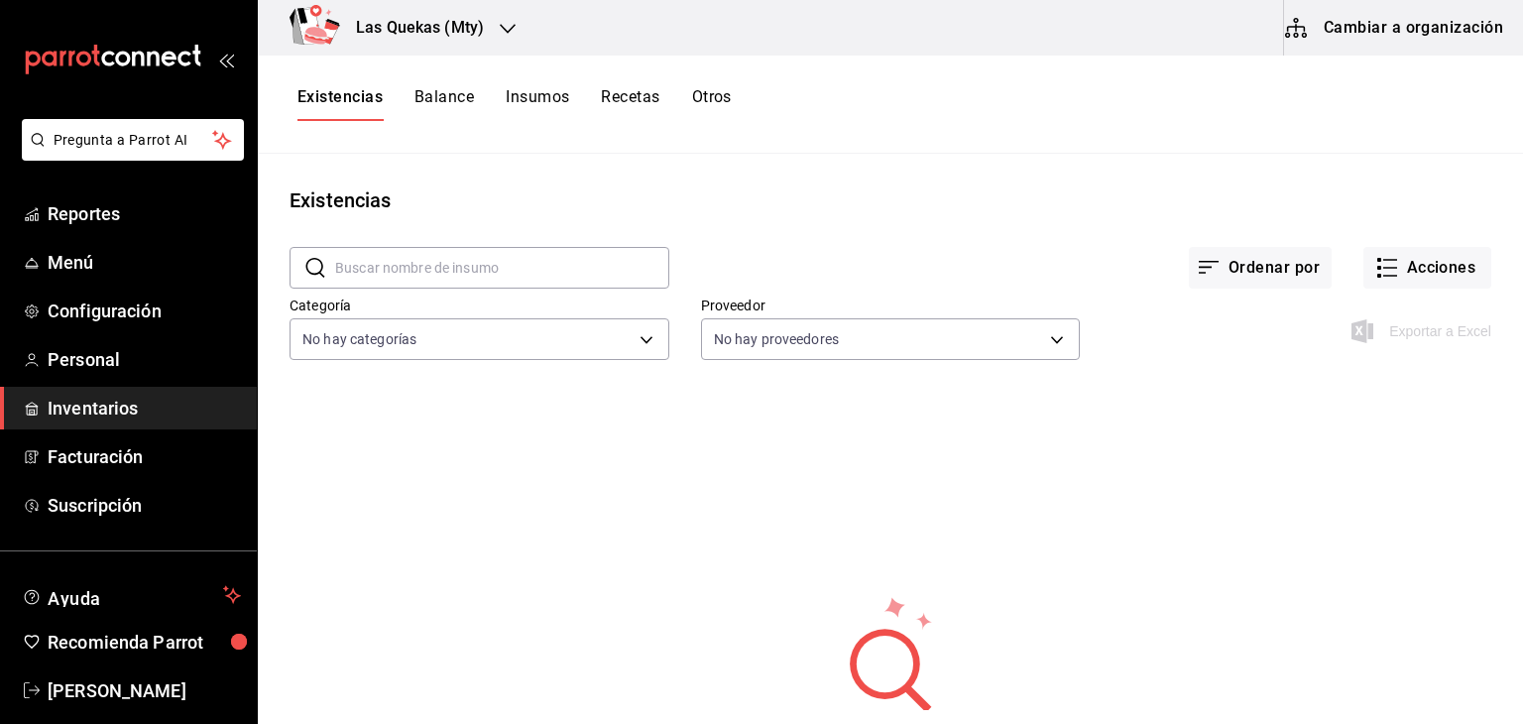
click at [1348, 29] on button "Cambiar a organización" at bounding box center [1395, 28] width 223 height 56
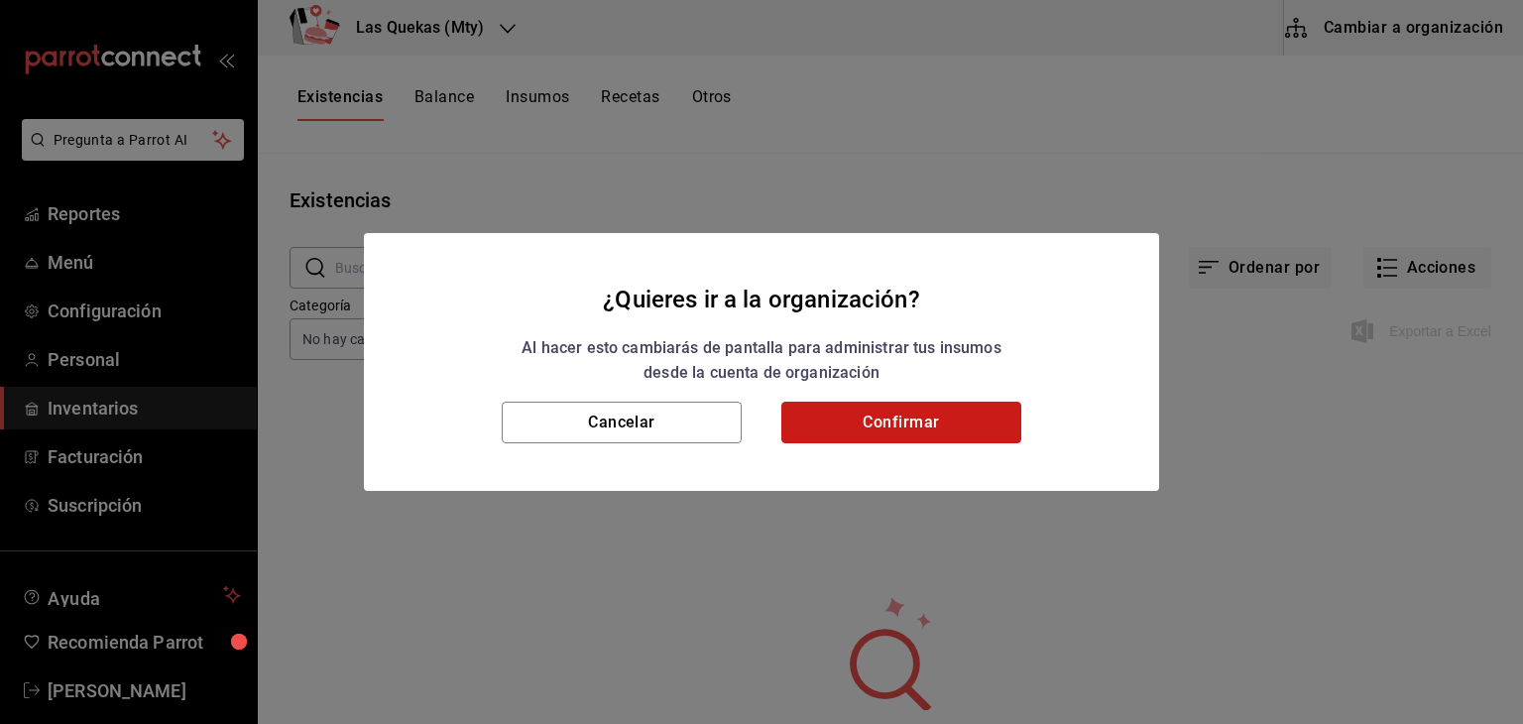
click at [865, 417] on button "Confirmar" at bounding box center [901, 423] width 240 height 42
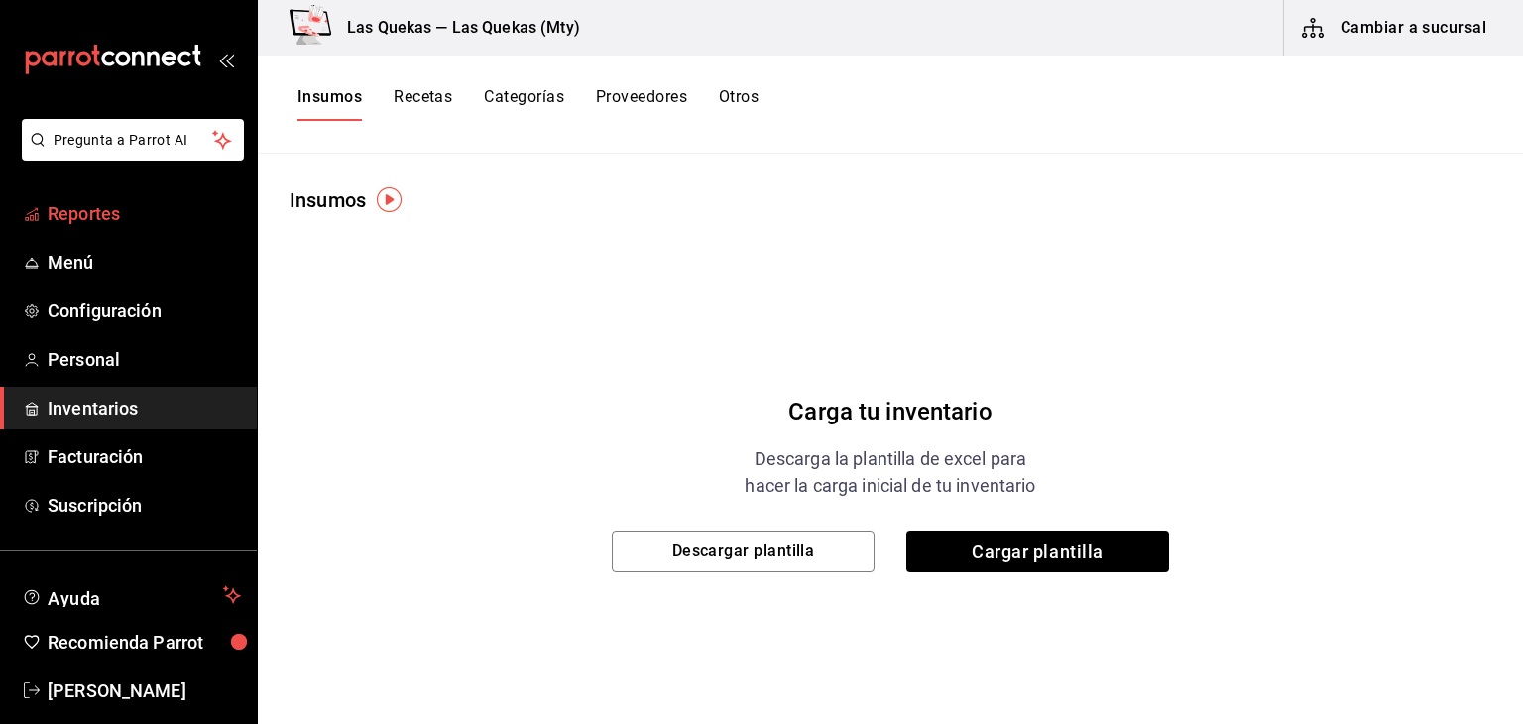
click at [109, 210] on span "Reportes" at bounding box center [144, 213] width 193 height 27
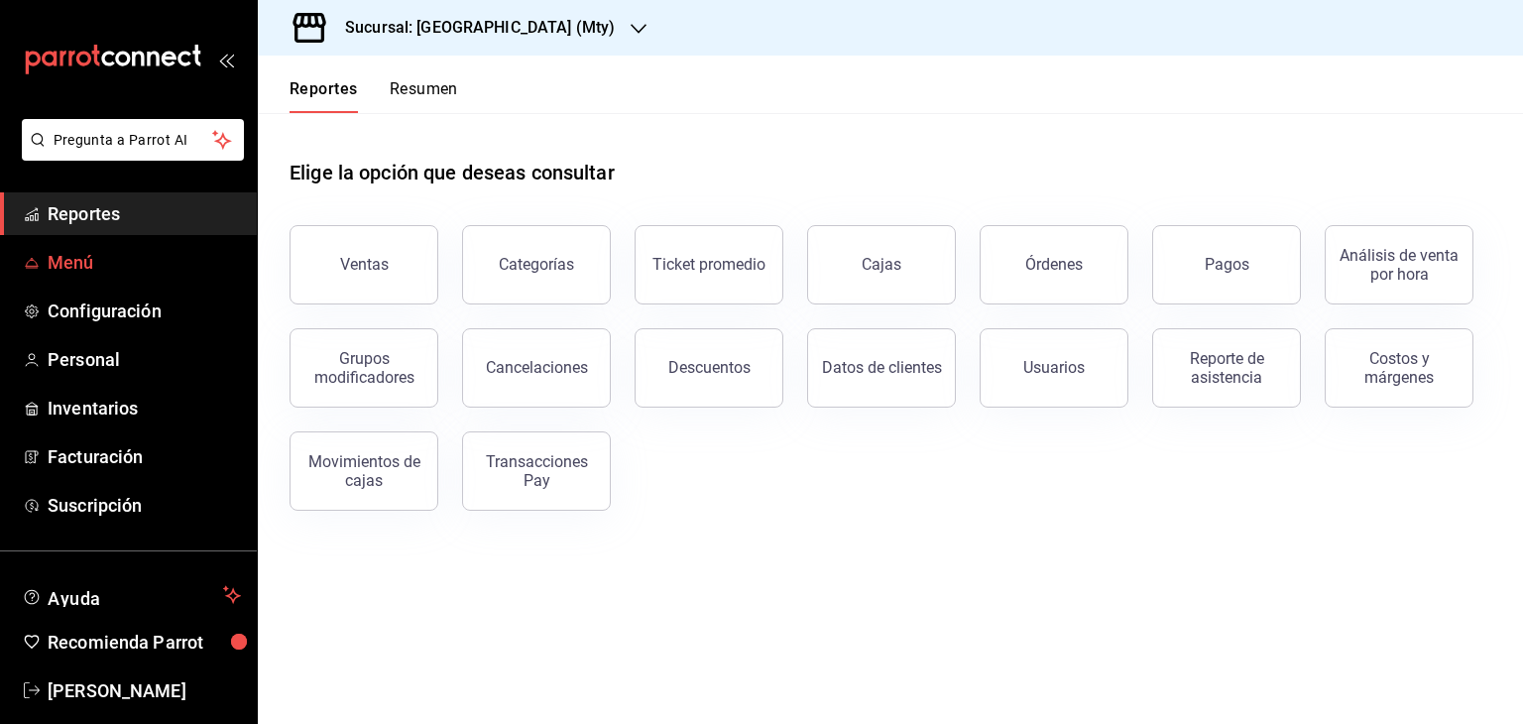
click at [99, 250] on span "Menú" at bounding box center [144, 262] width 193 height 27
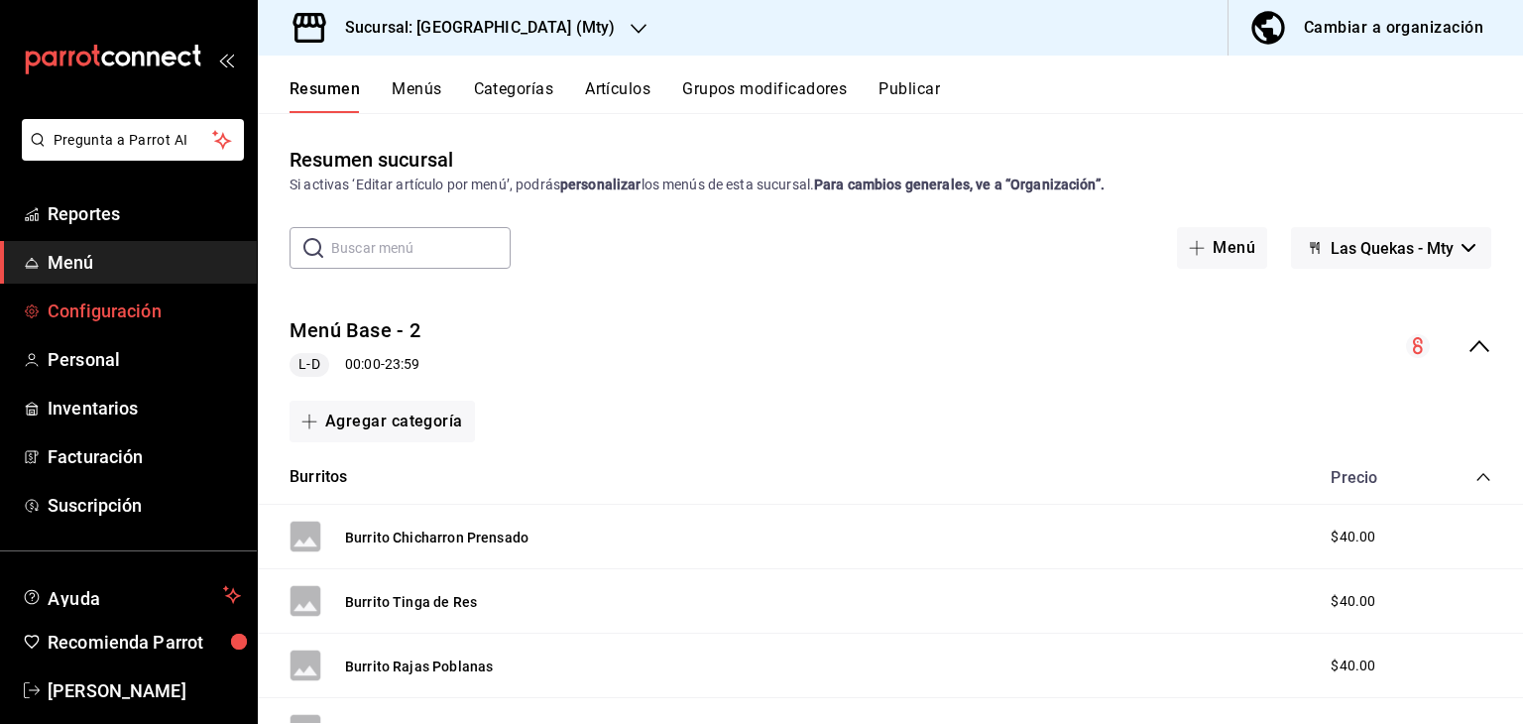
click at [129, 316] on span "Configuración" at bounding box center [144, 310] width 193 height 27
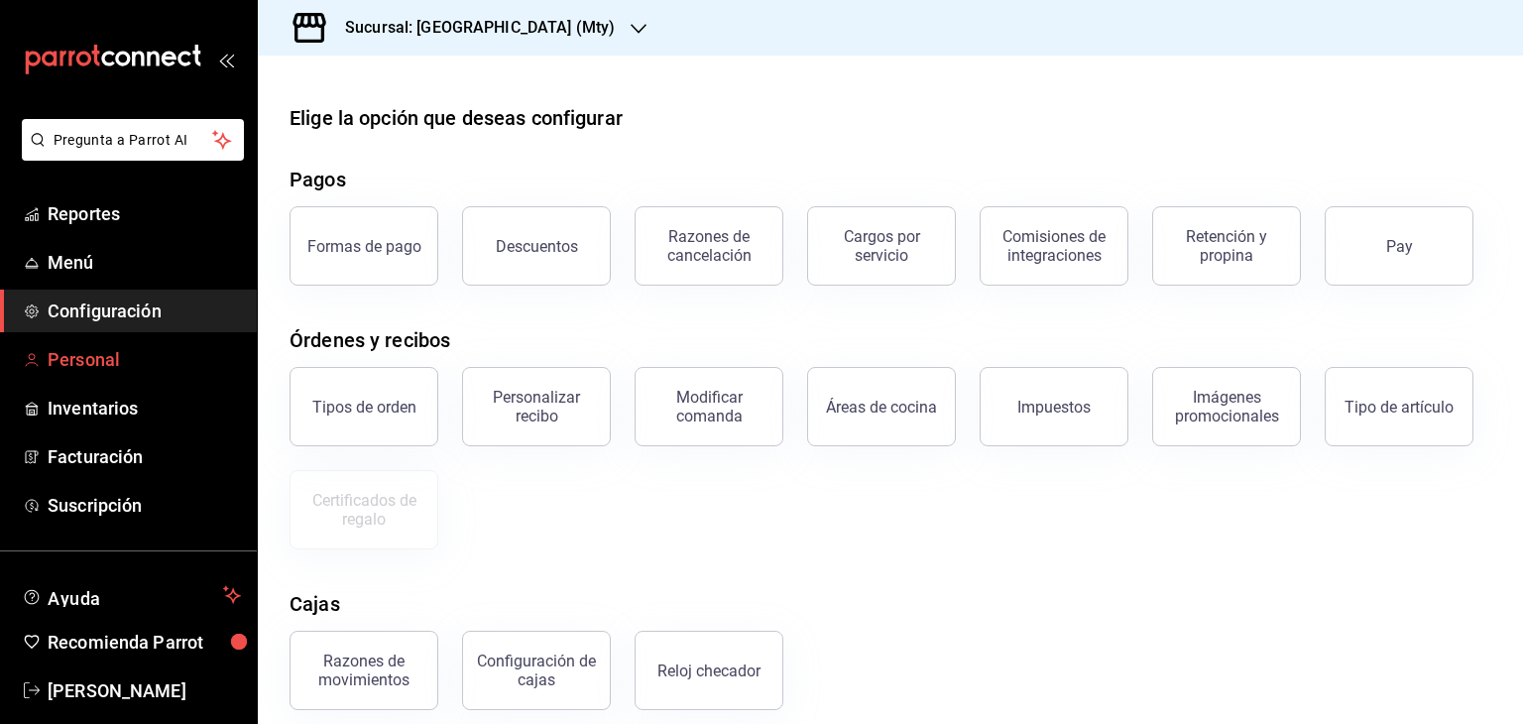
click at [99, 378] on link "Personal" at bounding box center [128, 359] width 257 height 43
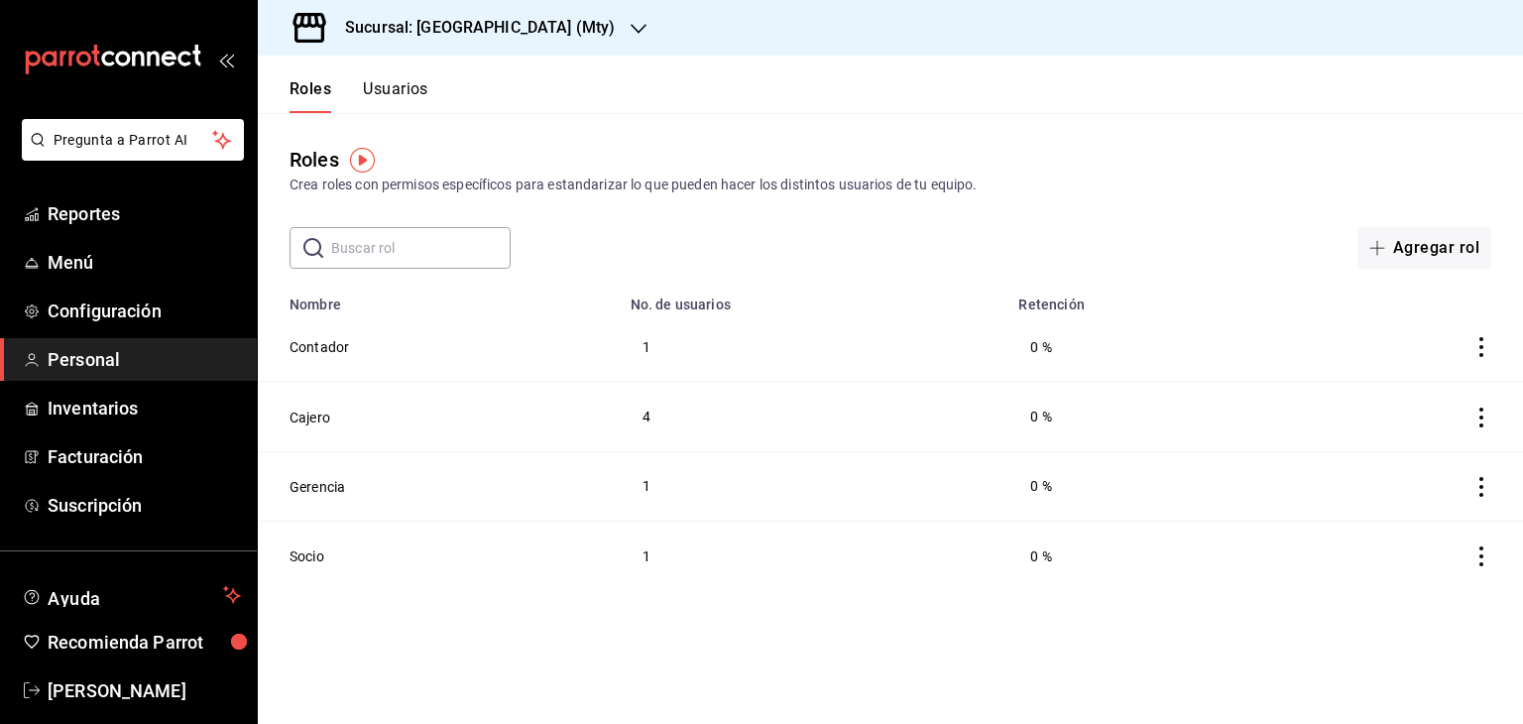
click at [494, 31] on h3 "Sucursal: [GEOGRAPHIC_DATA] (Mty)" at bounding box center [472, 28] width 286 height 24
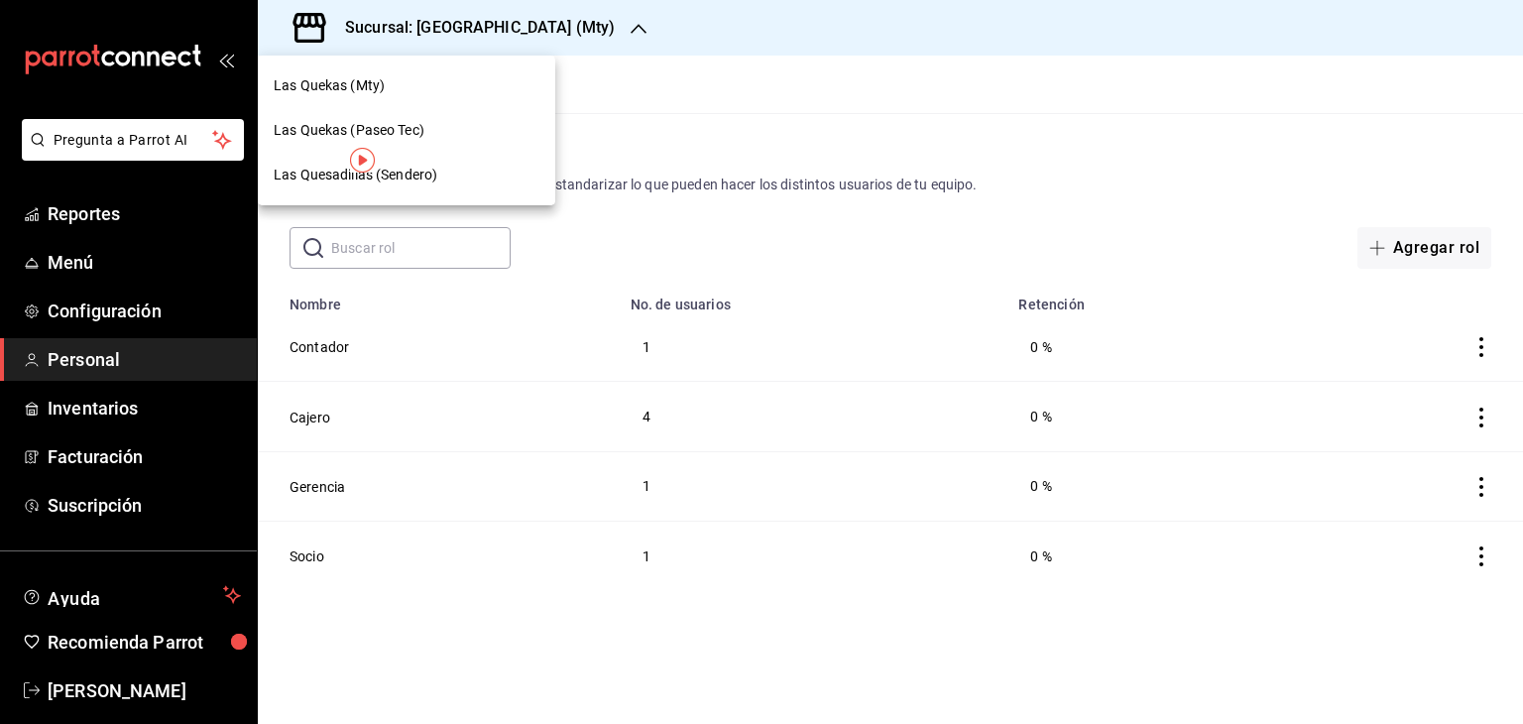
click at [726, 18] on div at bounding box center [761, 362] width 1523 height 724
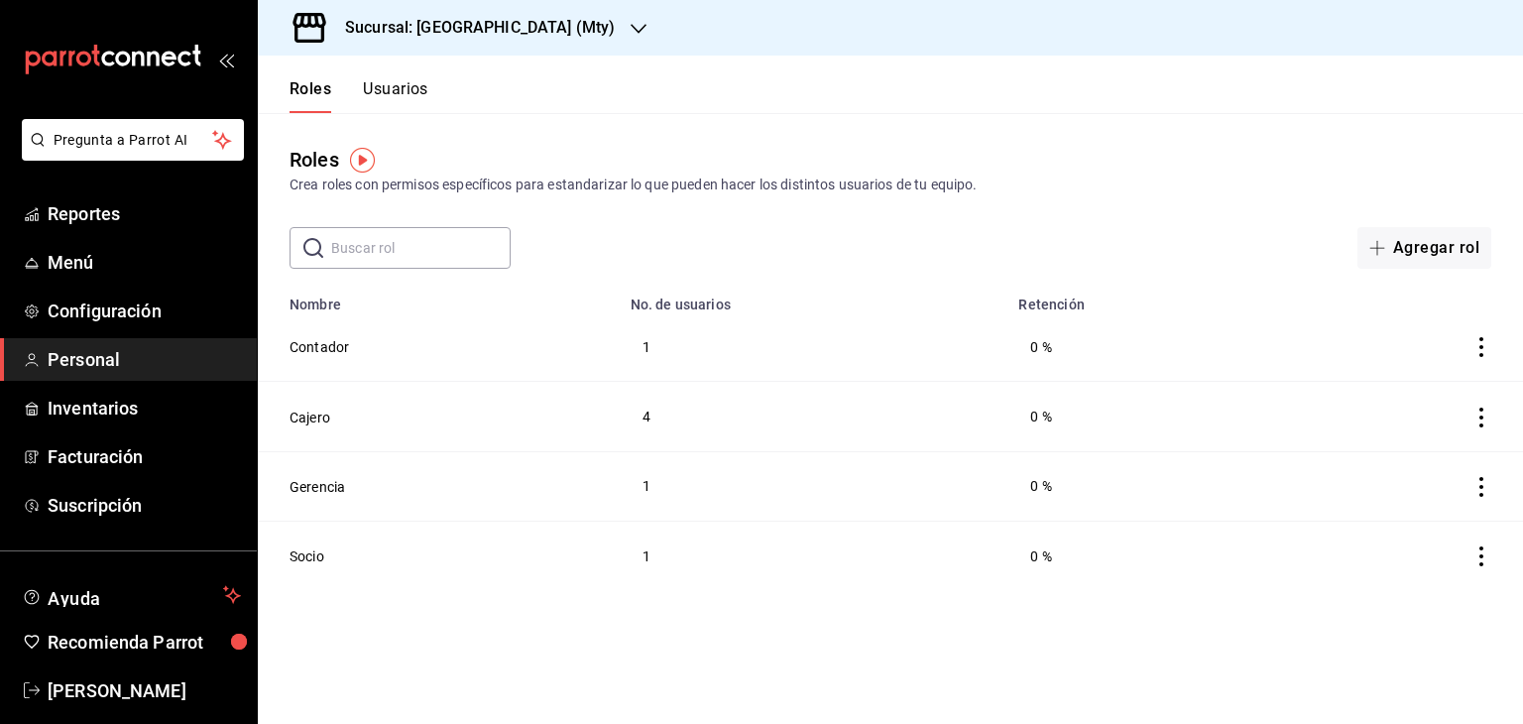
click at [415, 88] on button "Usuarios" at bounding box center [395, 96] width 65 height 34
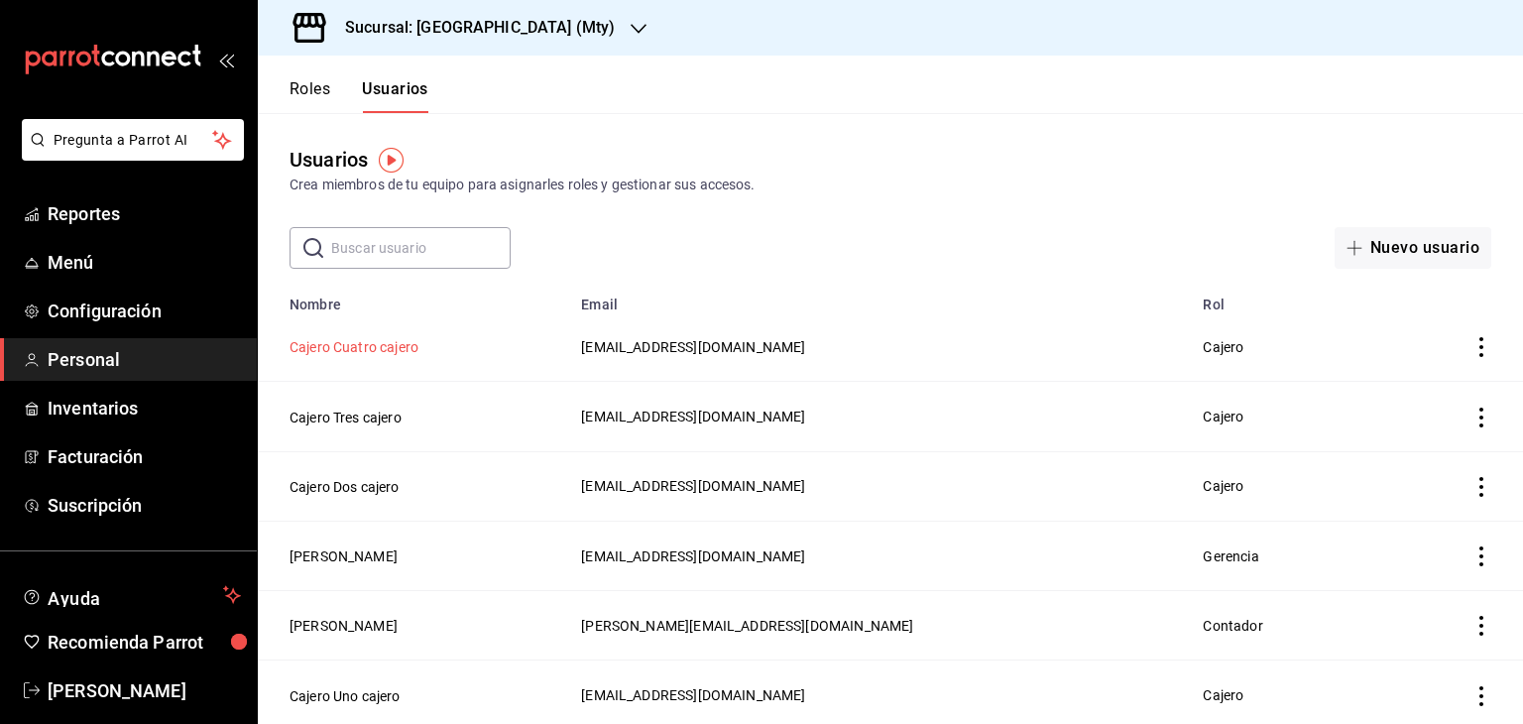
click at [362, 348] on button "Cajero Cuatro cajero" at bounding box center [353, 347] width 129 height 20
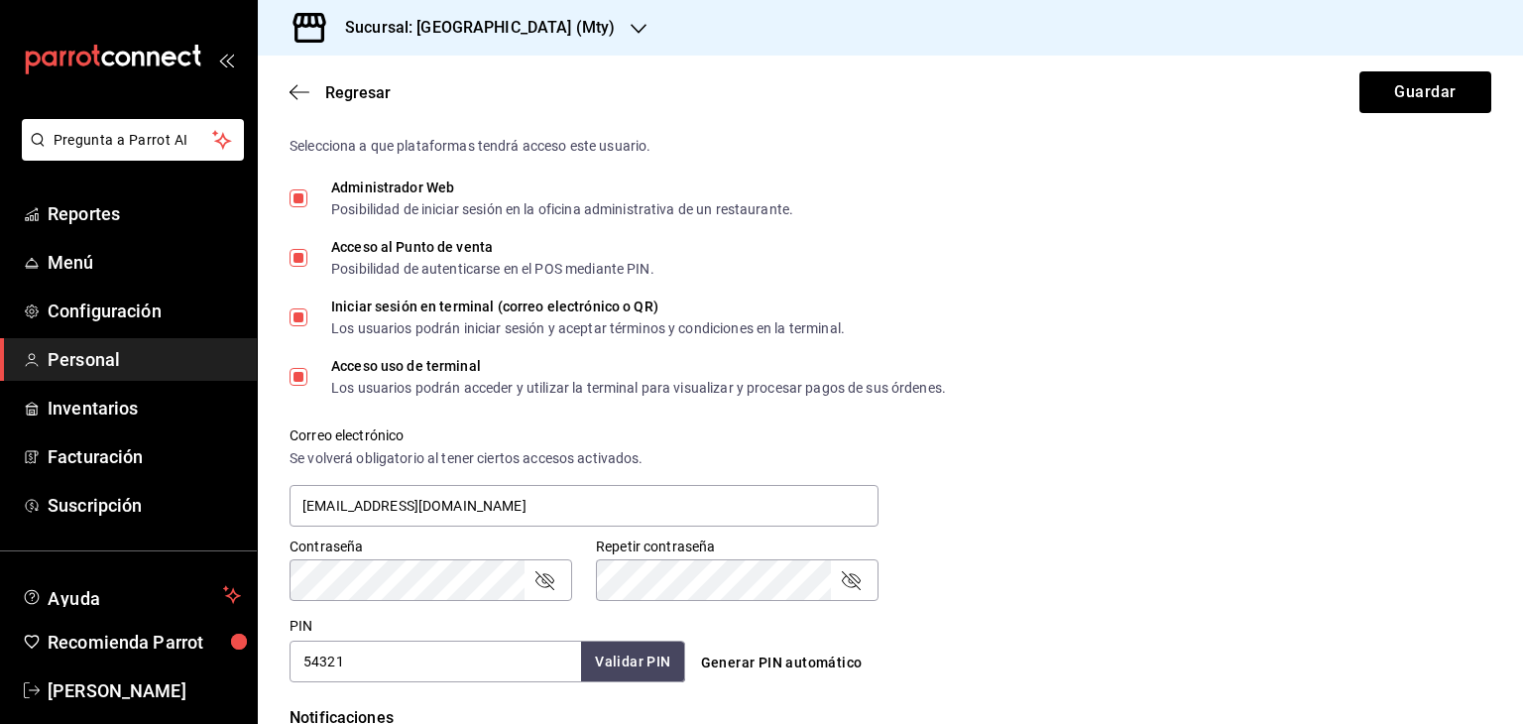
scroll to position [496, 0]
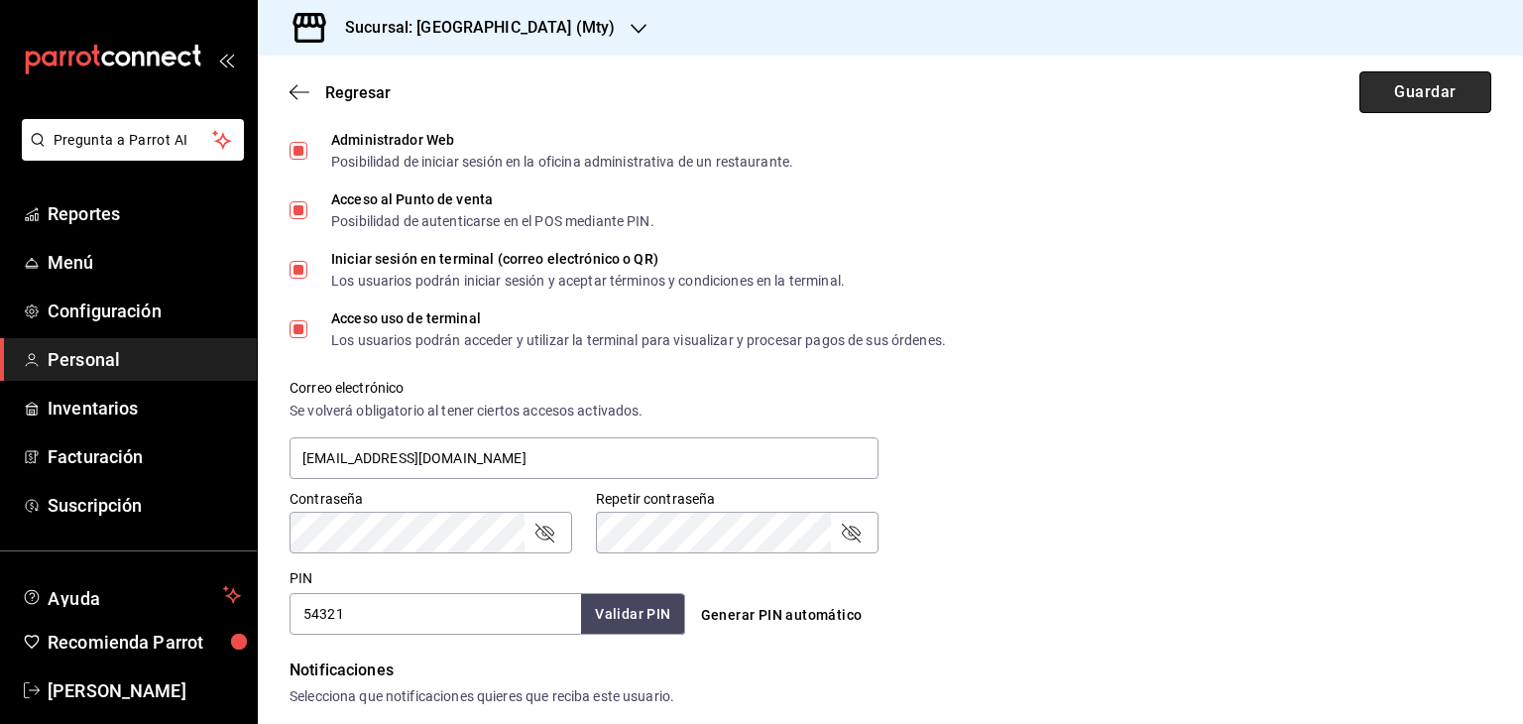
click at [1432, 95] on button "Guardar" at bounding box center [1425, 92] width 132 height 42
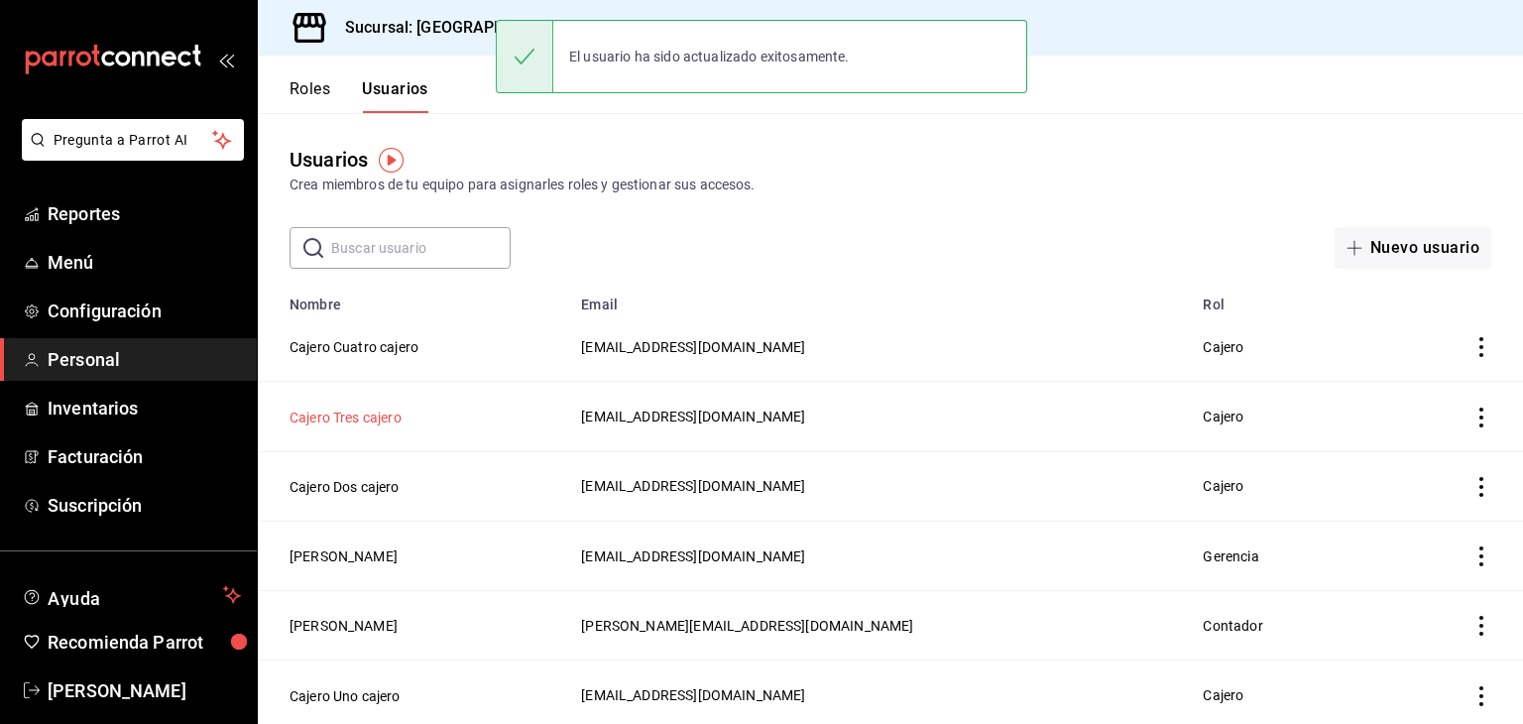
click at [370, 419] on button "Cajero Tres cajero" at bounding box center [345, 417] width 112 height 20
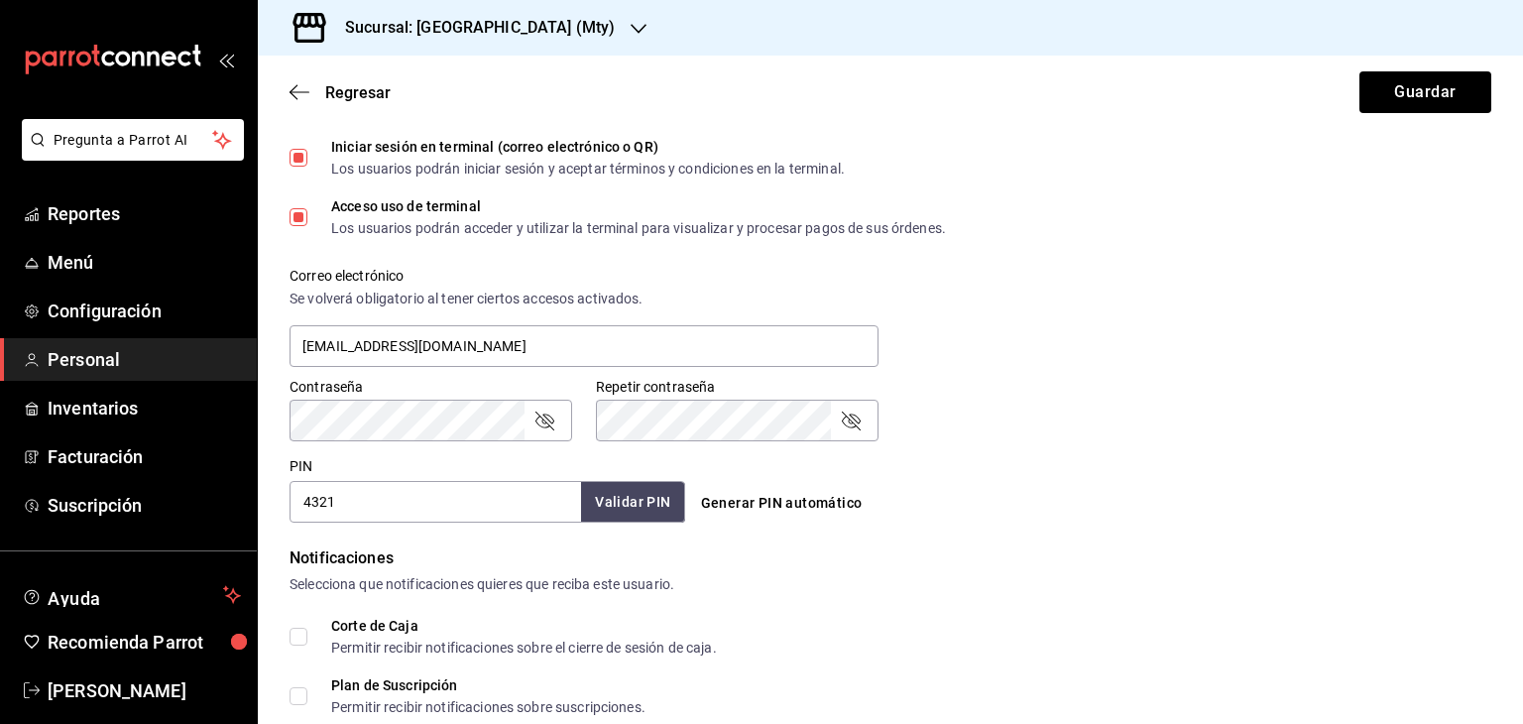
scroll to position [595, 0]
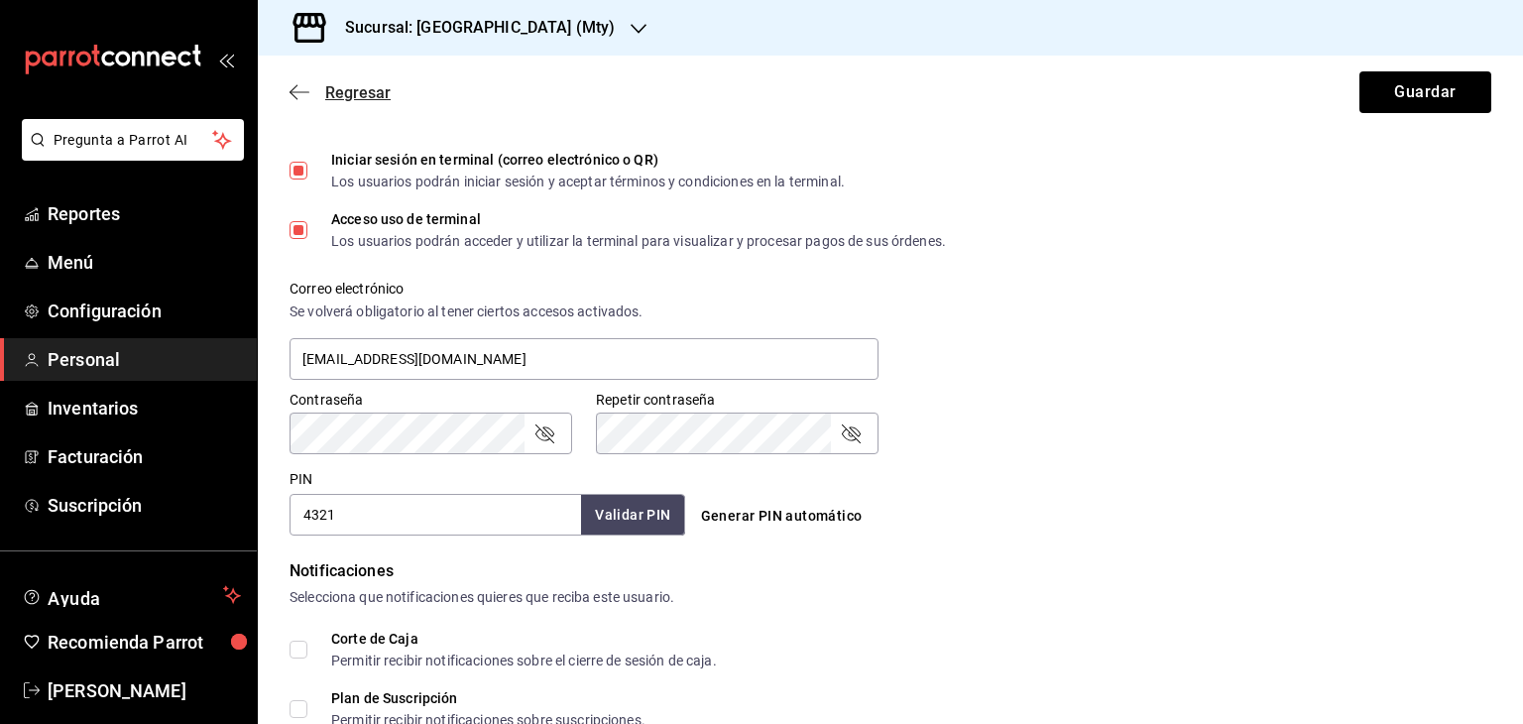
click at [331, 94] on span "Regresar" at bounding box center [357, 92] width 65 height 19
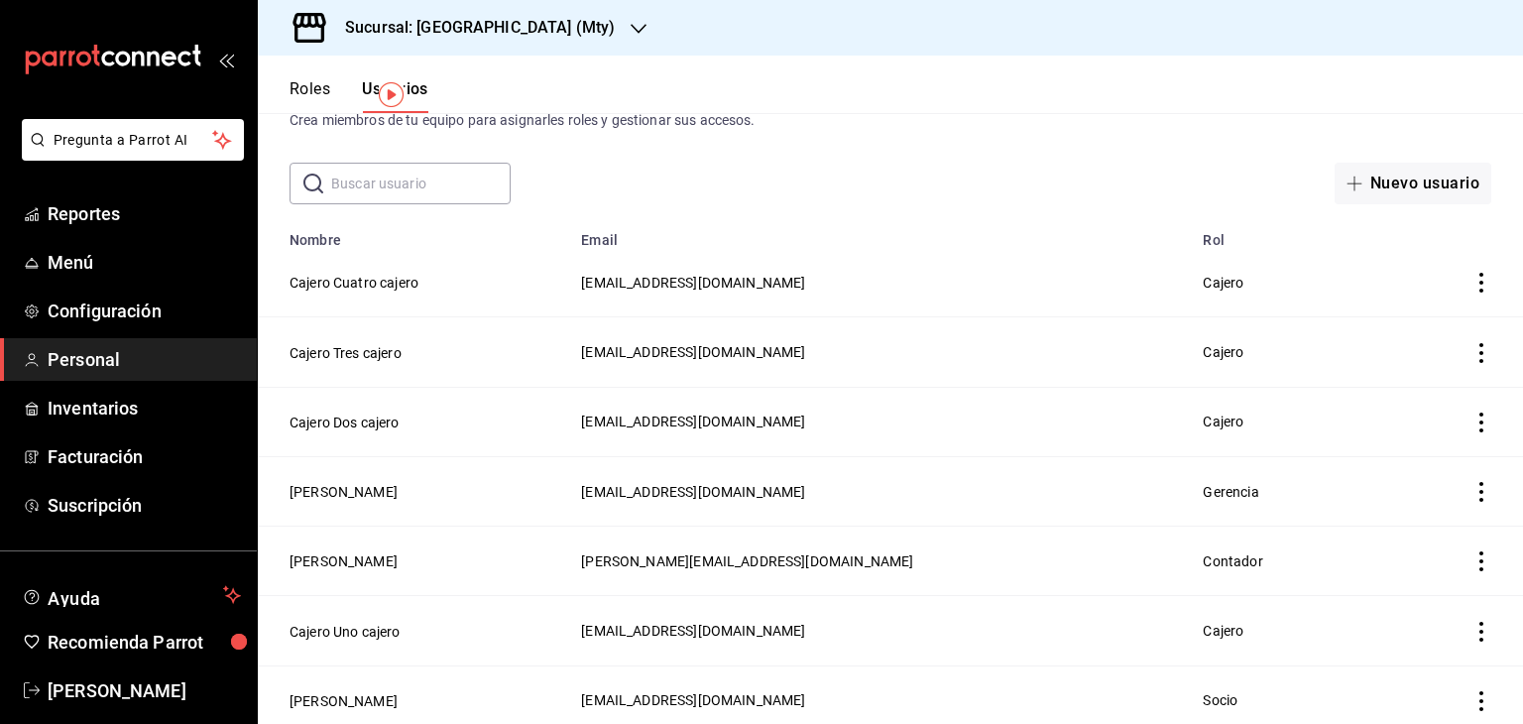
scroll to position [99, 0]
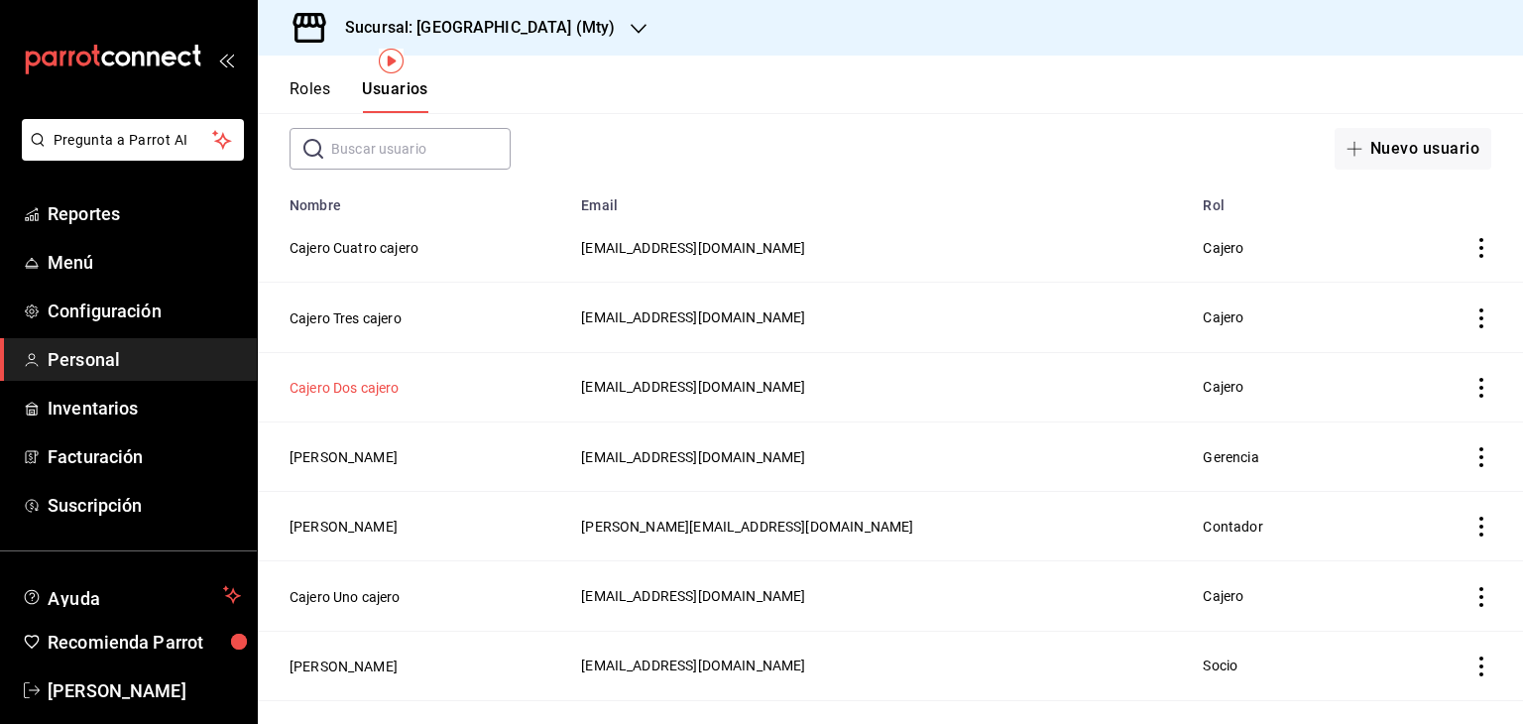
click at [372, 393] on button "Cajero Dos cajero" at bounding box center [344, 388] width 110 height 20
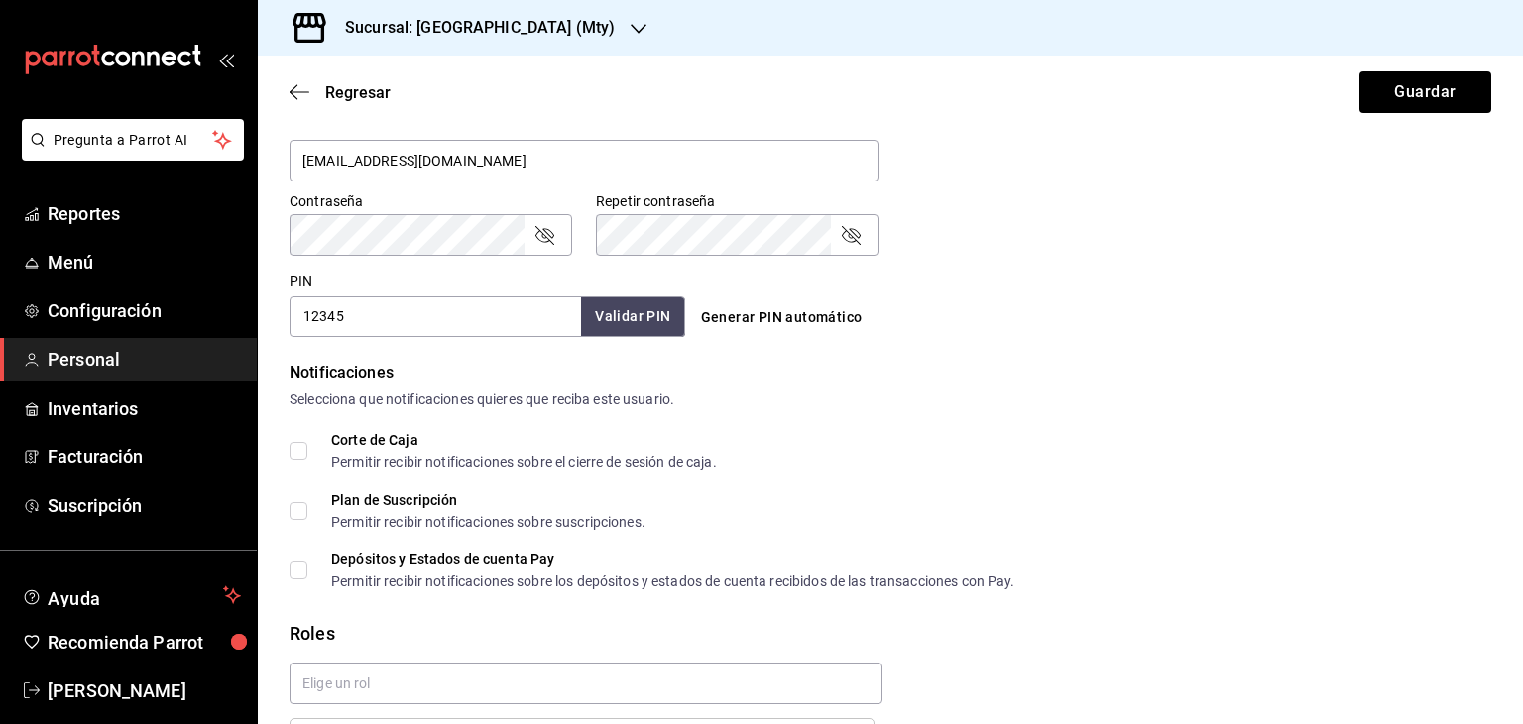
scroll to position [926, 0]
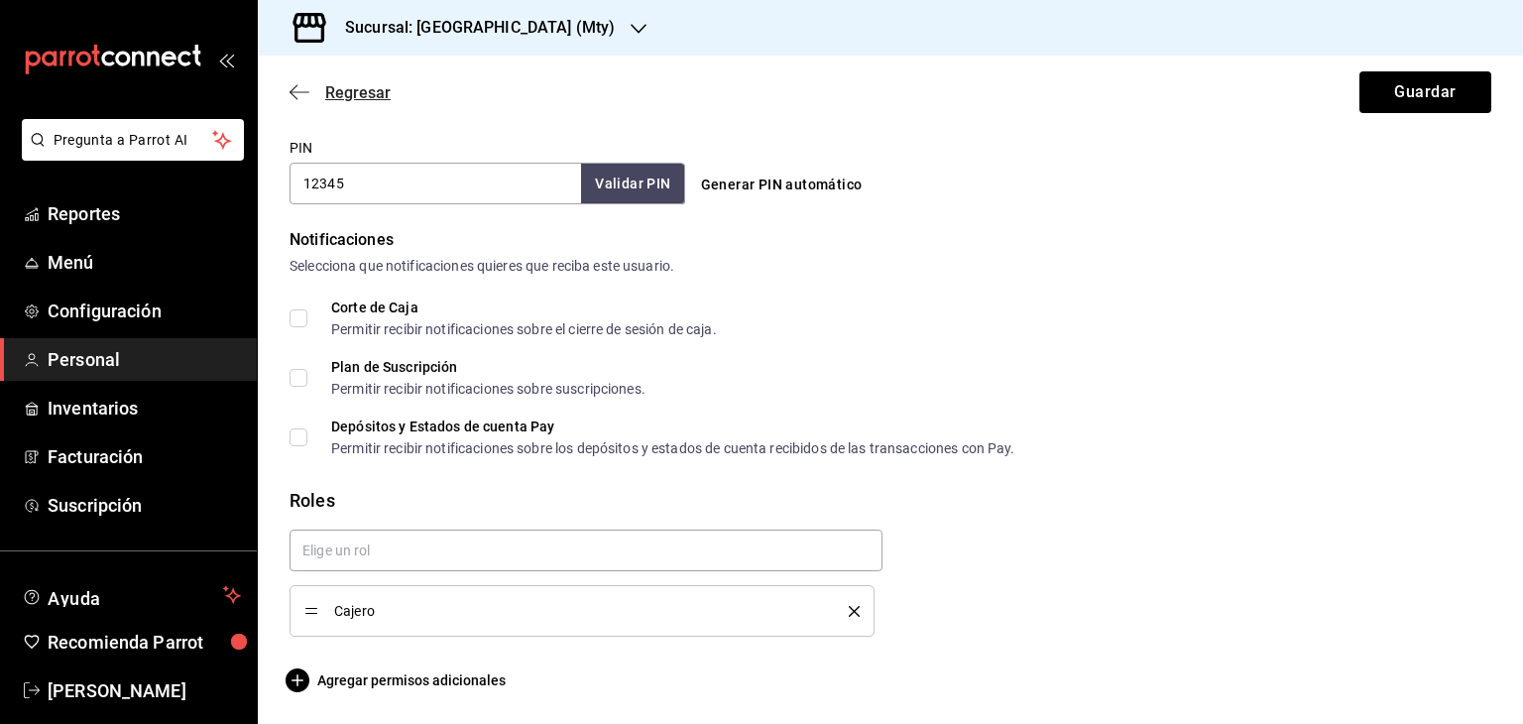
click at [289, 92] on icon "button" at bounding box center [293, 92] width 8 height 15
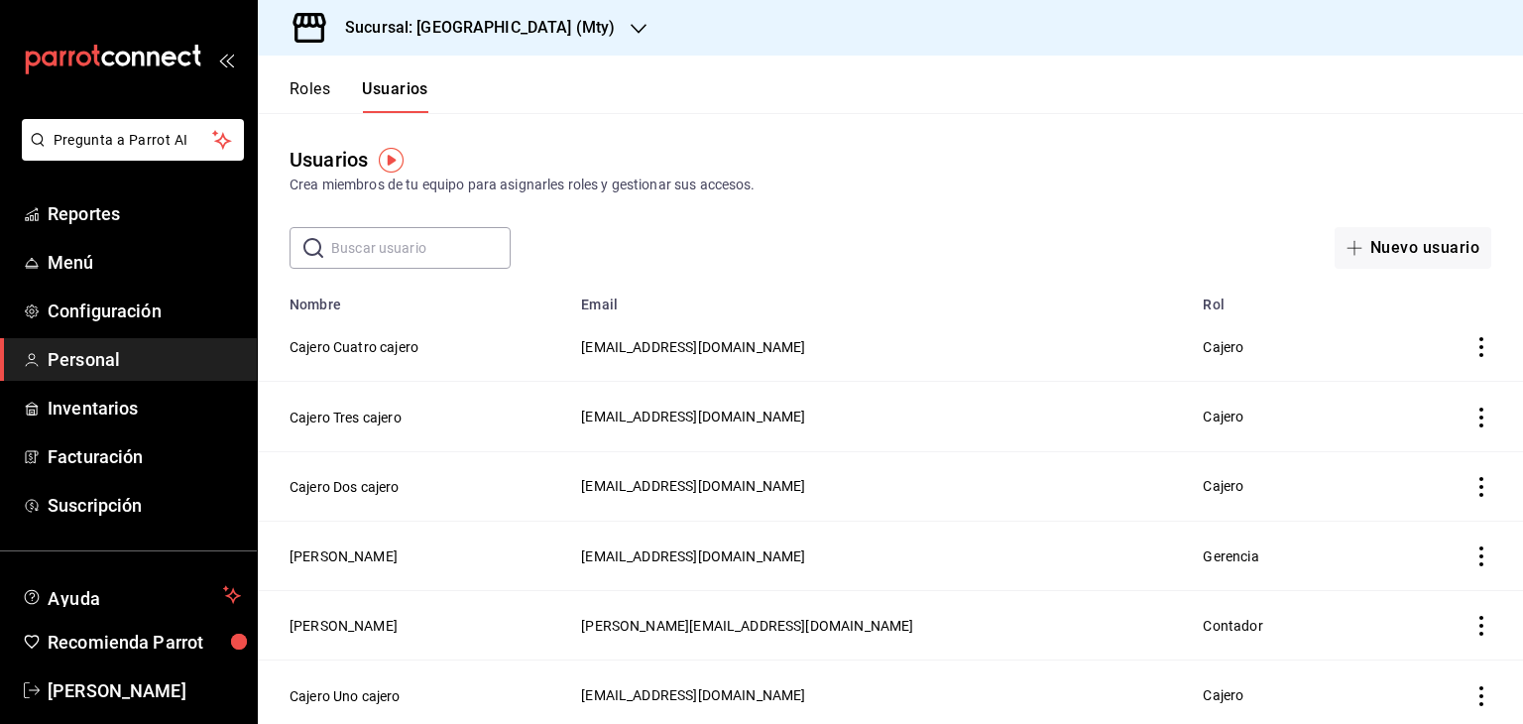
click at [310, 89] on button "Roles" at bounding box center [309, 96] width 41 height 34
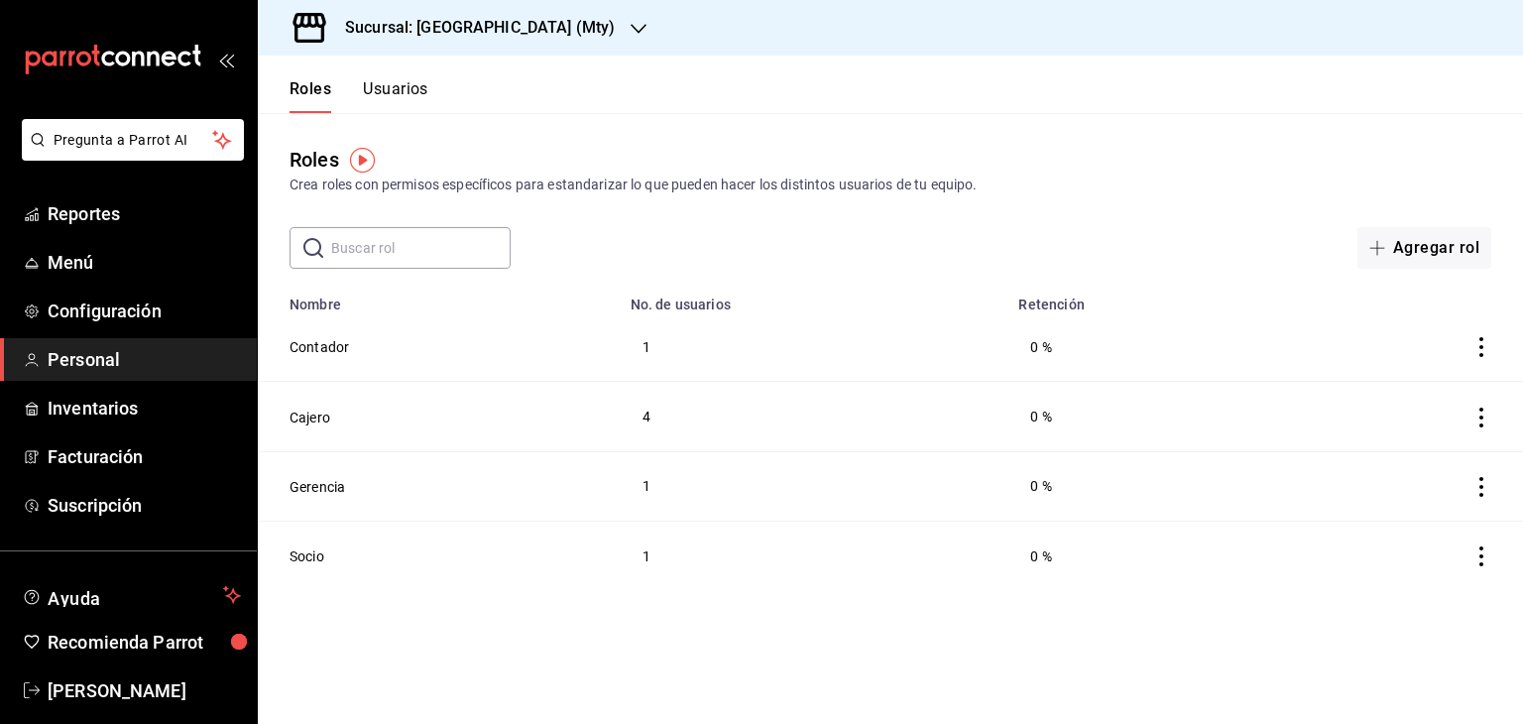
click at [631, 27] on icon "button" at bounding box center [639, 29] width 16 height 10
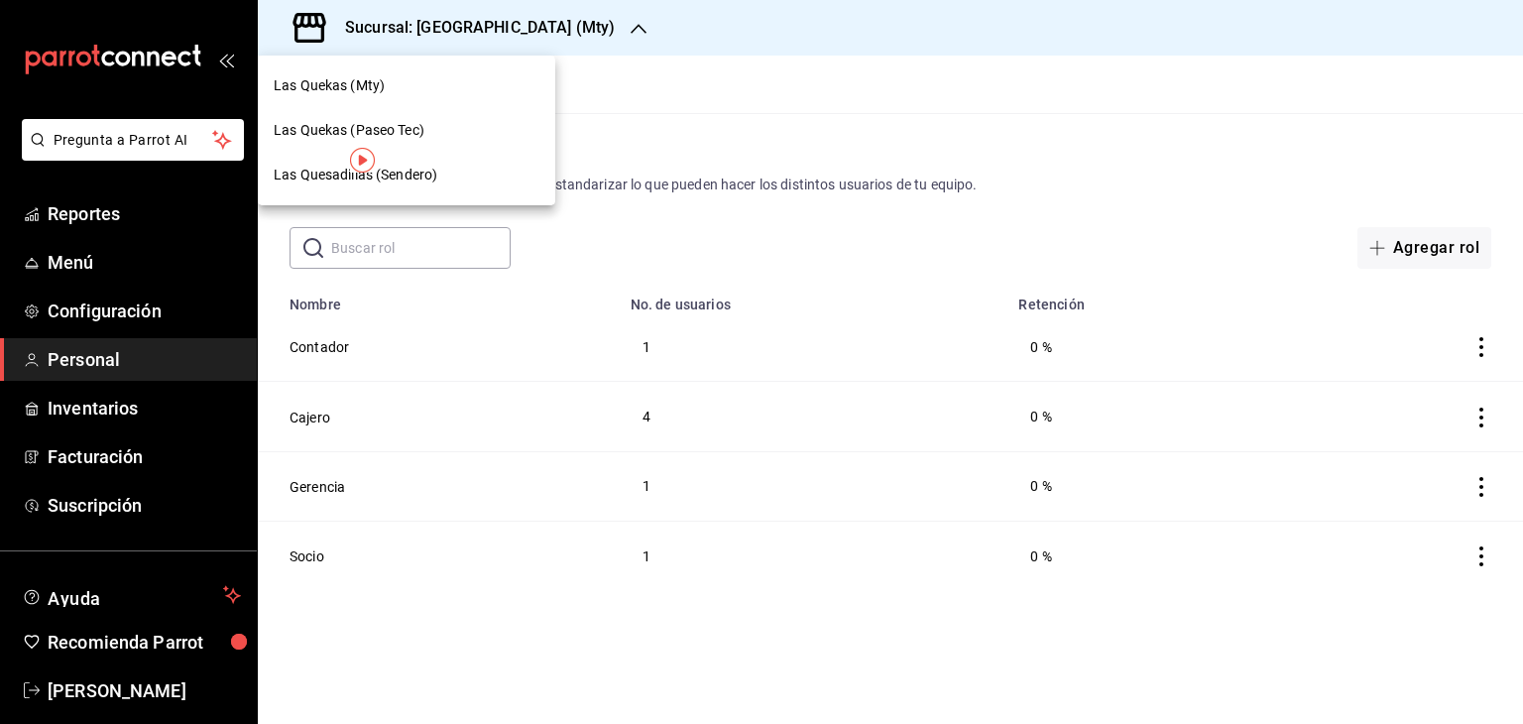
click at [332, 136] on span "Las Quekas (Paseo Tec)" at bounding box center [349, 130] width 151 height 21
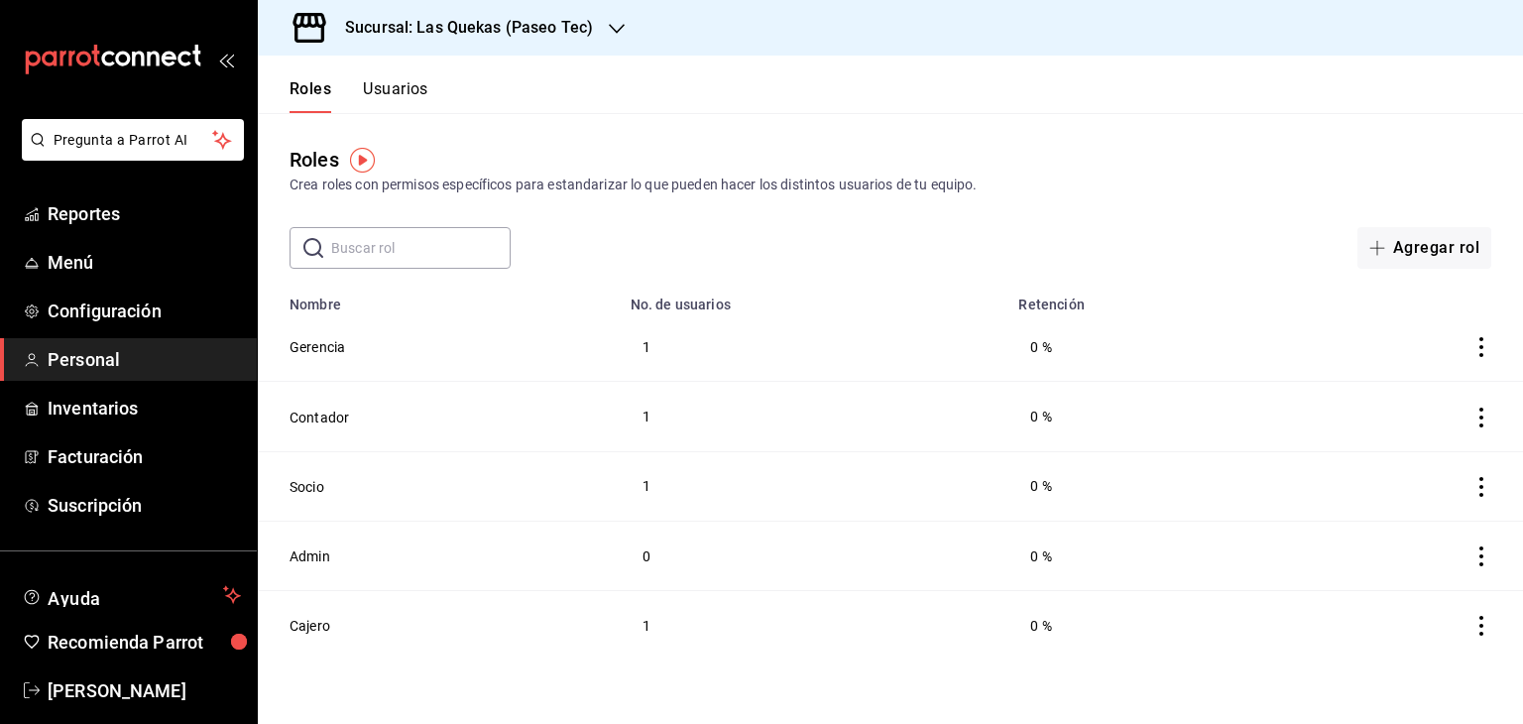
click at [392, 93] on button "Usuarios" at bounding box center [395, 96] width 65 height 34
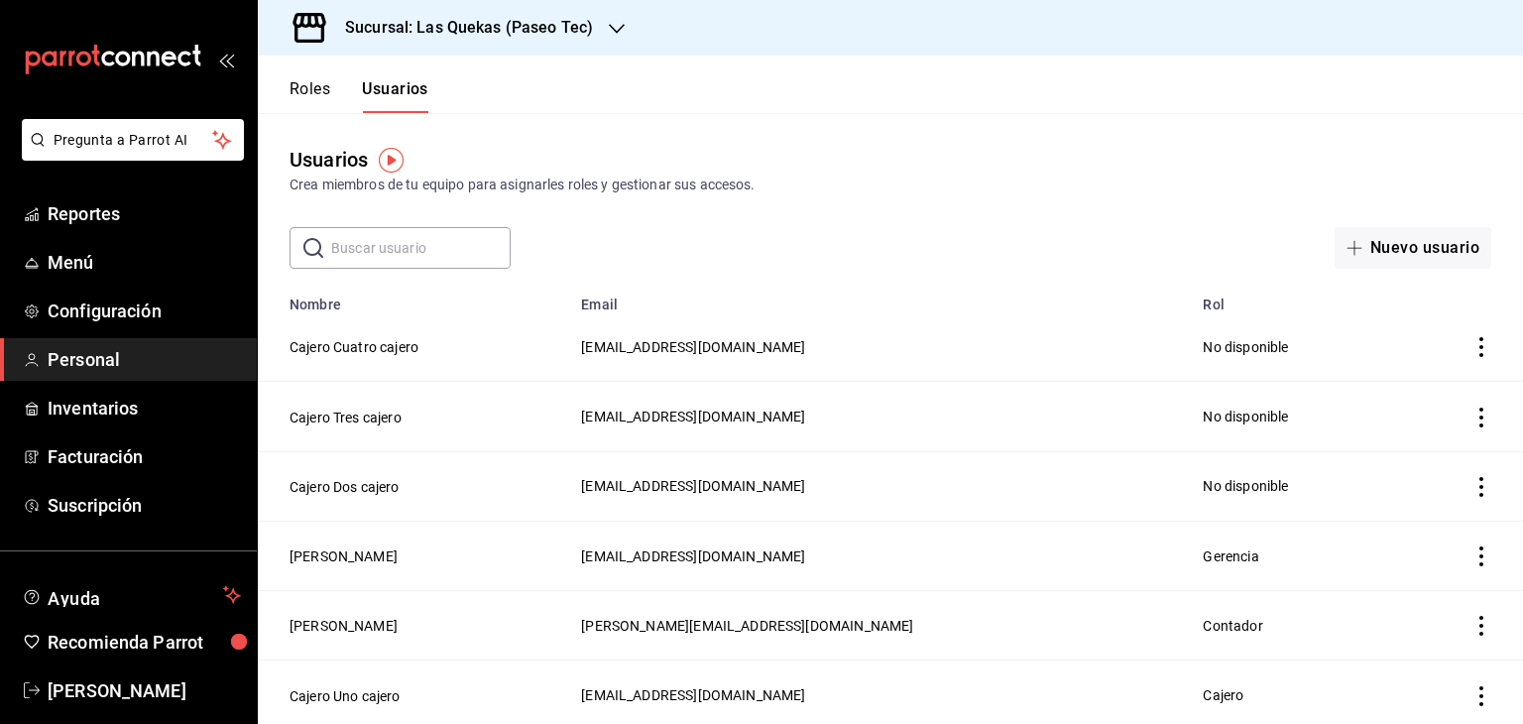
click at [615, 26] on icon "button" at bounding box center [617, 29] width 16 height 16
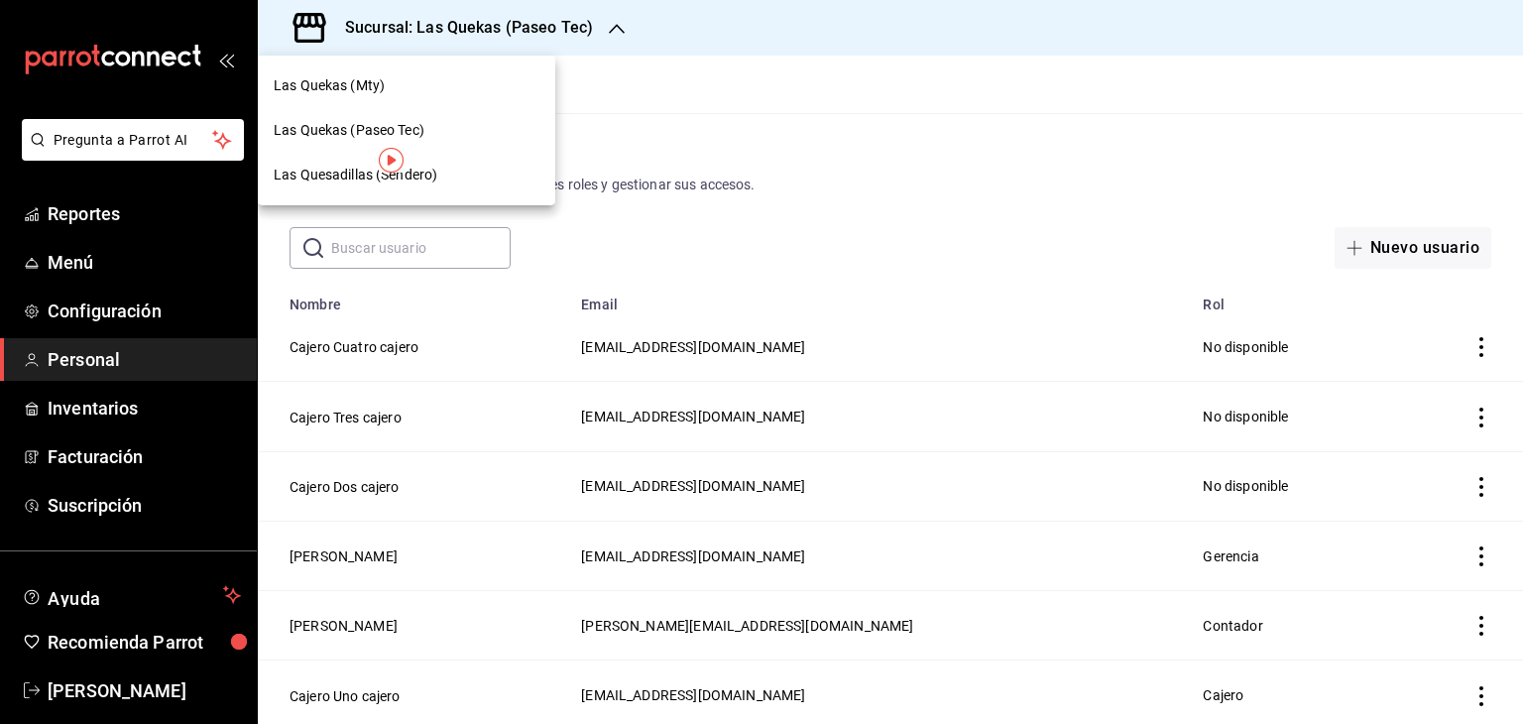
click at [336, 175] on span "Las Quesadillas (Sendero)" at bounding box center [356, 175] width 164 height 21
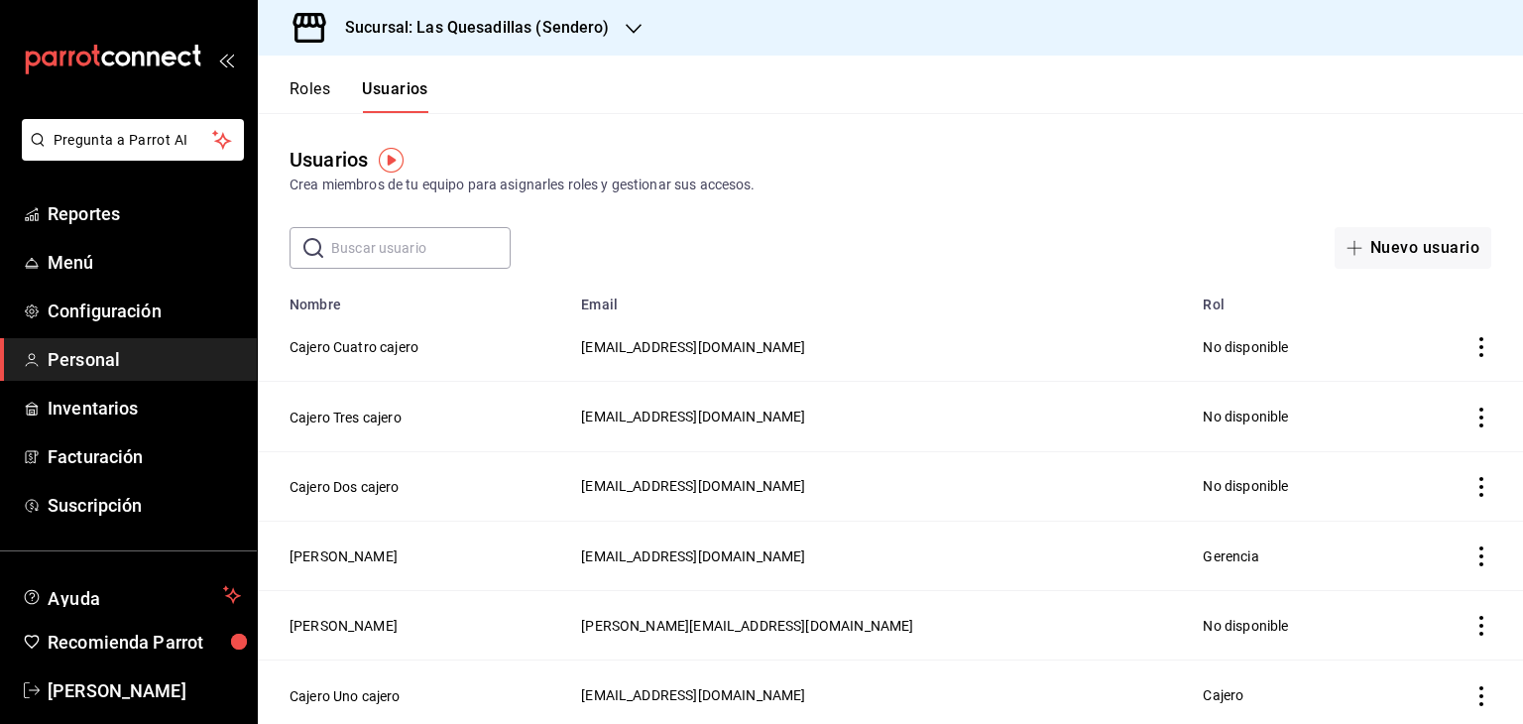
click at [635, 26] on icon "button" at bounding box center [634, 29] width 16 height 10
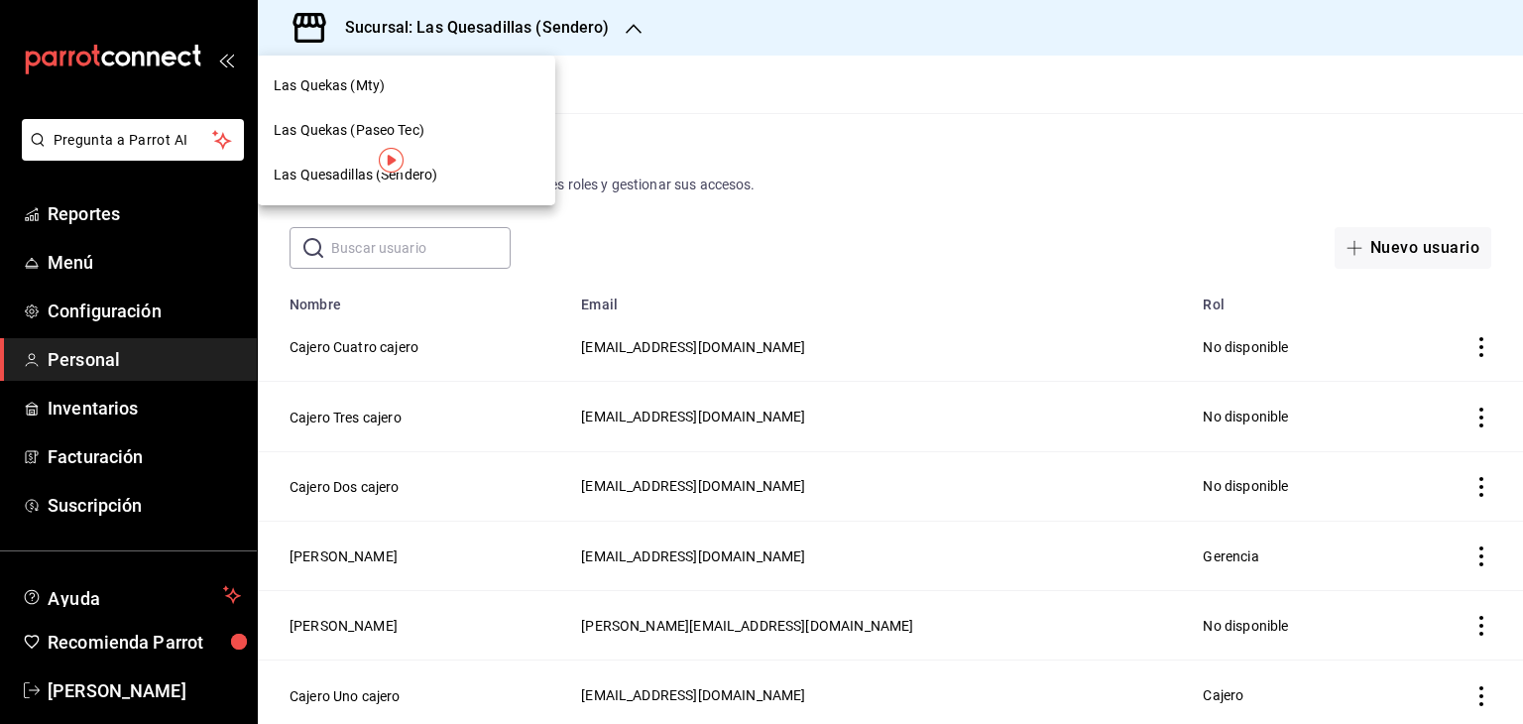
click at [325, 85] on span "Las Quekas (Mty)" at bounding box center [329, 85] width 111 height 21
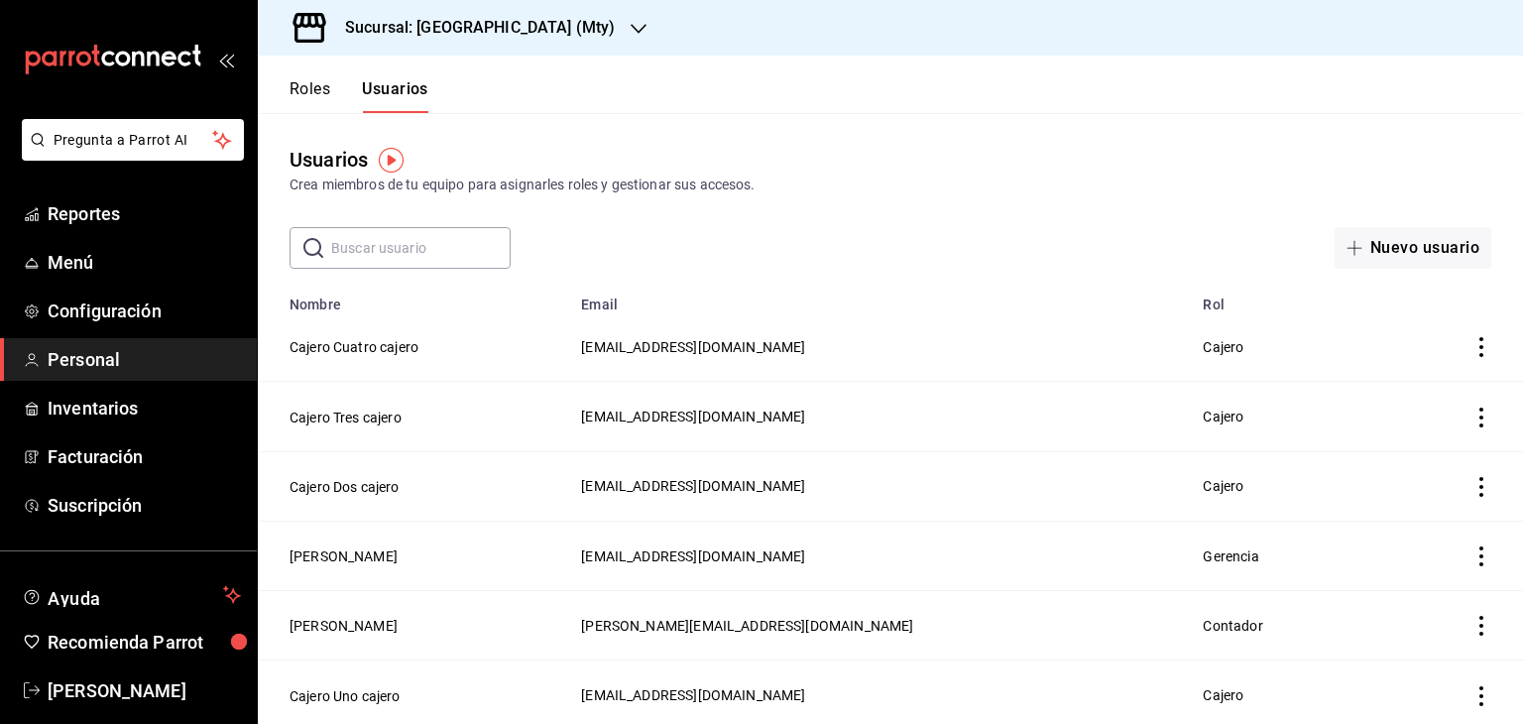
click at [631, 31] on icon "button" at bounding box center [639, 29] width 16 height 16
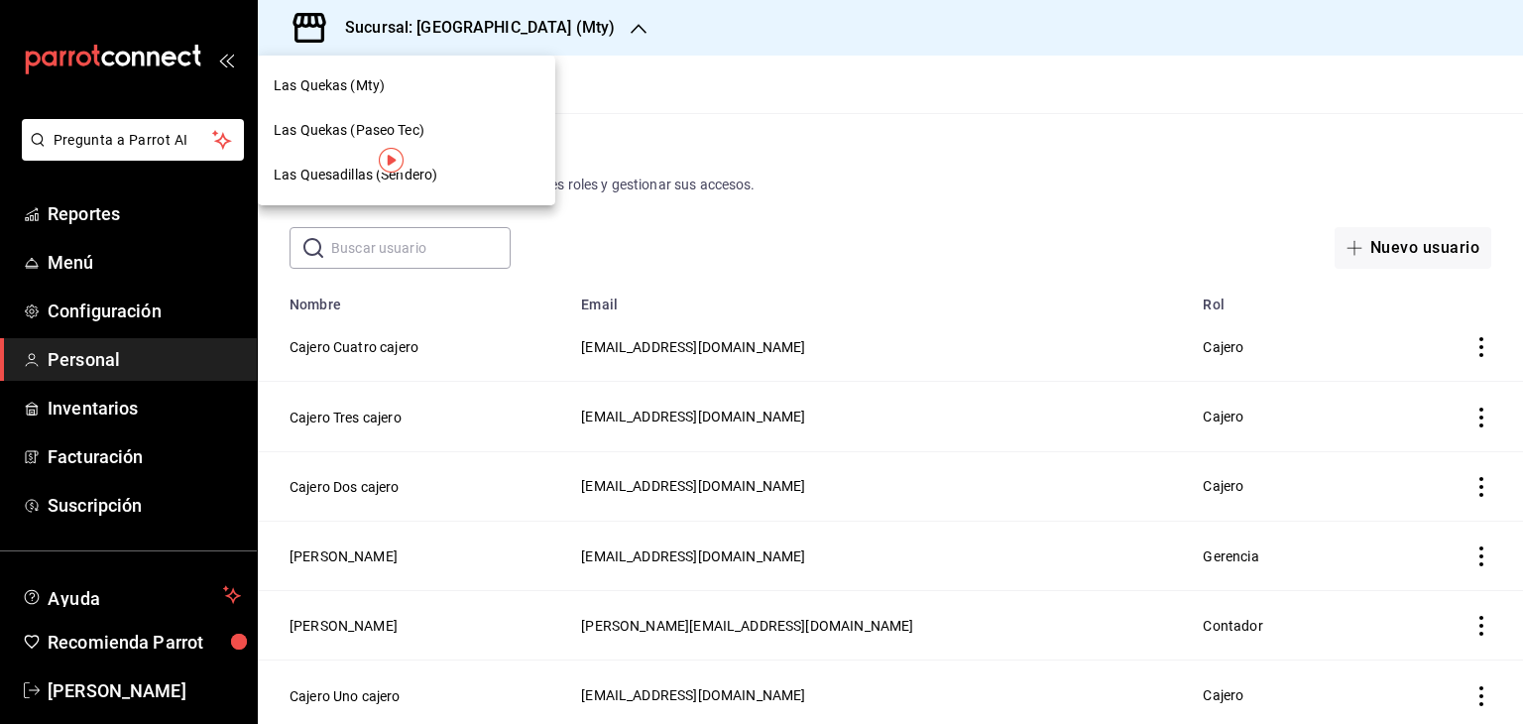
click at [120, 313] on div at bounding box center [761, 362] width 1523 height 724
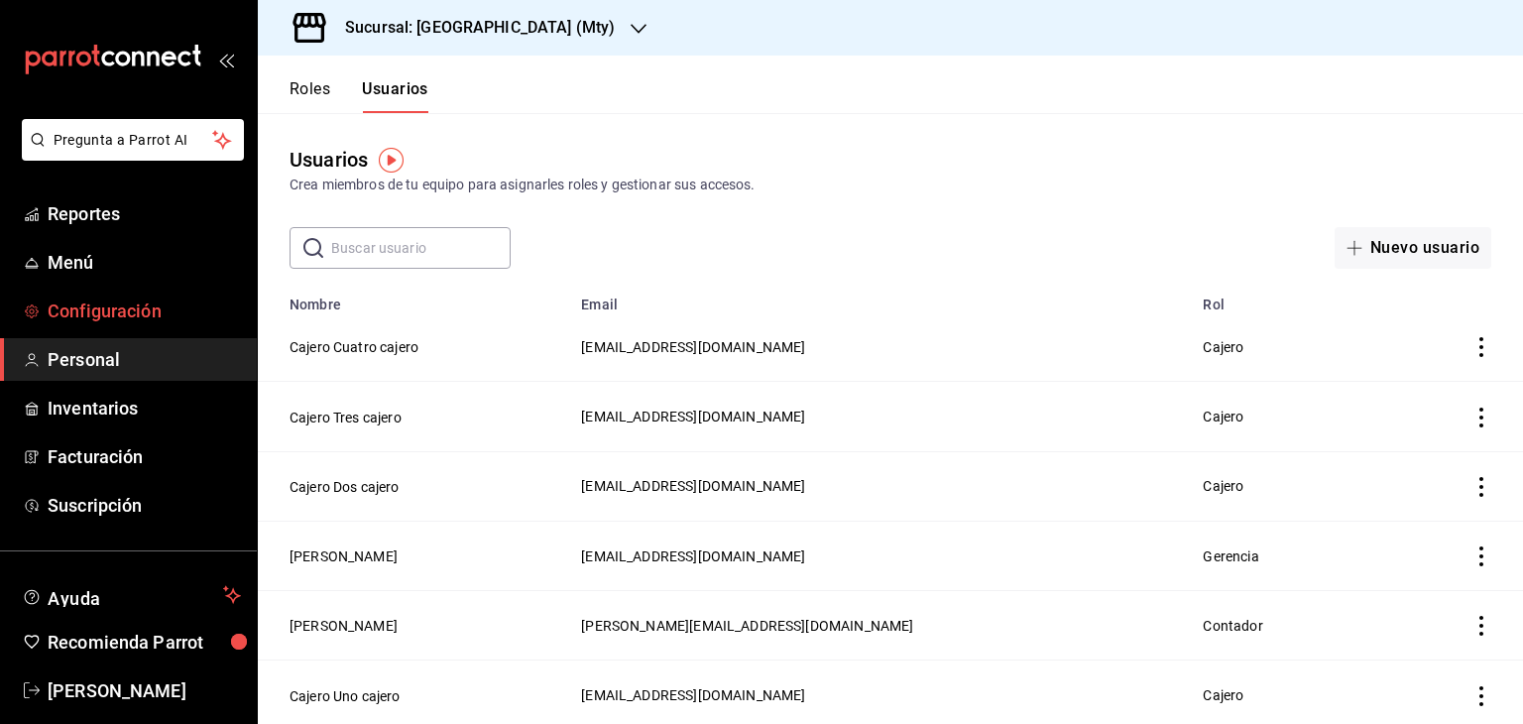
click at [122, 307] on span "Configuración" at bounding box center [144, 310] width 193 height 27
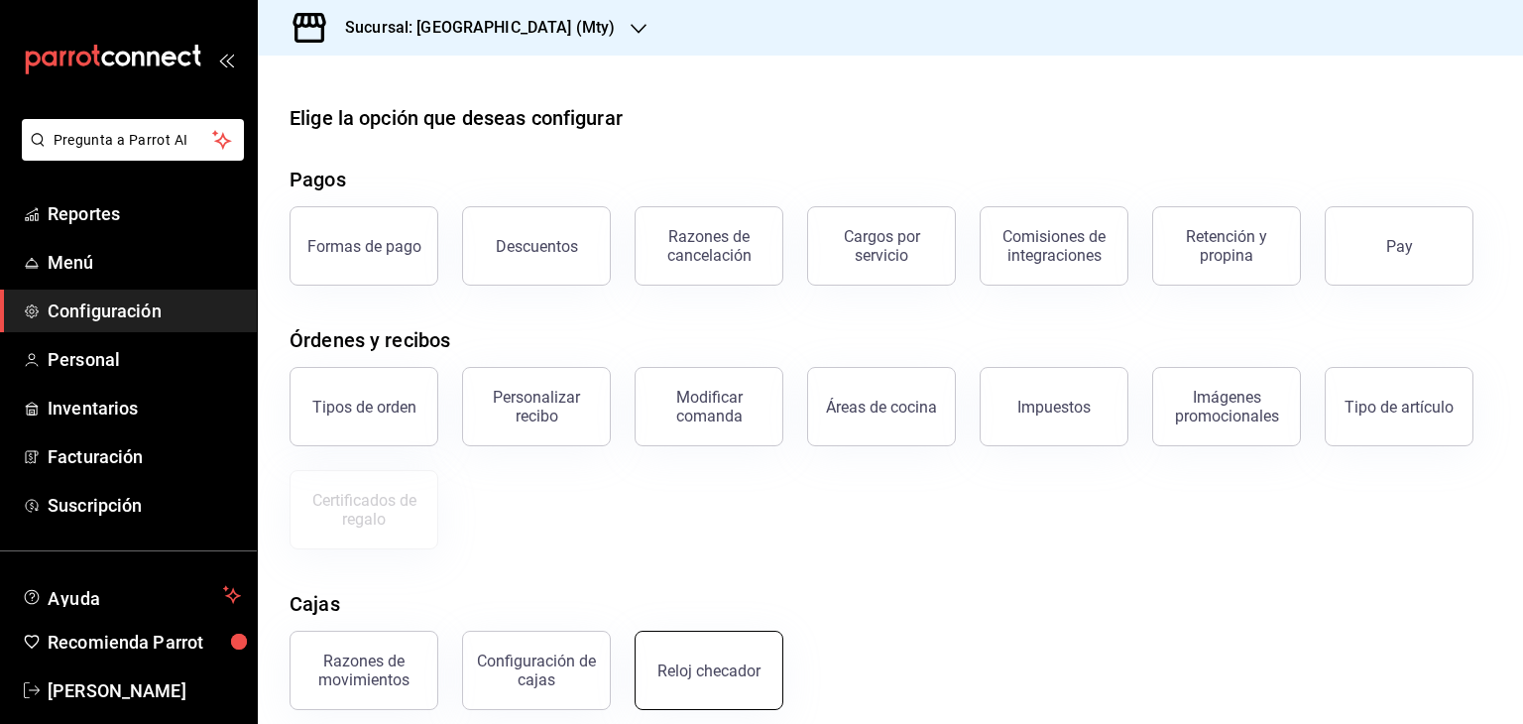
click at [700, 661] on div "Reloj checador" at bounding box center [708, 670] width 103 height 19
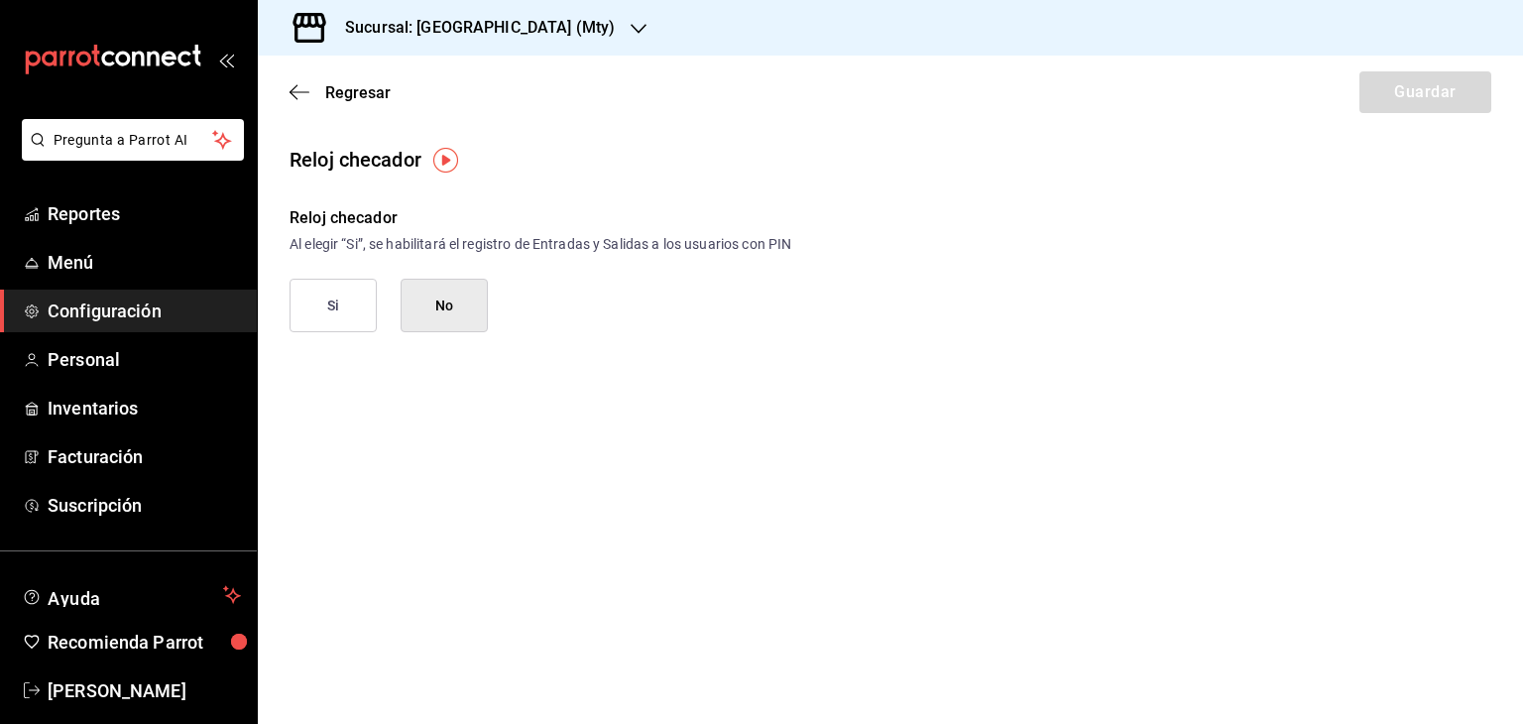
click at [349, 289] on button "Si" at bounding box center [332, 306] width 87 height 54
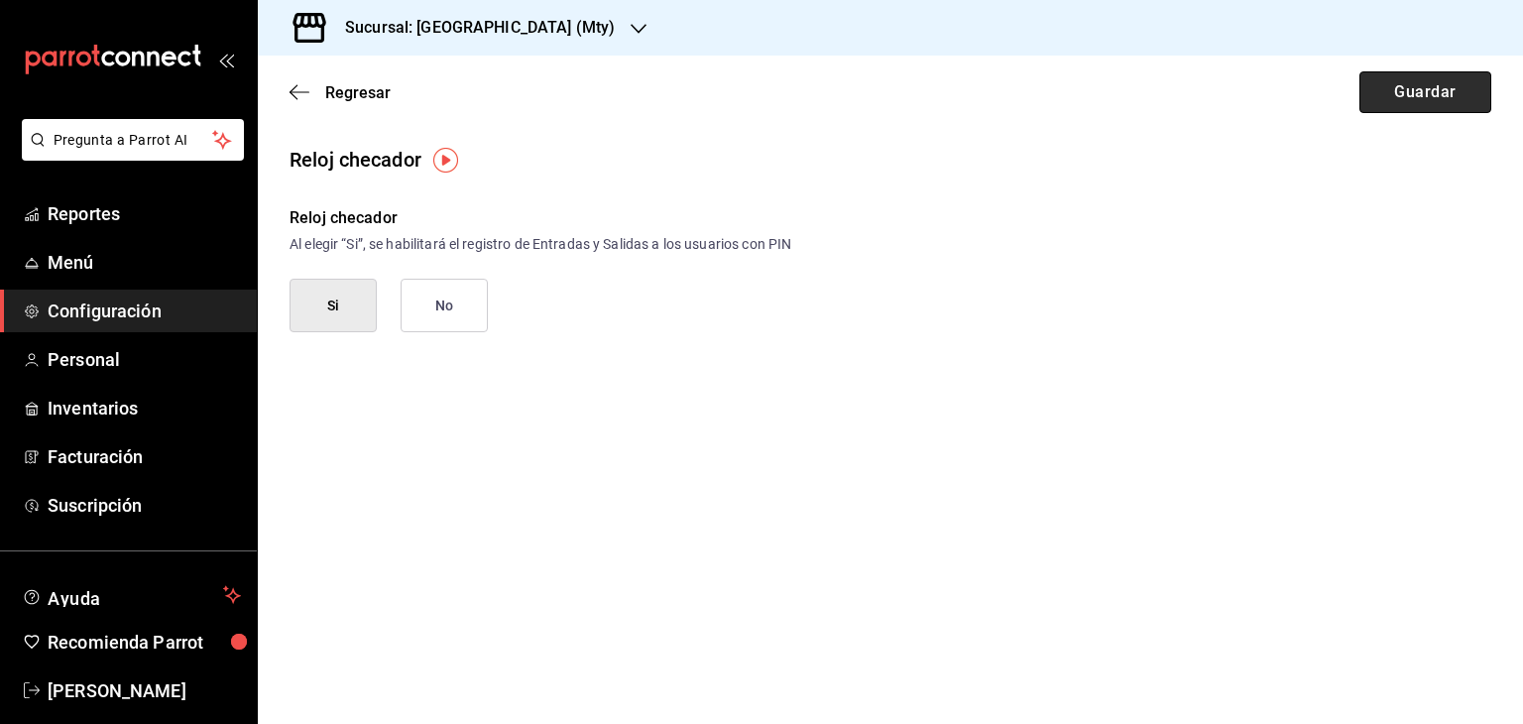
click at [1440, 90] on button "Guardar" at bounding box center [1425, 92] width 132 height 42
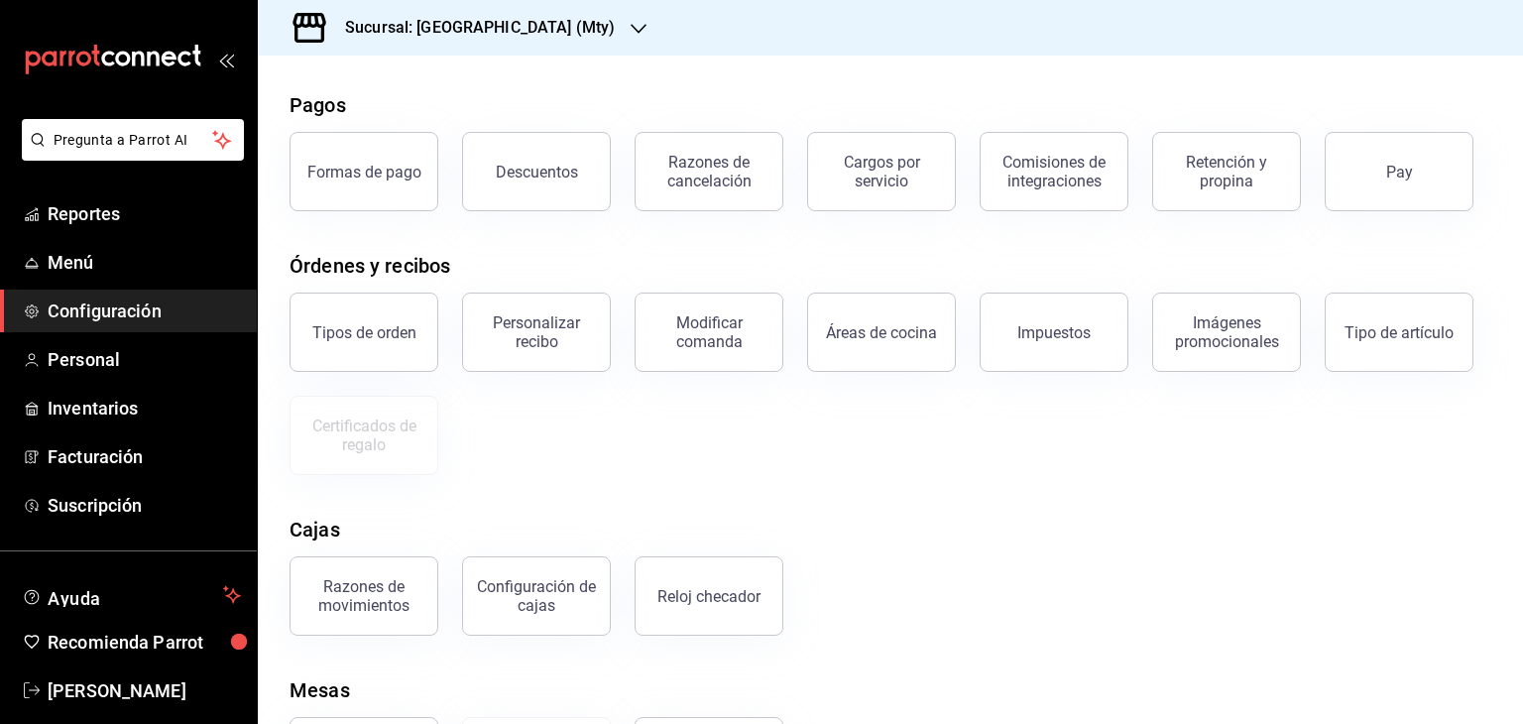
scroll to position [178, 0]
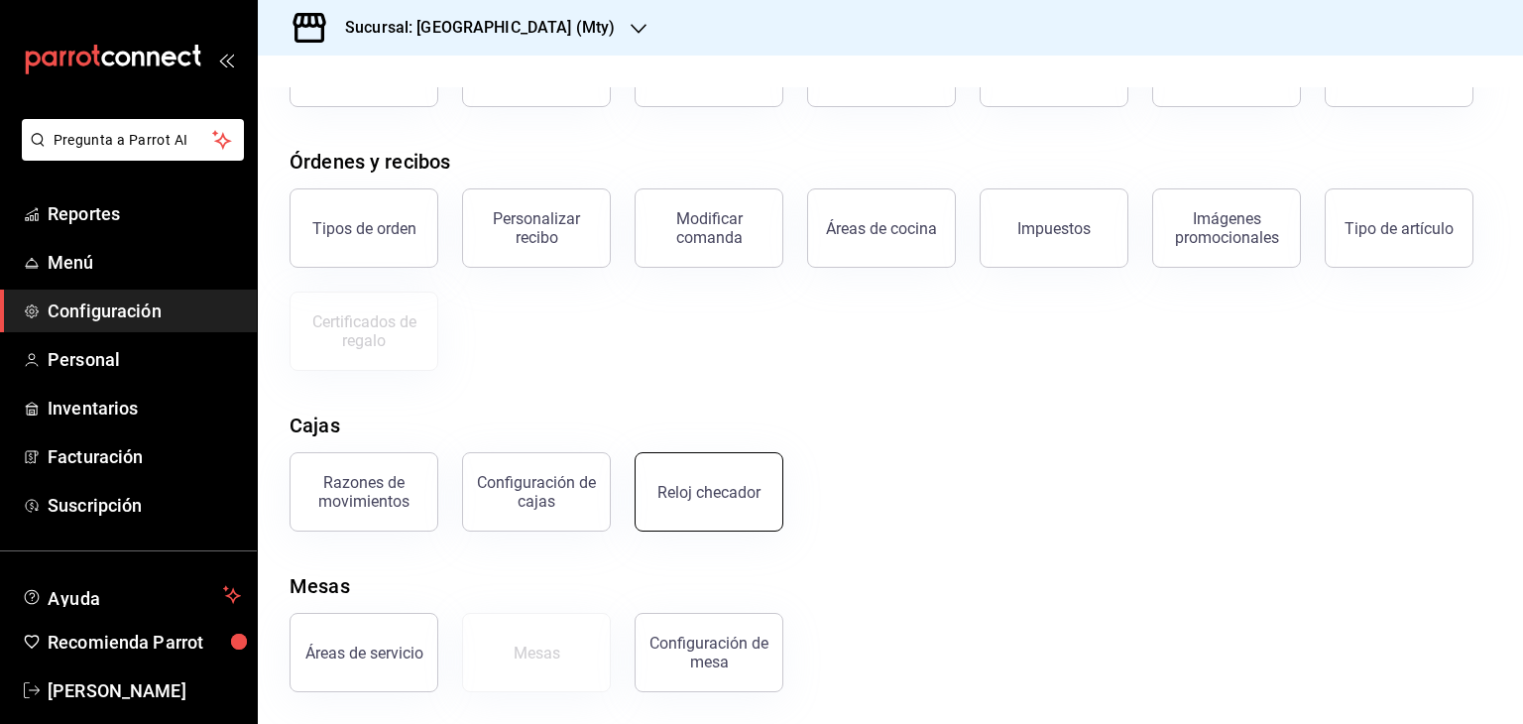
click at [724, 480] on button "Reloj checador" at bounding box center [708, 491] width 149 height 79
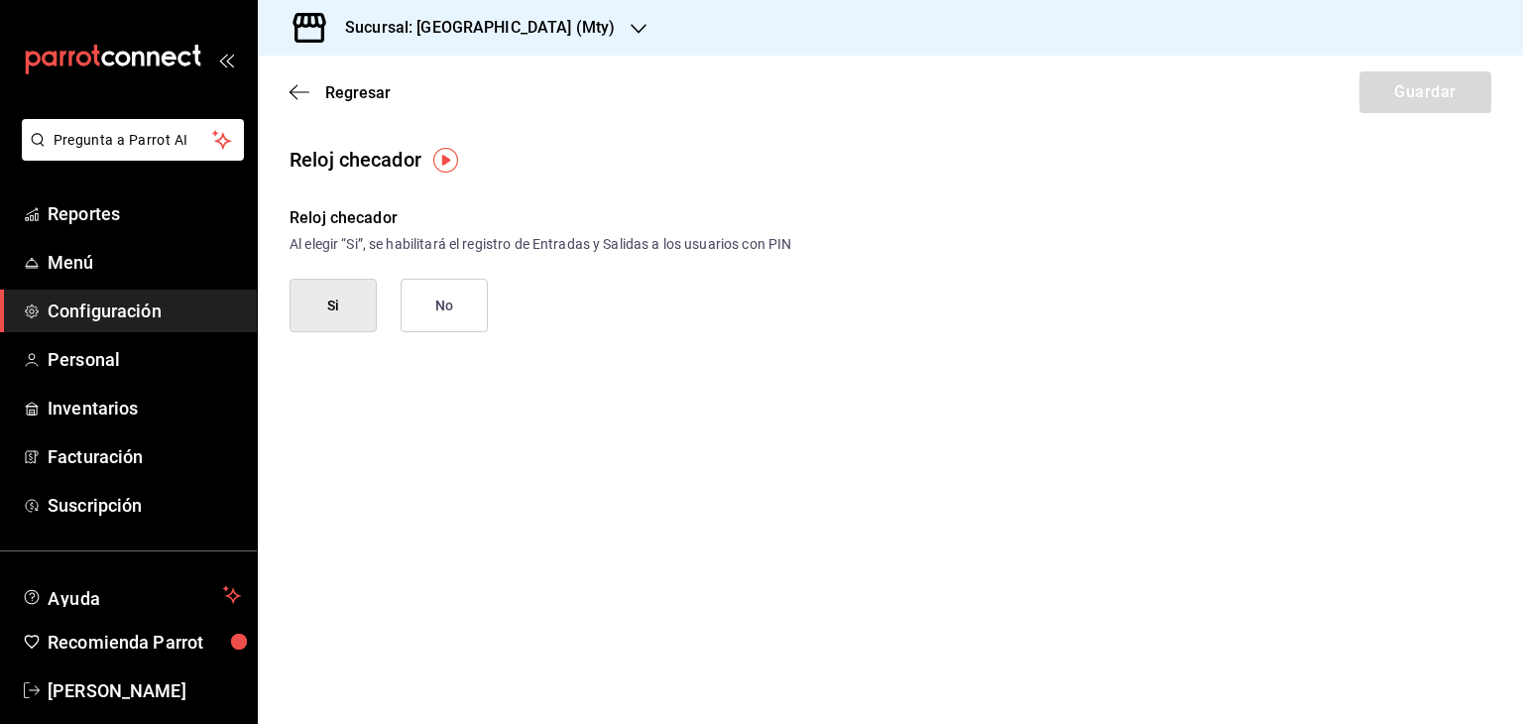
click at [342, 304] on button "Si" at bounding box center [332, 306] width 87 height 54
click at [316, 319] on button "Si" at bounding box center [332, 306] width 87 height 54
click at [445, 315] on button "No" at bounding box center [444, 306] width 87 height 54
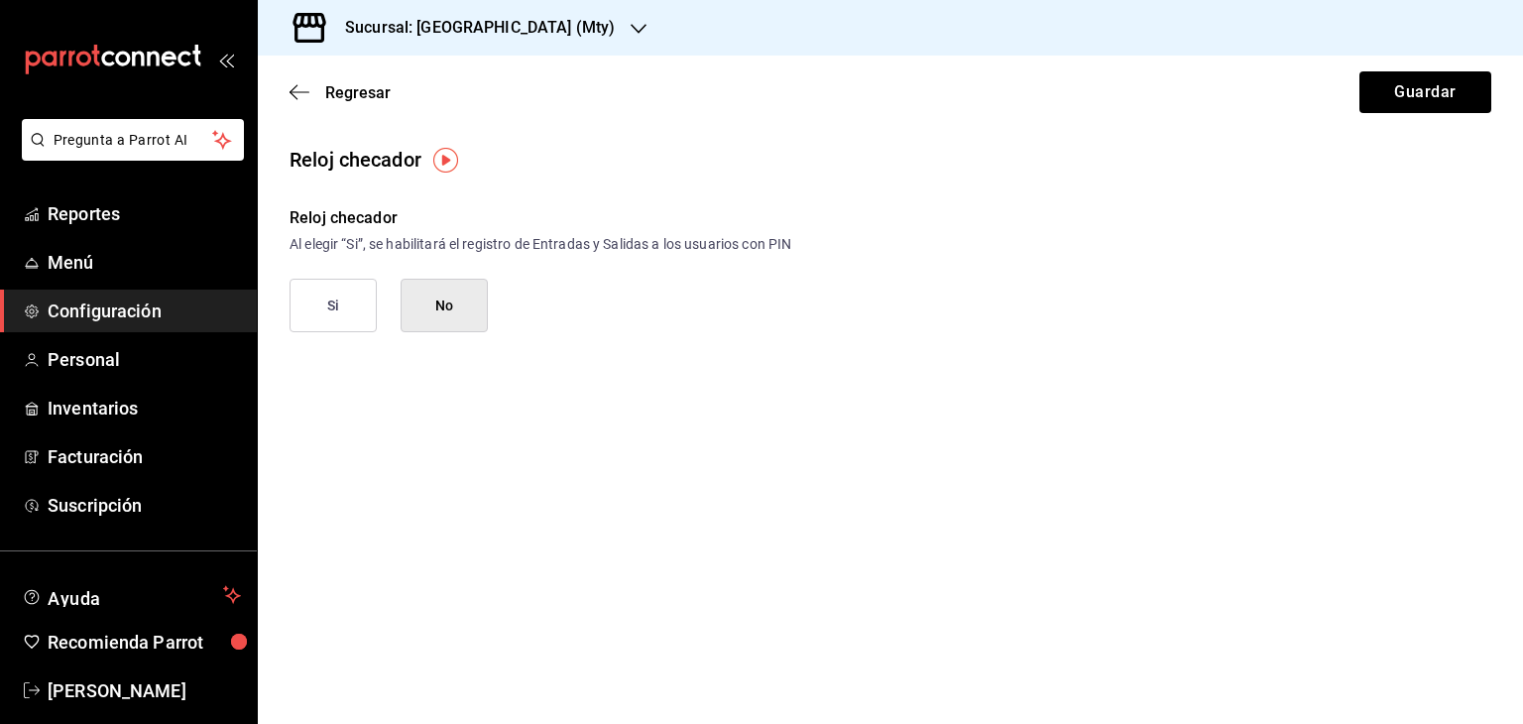
click at [333, 320] on button "Si" at bounding box center [332, 306] width 87 height 54
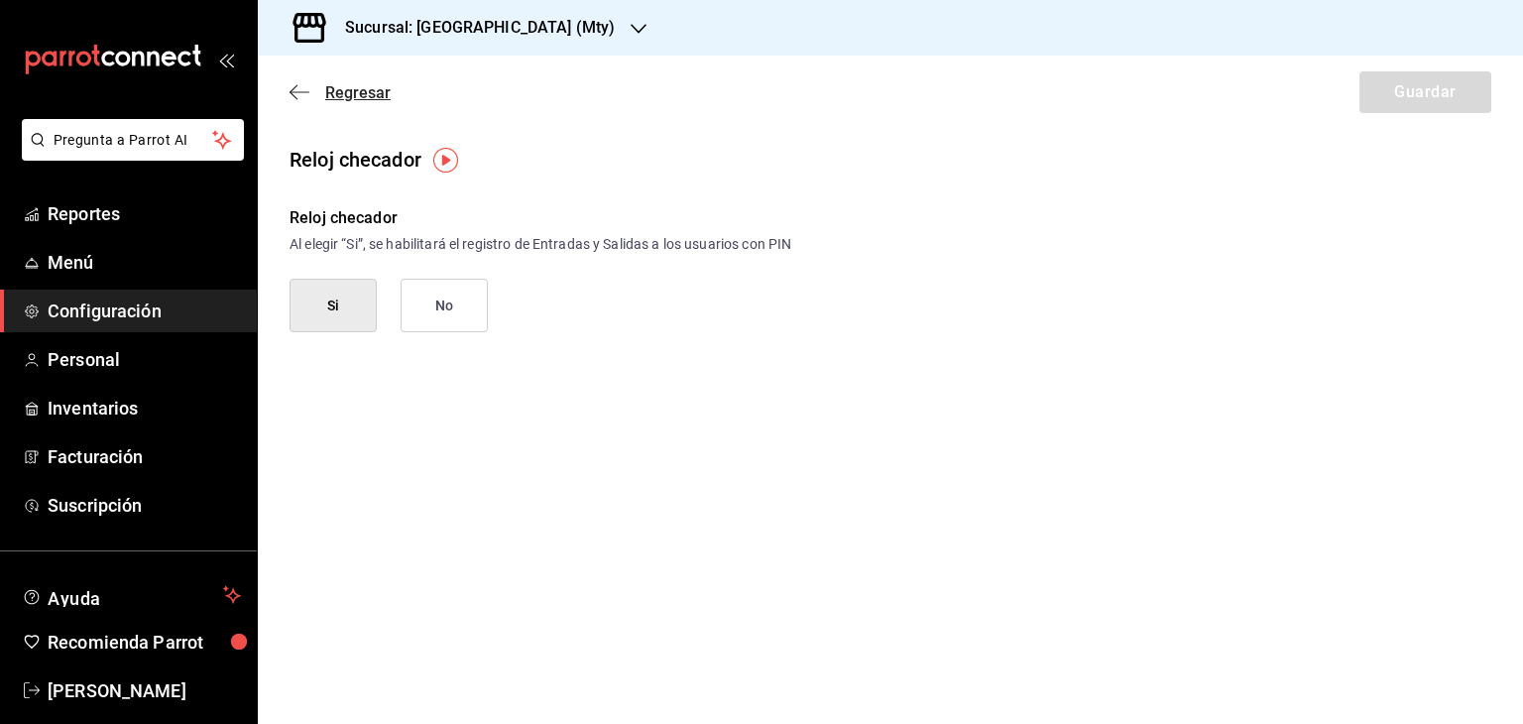
click at [348, 89] on span "Regresar" at bounding box center [357, 92] width 65 height 19
